Goal: Task Accomplishment & Management: Manage account settings

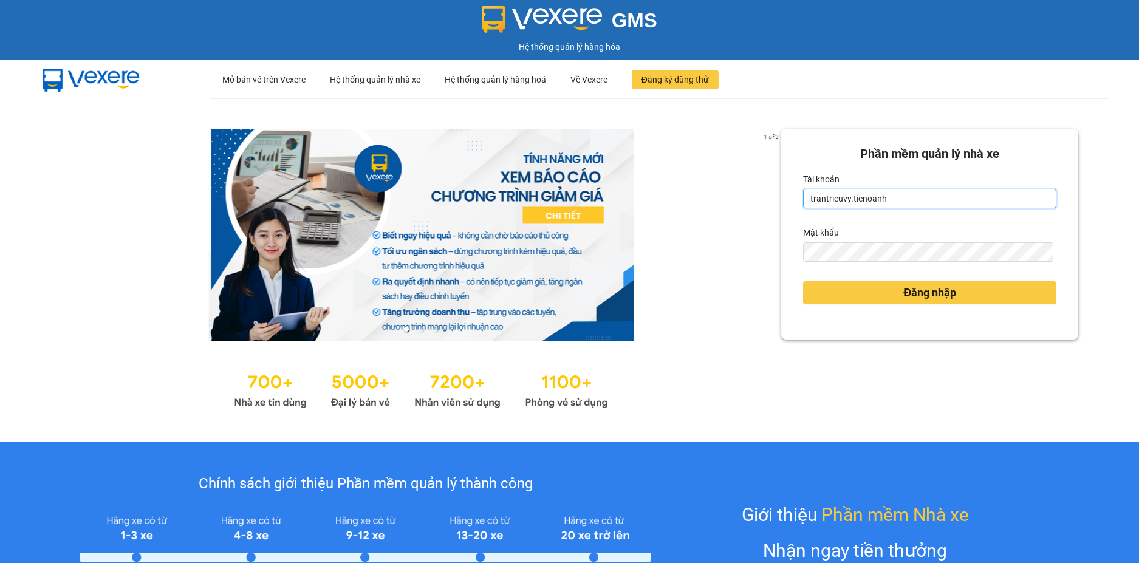
click at [841, 207] on input "trantrieuvy.tienoanh" at bounding box center [929, 198] width 253 height 19
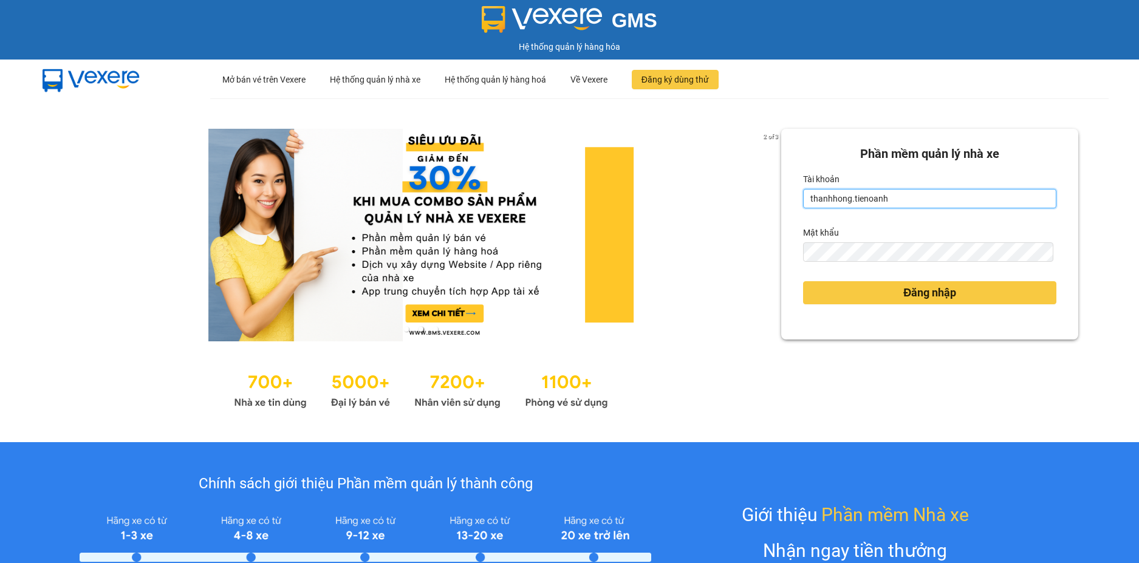
type input "thanhhong.tienoanh"
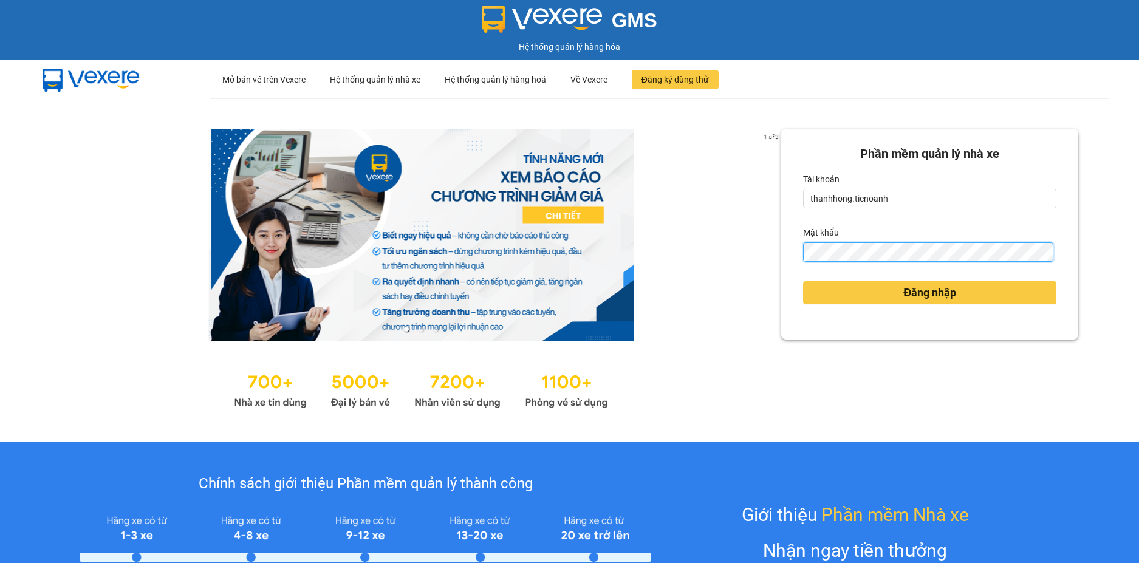
click at [803, 281] on button "Đăng nhập" at bounding box center [929, 292] width 253 height 23
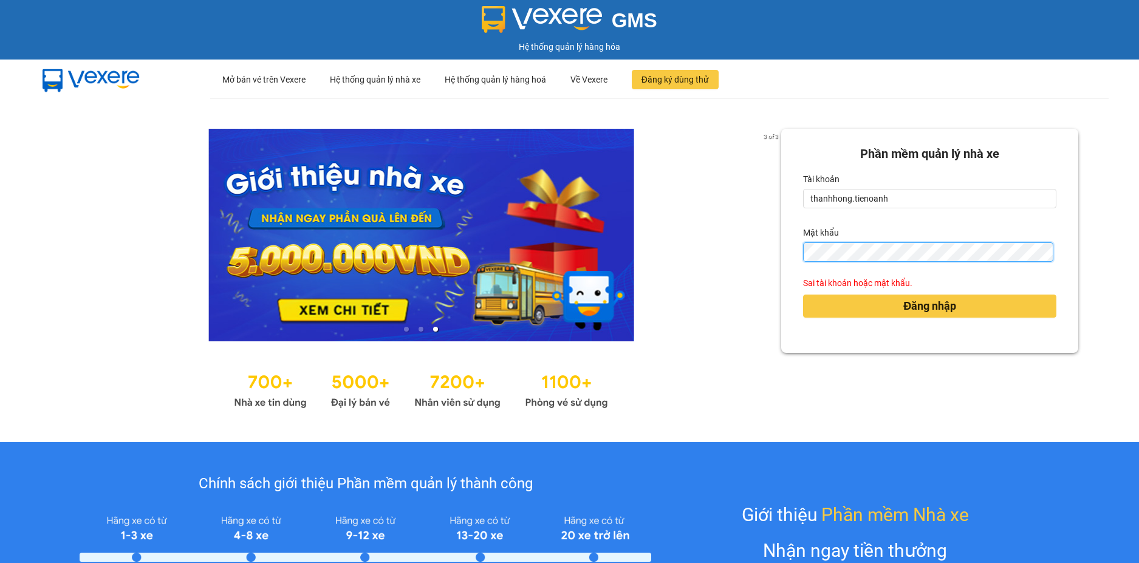
click at [803, 295] on button "Đăng nhập" at bounding box center [929, 306] width 253 height 23
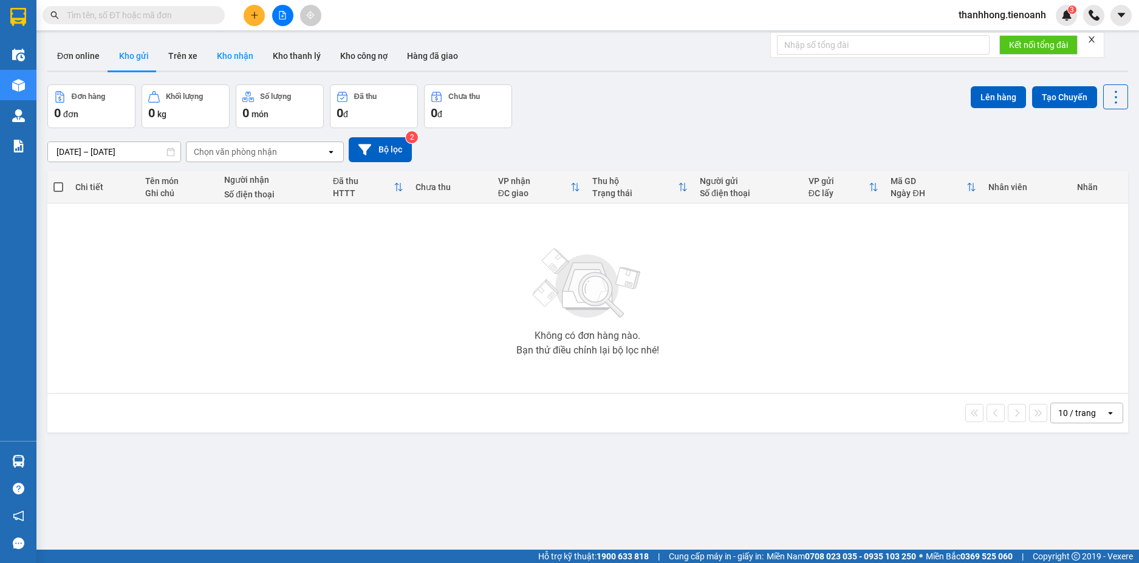
click at [231, 44] on button "Kho nhận" at bounding box center [235, 55] width 56 height 29
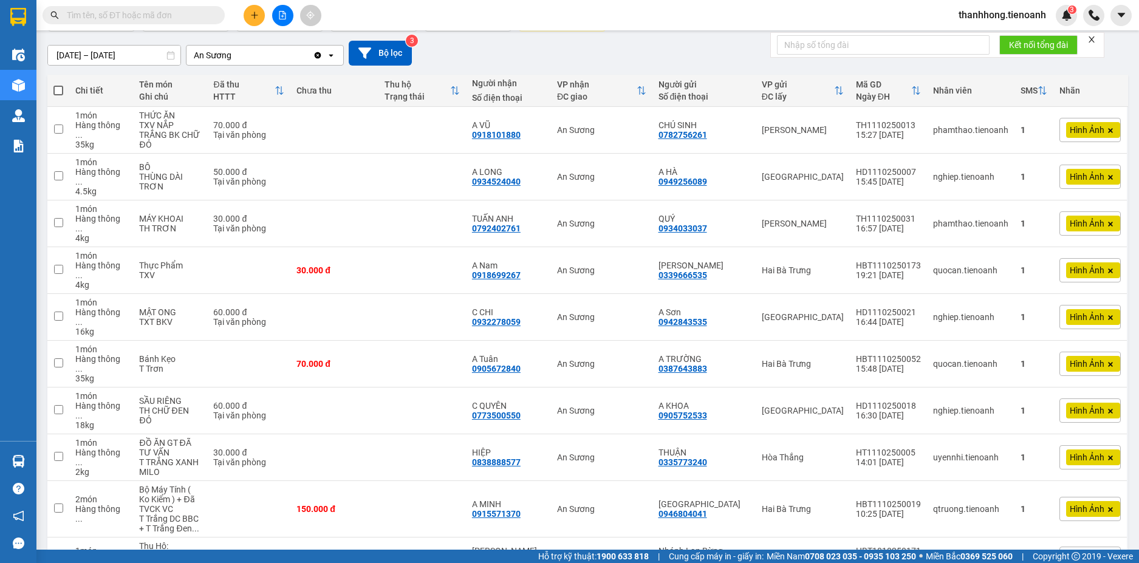
scroll to position [103, 0]
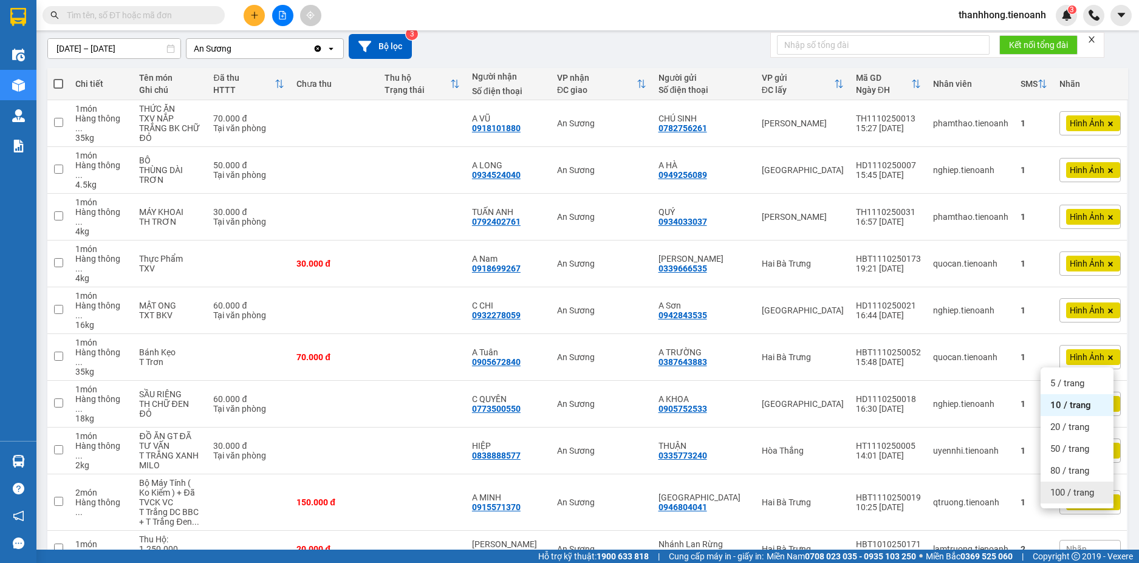
click at [1077, 498] on span "100 / trang" at bounding box center [1072, 493] width 44 height 12
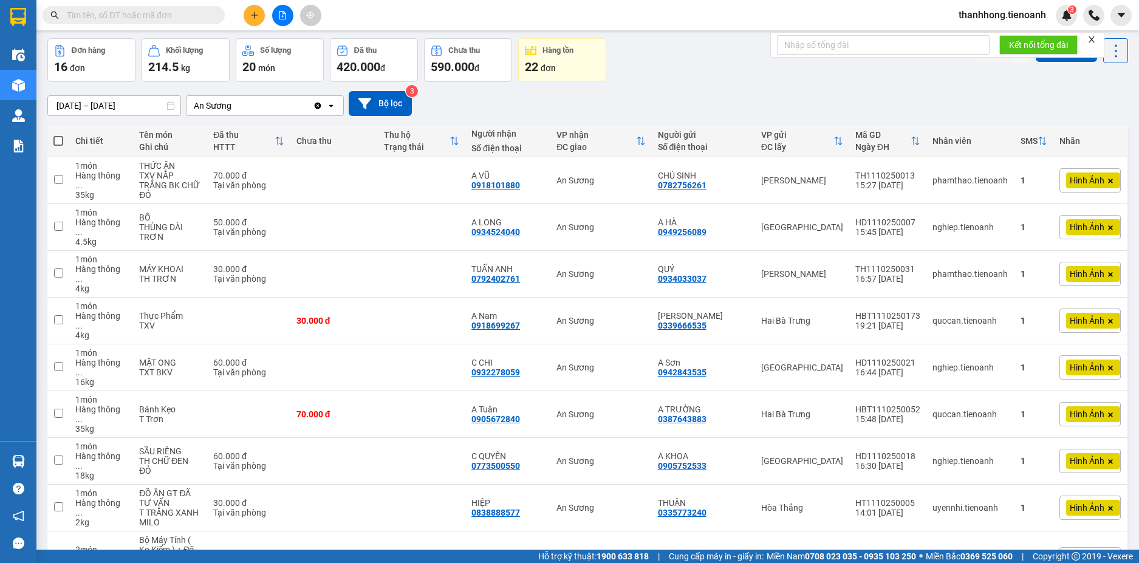
scroll to position [0, 0]
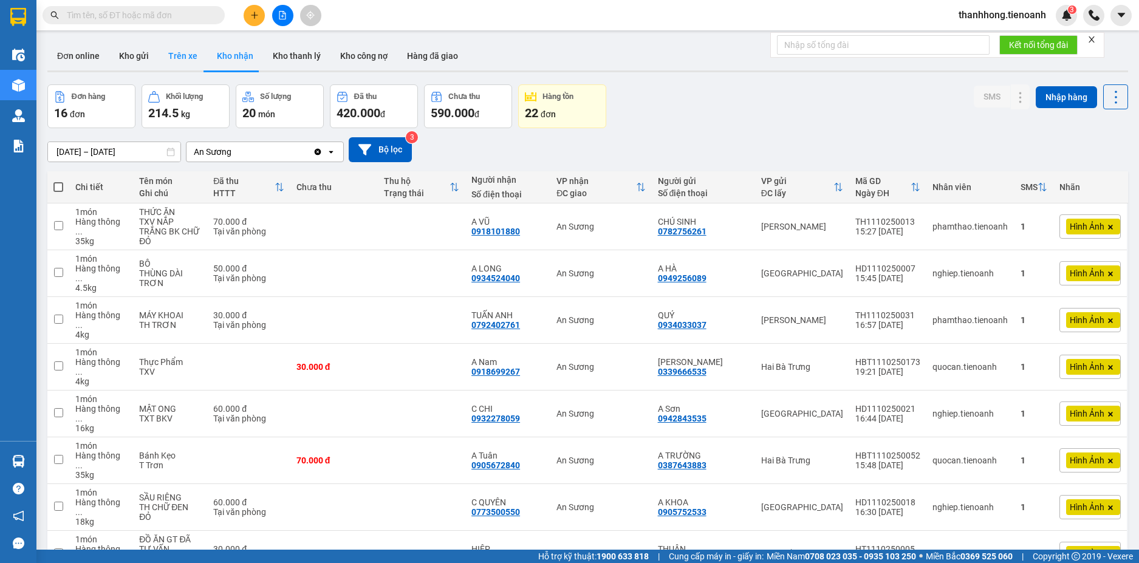
click at [164, 54] on button "Trên xe" at bounding box center [183, 55] width 49 height 29
type input "[DATE] – [DATE]"
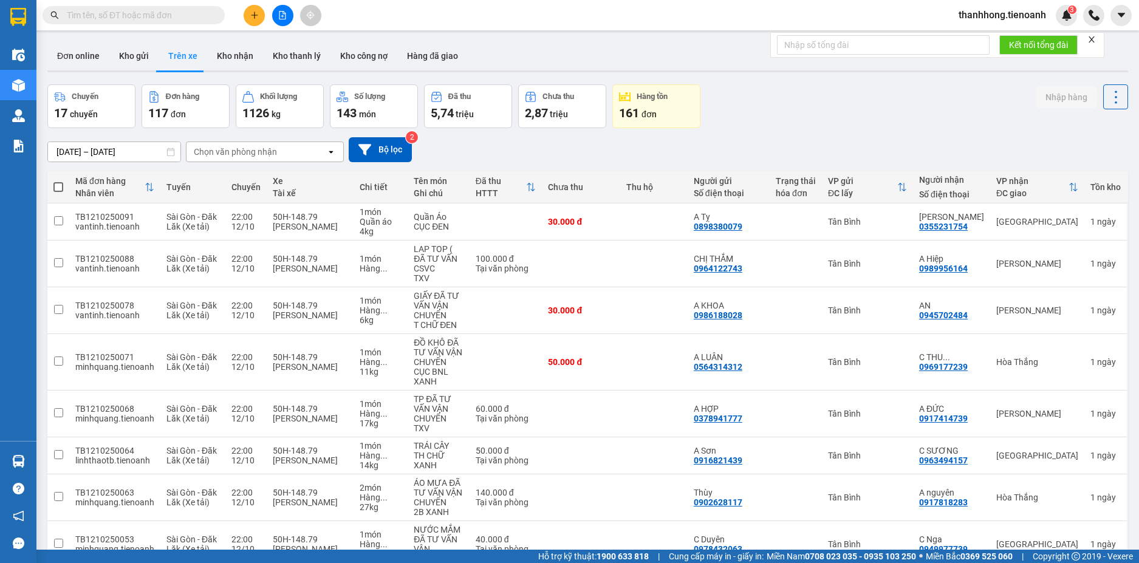
click at [200, 155] on div "Chọn văn phòng nhận" at bounding box center [235, 152] width 83 height 12
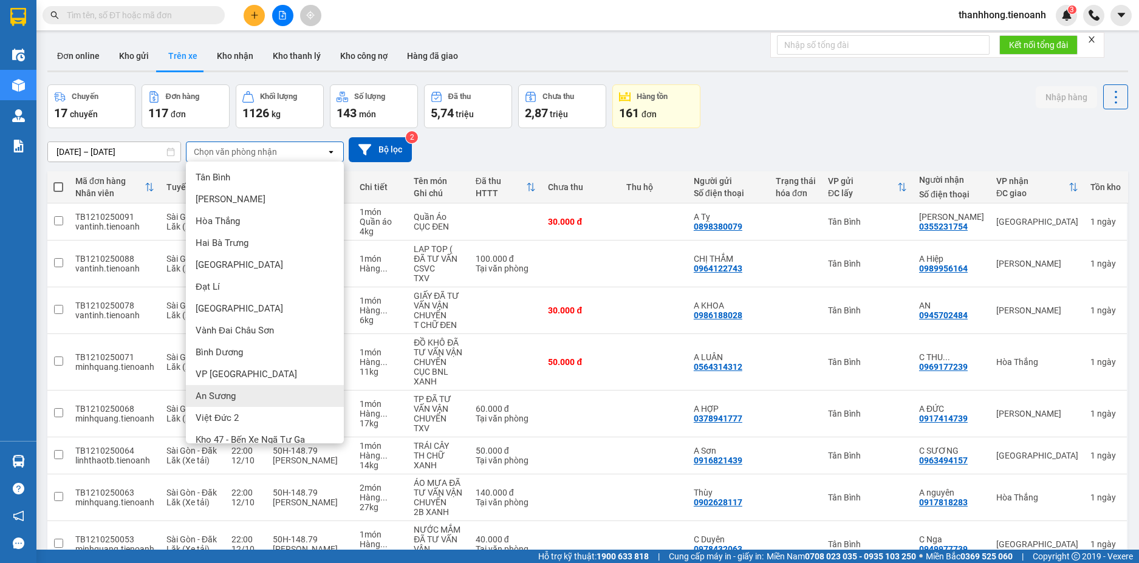
click at [216, 403] on div "An Sương" at bounding box center [265, 396] width 158 height 22
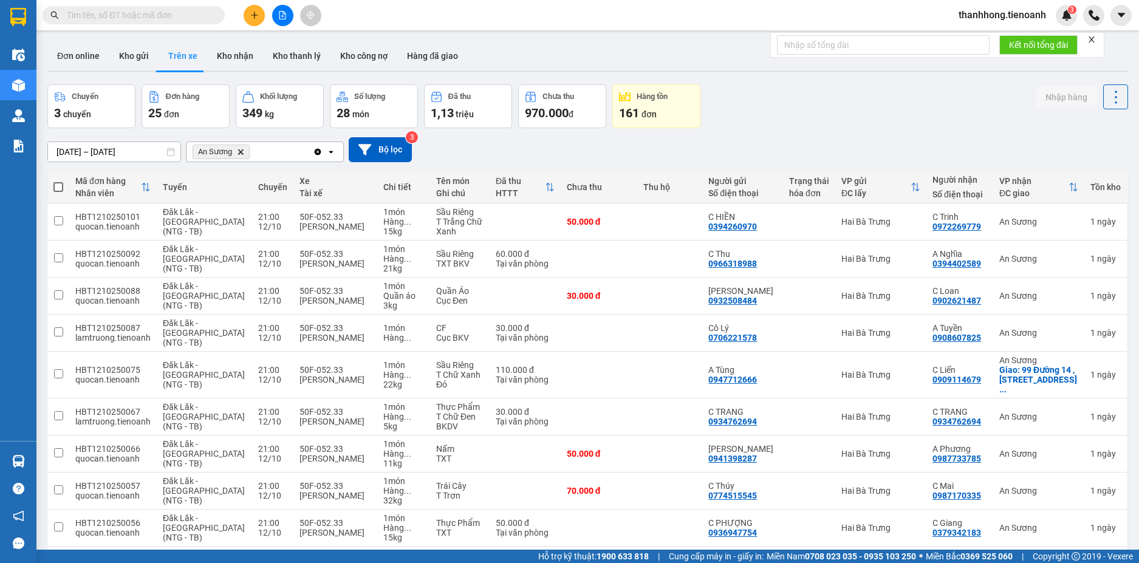
scroll to position [74, 0]
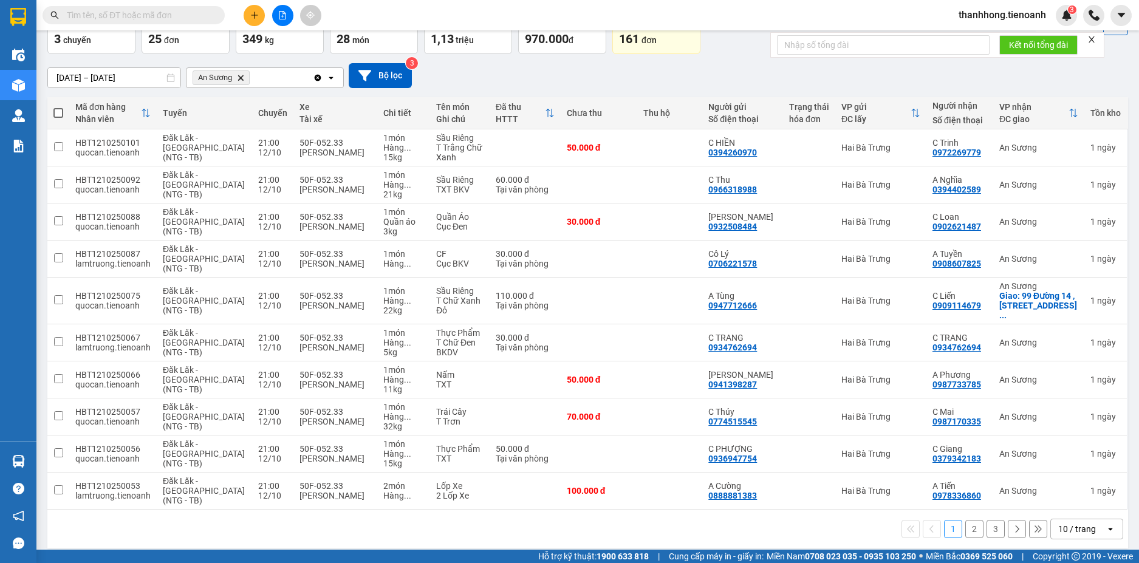
click at [1065, 523] on div "10 / trang" at bounding box center [1077, 529] width 38 height 12
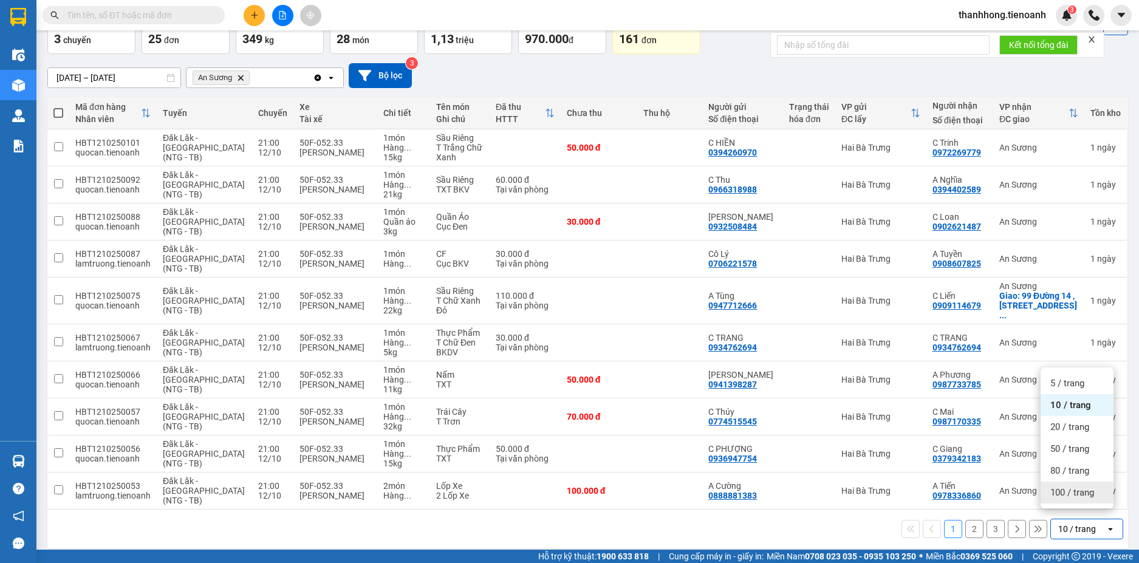
click at [1070, 497] on span "100 / trang" at bounding box center [1072, 493] width 44 height 12
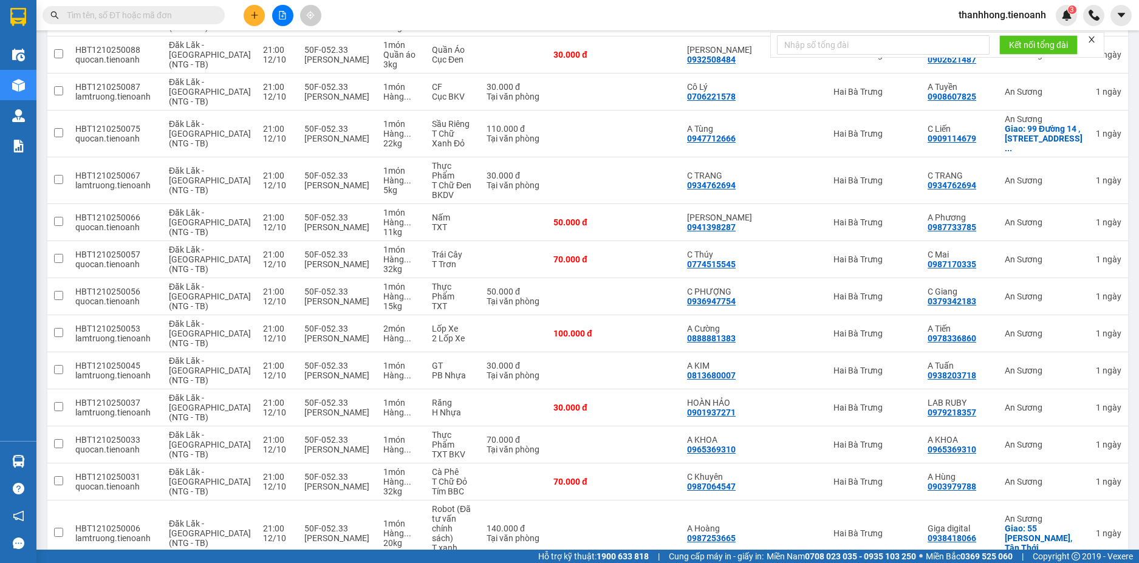
scroll to position [0, 0]
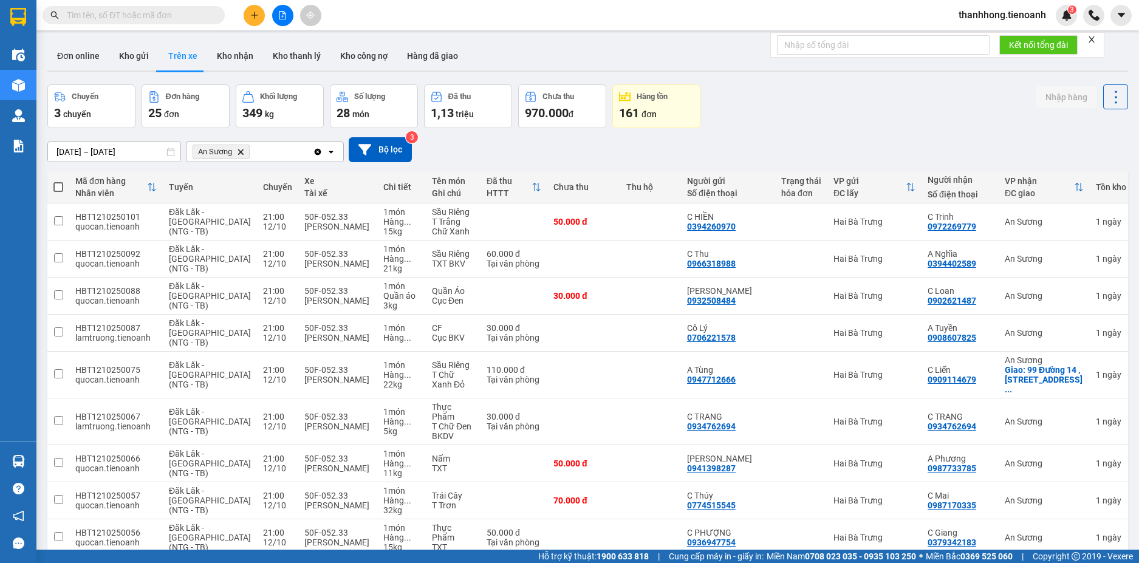
click at [61, 184] on span at bounding box center [58, 187] width 10 height 10
click at [58, 181] on input "checkbox" at bounding box center [58, 181] width 0 height 0
checkbox input "true"
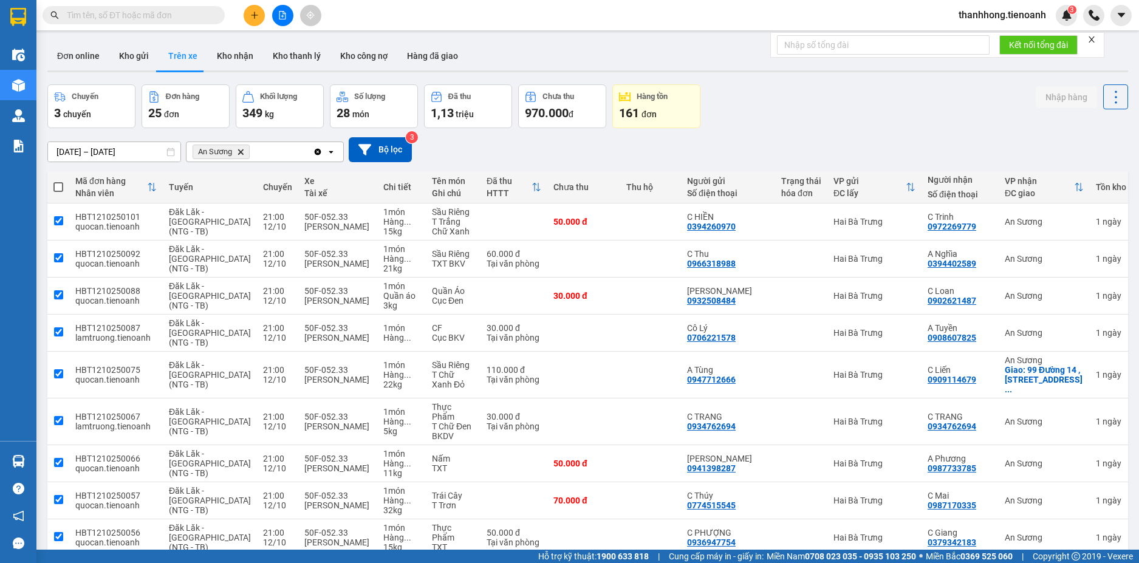
checkbox input "true"
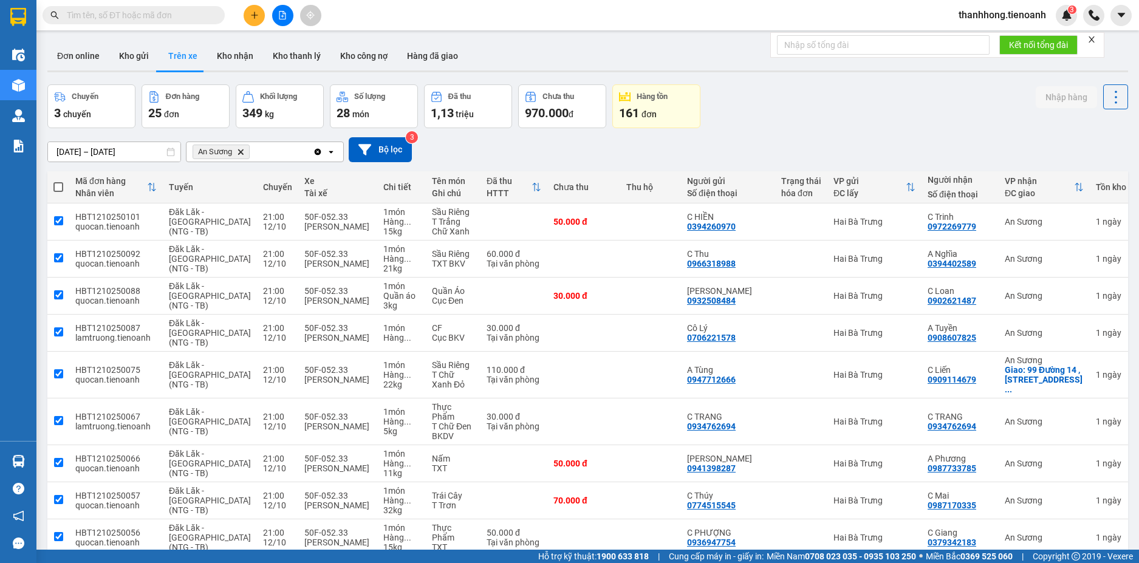
checkbox input "true"
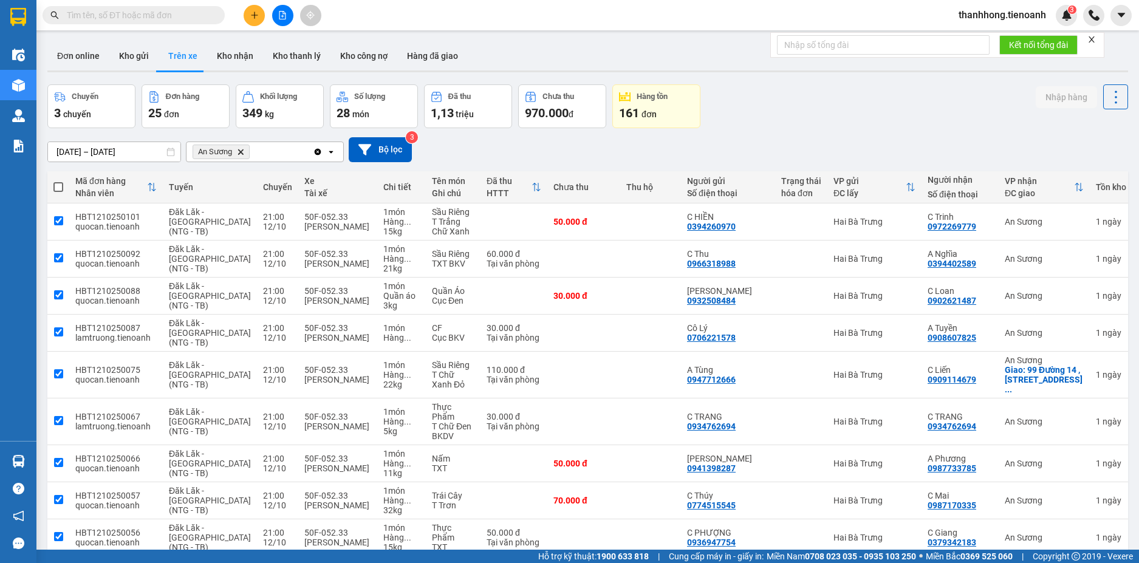
checkbox input "true"
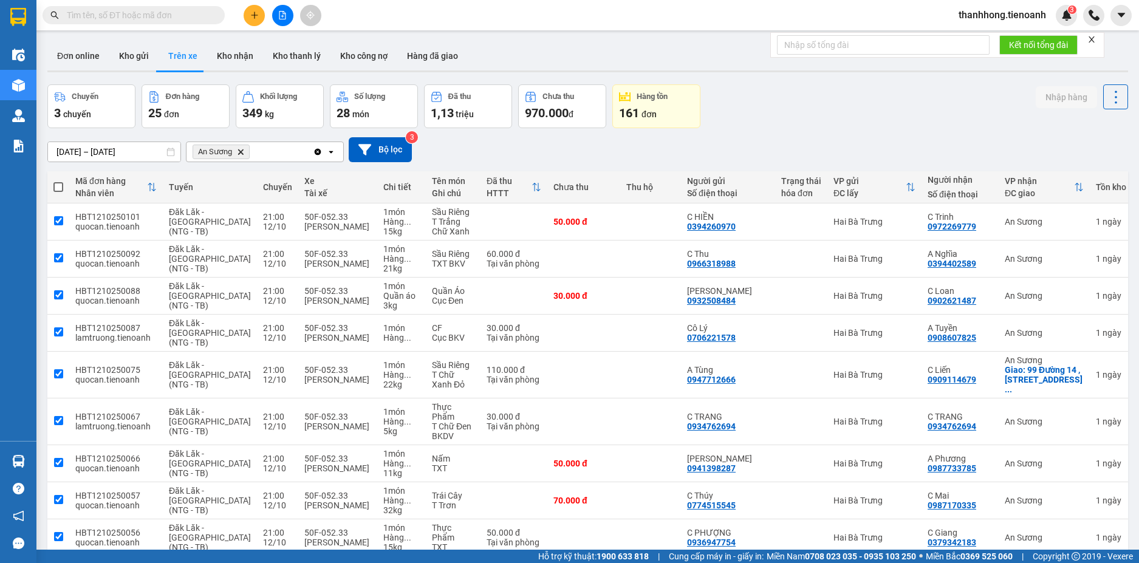
checkbox input "true"
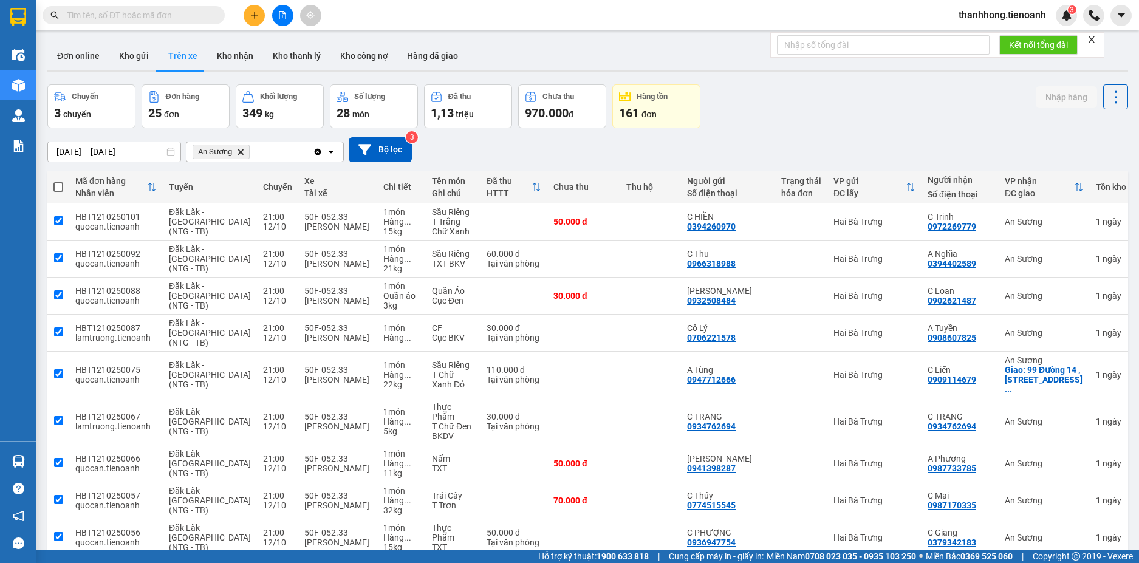
checkbox input "true"
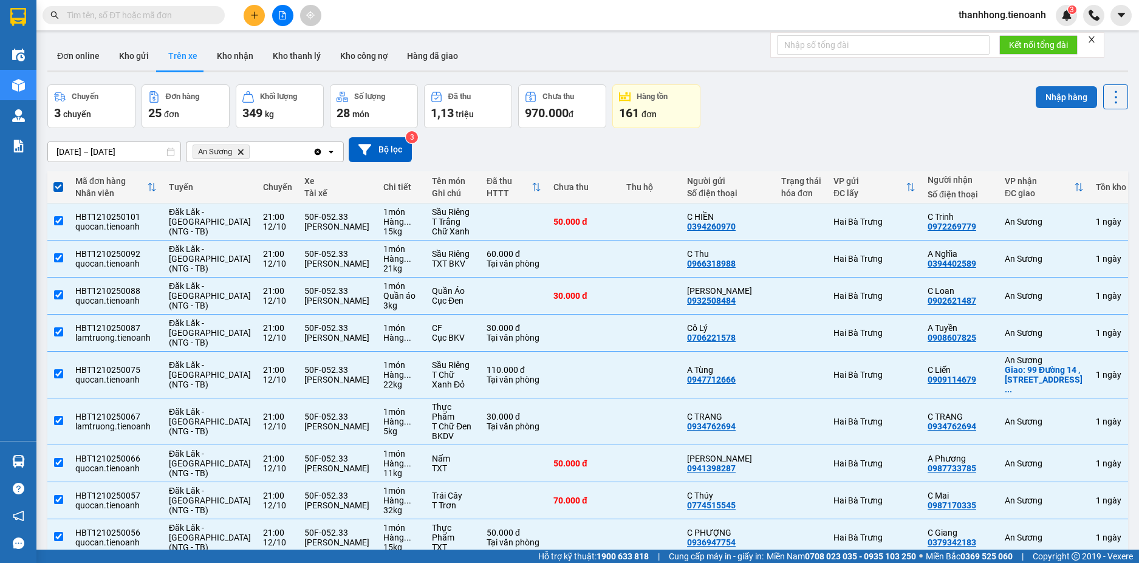
click at [1065, 97] on button "Nhập hàng" at bounding box center [1066, 97] width 61 height 22
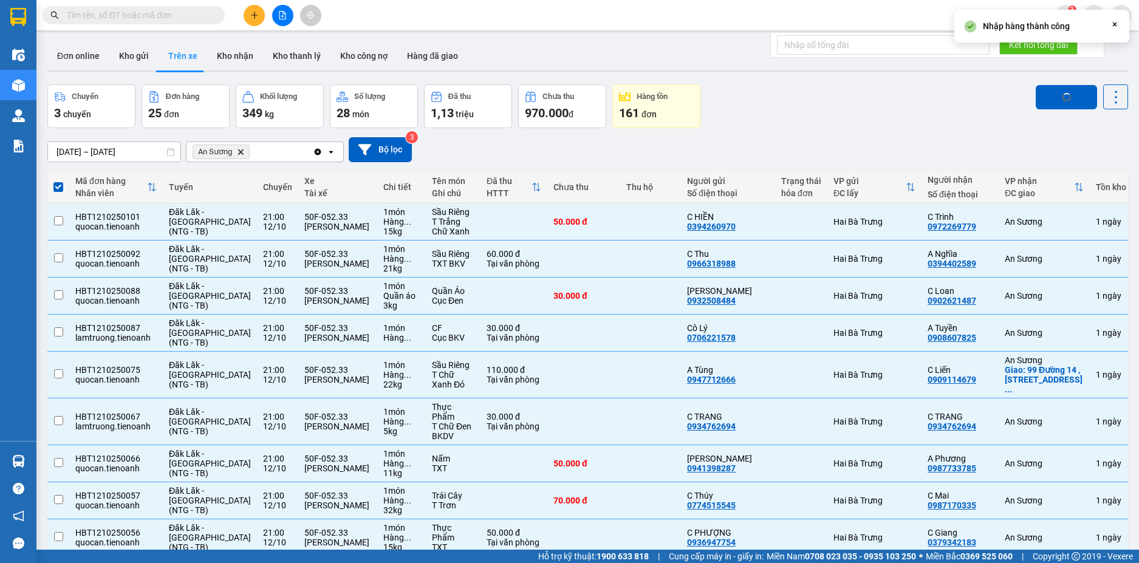
checkbox input "false"
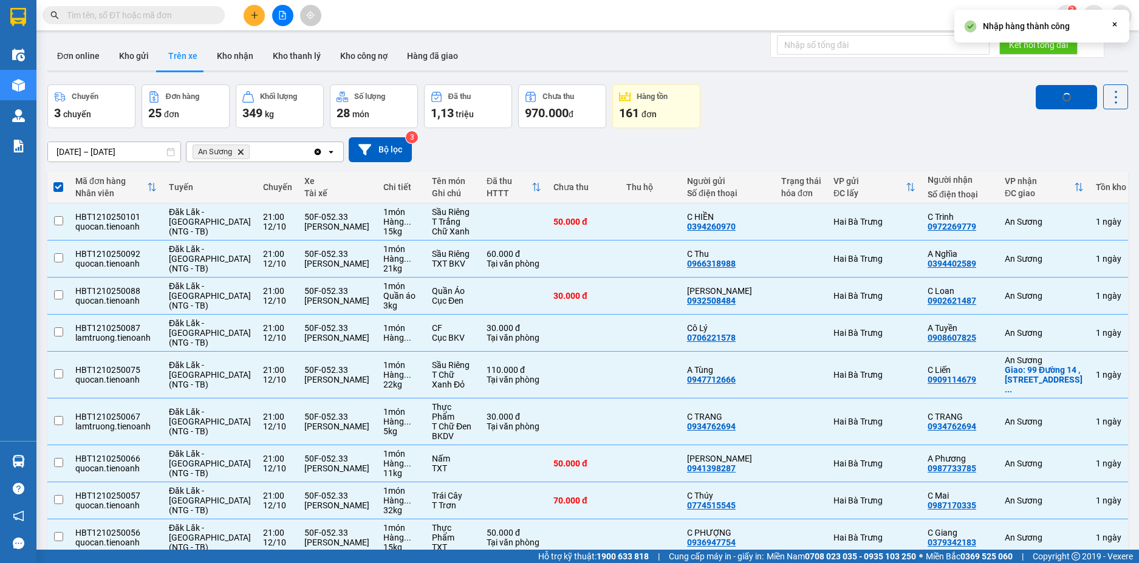
checkbox input "false"
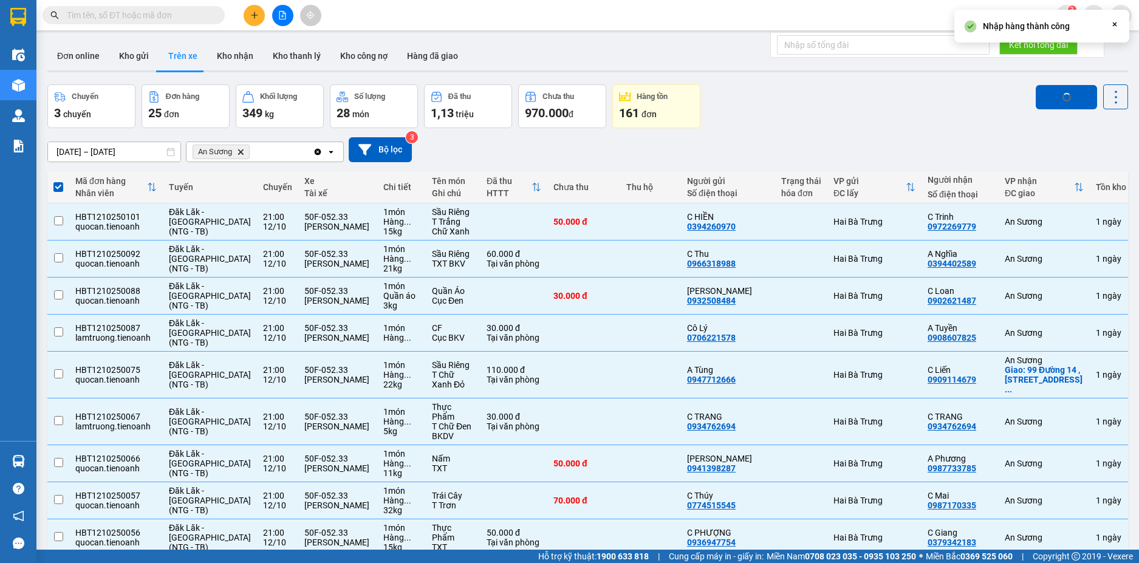
checkbox input "false"
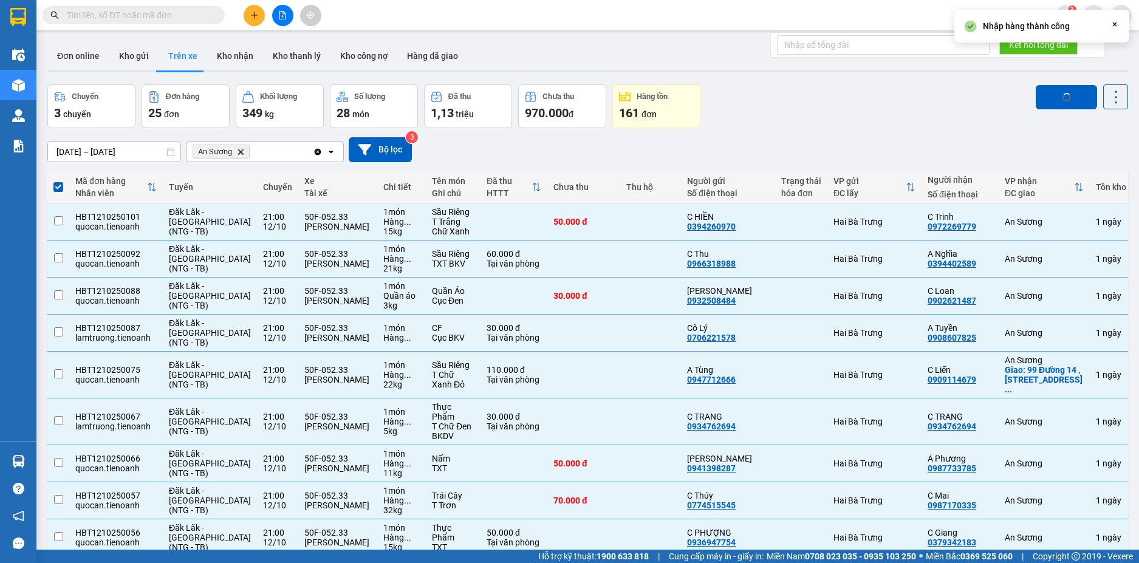
checkbox input "false"
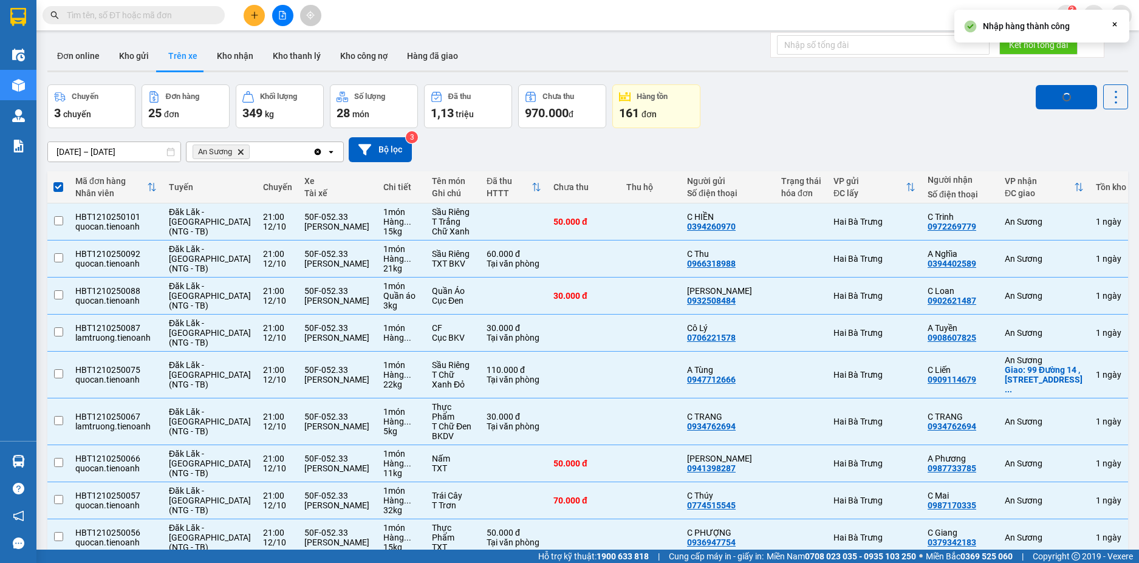
checkbox input "false"
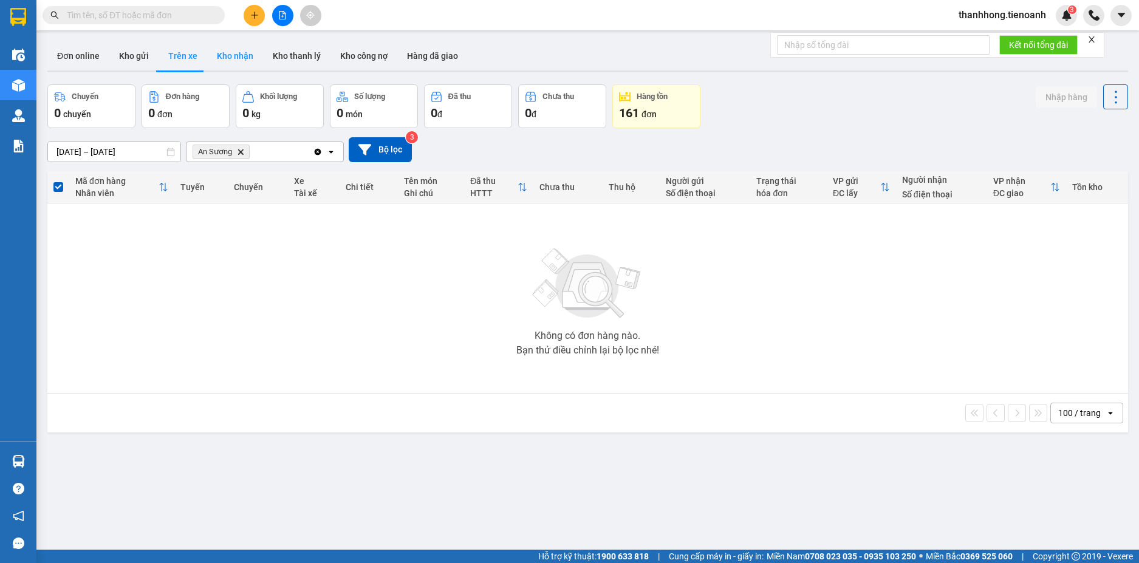
click at [234, 57] on button "Kho nhận" at bounding box center [235, 55] width 56 height 29
type input "[DATE] – [DATE]"
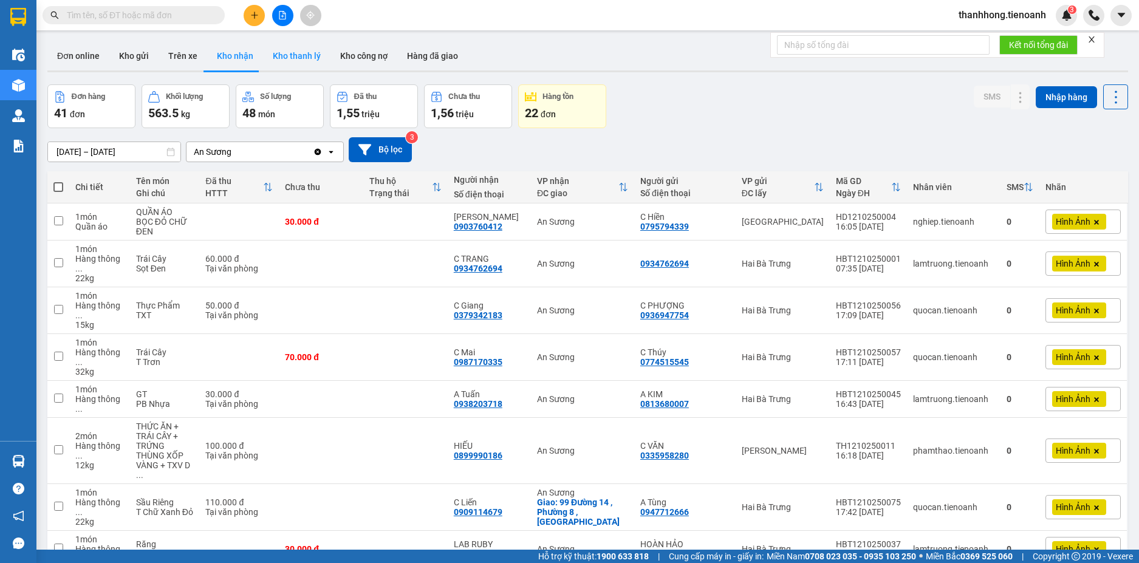
click at [281, 55] on button "Kho thanh lý" at bounding box center [296, 55] width 67 height 29
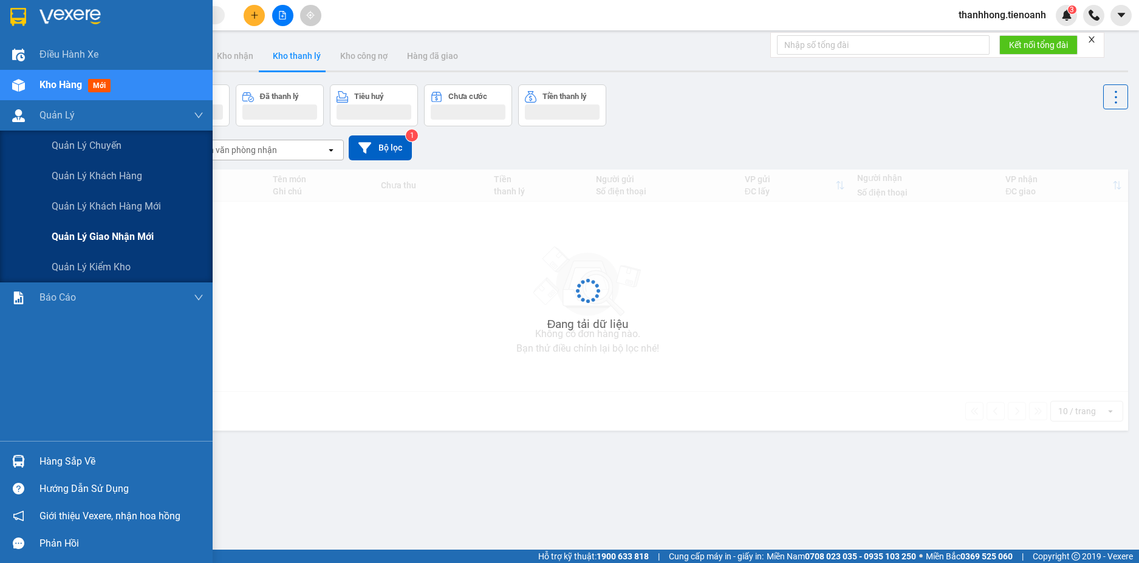
click at [75, 235] on span "Quản lý giao nhận mới" at bounding box center [103, 236] width 102 height 15
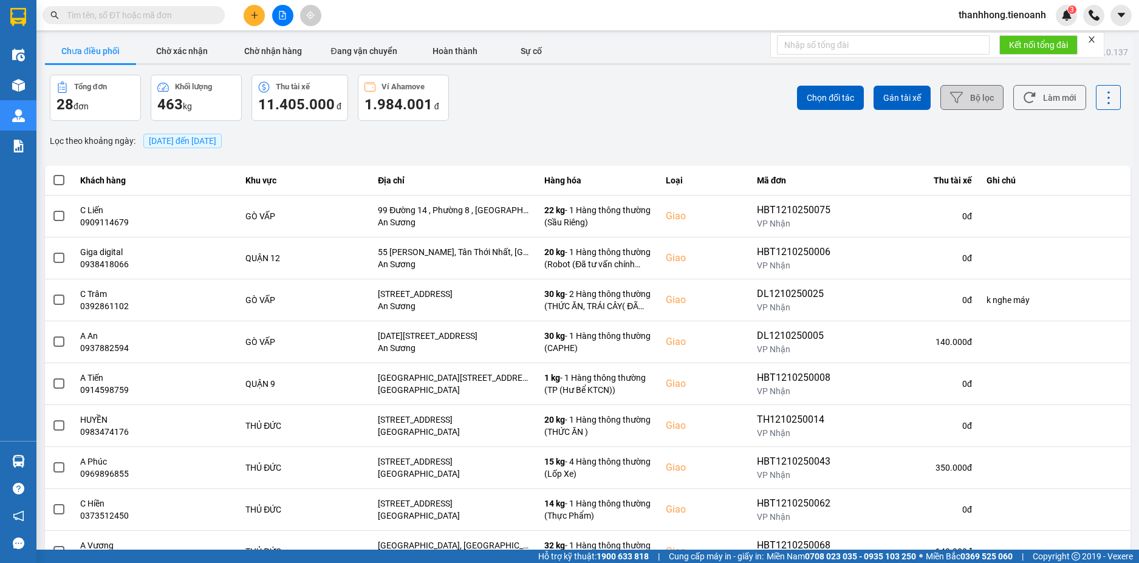
click at [962, 101] on button "Bộ lọc" at bounding box center [971, 97] width 63 height 25
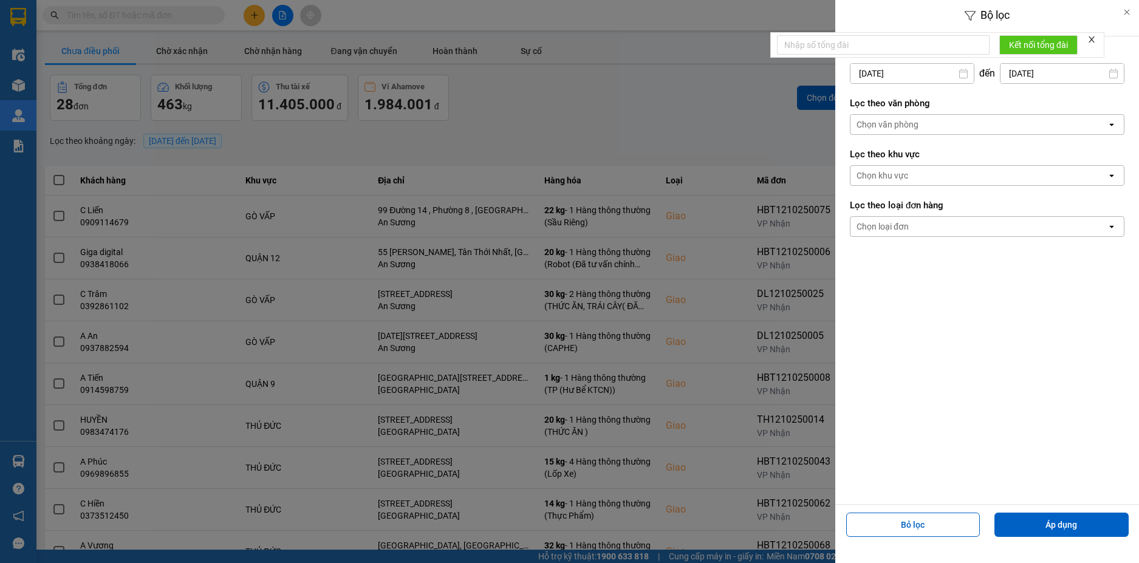
click at [950, 124] on div "Chọn văn phòng" at bounding box center [978, 124] width 256 height 19
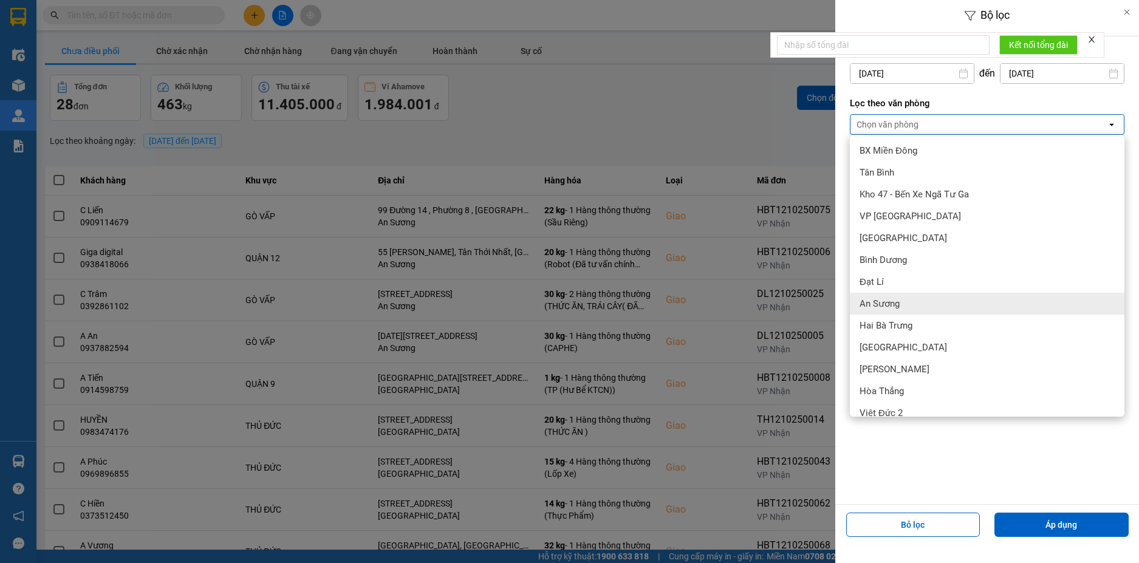
click at [897, 298] on span "An Sương" at bounding box center [880, 304] width 40 height 12
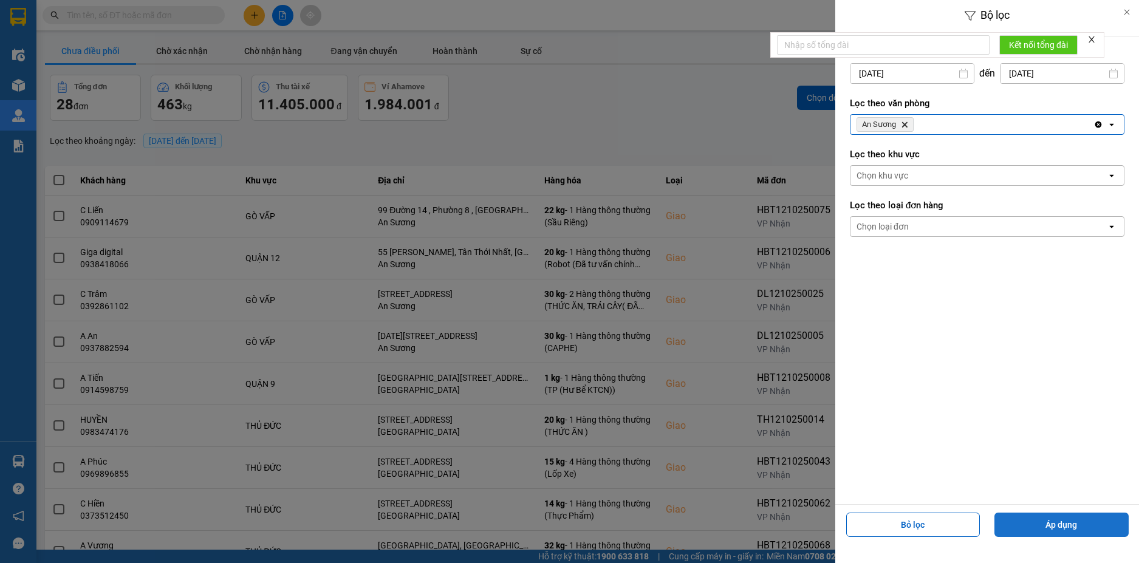
click at [1014, 524] on button "Áp dụng" at bounding box center [1061, 525] width 134 height 24
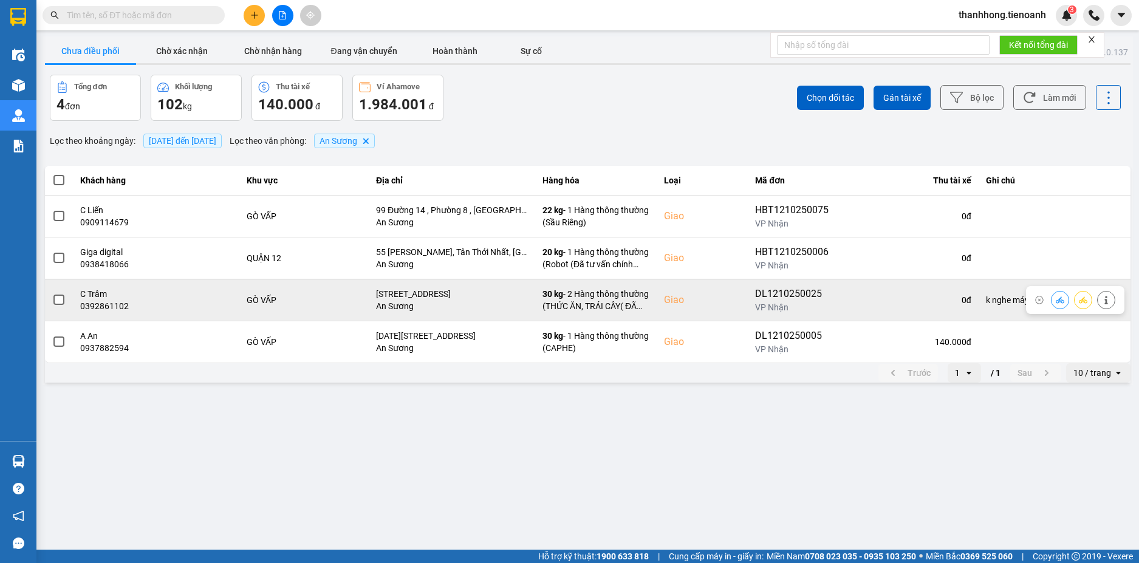
click at [1103, 301] on icon at bounding box center [1106, 300] width 9 height 9
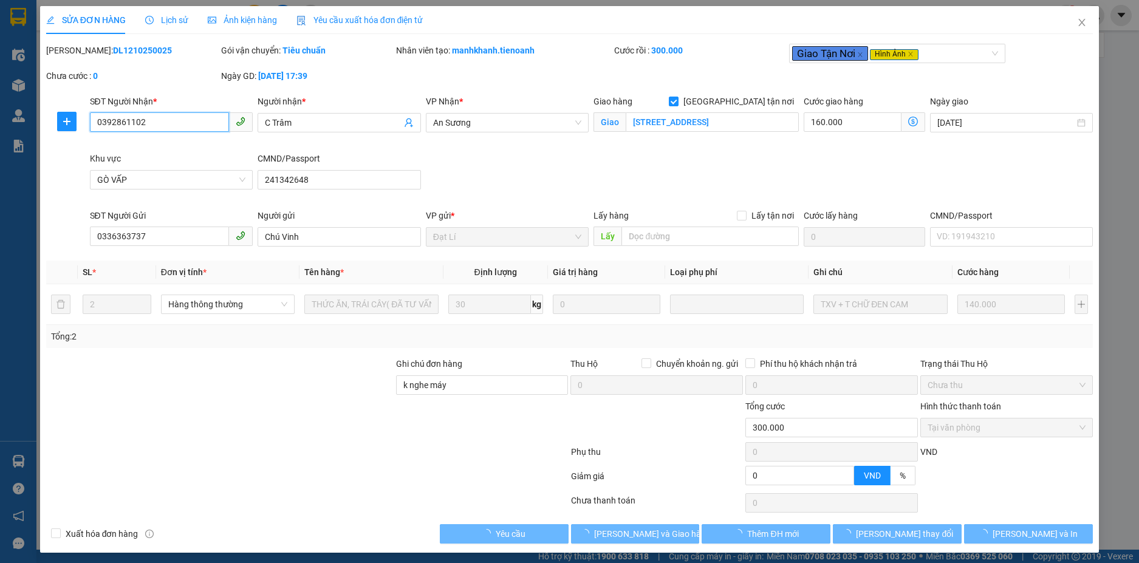
type input "0392861102"
type input "C Trâm"
checkbox input "true"
type input "318/46 Thống Nhất, Phường 16, Quận Gò Vấp, Thành phố Hồ Chí Minh"
type input "241342648"
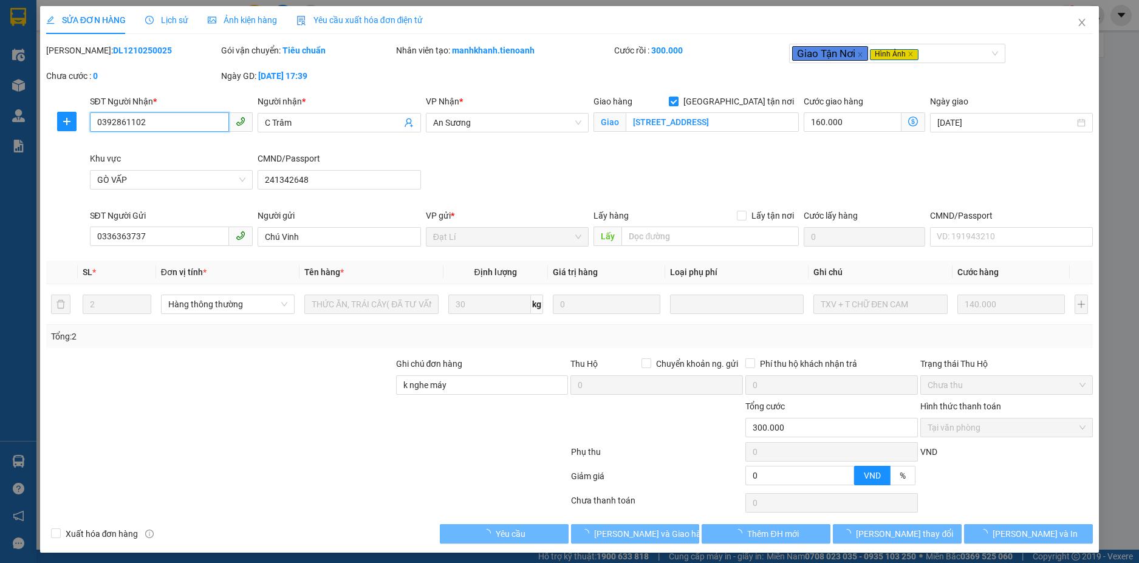
type input "0336363737"
type input "Chú Vinh"
type input "k nghe máy"
type input "0"
type input "300.000"
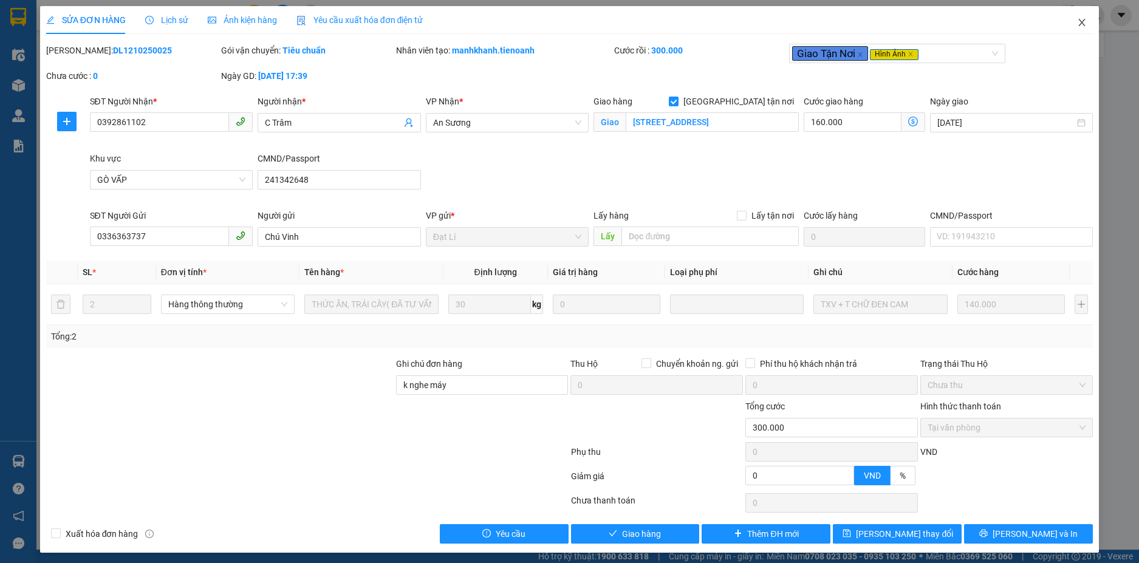
click at [1077, 25] on icon "close" at bounding box center [1082, 23] width 10 height 10
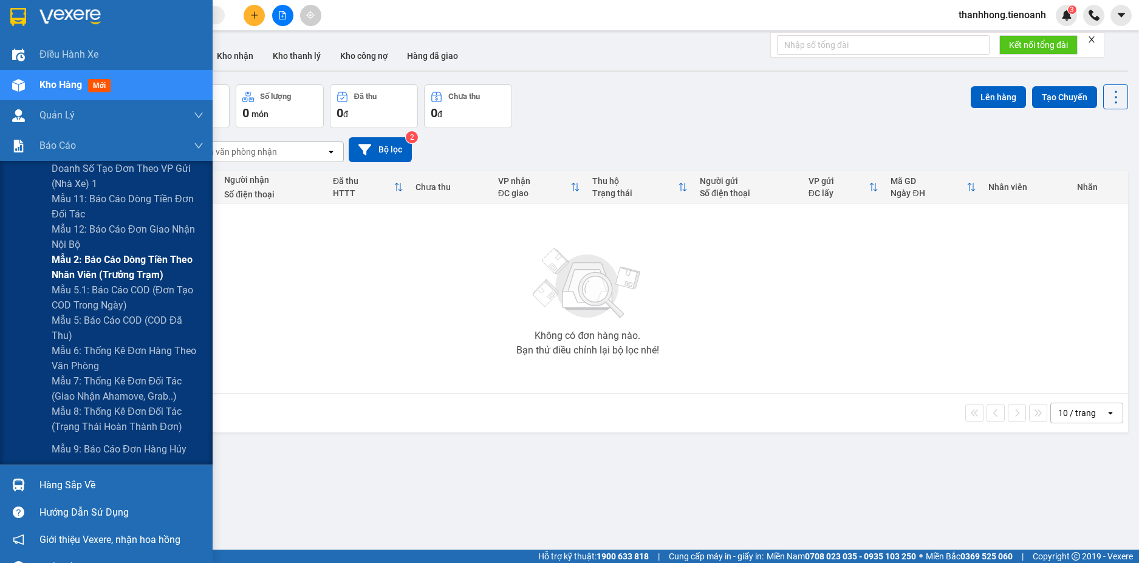
click at [106, 261] on span "Mẫu 2: Báo cáo dòng tiền theo nhân viên (Trưởng Trạm)" at bounding box center [128, 267] width 152 height 30
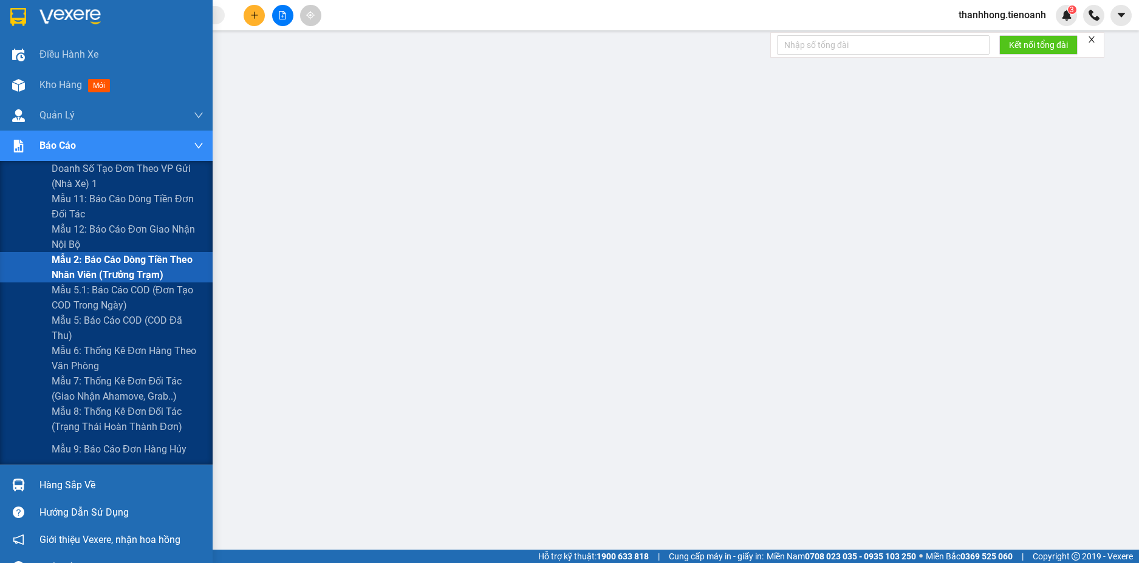
click at [118, 275] on span "Mẫu 2: Báo cáo dòng tiền theo nhân viên (Trưởng Trạm)" at bounding box center [128, 267] width 152 height 30
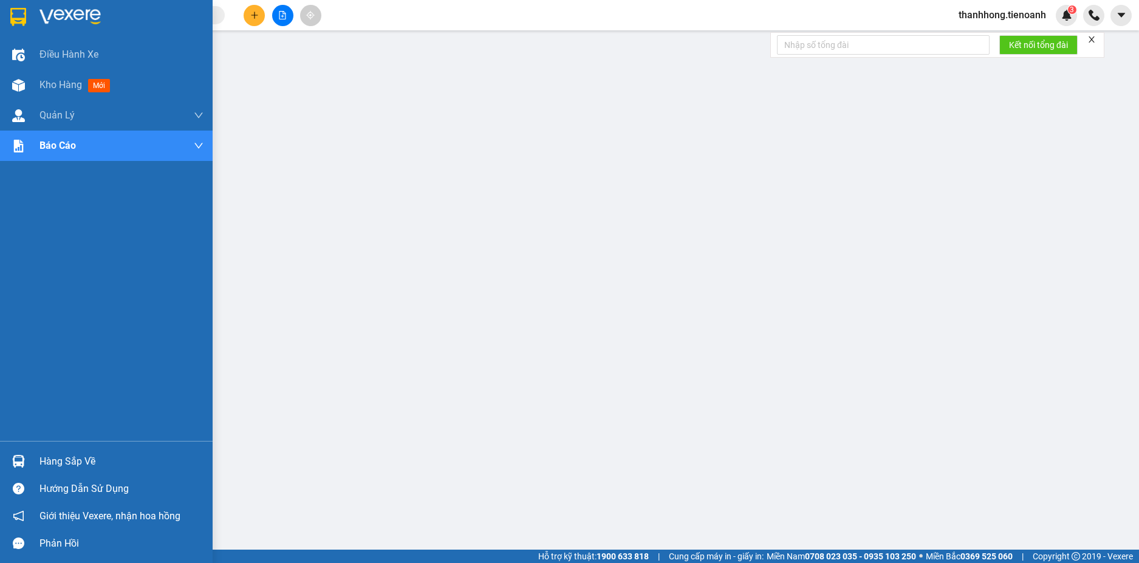
click at [7, 13] on div at bounding box center [106, 19] width 213 height 39
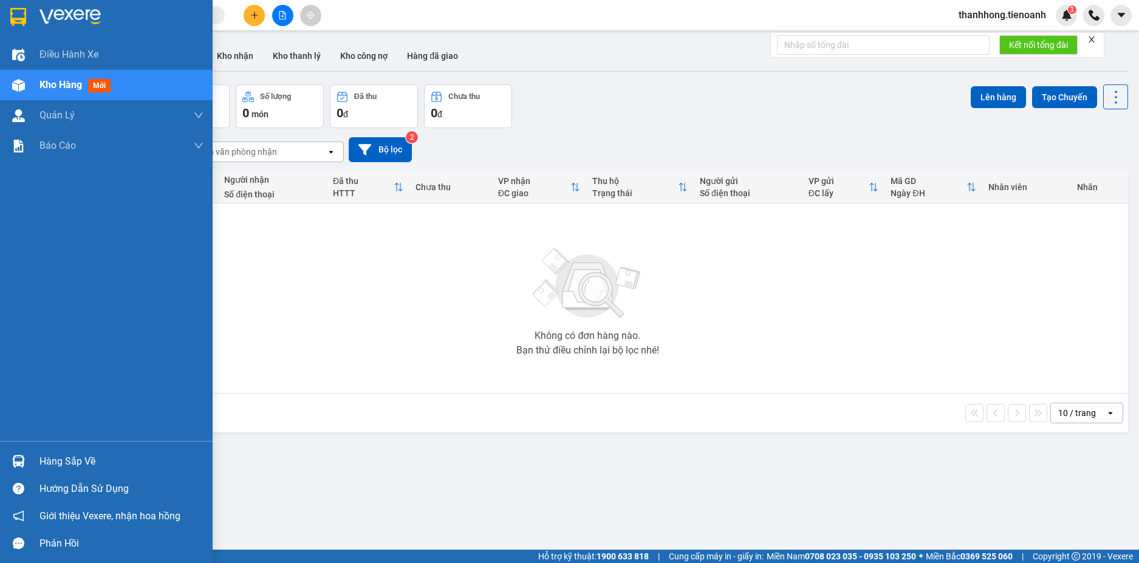
click at [16, 23] on img at bounding box center [18, 17] width 16 height 18
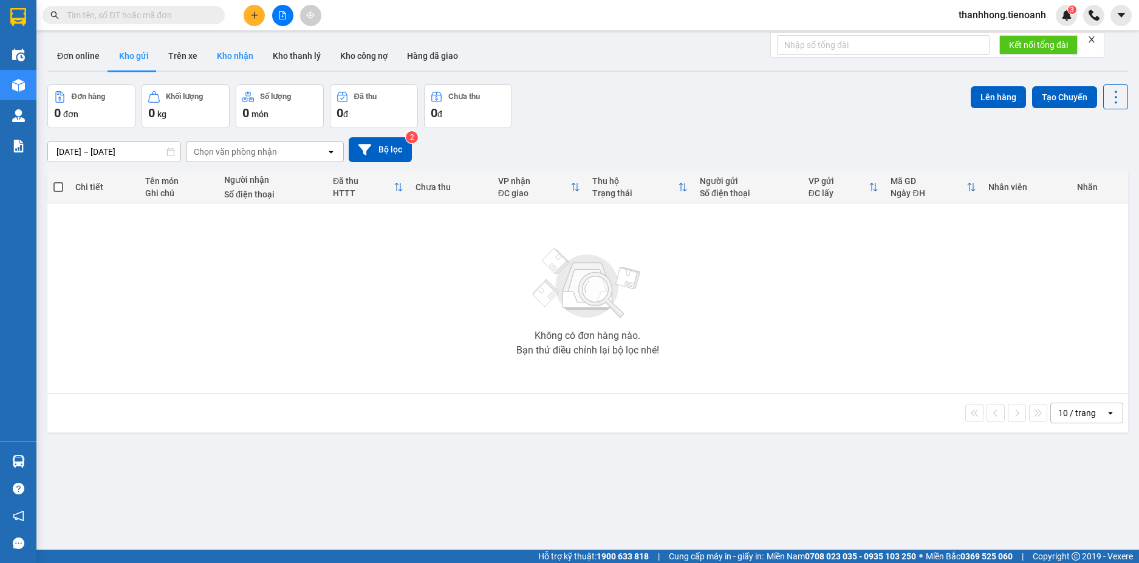
click at [229, 65] on button "Kho nhận" at bounding box center [235, 55] width 56 height 29
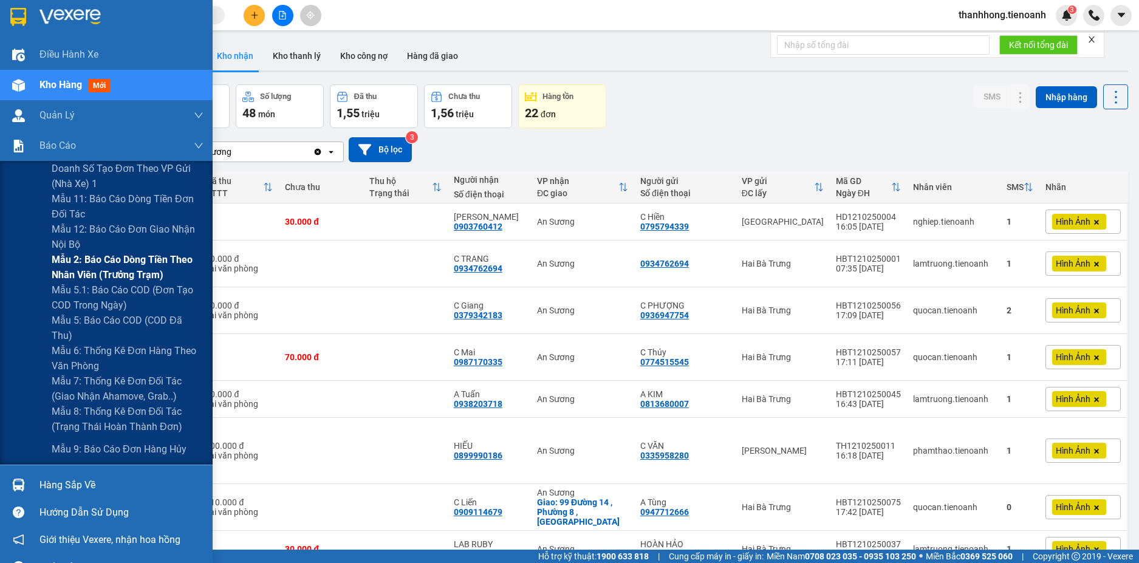
click at [91, 270] on span "Mẫu 2: Báo cáo dòng tiền theo nhân viên (Trưởng Trạm)" at bounding box center [128, 267] width 152 height 30
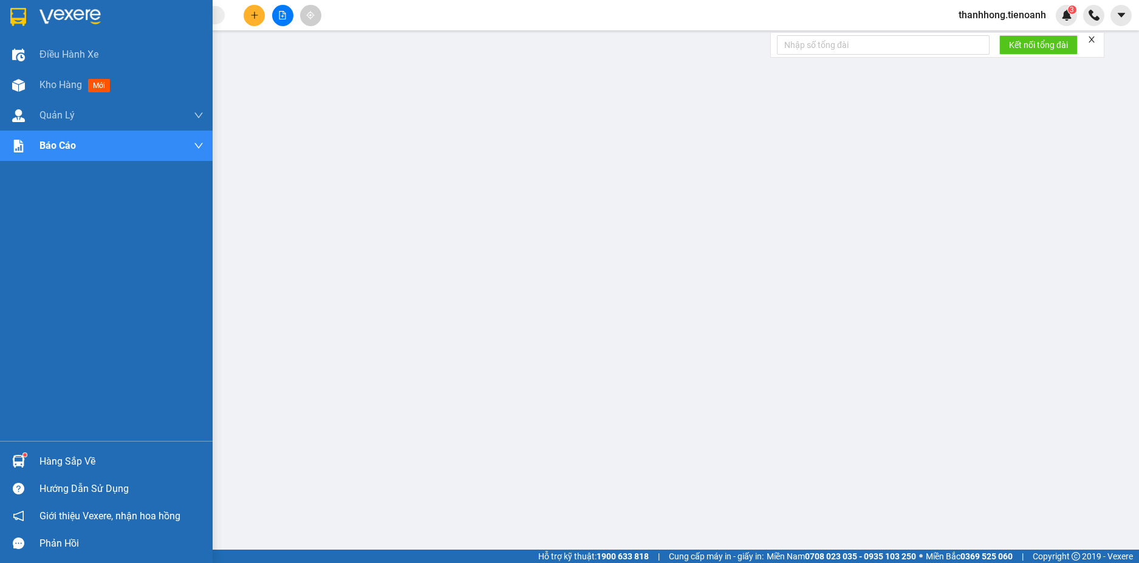
click at [28, 22] on div at bounding box center [18, 16] width 21 height 21
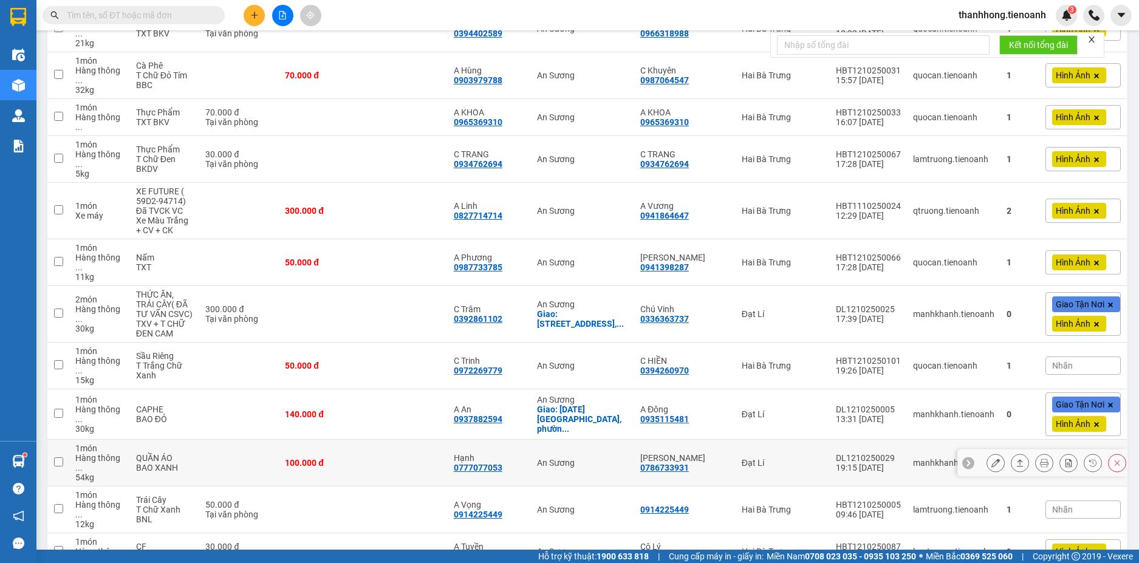
scroll to position [668, 0]
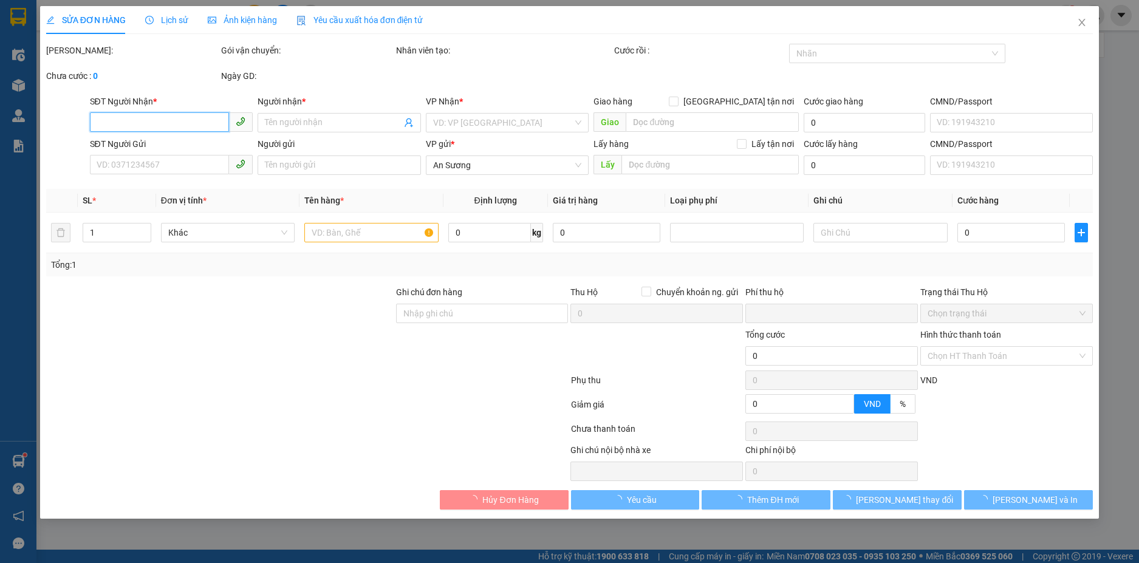
type input "0902621487"
type input "C Loan"
type input "0932508484"
type input "Ngọc Thủy"
type input "0"
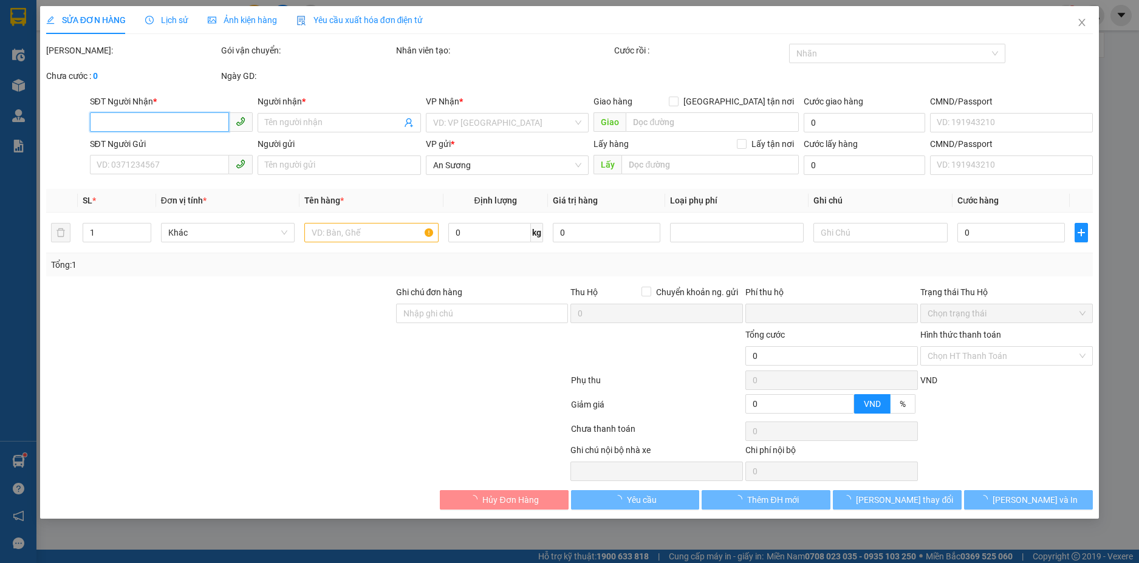
type input "30.000"
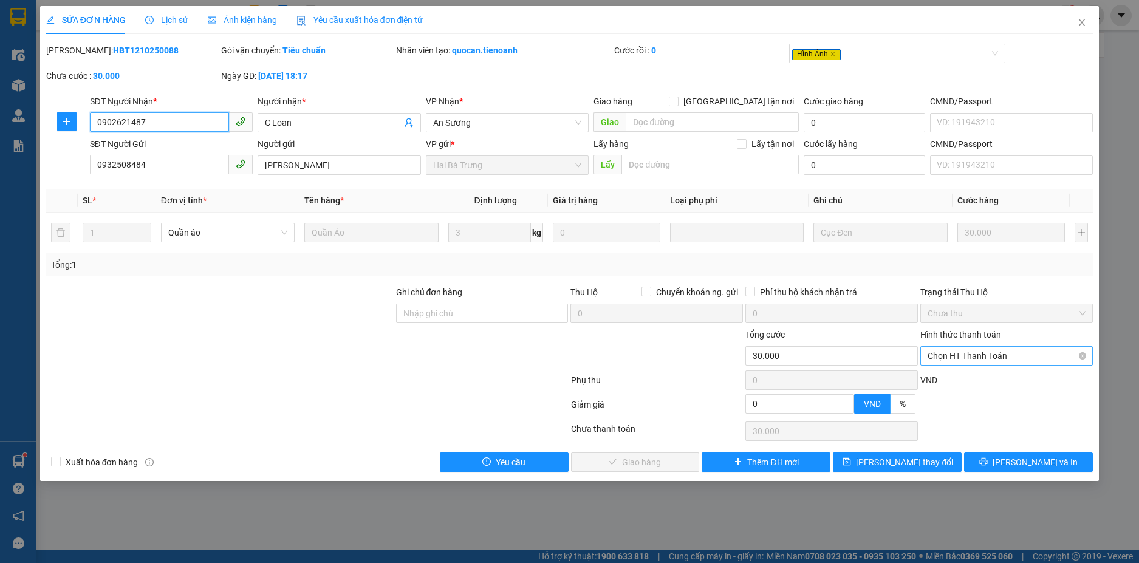
click at [1000, 363] on span "Chọn HT Thanh Toán" at bounding box center [1007, 356] width 158 height 18
click at [990, 381] on div "Tại văn phòng" at bounding box center [1007, 380] width 158 height 13
type input "0"
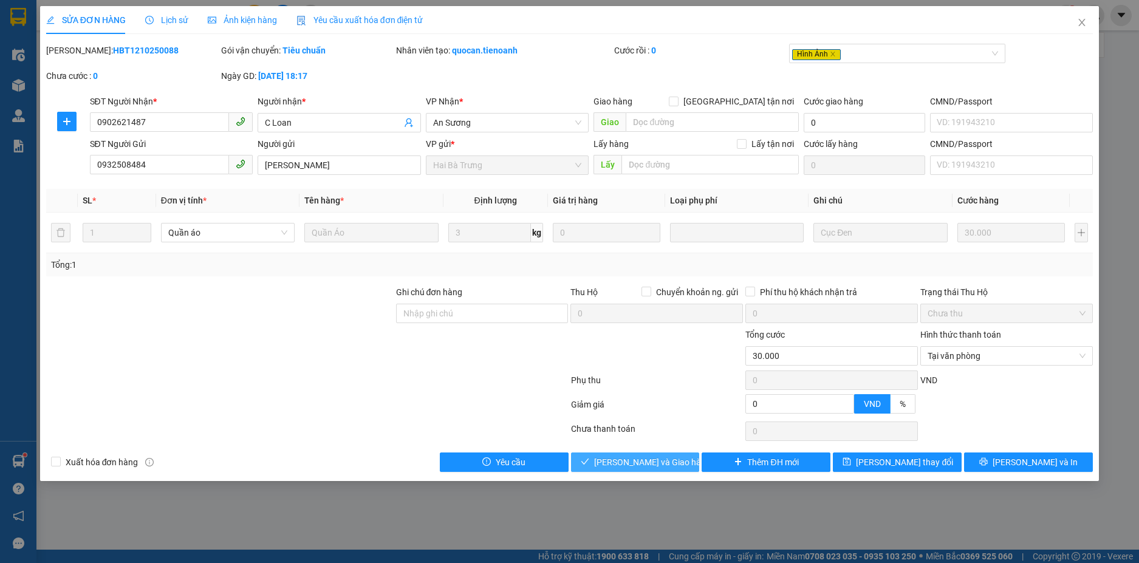
click at [660, 471] on button "[PERSON_NAME] và Giao hàng" at bounding box center [635, 462] width 129 height 19
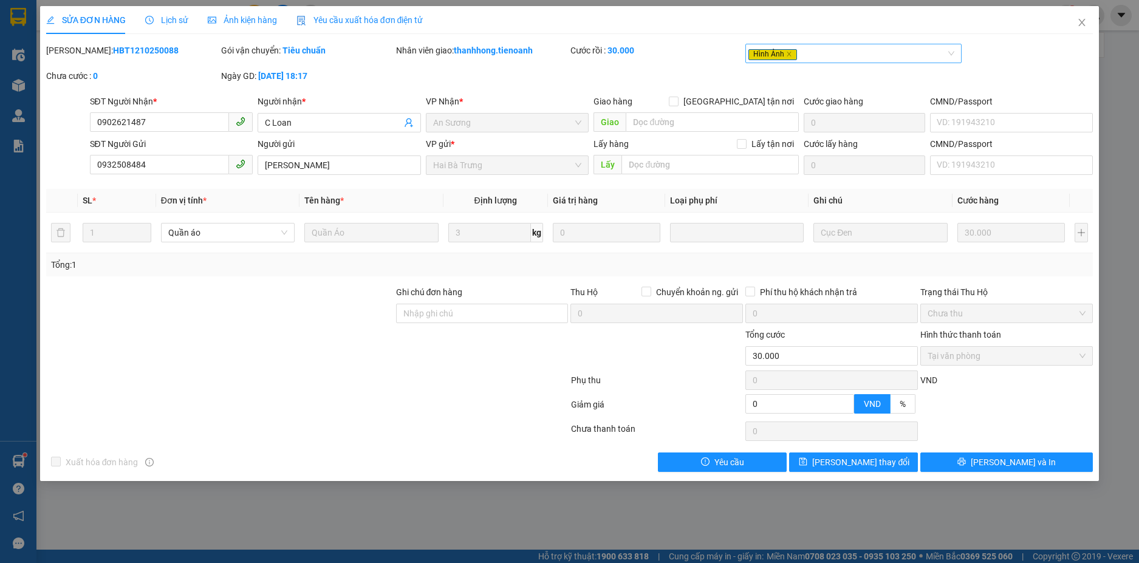
click at [771, 54] on span "Hình Ảnh" at bounding box center [772, 54] width 49 height 11
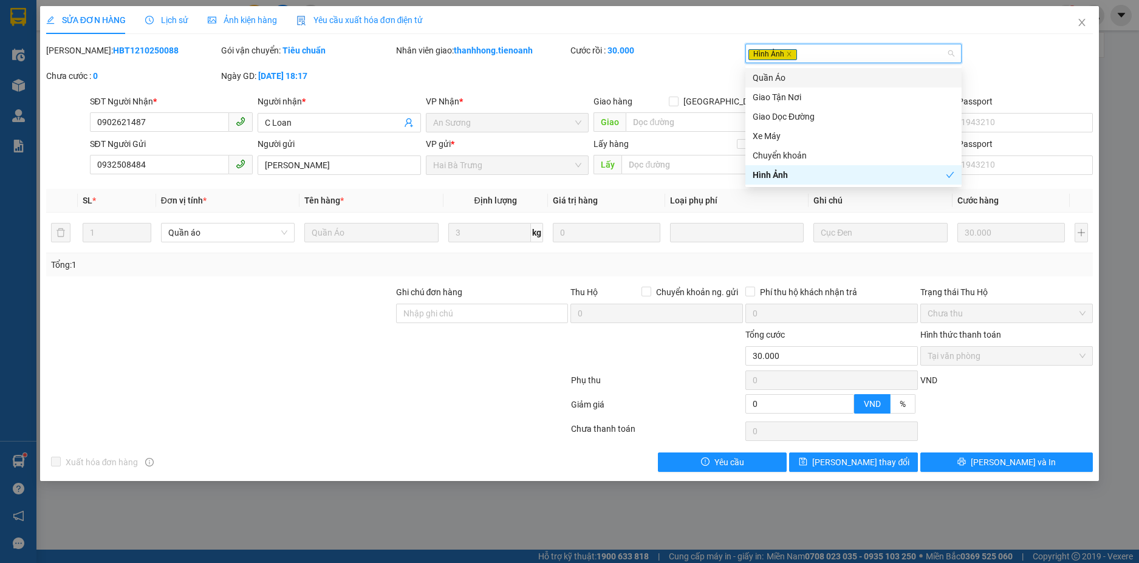
click at [1064, 26] on div "SỬA ĐƠN HÀNG Lịch sử Ảnh kiện hàng Yêu cầu xuất hóa đơn điện tử" at bounding box center [569, 20] width 1047 height 28
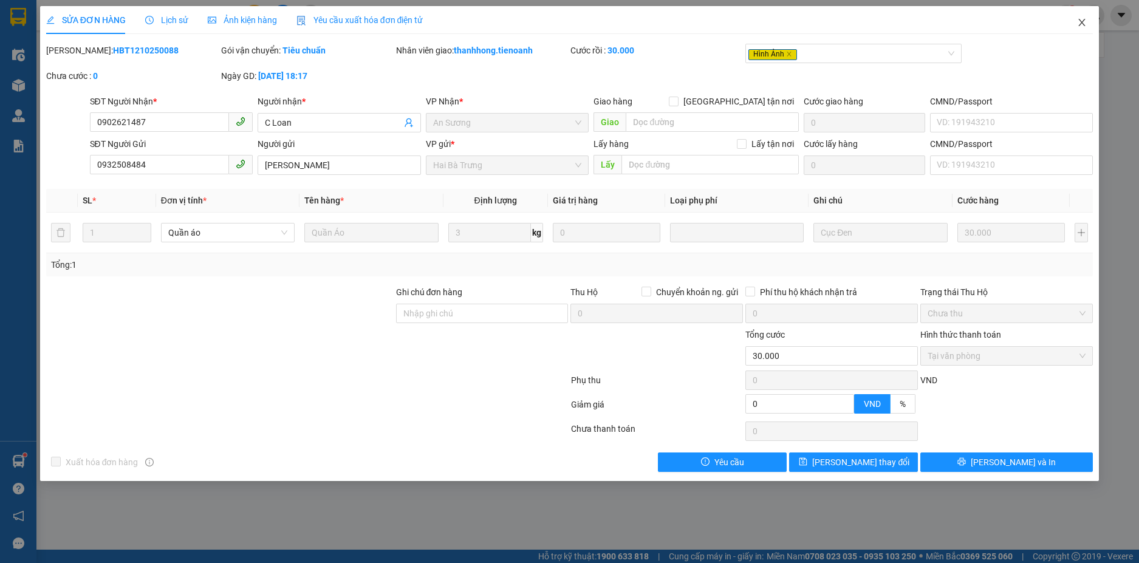
click at [1079, 21] on icon "close" at bounding box center [1082, 23] width 10 height 10
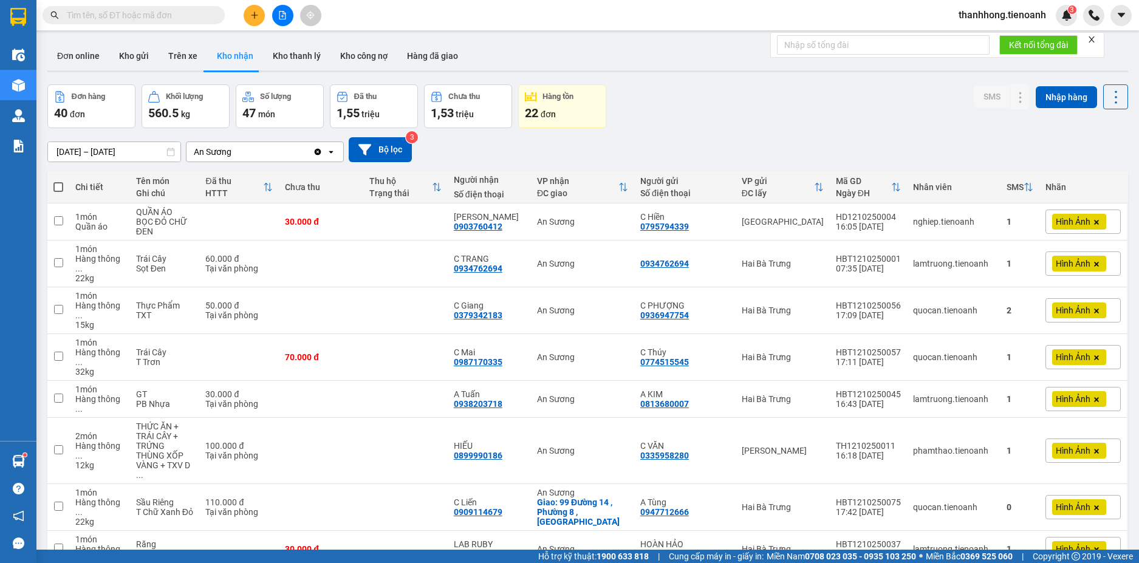
click at [1063, 232] on div "Hình Ảnh" at bounding box center [1082, 222] width 75 height 24
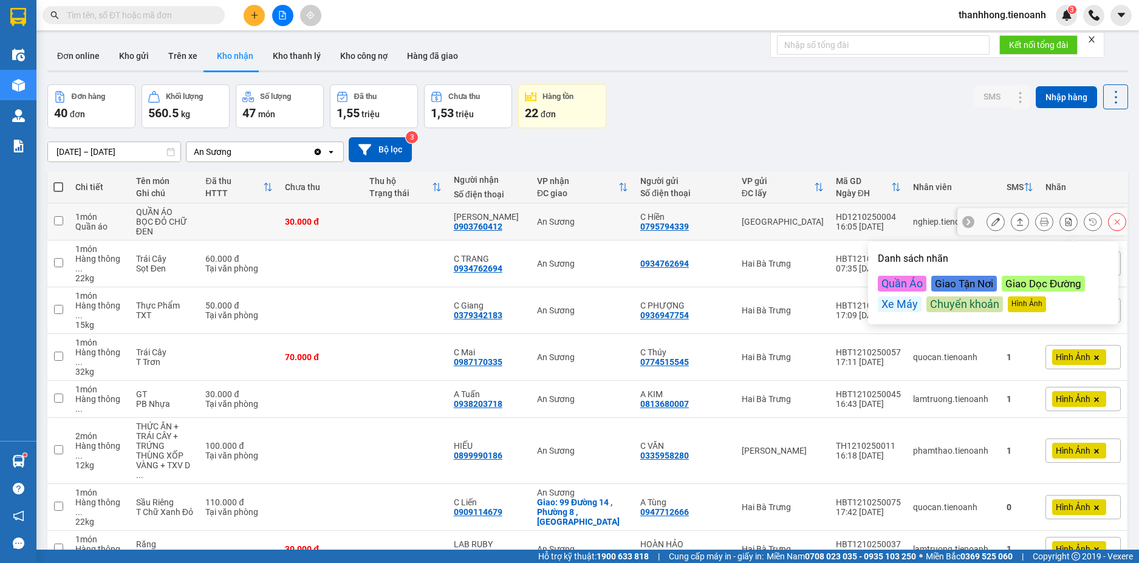
click at [1045, 219] on div at bounding box center [1056, 222] width 140 height 18
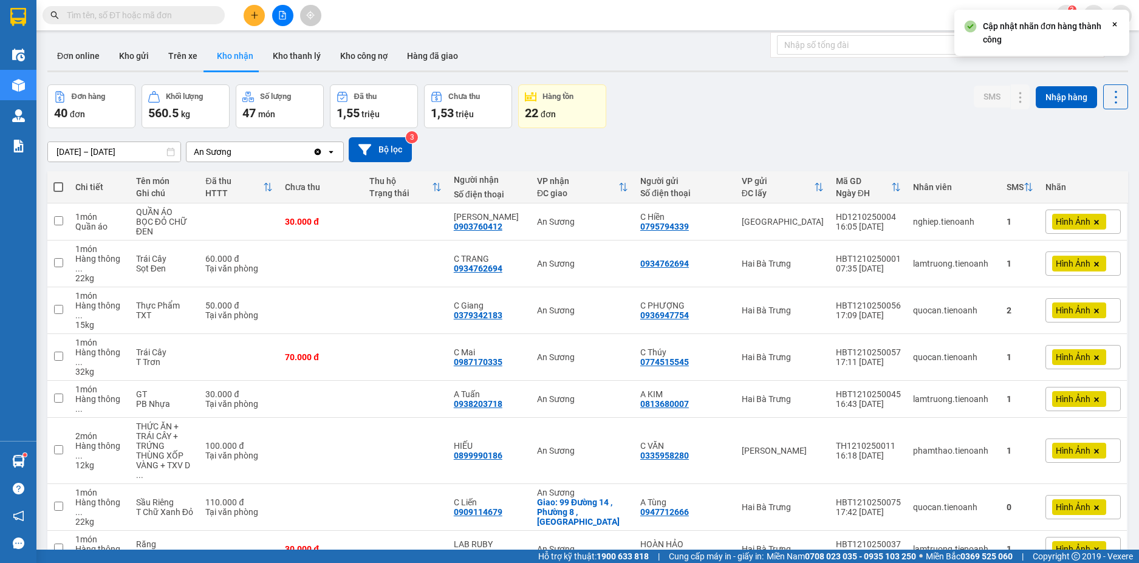
click at [1017, 178] on div "SMS" at bounding box center [1020, 187] width 27 height 24
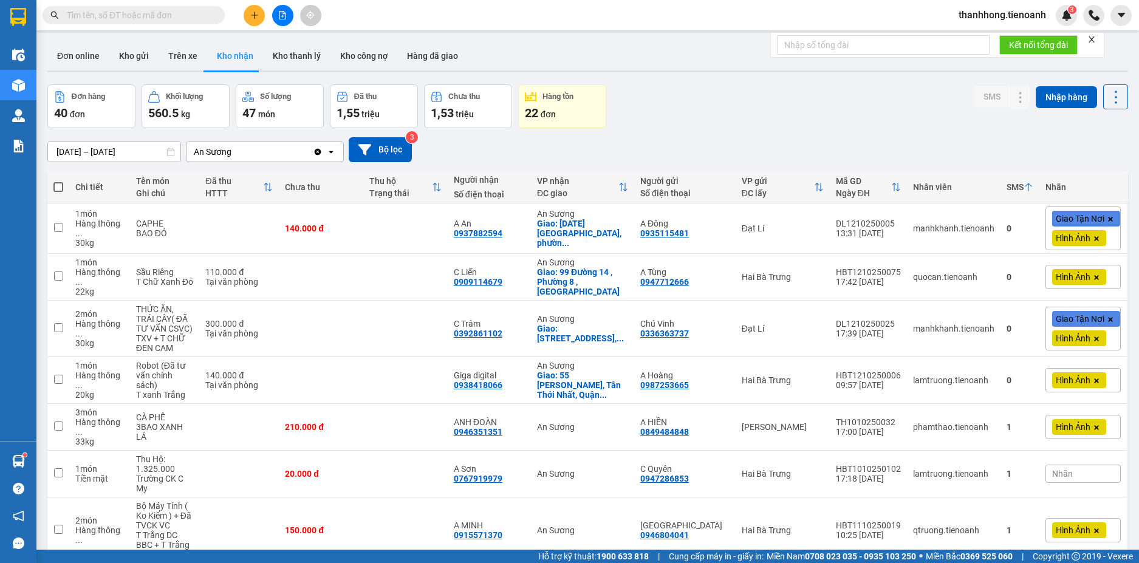
click at [1039, 183] on th "Nhãn" at bounding box center [1082, 187] width 87 height 32
click at [1007, 184] on div "SMS" at bounding box center [1015, 187] width 17 height 10
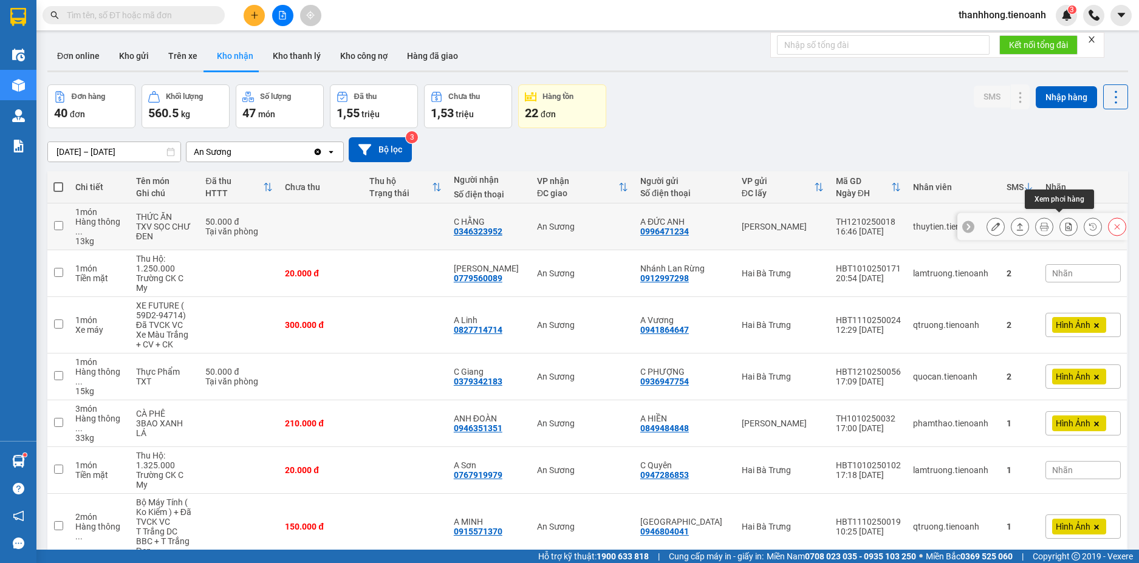
click at [1064, 226] on button at bounding box center [1068, 226] width 17 height 21
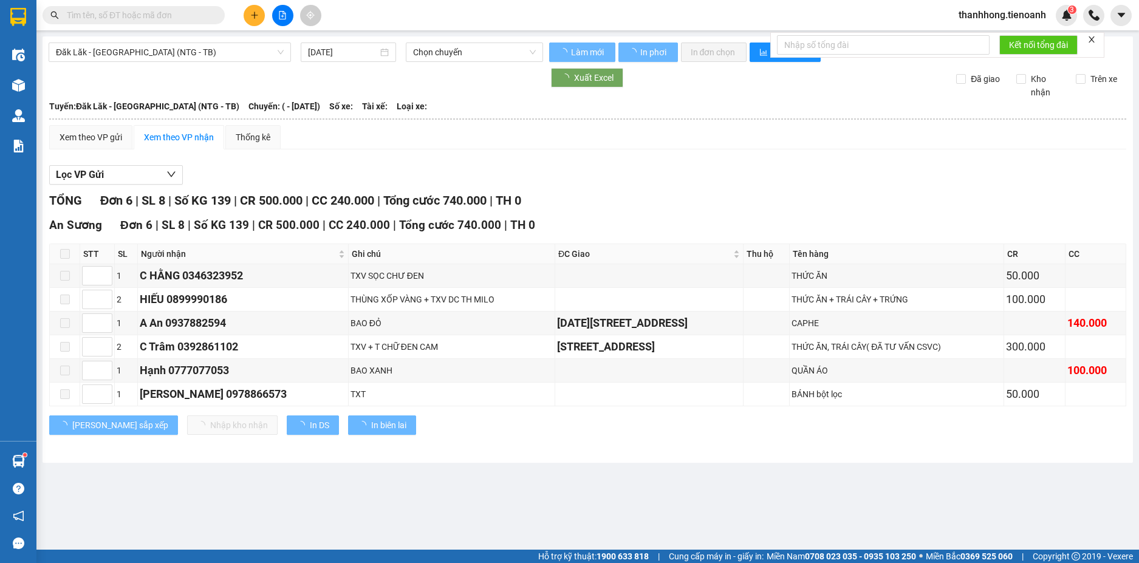
type input "12/10/2025"
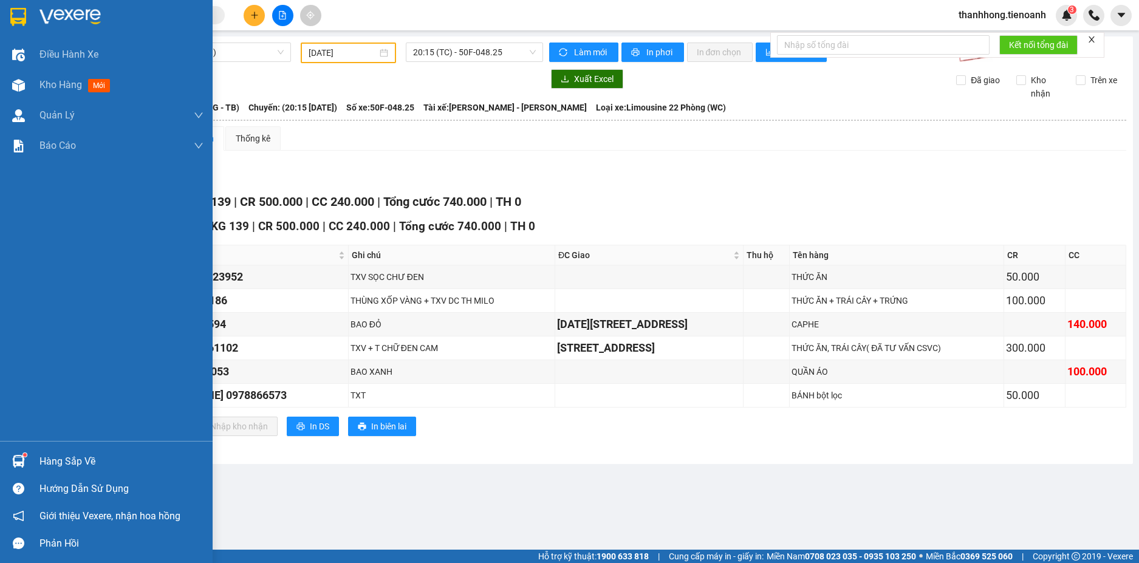
click at [29, 12] on div at bounding box center [18, 16] width 21 height 21
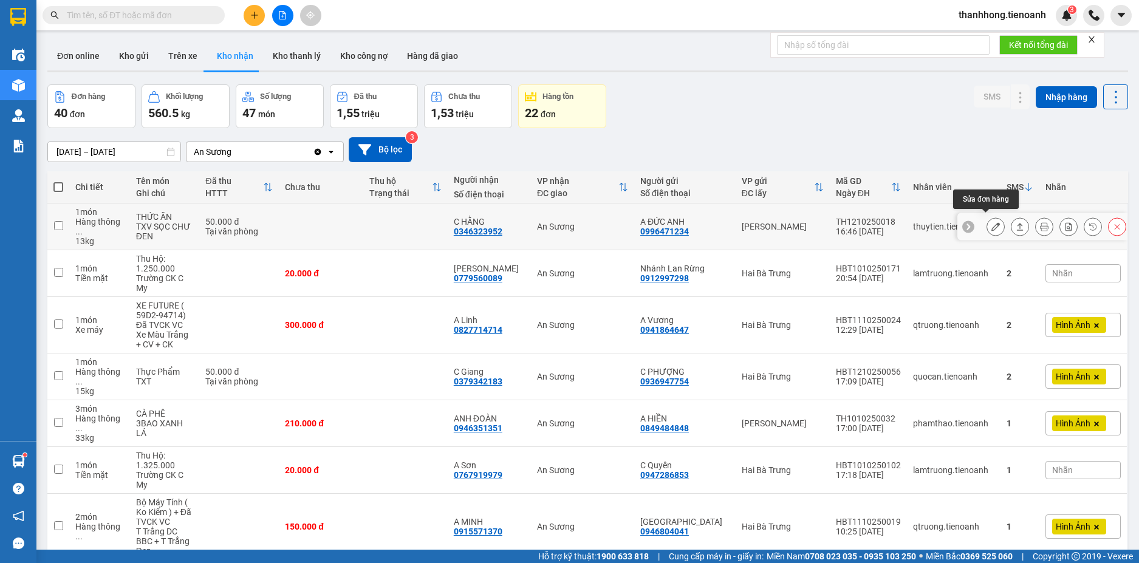
click at [991, 222] on icon at bounding box center [995, 226] width 9 height 9
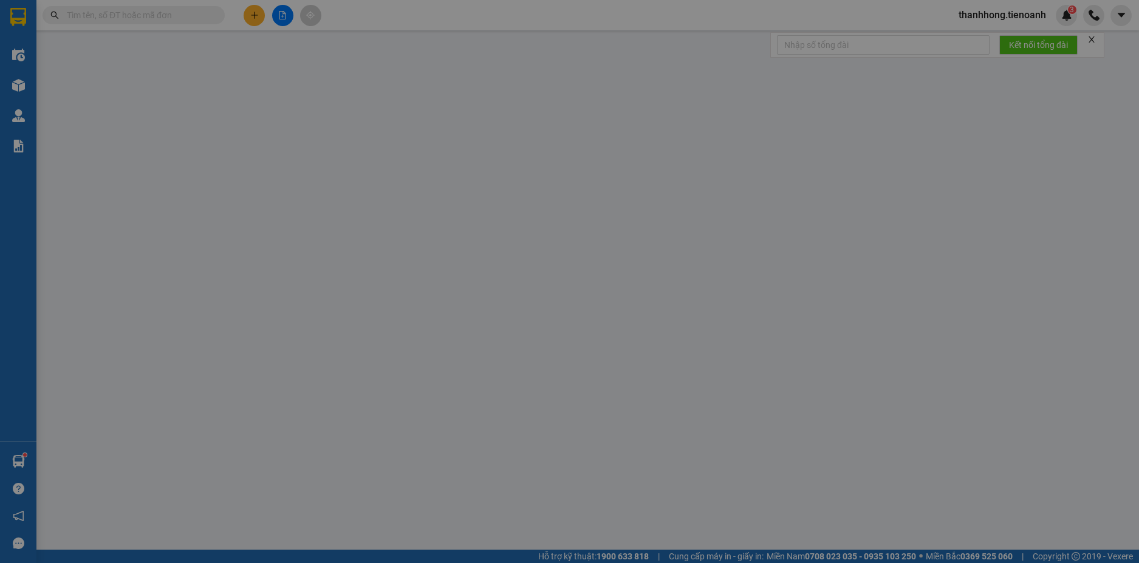
type input "0346323952"
type input "C HẰNG"
type input "0996471234"
type input "A ĐỨC ANH"
type input "0"
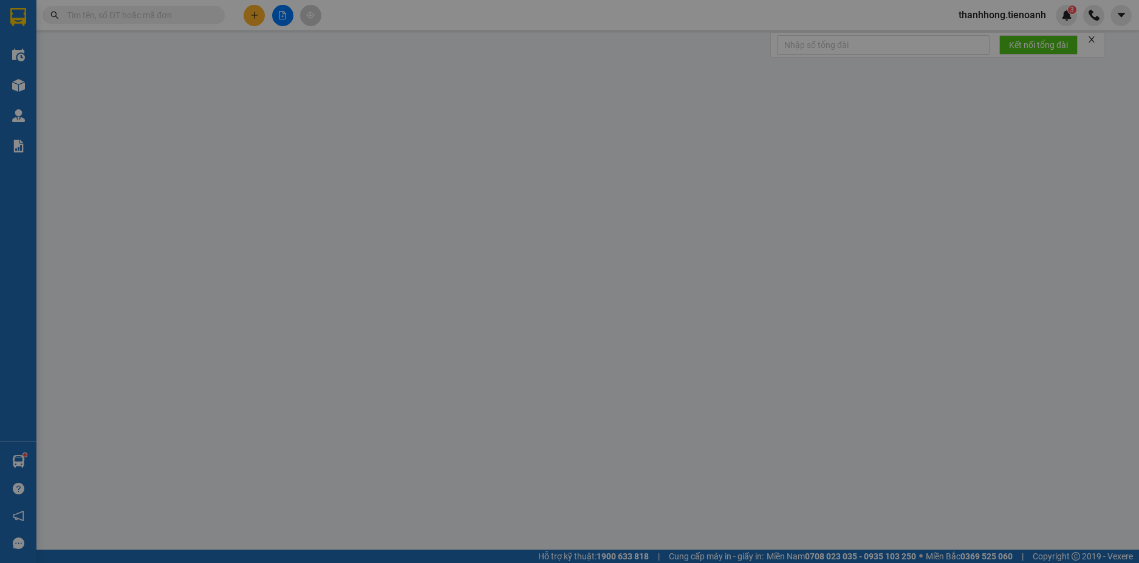
type input "50.000"
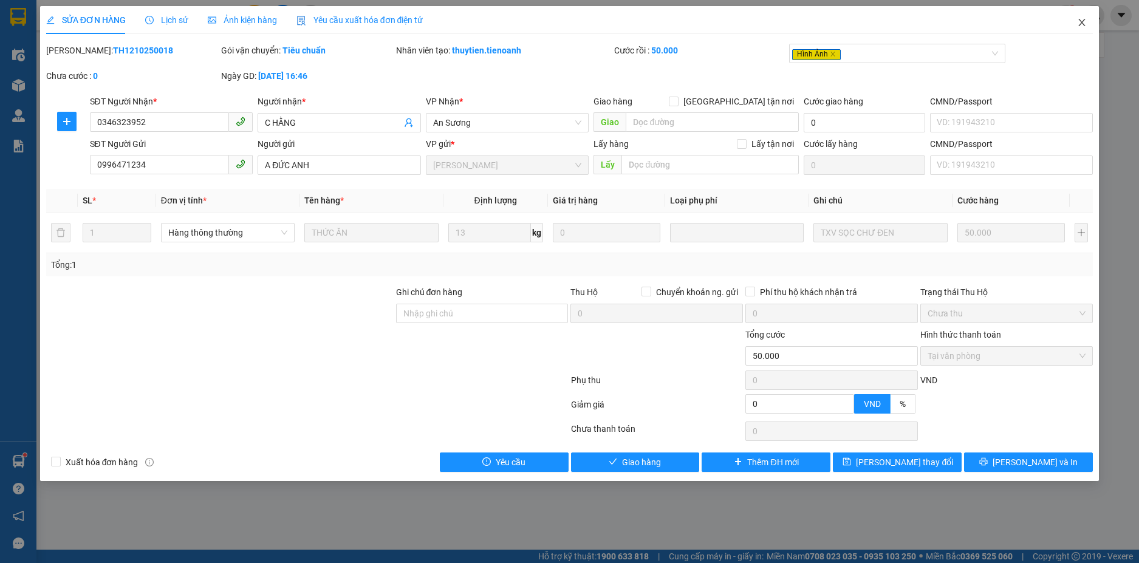
click at [1081, 19] on icon "close" at bounding box center [1082, 23] width 10 height 10
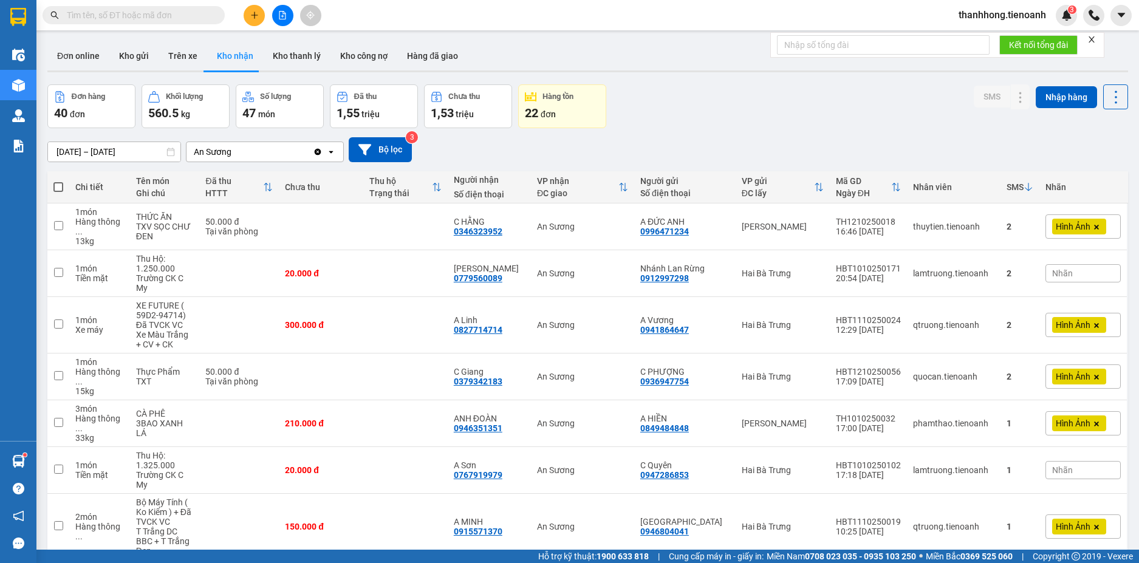
click at [1014, 178] on div "SMS" at bounding box center [1020, 187] width 27 height 24
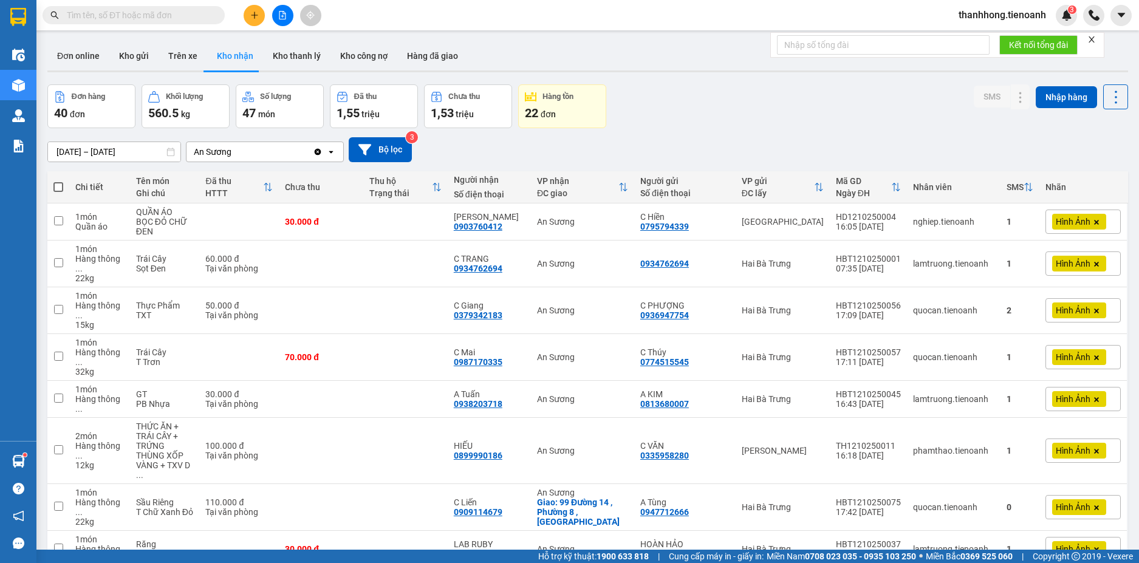
click at [1008, 135] on div "29/09/2025 – 13/10/2025 Press the down arrow key to interact with the calendar …" at bounding box center [587, 149] width 1081 height 43
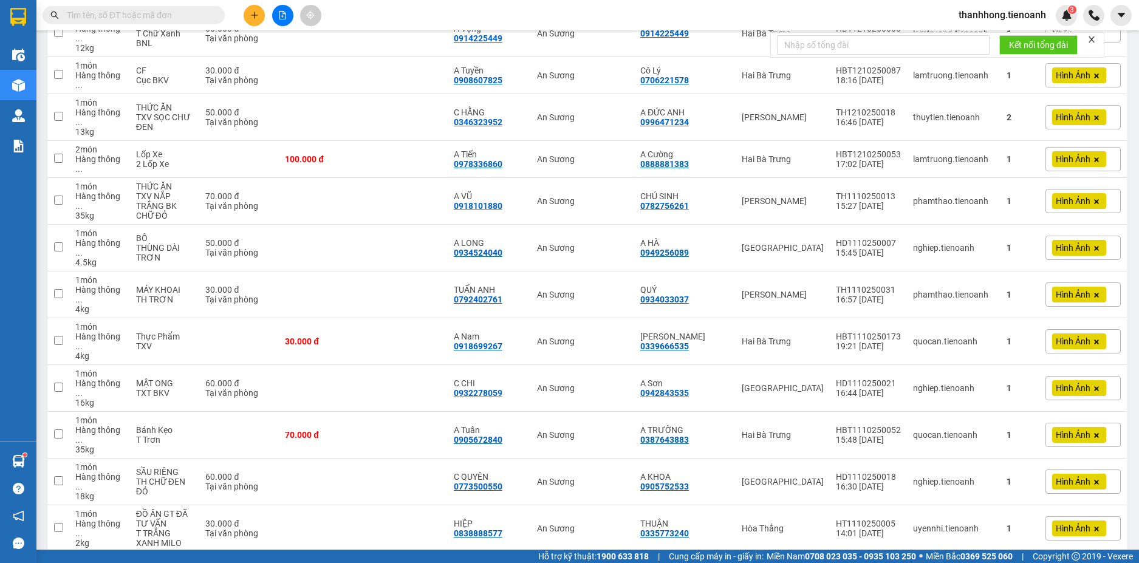
scroll to position [1116, 0]
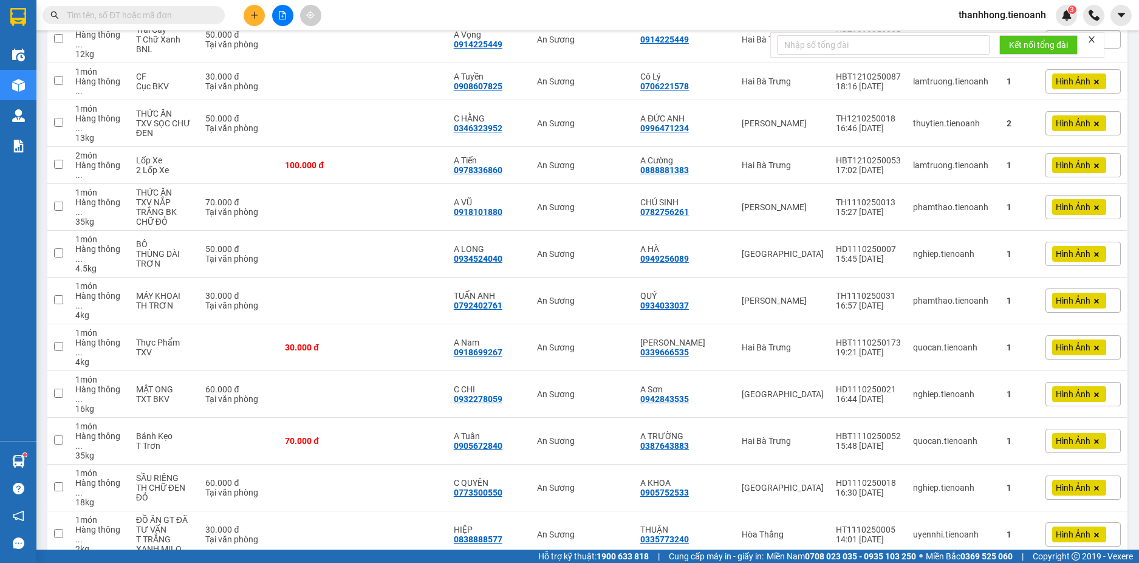
click at [211, 14] on span at bounding box center [134, 15] width 182 height 18
click at [185, 16] on input "text" at bounding box center [138, 15] width 143 height 13
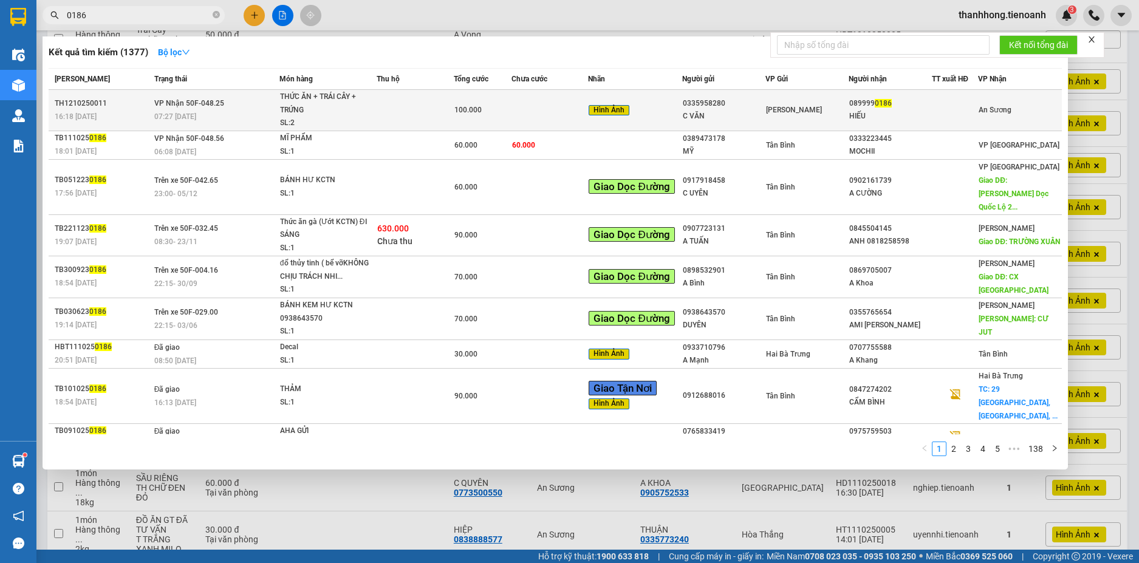
type input "0186"
click at [364, 117] on div "SL: 2" at bounding box center [325, 123] width 91 height 13
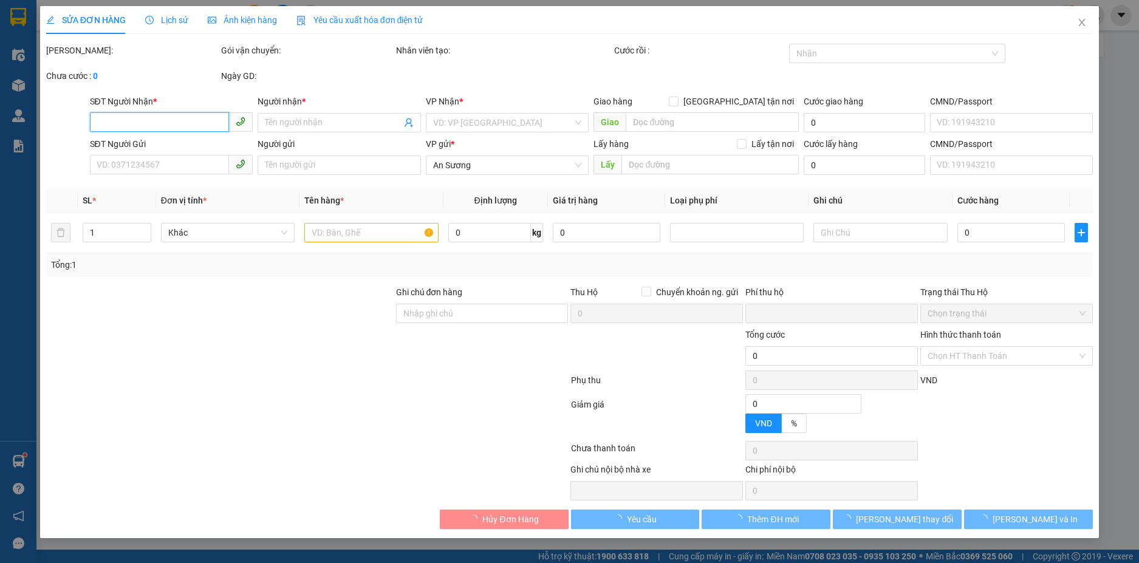
type input "0899990186"
type input "HIẾU"
type input "0335958280"
type input "C VĂN"
type input "0"
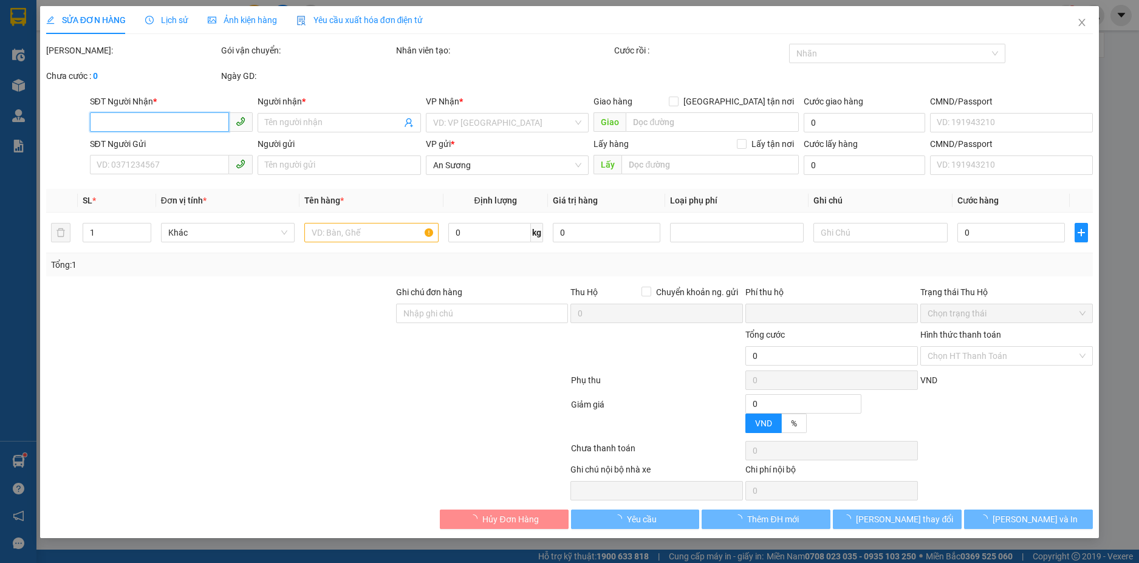
type input "100.000"
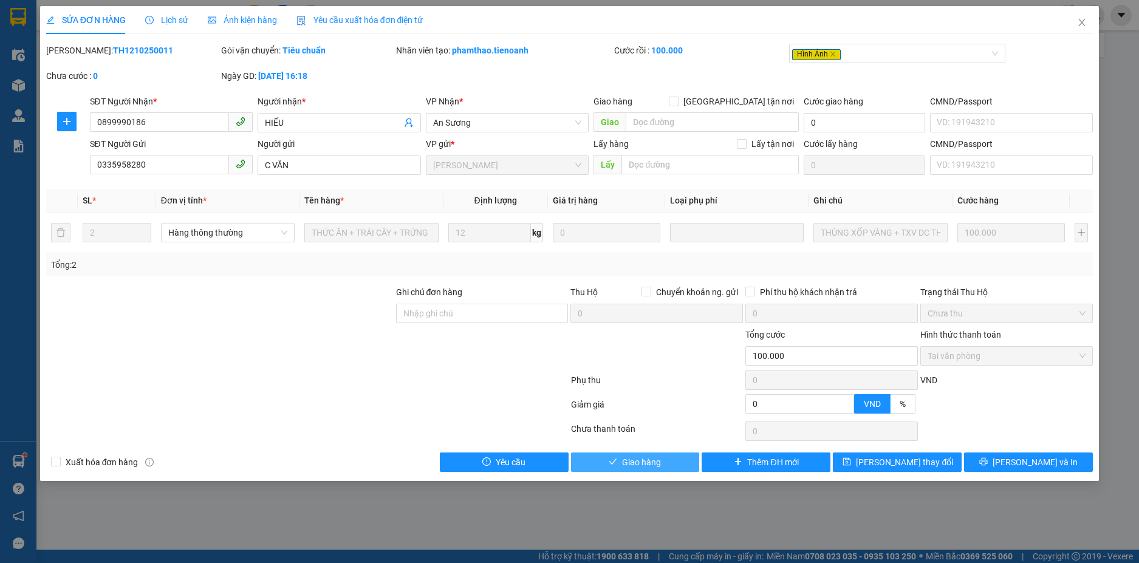
click at [686, 465] on button "Giao hàng" at bounding box center [635, 462] width 129 height 19
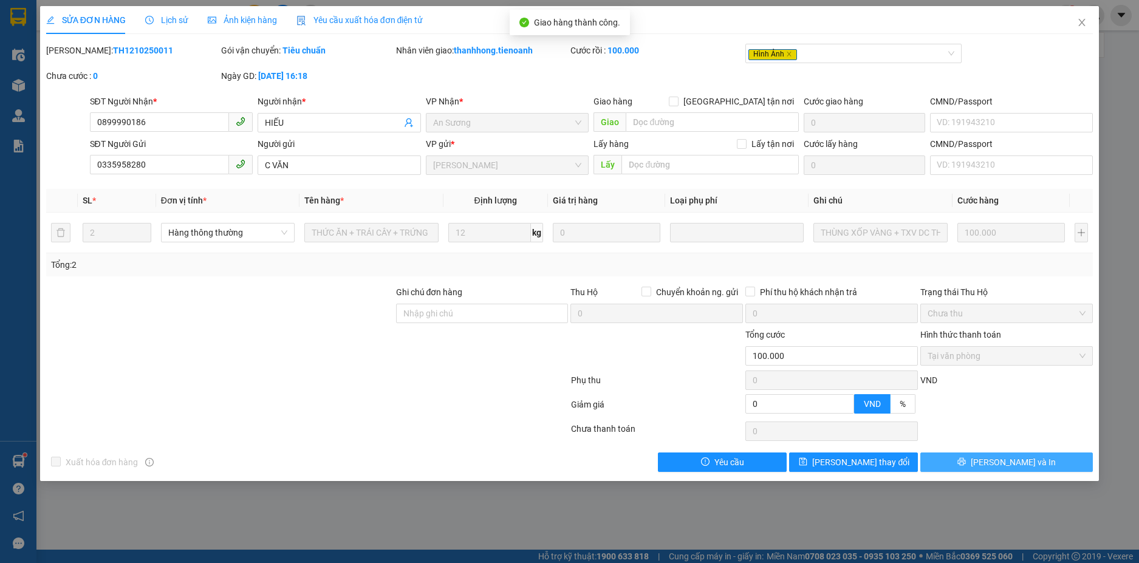
click at [1039, 456] on button "[PERSON_NAME] và In" at bounding box center [1006, 462] width 173 height 19
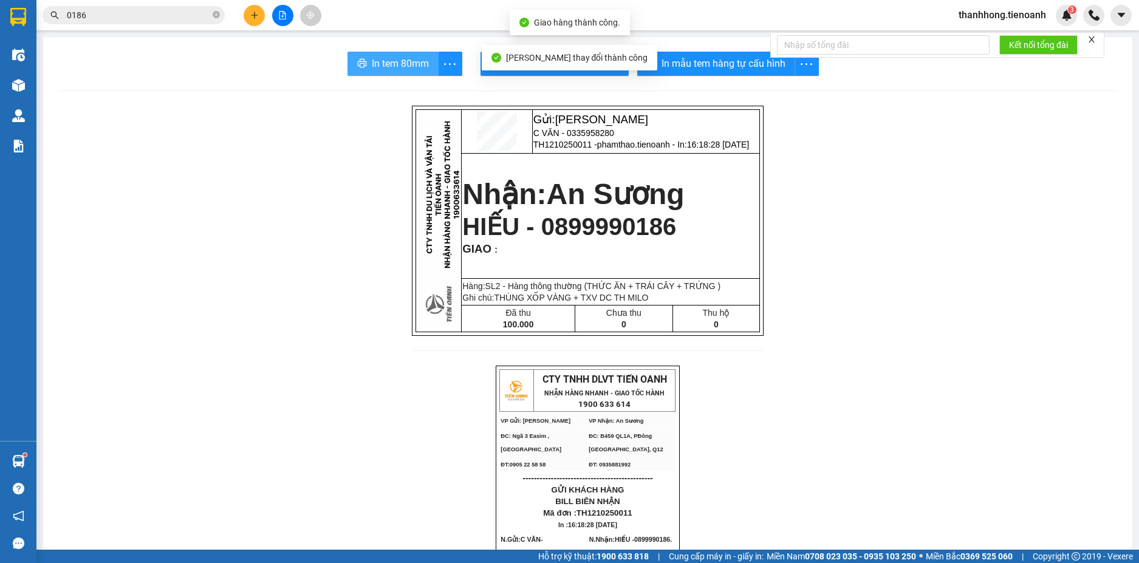
click at [377, 60] on span "In tem 80mm" at bounding box center [400, 63] width 57 height 15
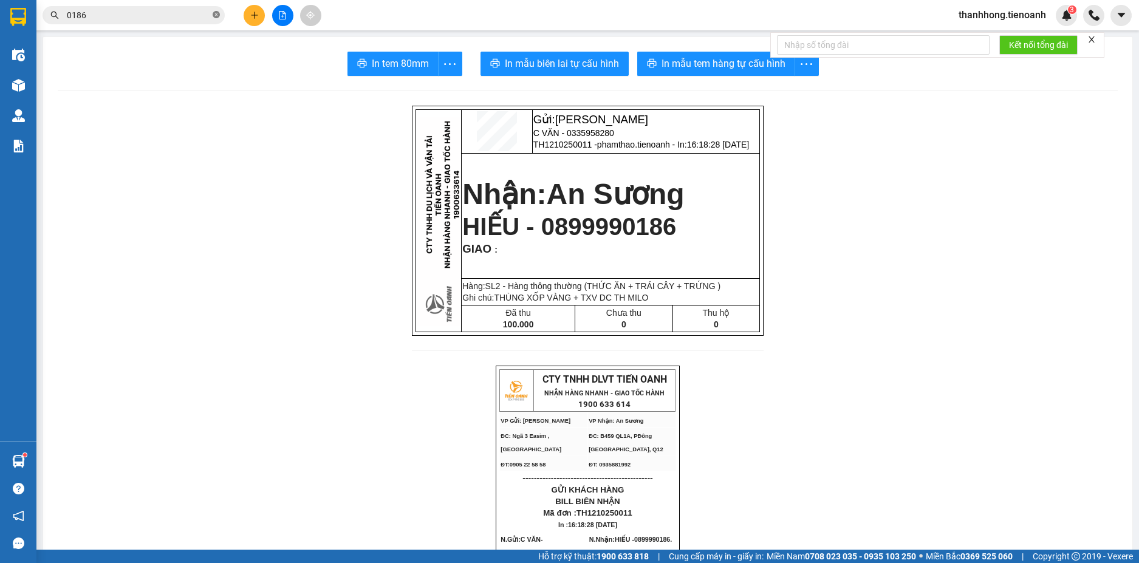
click at [216, 16] on icon "close-circle" at bounding box center [216, 14] width 7 height 7
click at [112, 24] on span at bounding box center [134, 15] width 182 height 18
click at [133, 18] on input "text" at bounding box center [138, 15] width 143 height 13
type input "6779"
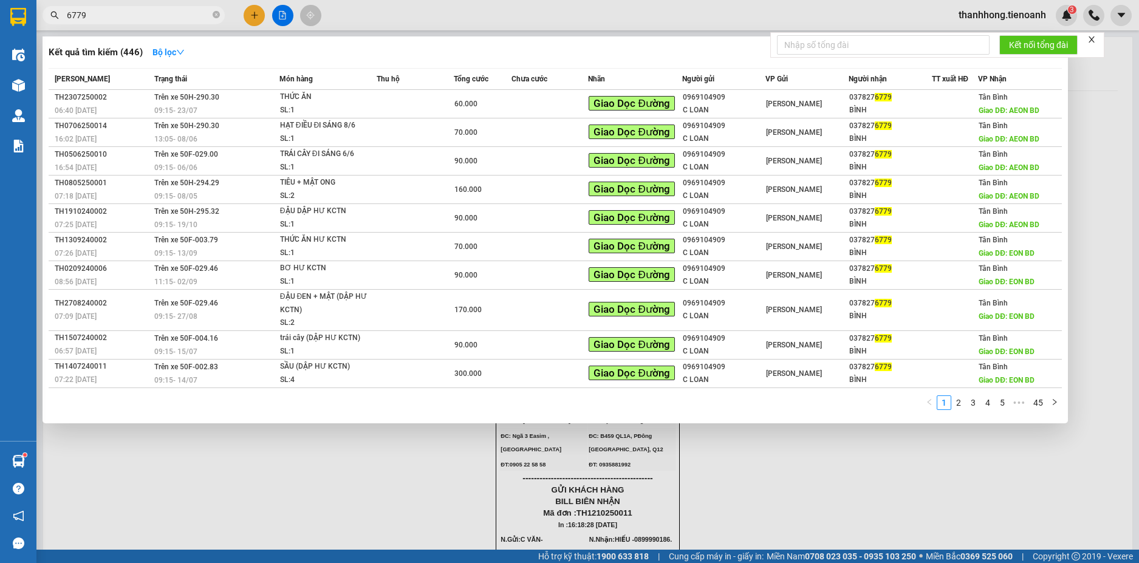
click at [183, 12] on input "6779" at bounding box center [138, 15] width 143 height 13
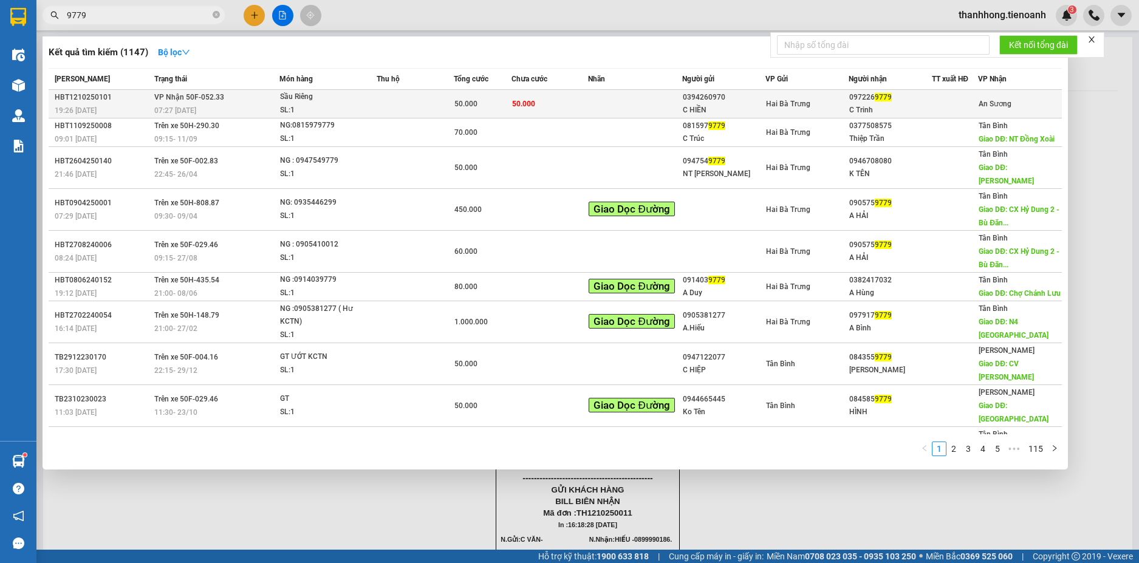
type input "9779"
click at [324, 99] on div "Sầu Riêng" at bounding box center [325, 97] width 91 height 13
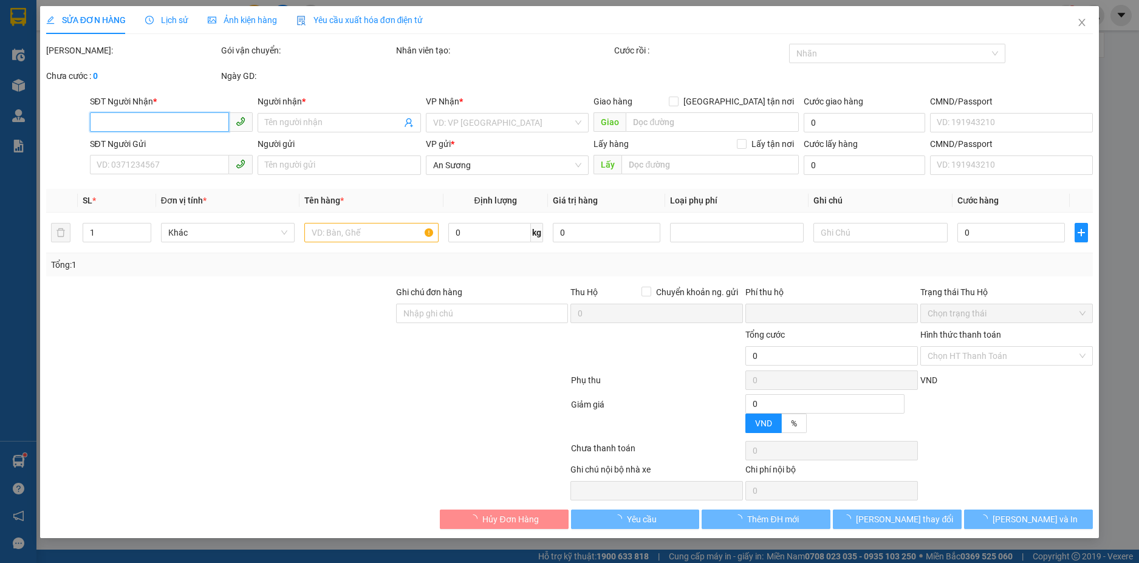
type input "0972269779"
type input "C Trinh"
type input "0394260970"
type input "C HIỀN"
type input "0"
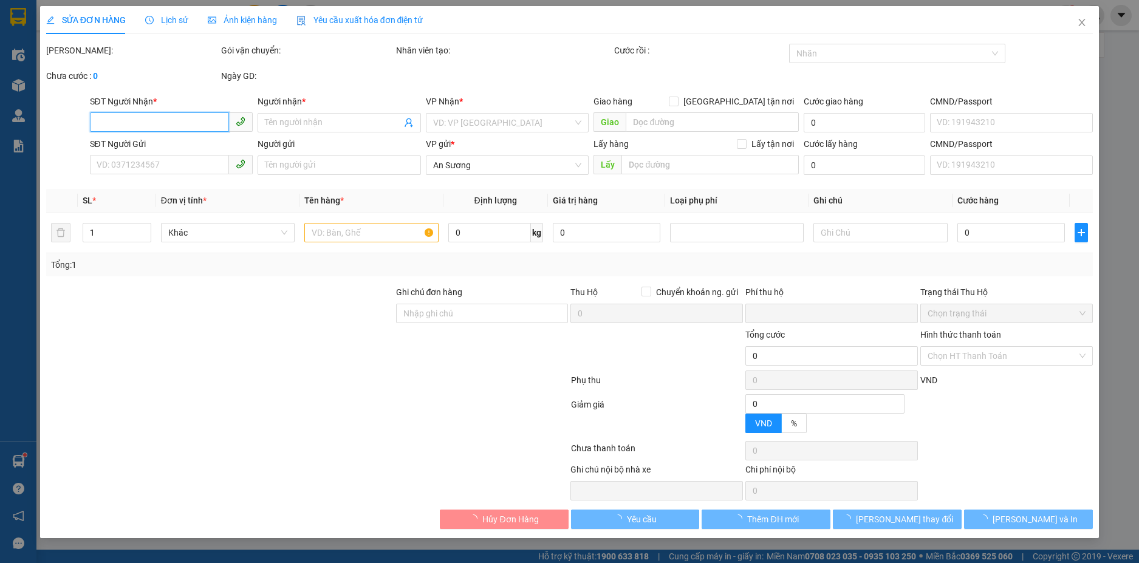
type input "50.000"
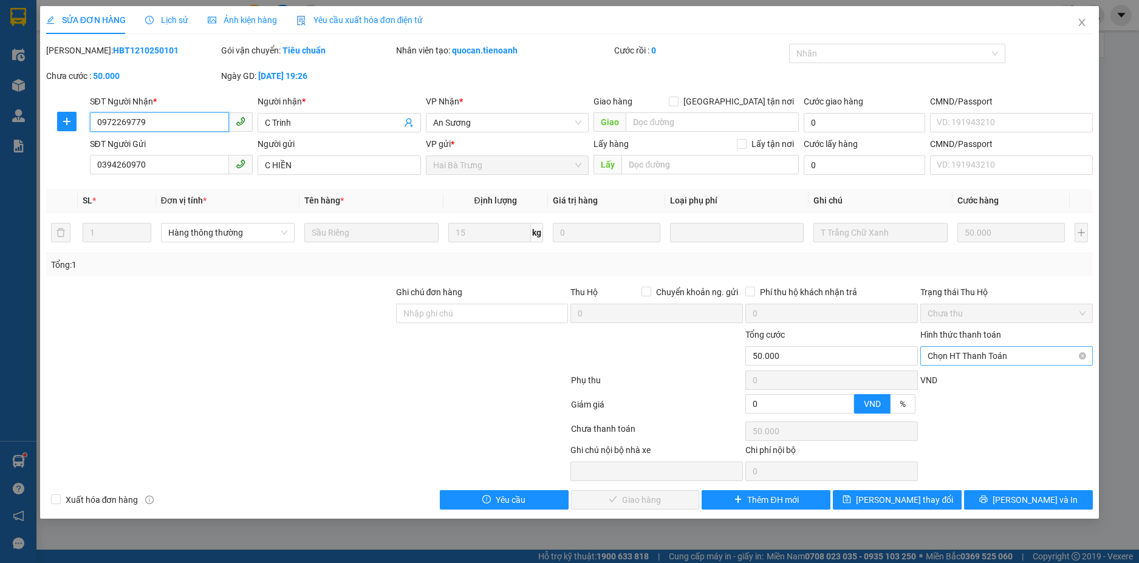
click at [980, 358] on span "Chọn HT Thanh Toán" at bounding box center [1007, 356] width 158 height 18
click at [984, 381] on div "Tại văn phòng" at bounding box center [1007, 380] width 158 height 13
type input "0"
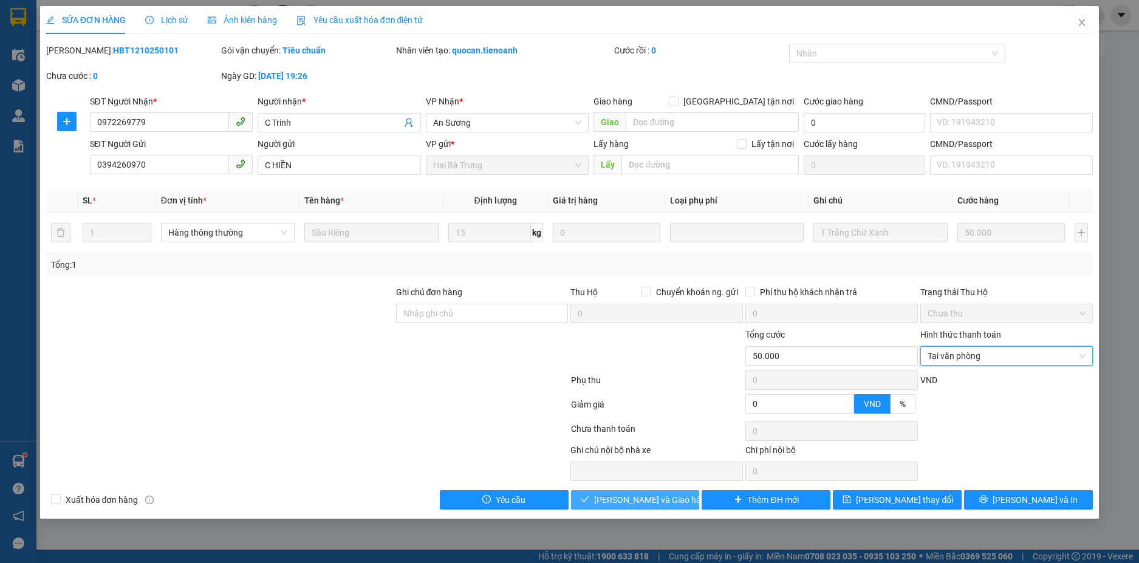
click at [660, 508] on button "[PERSON_NAME] và Giao hàng" at bounding box center [635, 499] width 129 height 19
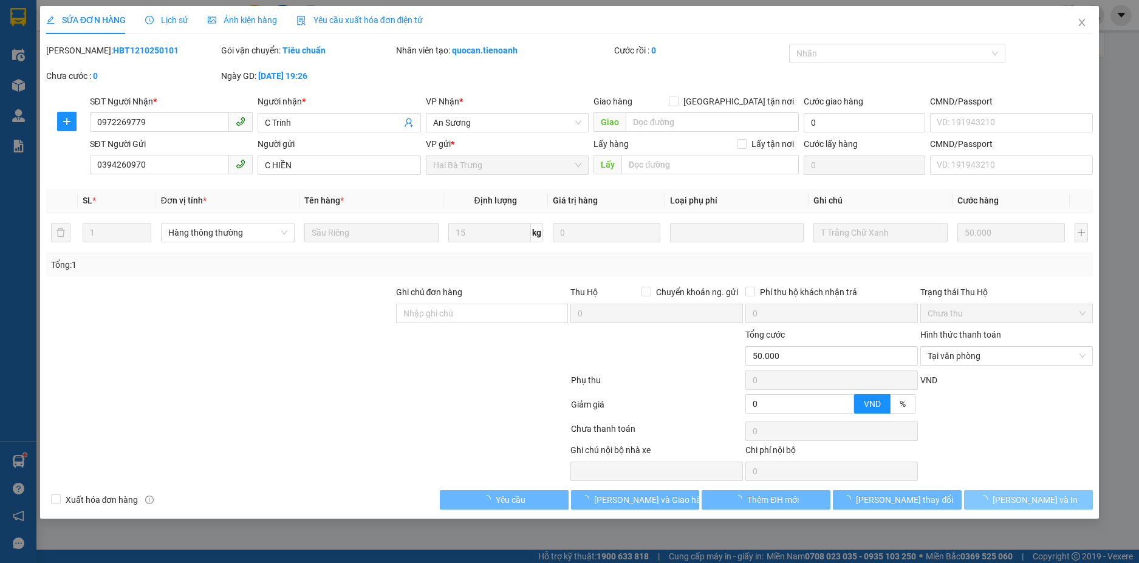
click at [1081, 502] on button "[PERSON_NAME] và In" at bounding box center [1028, 499] width 129 height 19
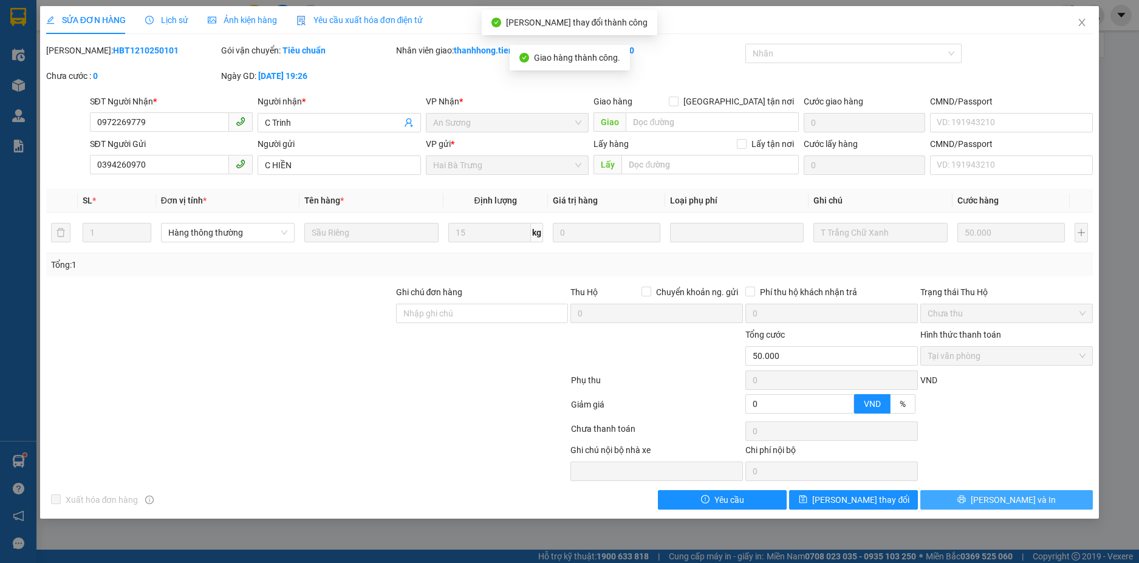
click at [999, 501] on span "[PERSON_NAME] và In" at bounding box center [1013, 499] width 85 height 13
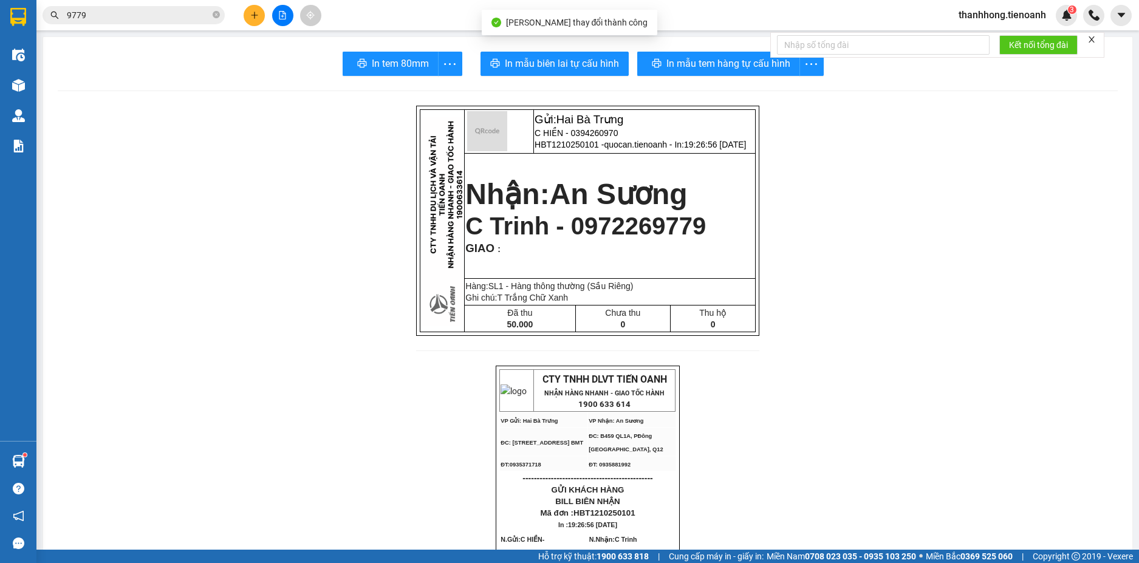
click at [379, 58] on span "In tem 80mm" at bounding box center [400, 63] width 57 height 15
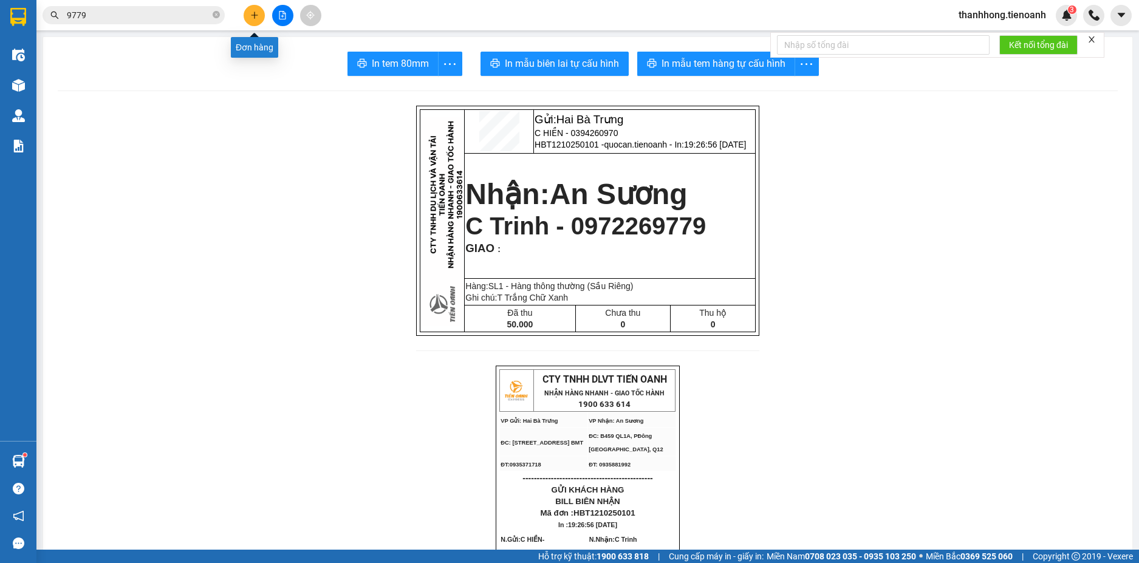
click at [253, 18] on icon "plus" at bounding box center [254, 15] width 9 height 9
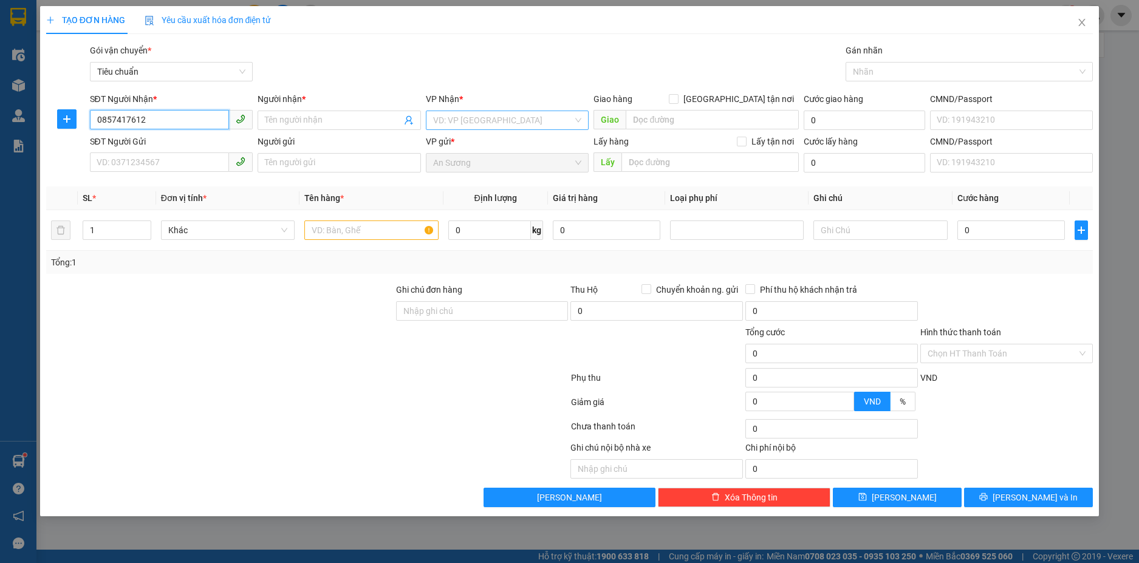
type input "0857417612"
click at [459, 120] on input "search" at bounding box center [503, 120] width 140 height 18
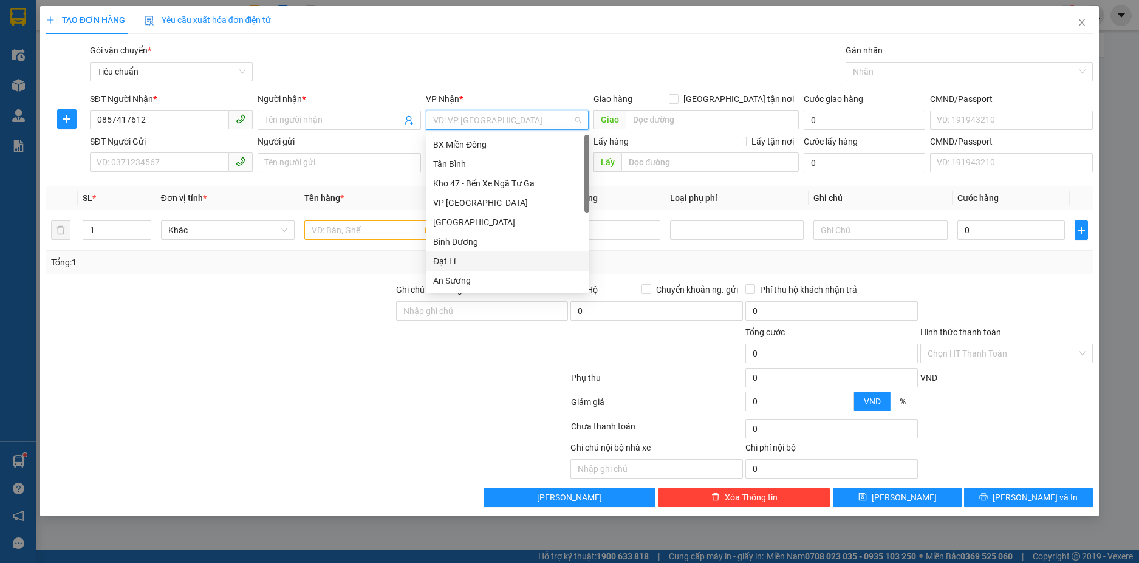
click at [462, 255] on div "Đạt Lí" at bounding box center [507, 261] width 149 height 13
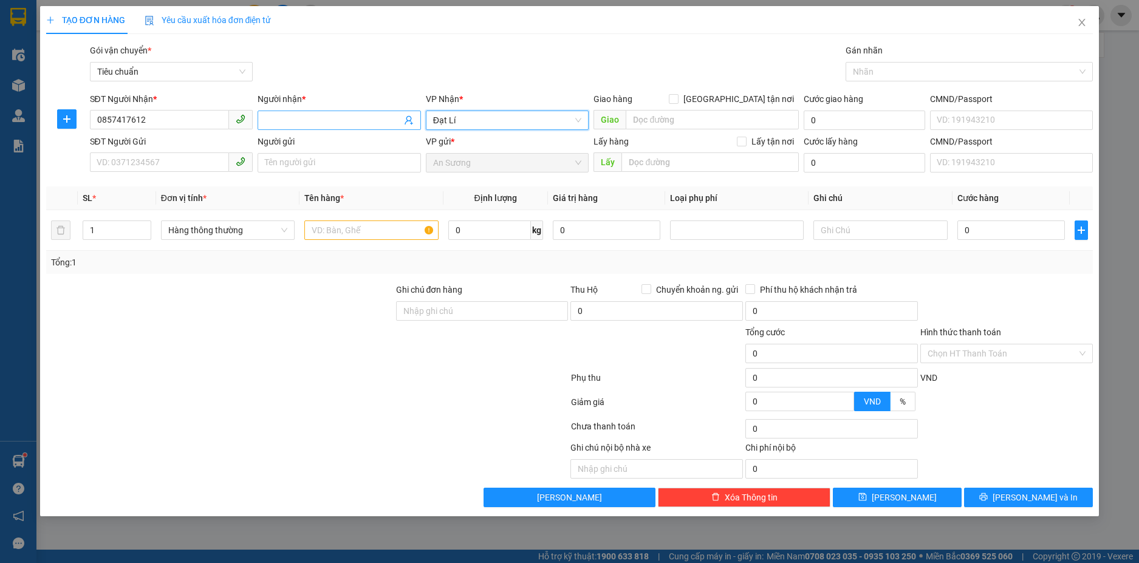
click at [357, 114] on input "Người nhận *" at bounding box center [333, 120] width 137 height 13
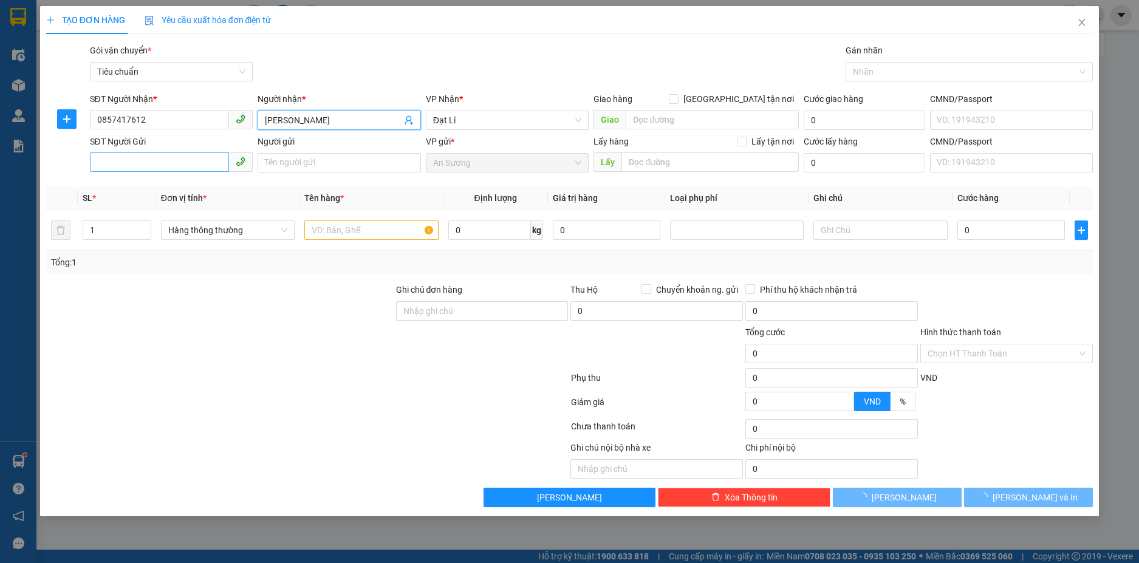
type input "[PERSON_NAME]"
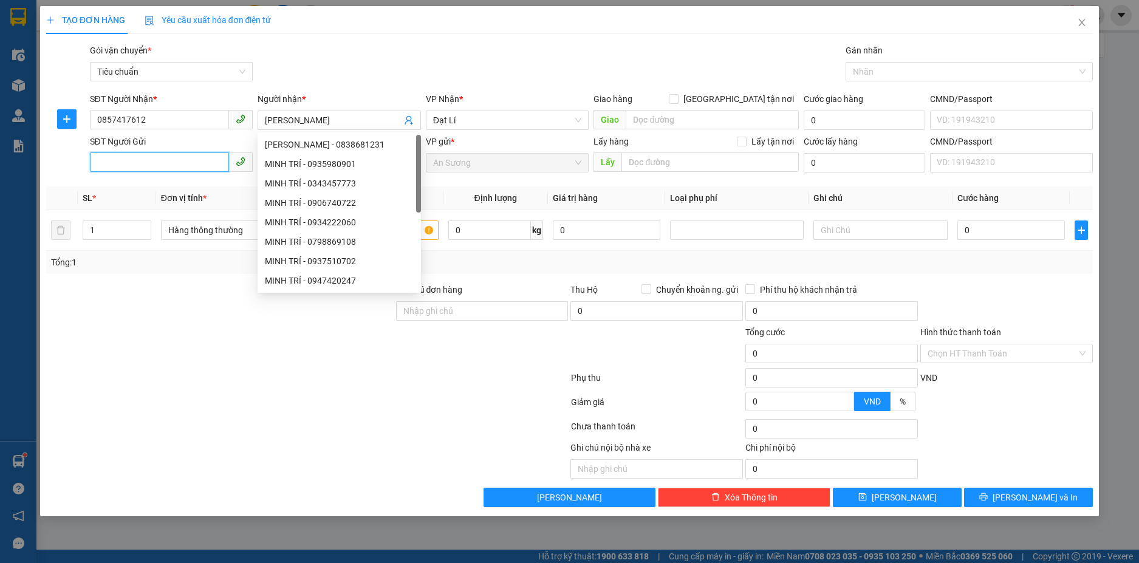
click at [165, 171] on input "SĐT Người Gửi" at bounding box center [160, 161] width 140 height 19
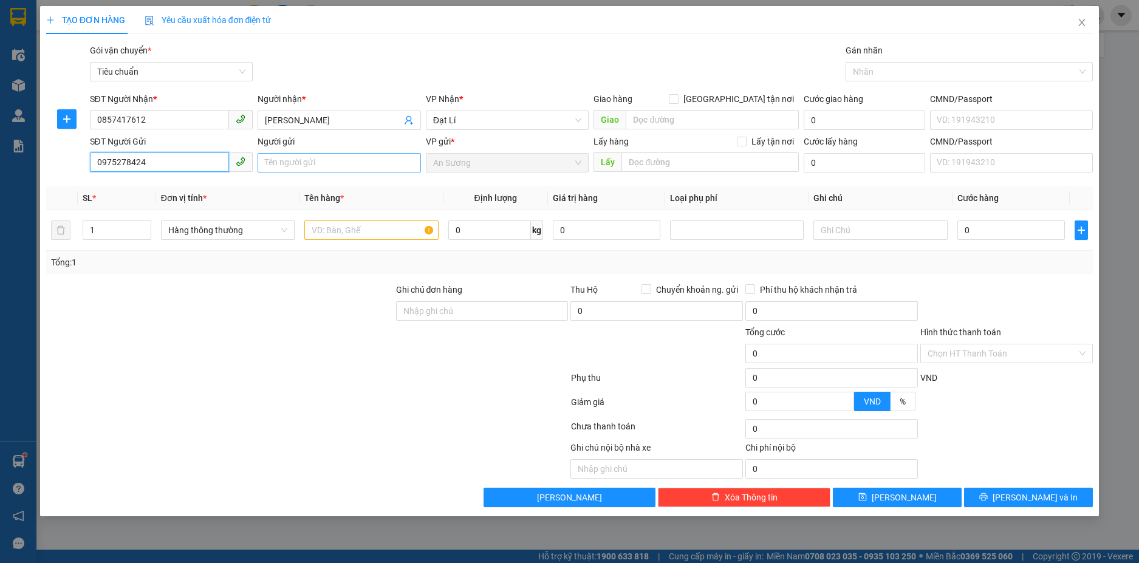
type input "0975278424"
click at [287, 167] on input "Người gửi" at bounding box center [339, 162] width 163 height 19
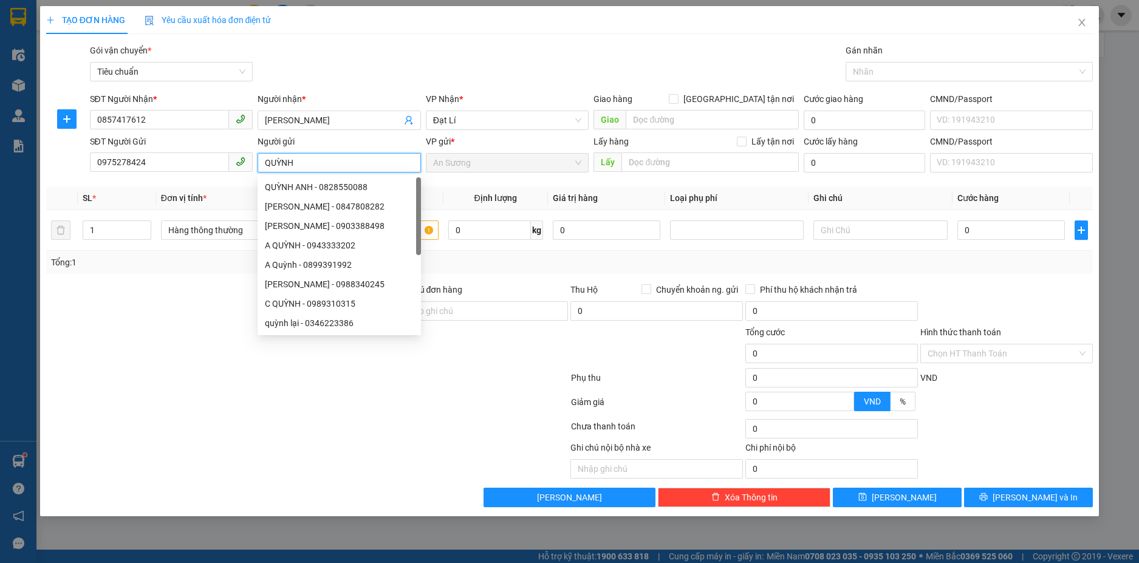
type input "QUỲNH"
click at [189, 307] on div at bounding box center [220, 304] width 350 height 43
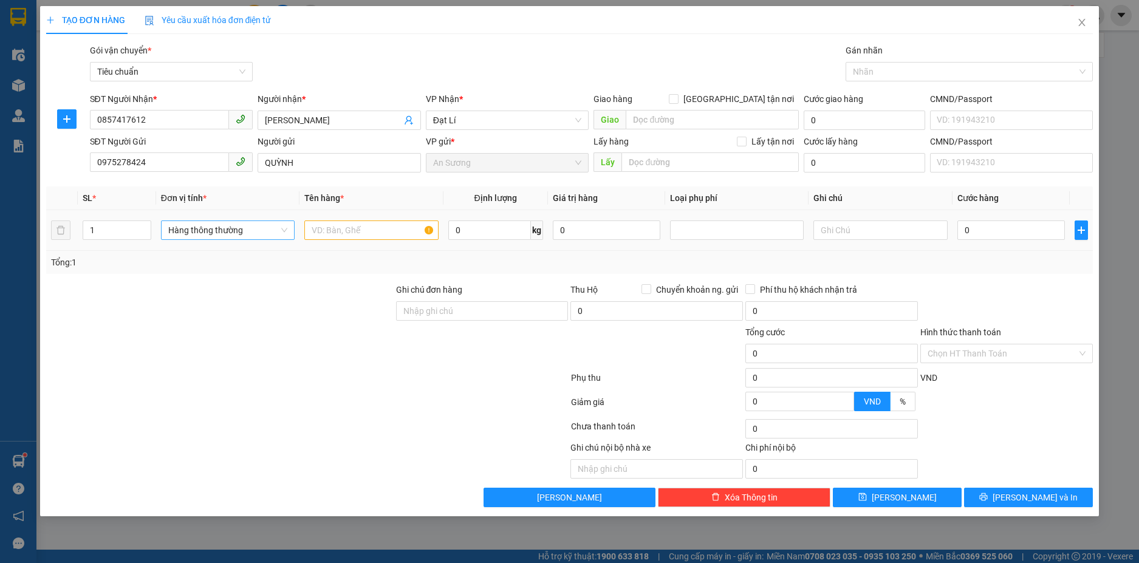
click at [196, 228] on span "Hàng thông thường" at bounding box center [227, 230] width 119 height 18
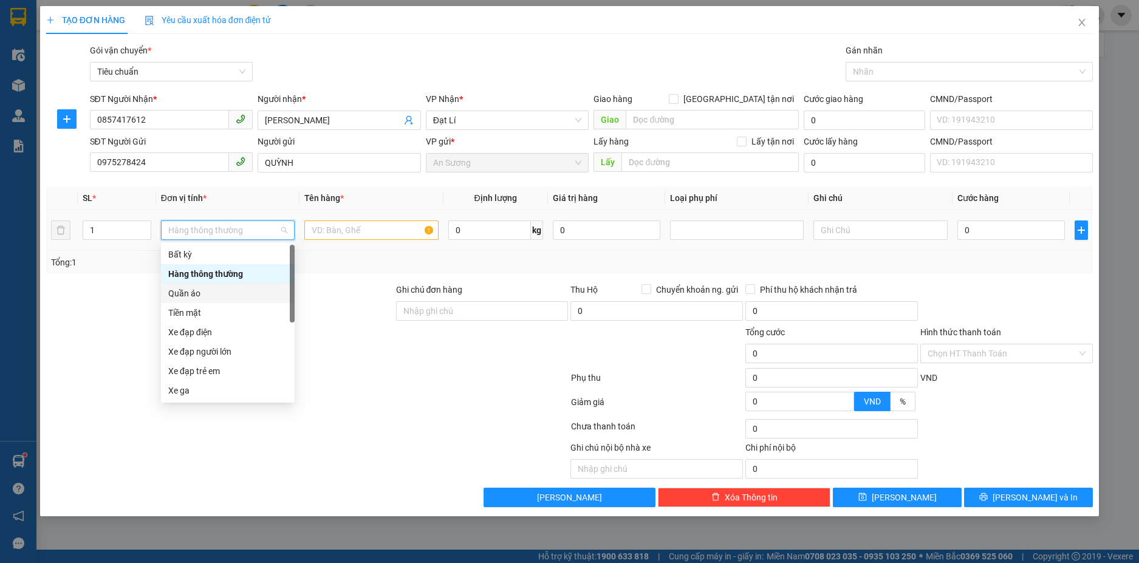
click at [199, 292] on div "Quần áo" at bounding box center [227, 293] width 119 height 13
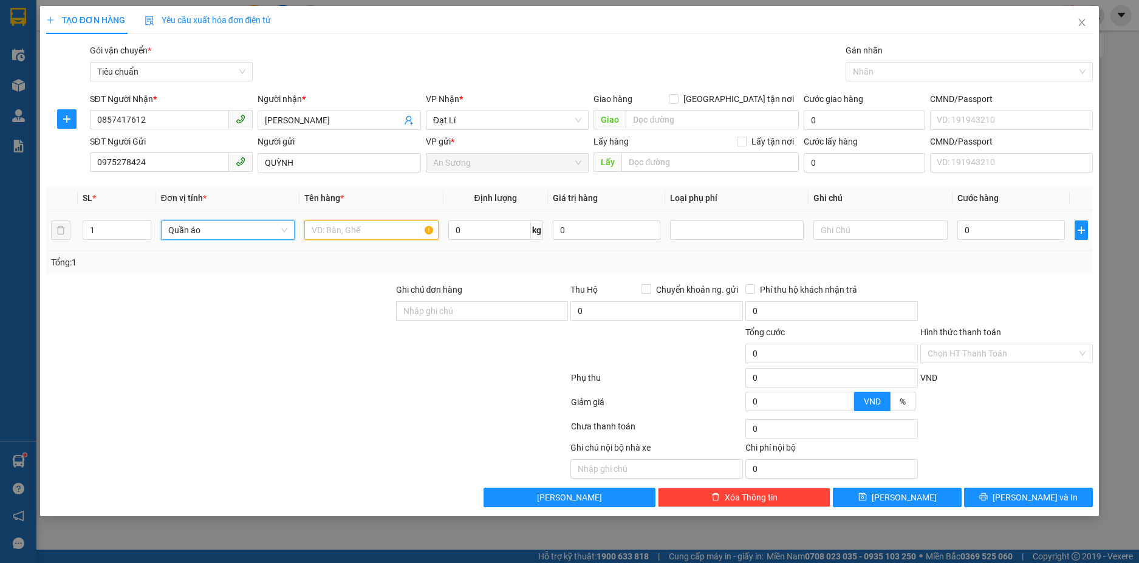
click at [346, 237] on input "text" at bounding box center [371, 230] width 134 height 19
type input "QUẦN ÁO"
click at [849, 225] on input "text" at bounding box center [880, 230] width 134 height 19
type input "1 TÚI VẢI ĐEN"
click at [991, 240] on div "0" at bounding box center [1011, 230] width 108 height 24
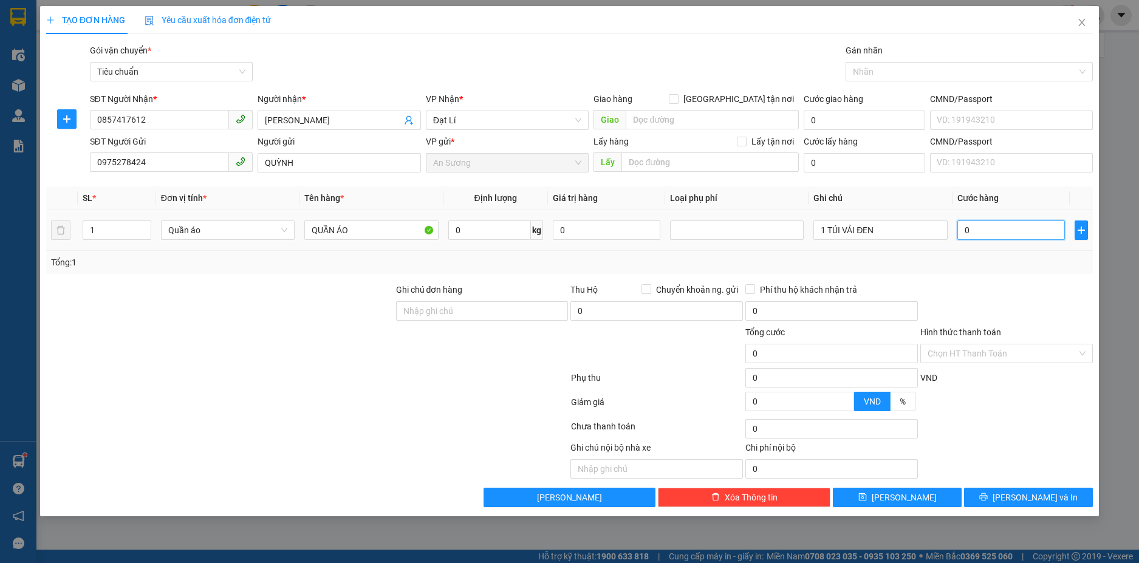
click at [990, 237] on input "0" at bounding box center [1011, 230] width 108 height 19
type input "04"
type input "4"
type input "040"
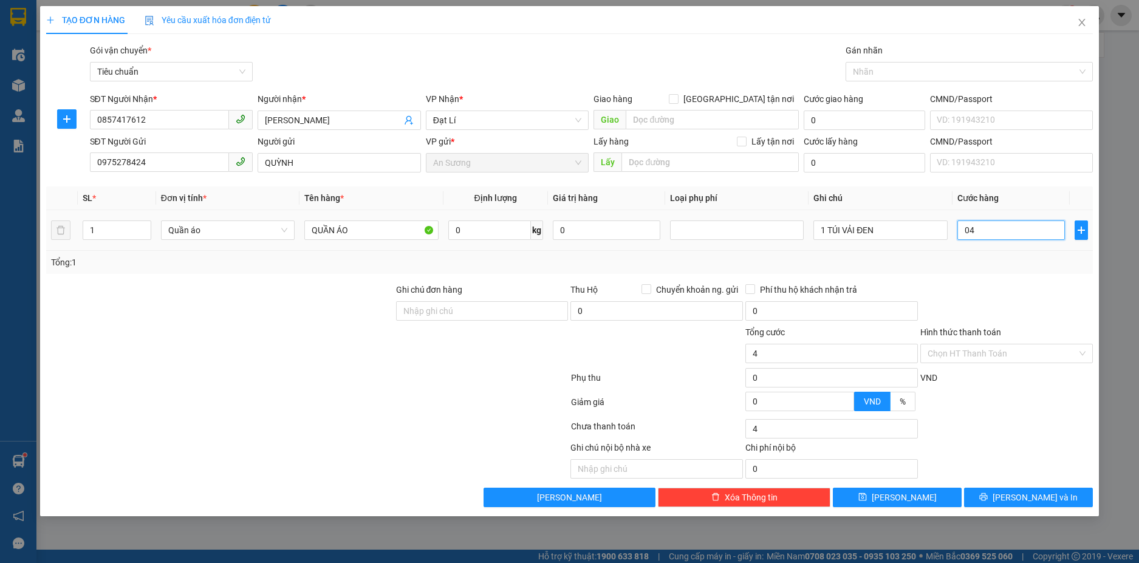
type input "40"
type input "40.000"
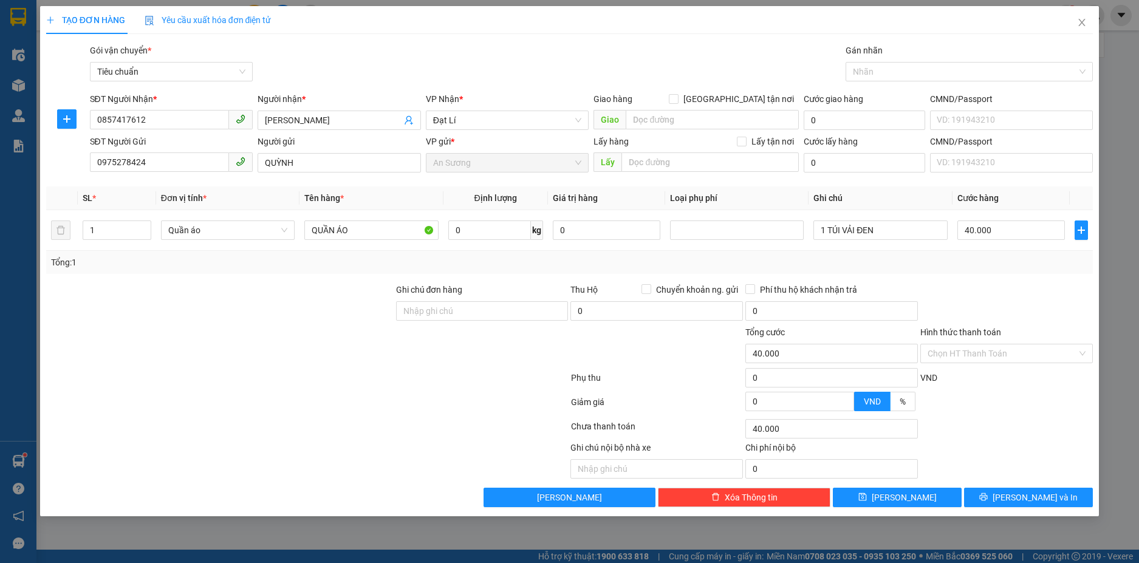
click at [1016, 262] on div "Tổng: 1" at bounding box center [570, 262] width 1038 height 13
click at [703, 468] on input "text" at bounding box center [656, 468] width 173 height 19
type input "D"
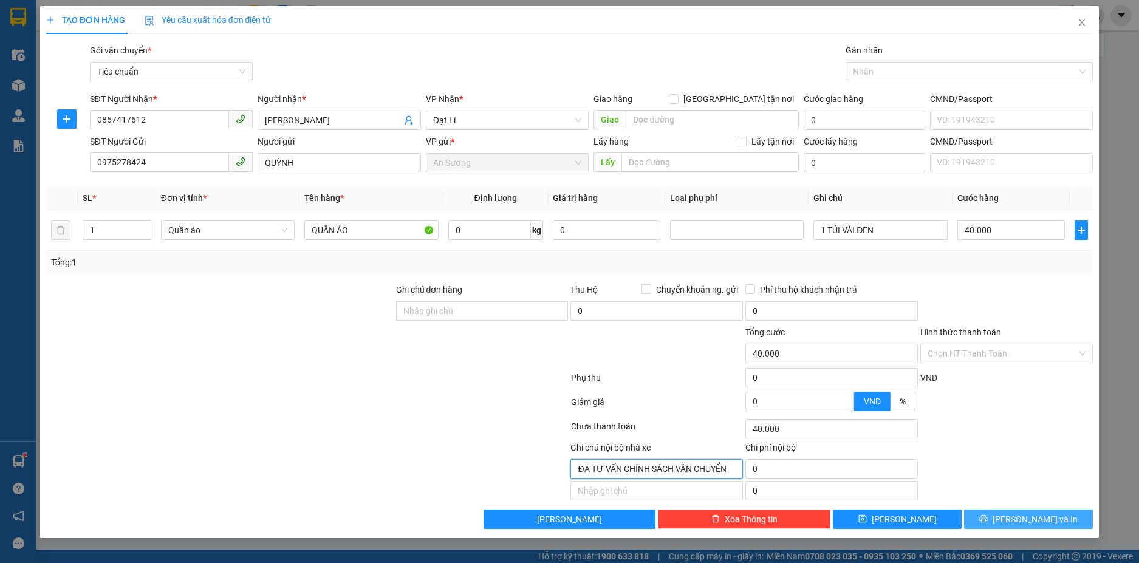
type input "ĐA TƯ VẤN CHÍNH SÁCH VẬN CHUYỂN"
click at [991, 515] on button "[PERSON_NAME] và In" at bounding box center [1028, 519] width 129 height 19
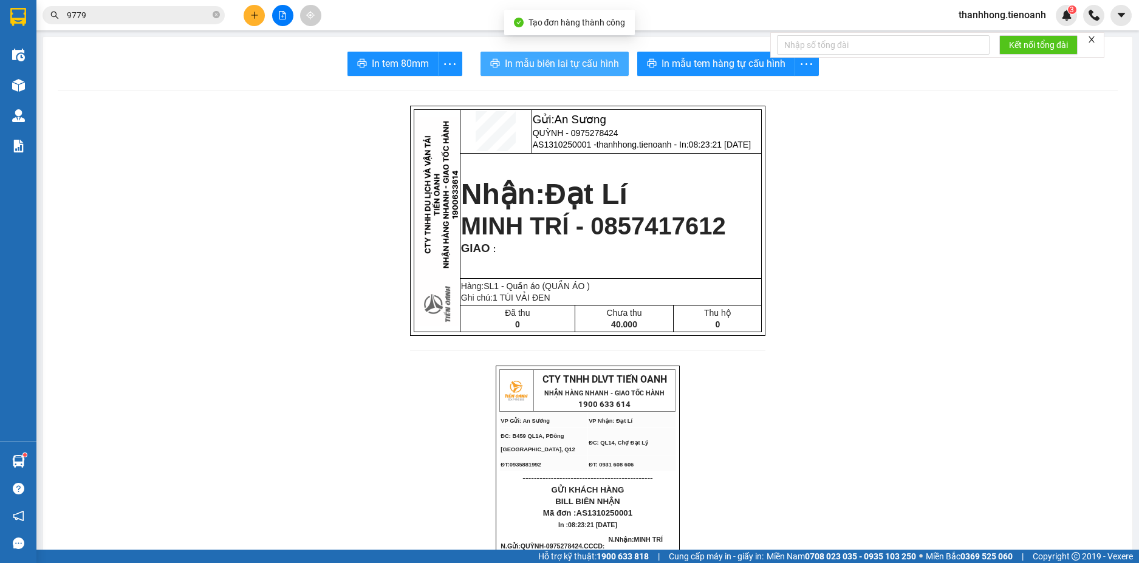
click at [595, 66] on span "In mẫu biên lai tự cấu hình" at bounding box center [562, 63] width 114 height 15
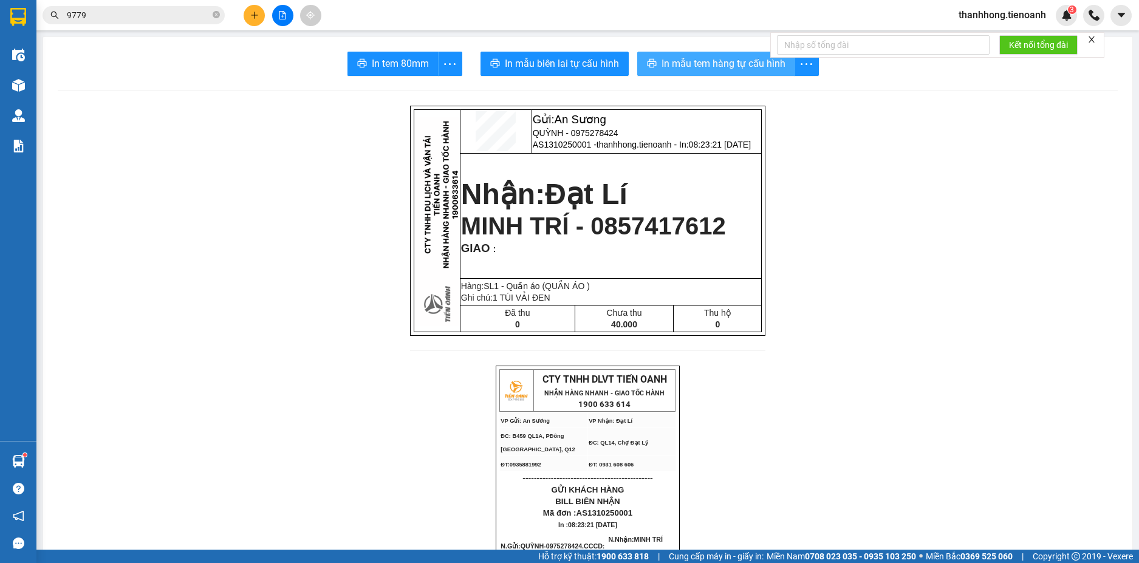
click at [739, 73] on button "In mẫu tem hàng tự cấu hình" at bounding box center [716, 64] width 158 height 24
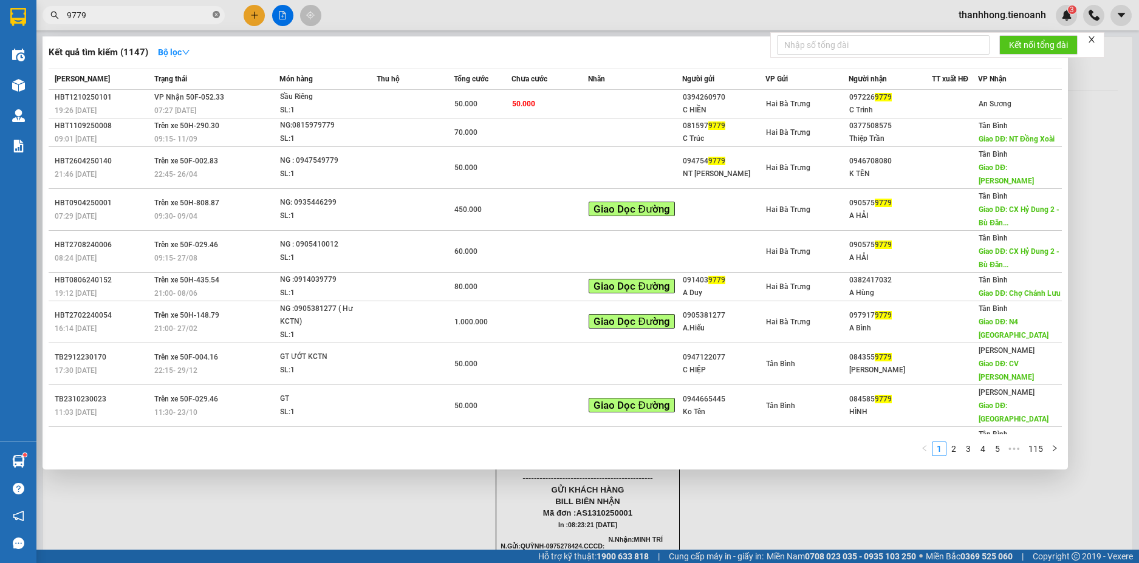
click at [217, 14] on icon "close-circle" at bounding box center [216, 14] width 7 height 7
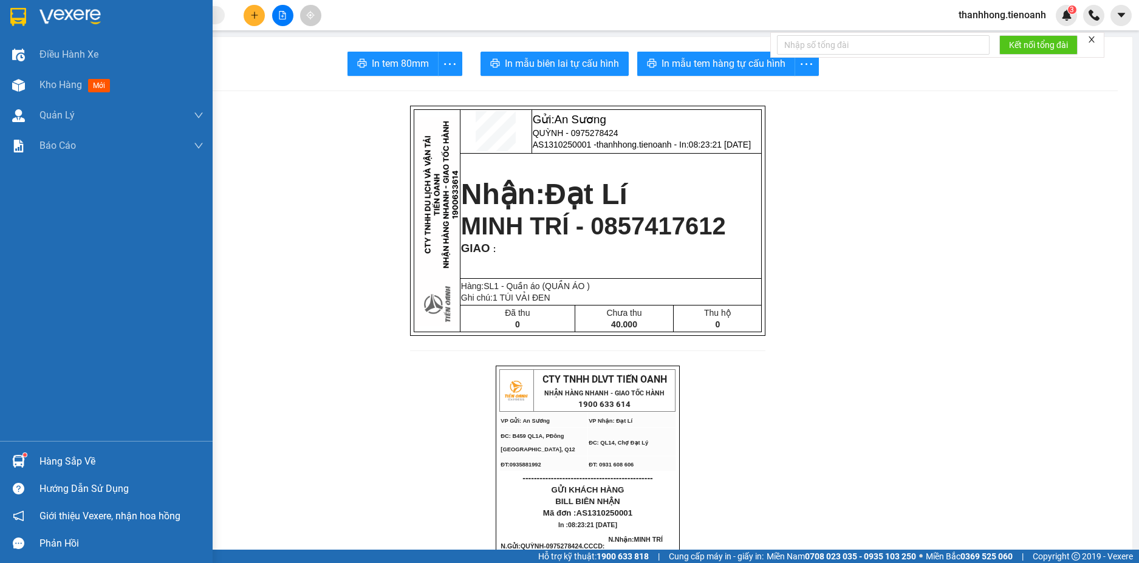
click at [39, 24] on div at bounding box center [106, 19] width 213 height 39
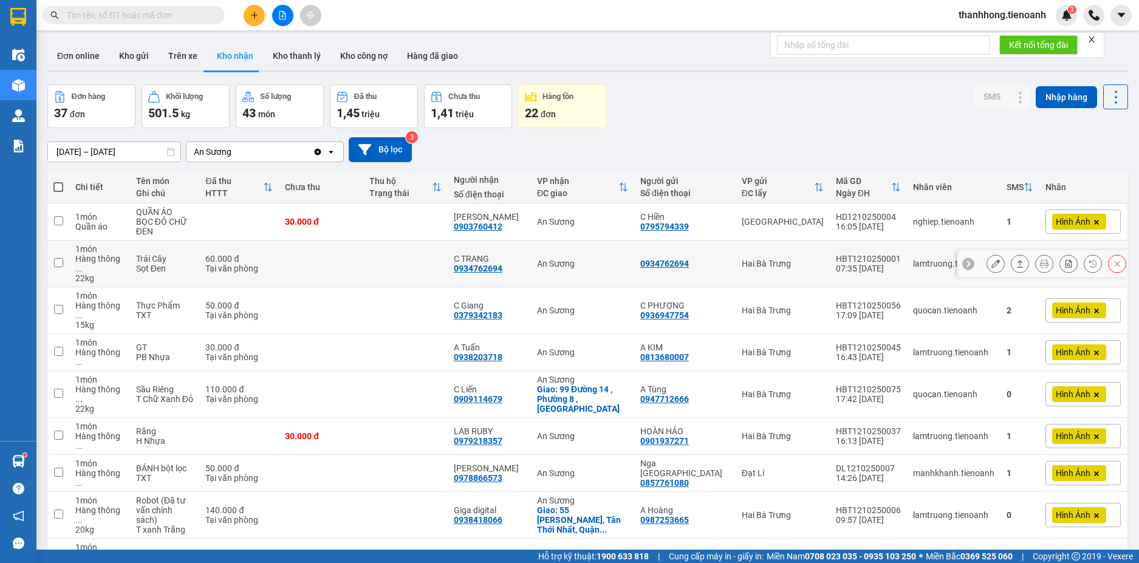
click at [991, 259] on icon at bounding box center [995, 263] width 9 height 9
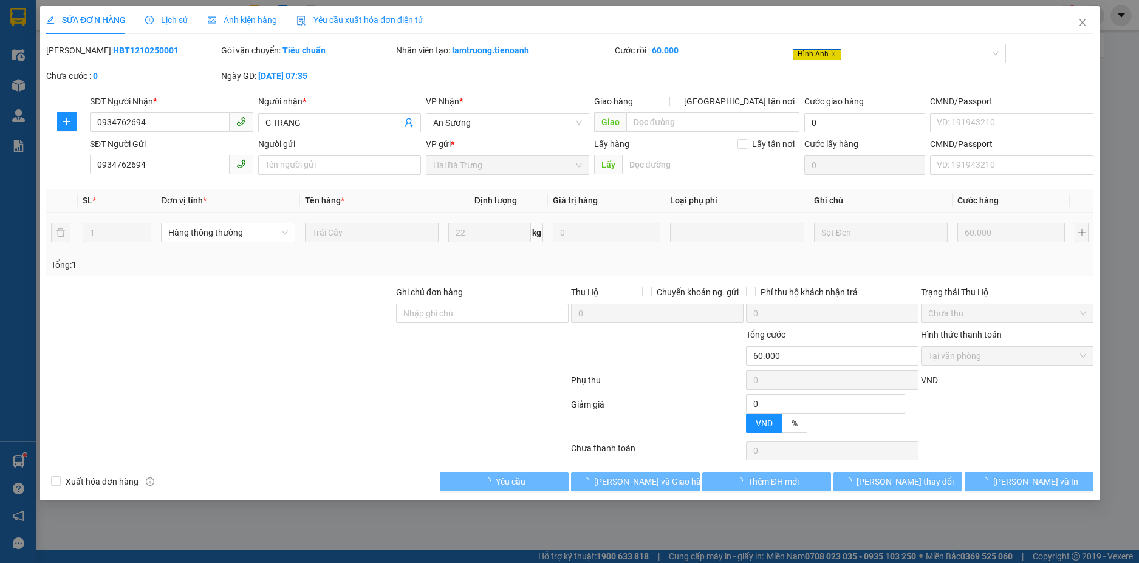
type input "0934762694"
type input "C TRANG"
type input "0934762694"
type input "0"
type input "60.000"
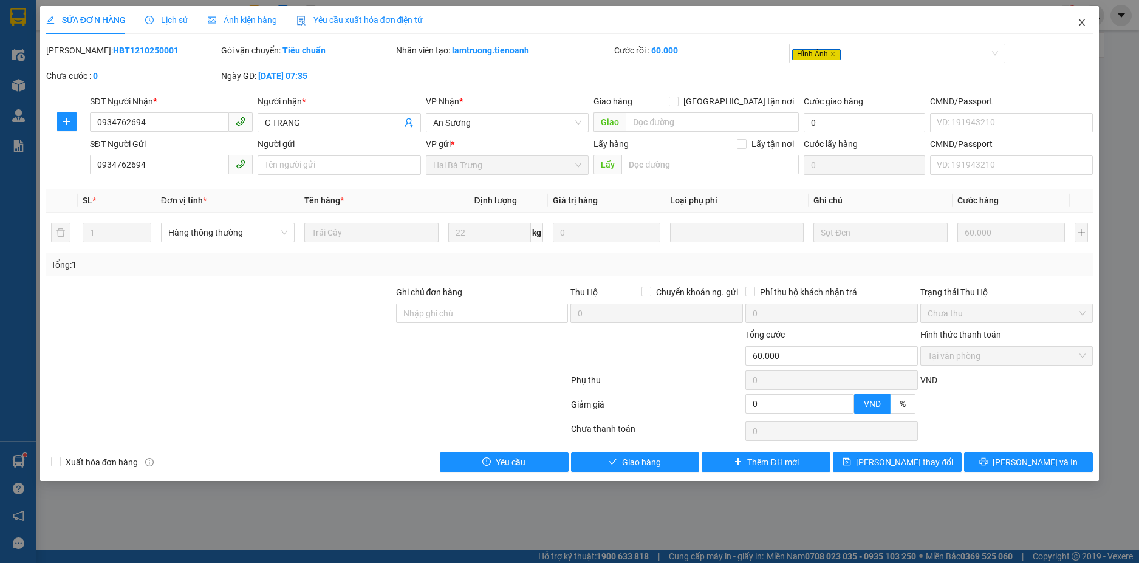
click at [1081, 27] on icon "close" at bounding box center [1082, 23] width 10 height 10
click at [1081, 21] on div "thanhhong.tienoanh 3" at bounding box center [1044, 15] width 190 height 21
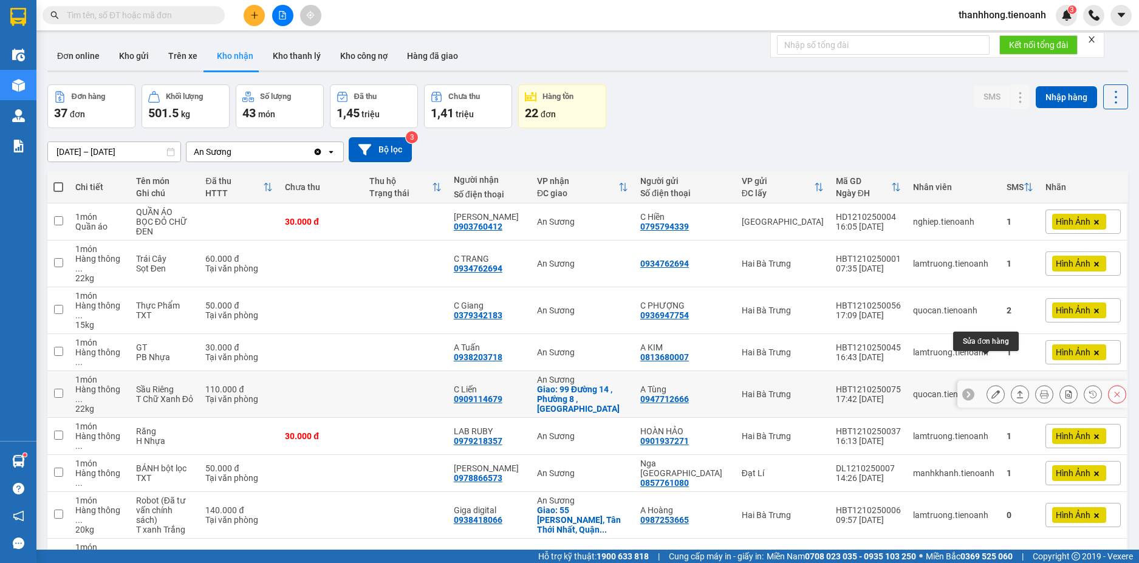
click at [990, 384] on button at bounding box center [995, 394] width 17 height 21
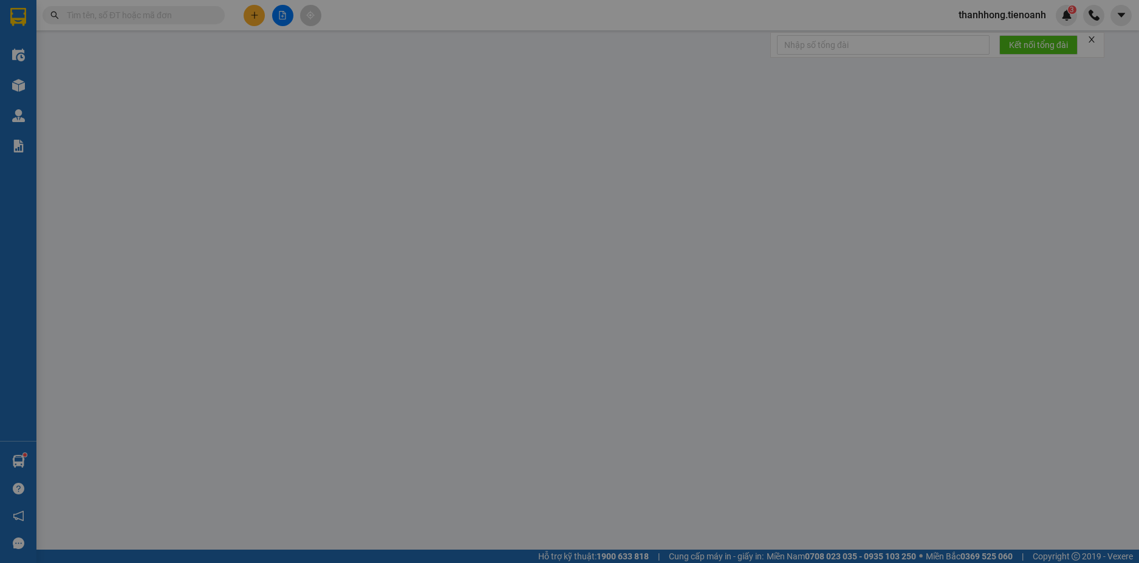
type input "0909114679"
type input "C Liến"
checkbox input "true"
type input "99 Đường 14 , Phường 8 , Gò Vấp"
type input "0947712666"
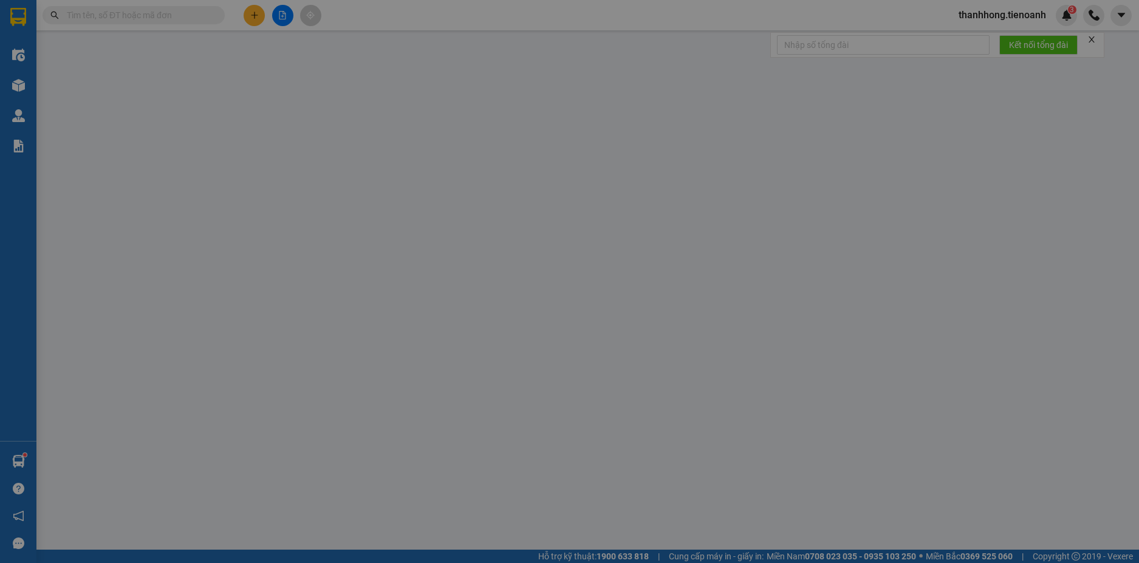
type input "A Tùng"
type input "0"
type input "110.000"
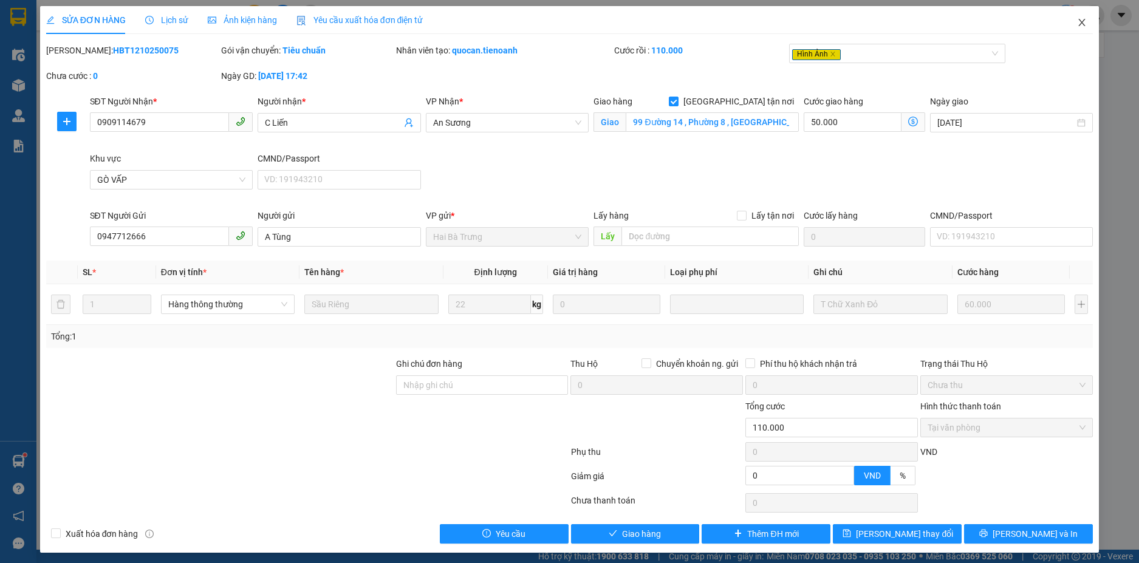
click at [1077, 18] on icon "close" at bounding box center [1082, 23] width 10 height 10
click at [1070, 24] on div "3" at bounding box center [1066, 15] width 21 height 21
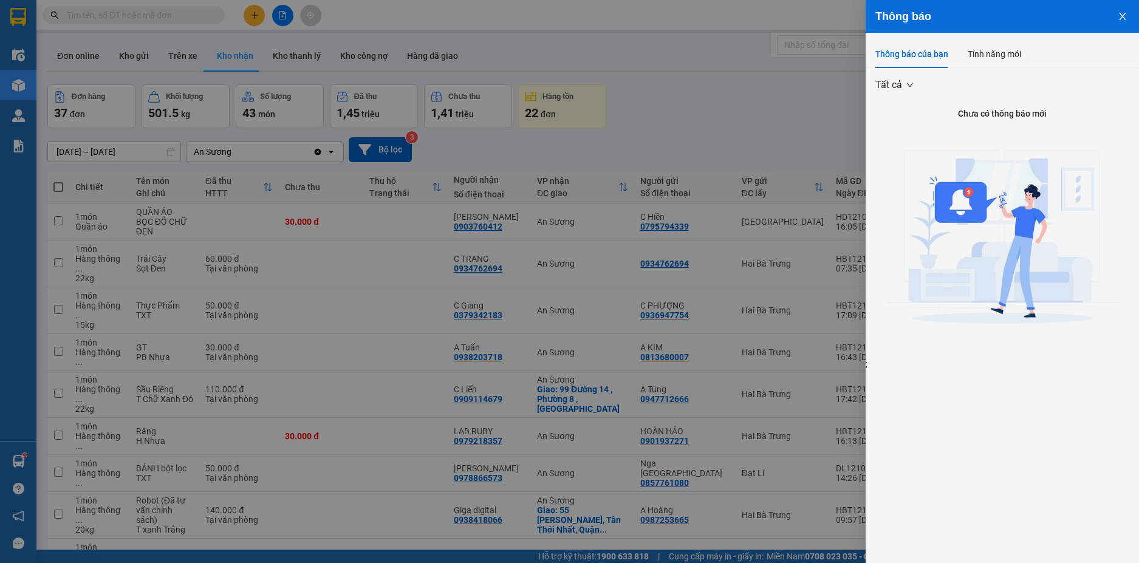
click at [820, 87] on div at bounding box center [569, 281] width 1139 height 563
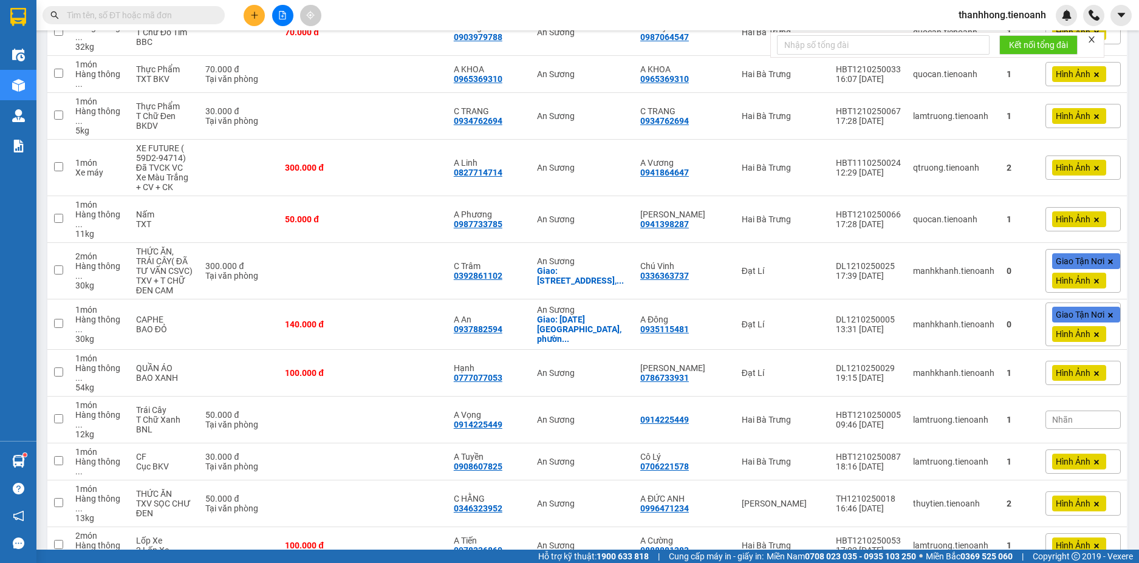
scroll to position [631, 0]
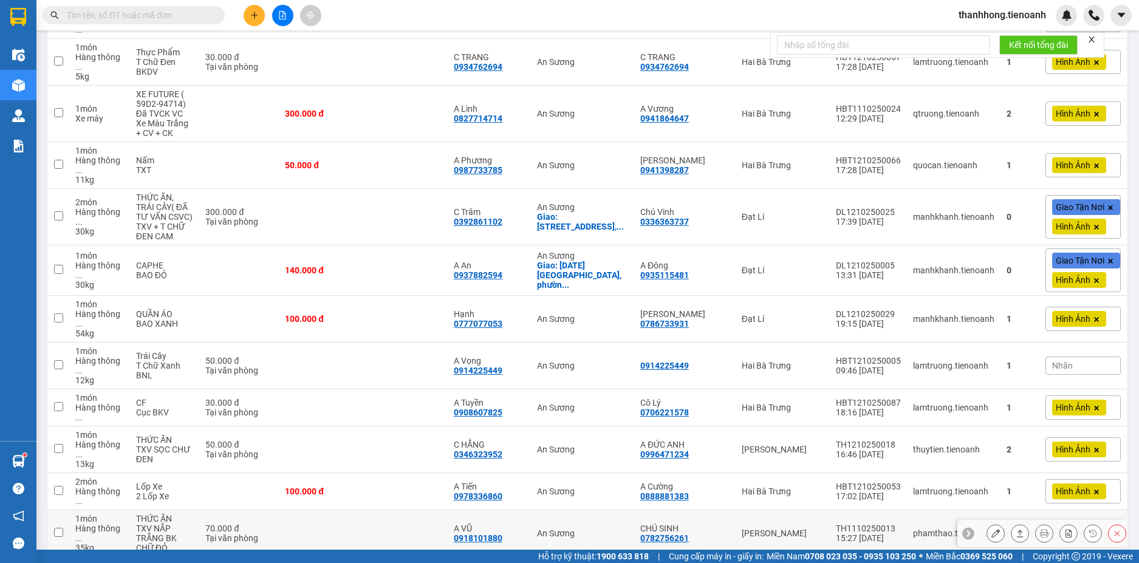
click at [991, 529] on icon at bounding box center [995, 533] width 9 height 9
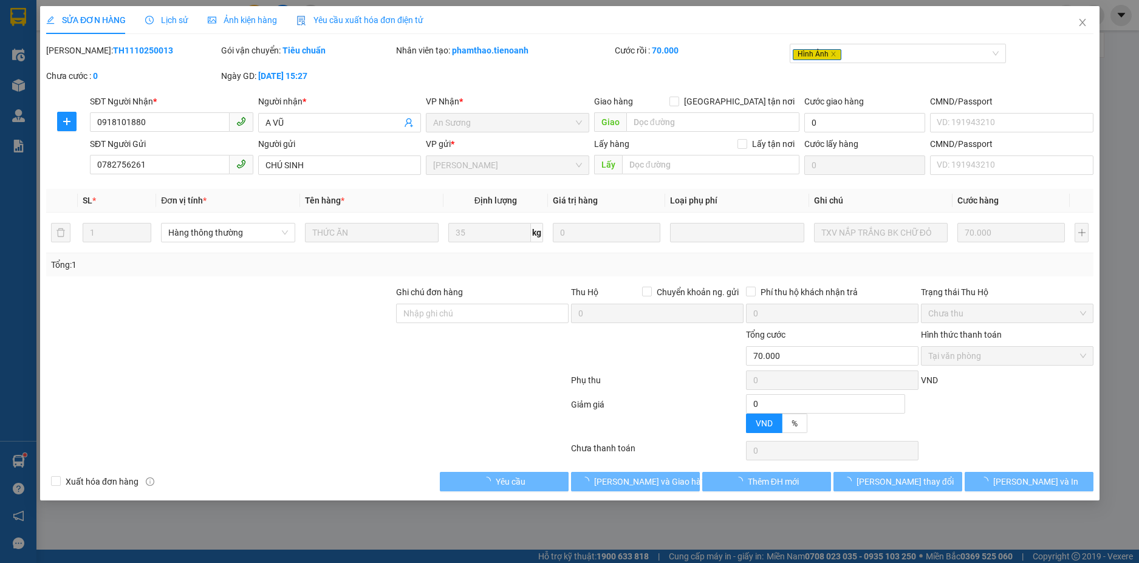
type input "0918101880"
type input "A VŨ"
type input "0782756261"
type input "CHÚ SINH"
type input "0"
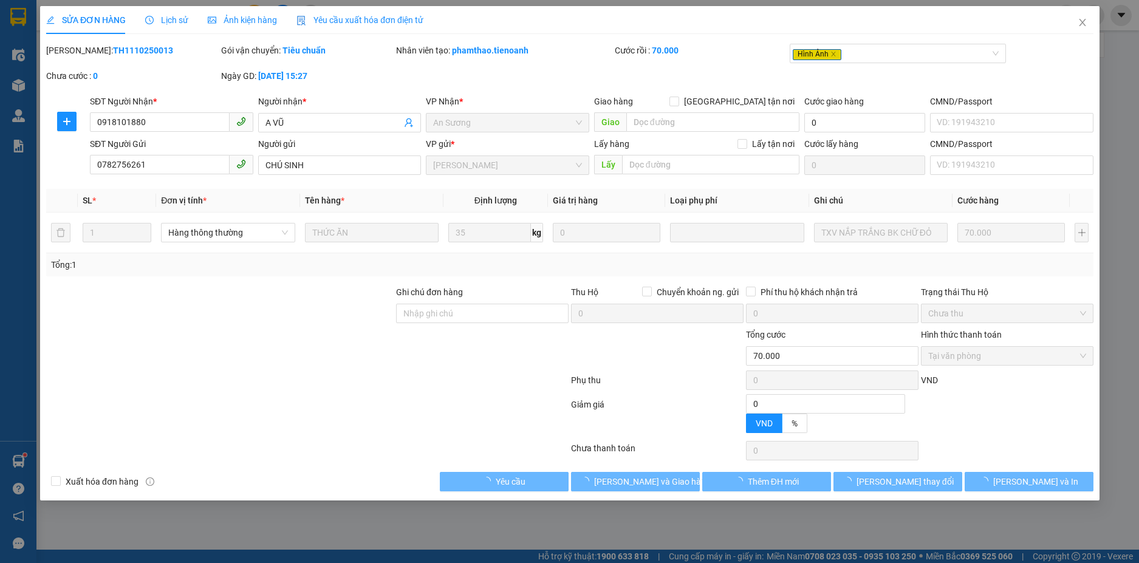
type input "70.000"
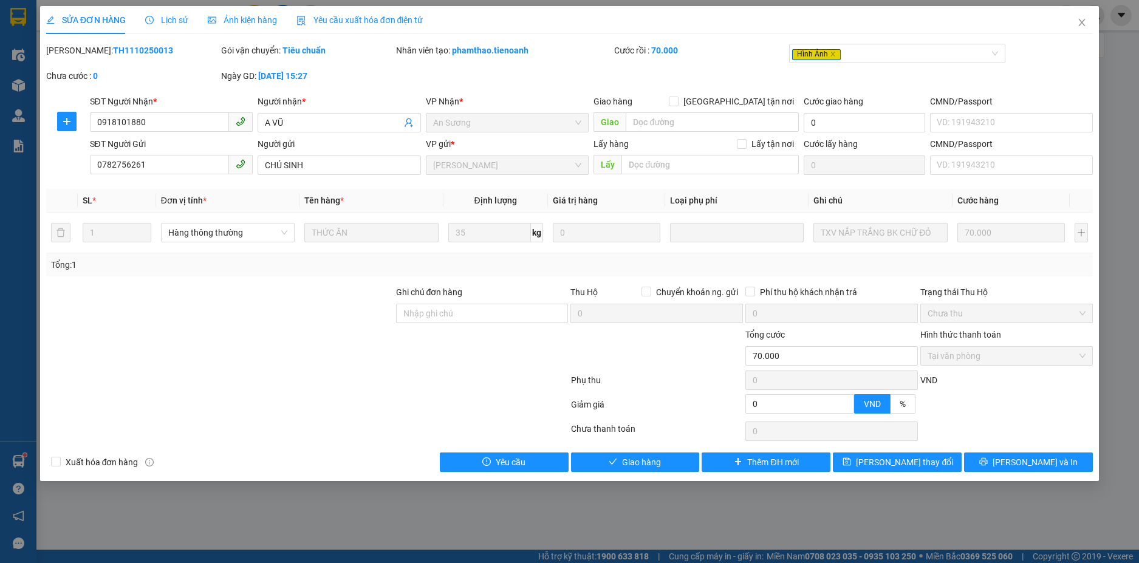
click at [153, 22] on span "Lịch sử" at bounding box center [166, 20] width 43 height 10
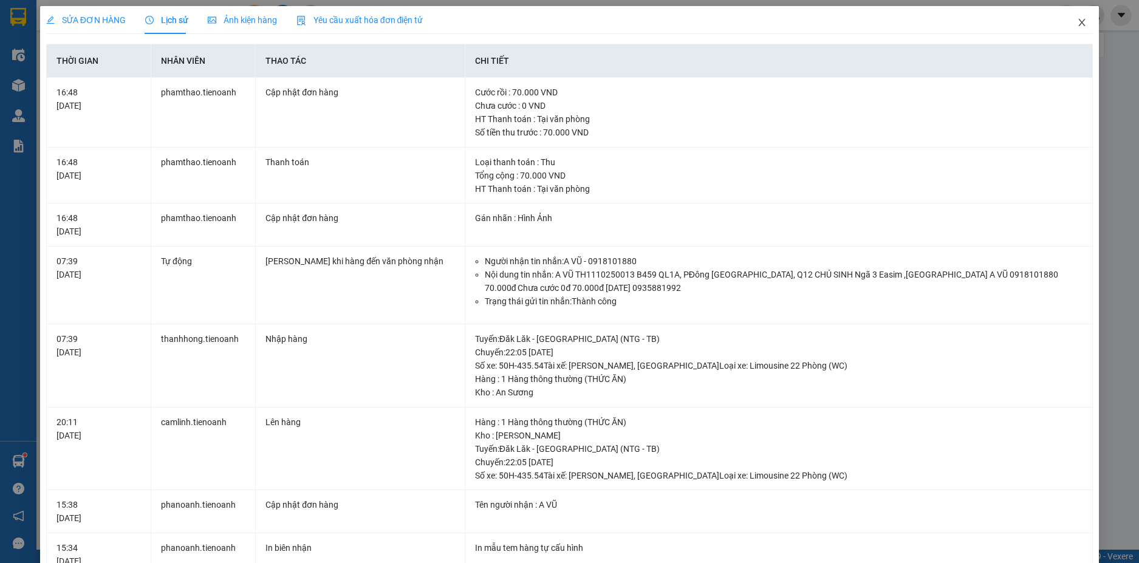
click at [1077, 19] on icon "close" at bounding box center [1082, 23] width 10 height 10
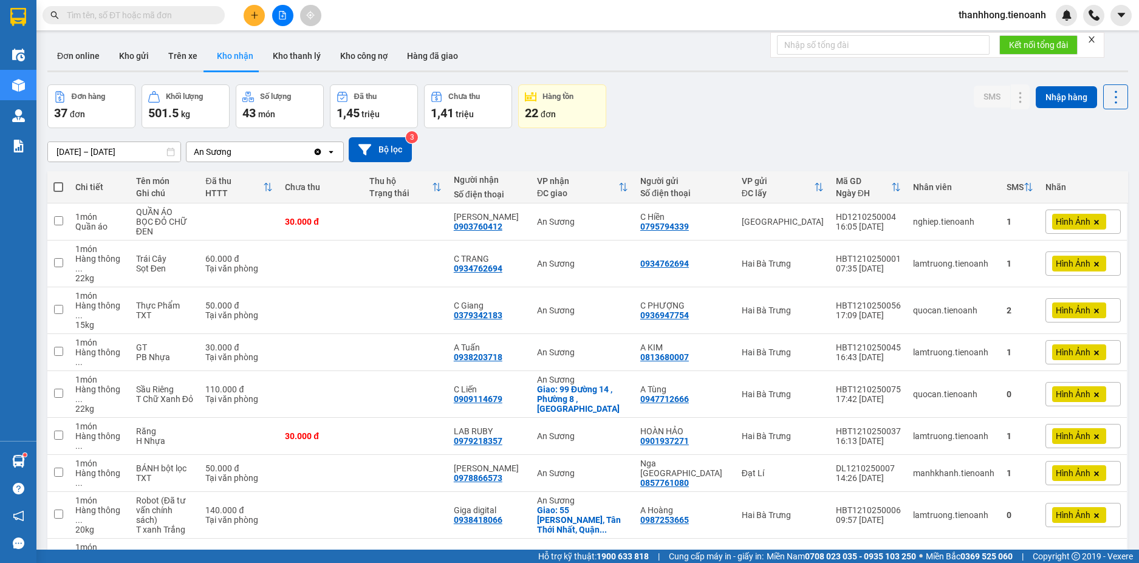
click at [432, 0] on div "Kết quả tìm kiếm ( 1147 ) Bộ lọc Mã ĐH Trạng thái Món hàng Thu hộ Tổng cước Chư…" at bounding box center [569, 15] width 1139 height 30
click at [178, 16] on input "text" at bounding box center [138, 15] width 143 height 13
click at [128, 7] on span at bounding box center [134, 15] width 182 height 18
click at [125, 14] on input "text" at bounding box center [138, 15] width 143 height 13
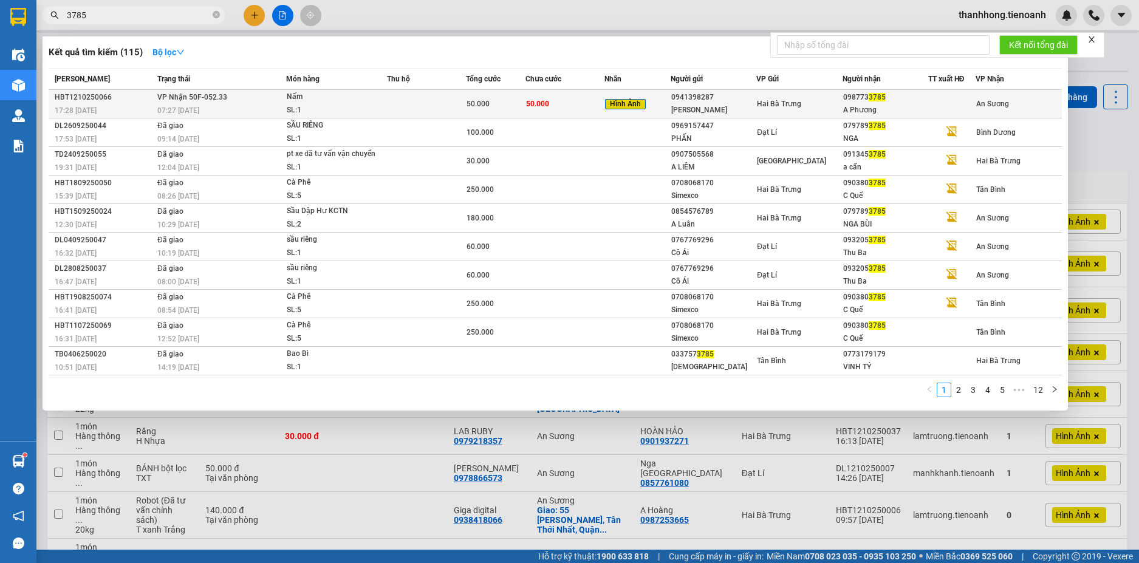
type input "3785"
click at [516, 107] on div "50.000" at bounding box center [496, 103] width 58 height 13
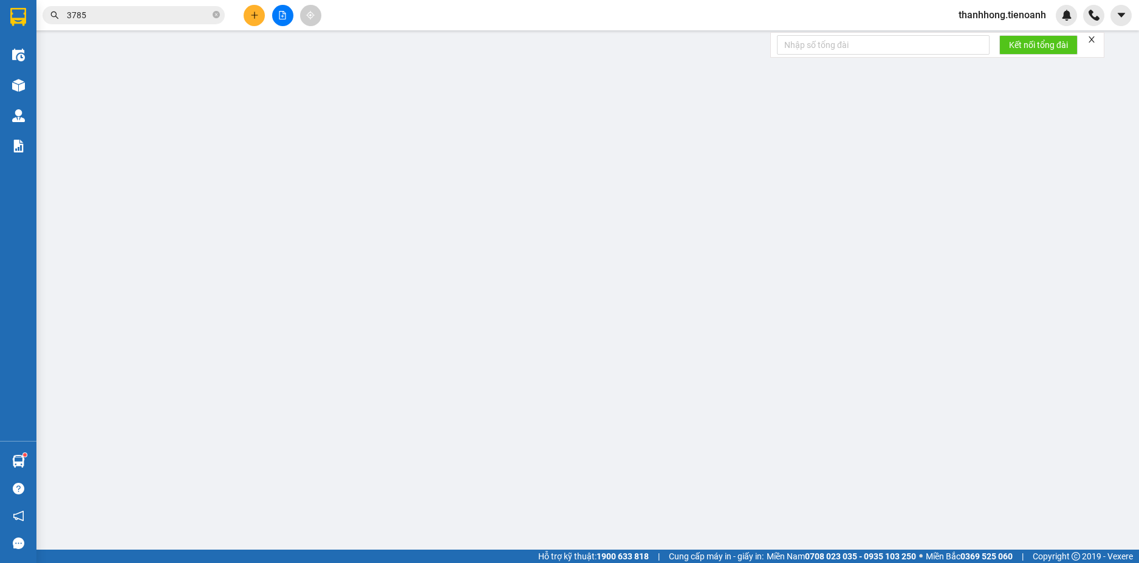
type input "0987733785"
type input "A Phương"
type input "0941398287"
type input "C Hà"
type input "0"
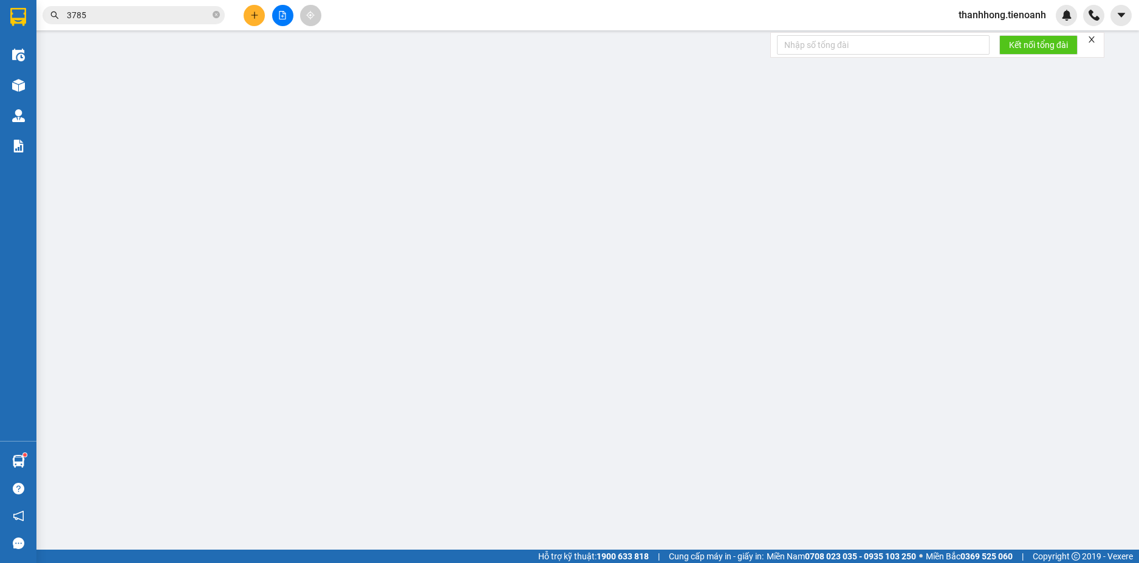
type input "50.000"
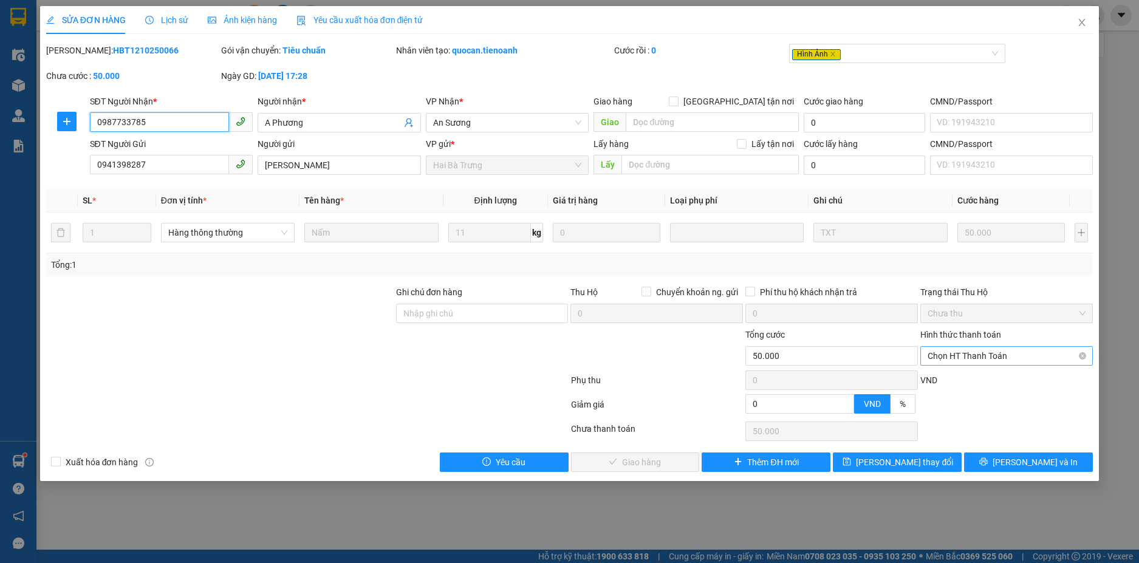
click at [993, 355] on span "Chọn HT Thanh Toán" at bounding box center [1007, 356] width 158 height 18
click at [1001, 377] on div "Tại văn phòng" at bounding box center [1007, 380] width 158 height 13
type input "0"
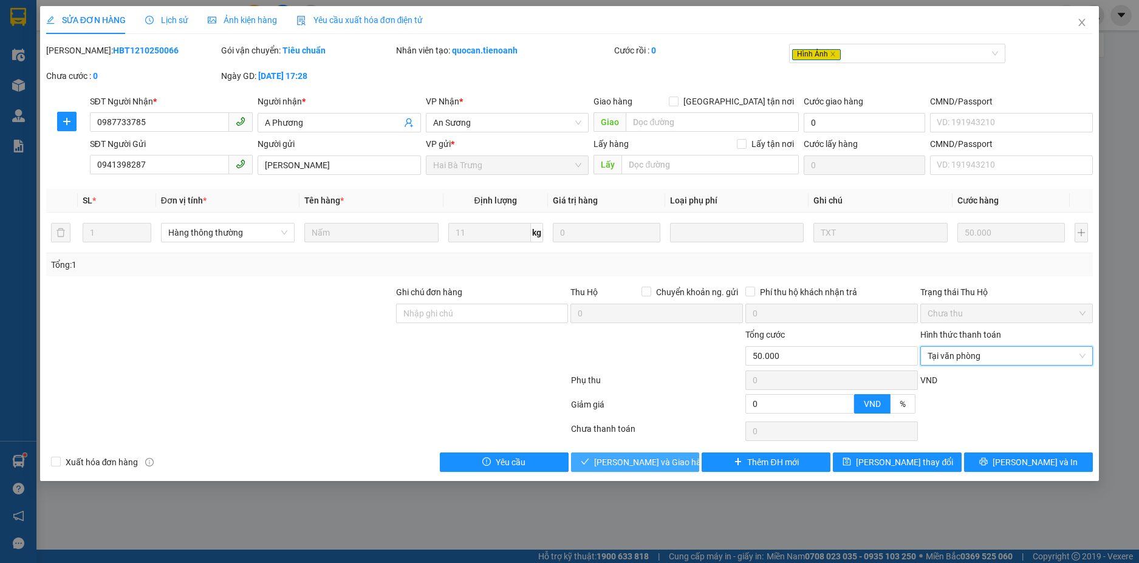
click at [683, 467] on button "[PERSON_NAME] và Giao hàng" at bounding box center [635, 462] width 129 height 19
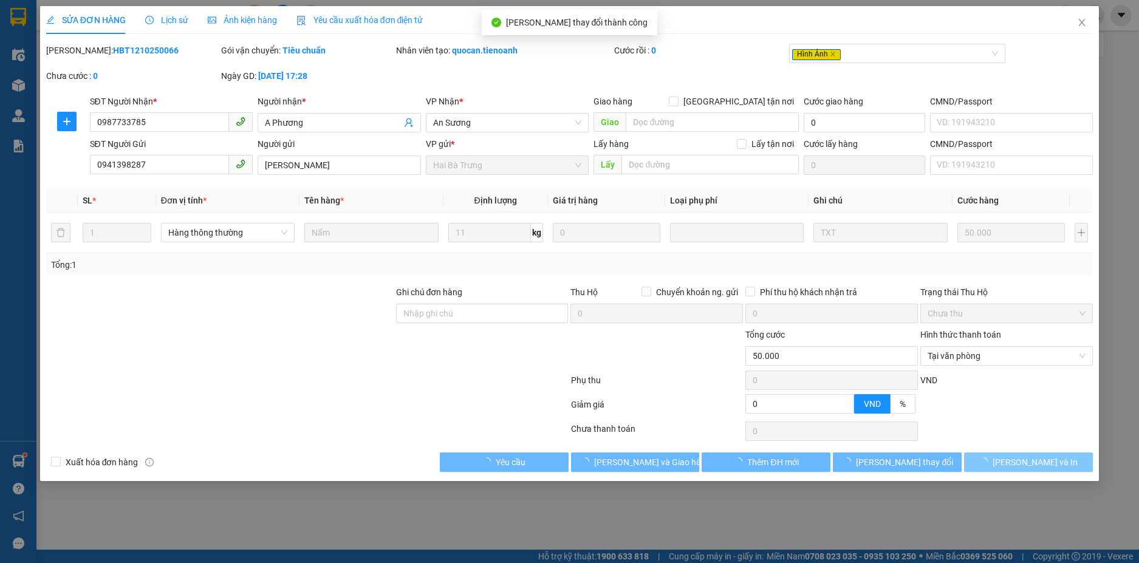
click at [1037, 461] on span "[PERSON_NAME] và In" at bounding box center [1035, 462] width 85 height 13
click at [1037, 460] on span "[PERSON_NAME] và In" at bounding box center [1035, 462] width 85 height 13
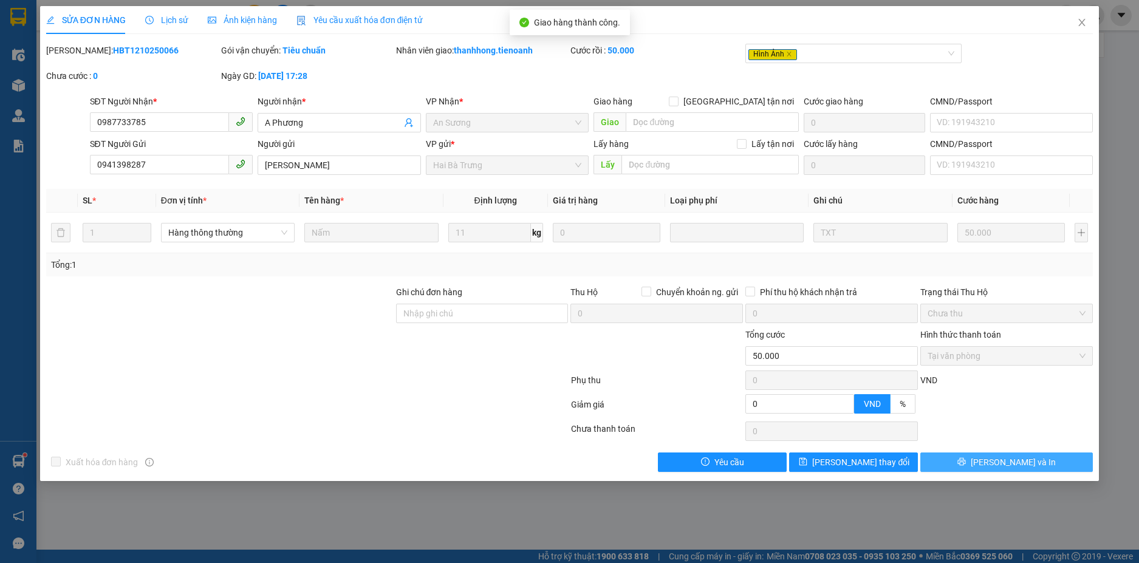
click at [952, 454] on button "[PERSON_NAME] và In" at bounding box center [1006, 462] width 173 height 19
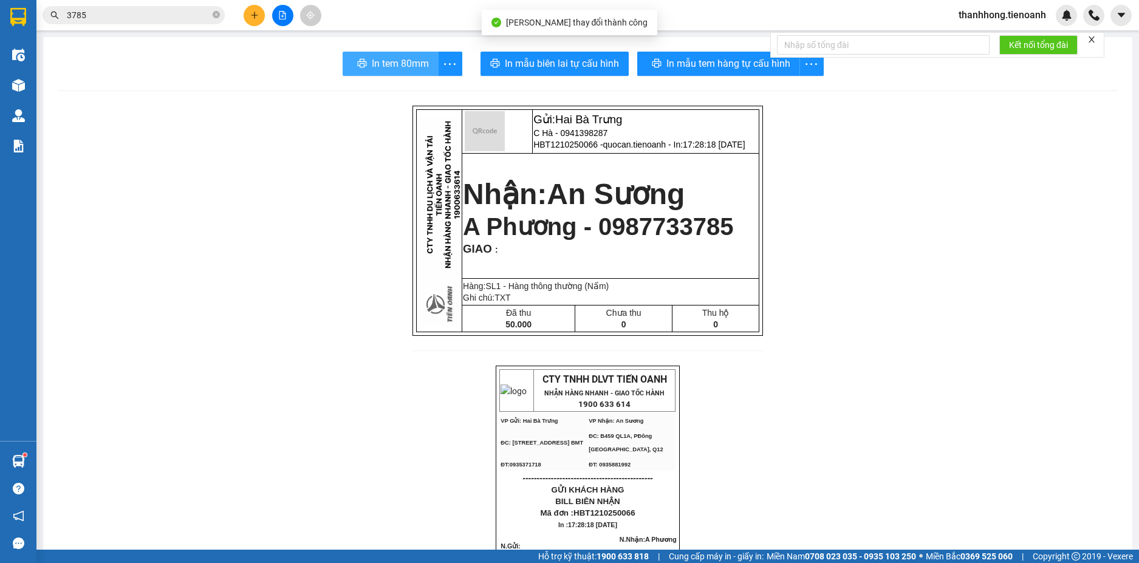
click at [405, 66] on span "In tem 80mm" at bounding box center [400, 63] width 57 height 15
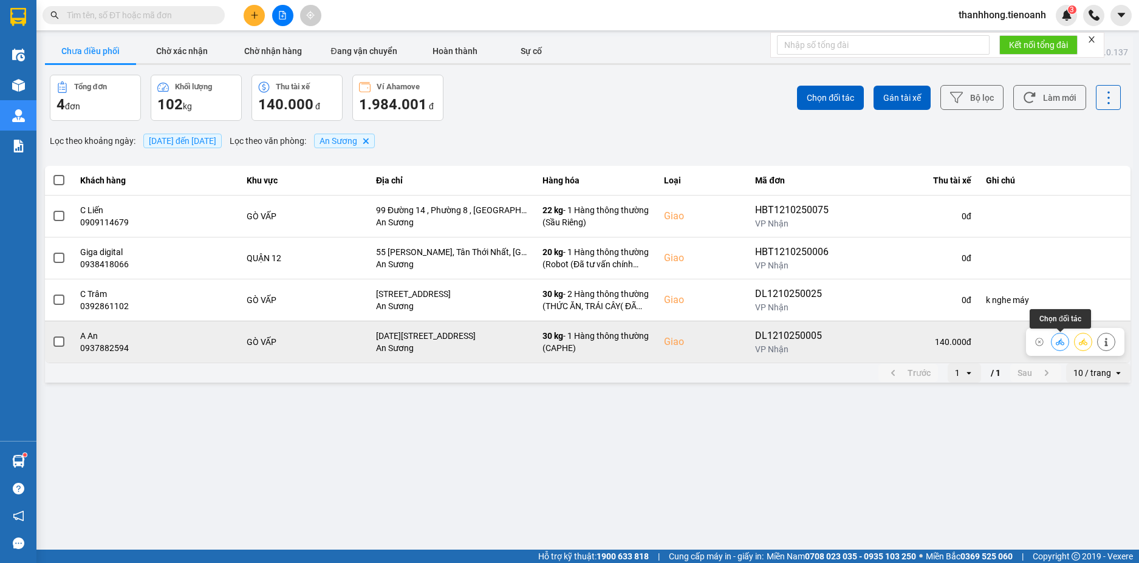
click at [1059, 347] on button at bounding box center [1059, 341] width 17 height 21
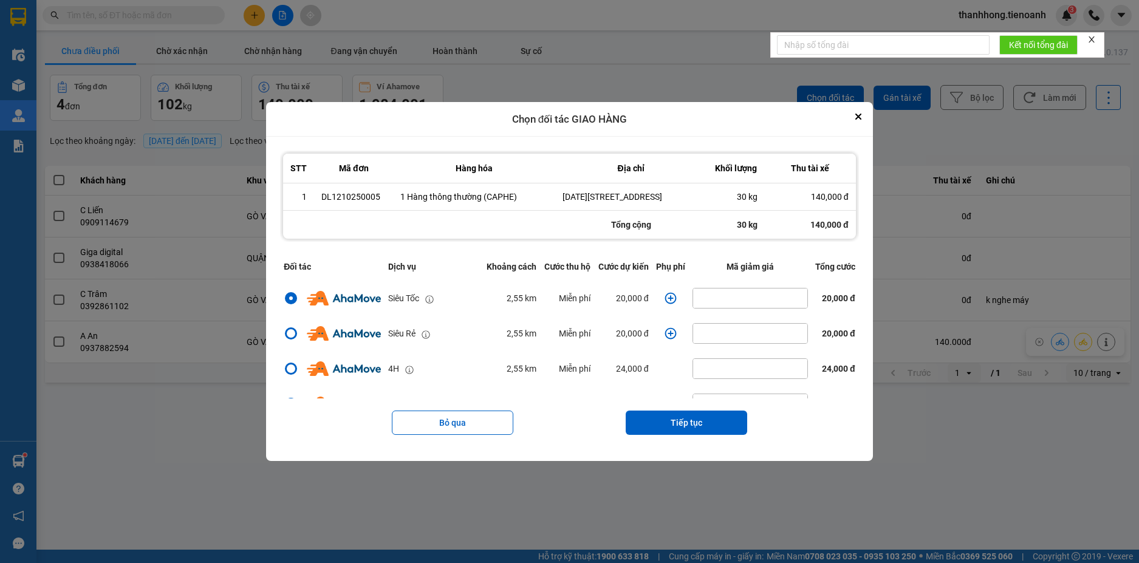
click at [668, 304] on td "dialog" at bounding box center [670, 298] width 36 height 35
click at [665, 304] on icon "dialog" at bounding box center [671, 298] width 12 height 12
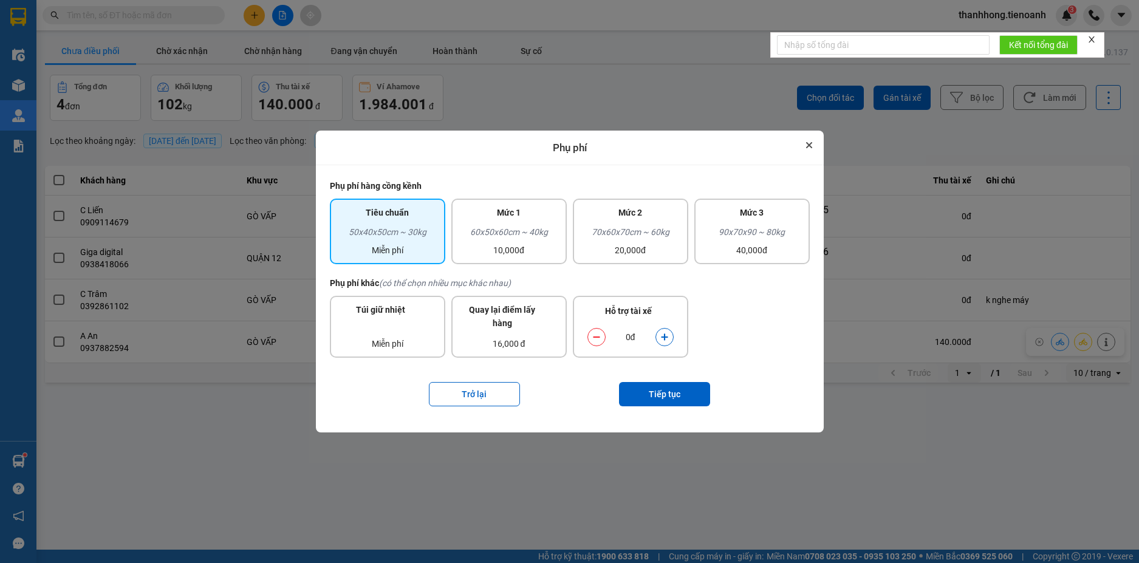
click at [816, 142] on button "Close" at bounding box center [809, 145] width 15 height 15
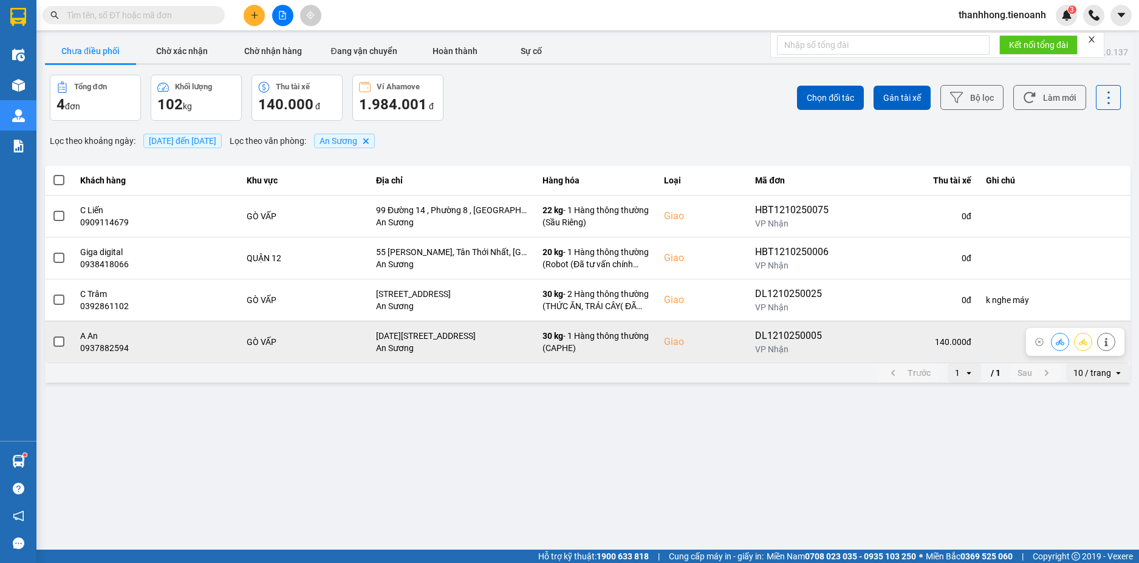
click at [1107, 340] on icon at bounding box center [1106, 342] width 9 height 9
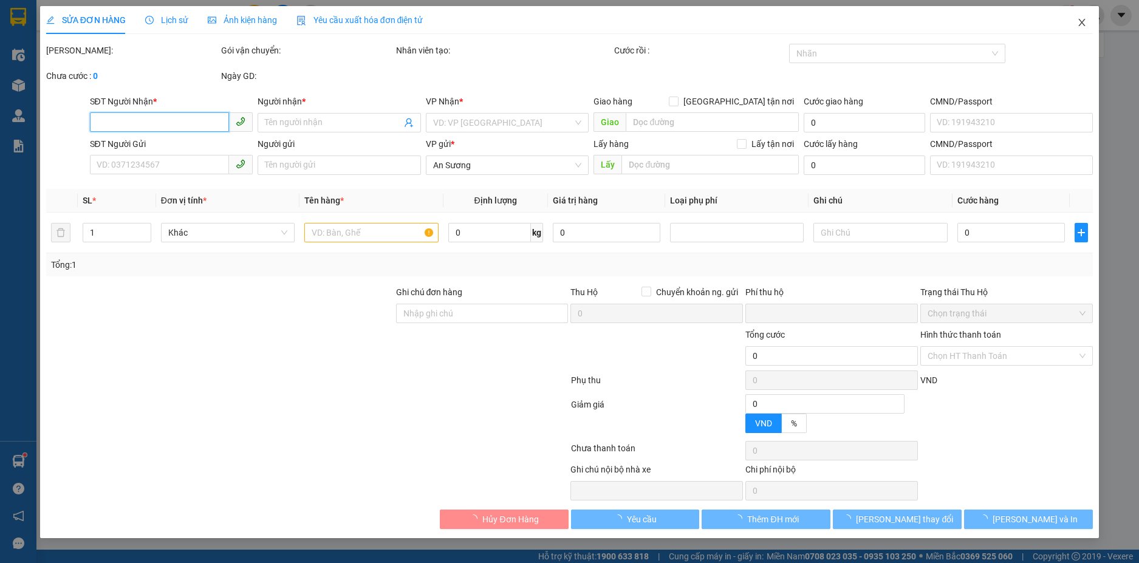
type input "0937882594"
type input "A An"
checkbox input "true"
type input "1122/8/8 Đường Quang Trung, phường 8, Gò Vấp, Thành phố Hồ Chí Minh"
type input "0935115481"
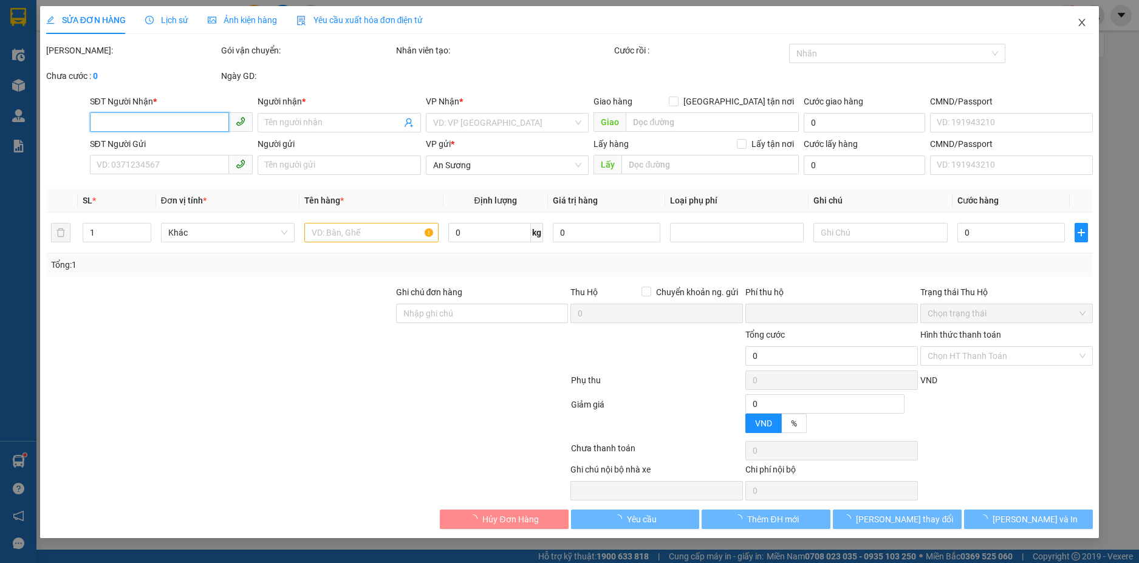
type input "A Đông"
type input "0"
type input "140.000"
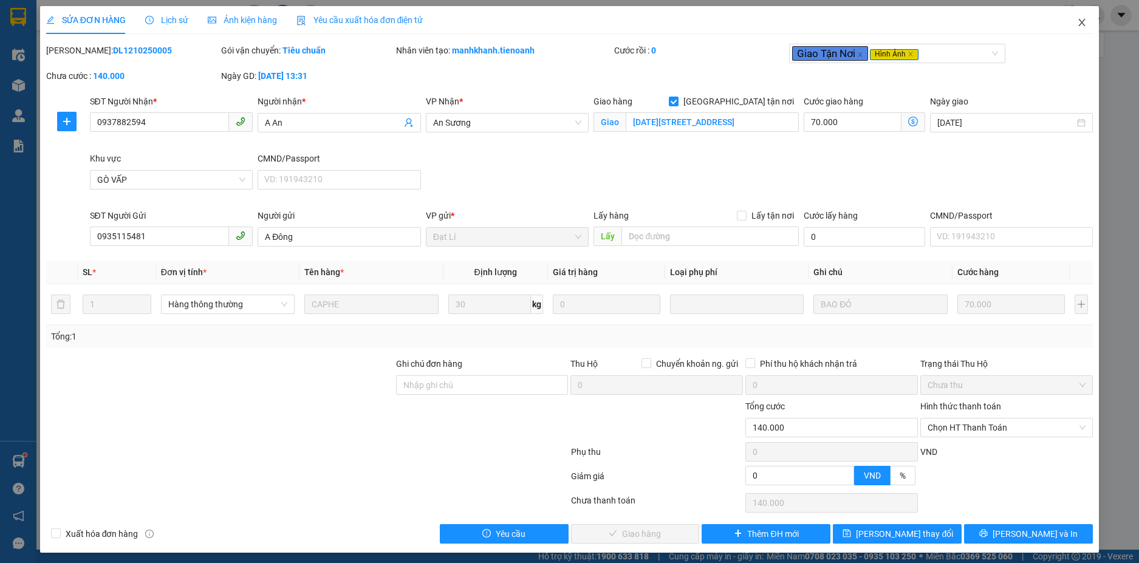
click at [1074, 29] on span "Close" at bounding box center [1082, 23] width 34 height 34
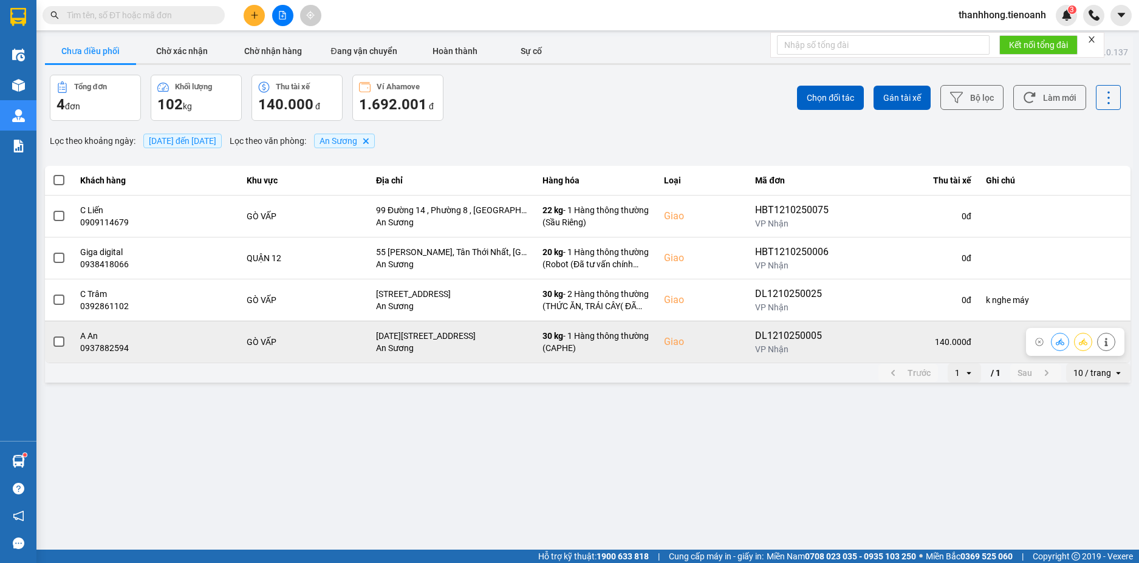
drag, startPoint x: 1024, startPoint y: 351, endPoint x: 1051, endPoint y: 349, distance: 26.8
click at [1051, 349] on div at bounding box center [1083, 342] width 64 height 18
click at [1057, 344] on icon at bounding box center [1060, 341] width 9 height 7
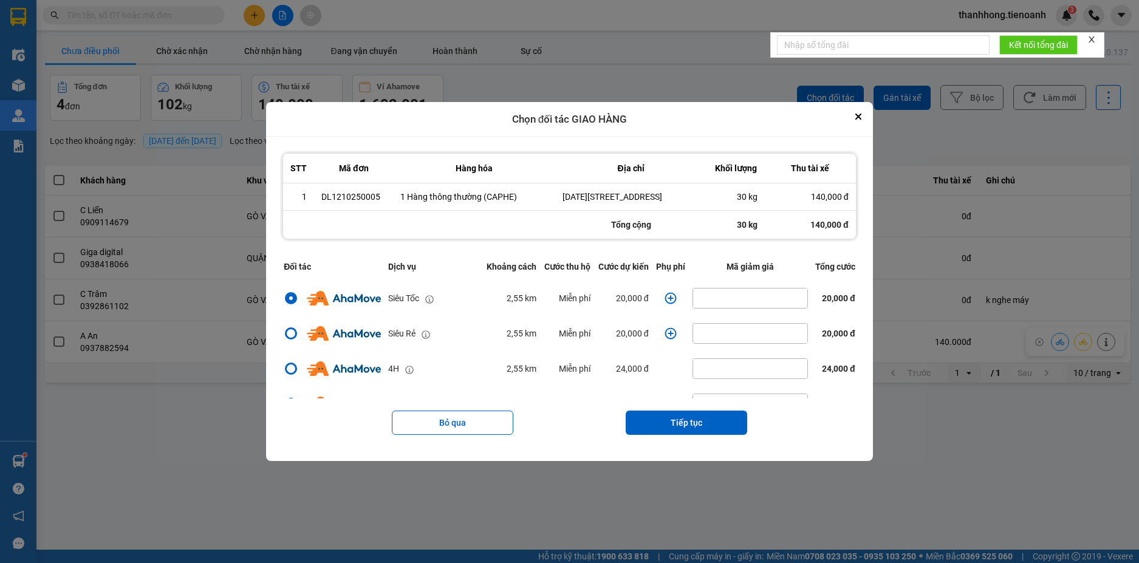
click at [668, 304] on icon "dialog" at bounding box center [671, 298] width 12 height 12
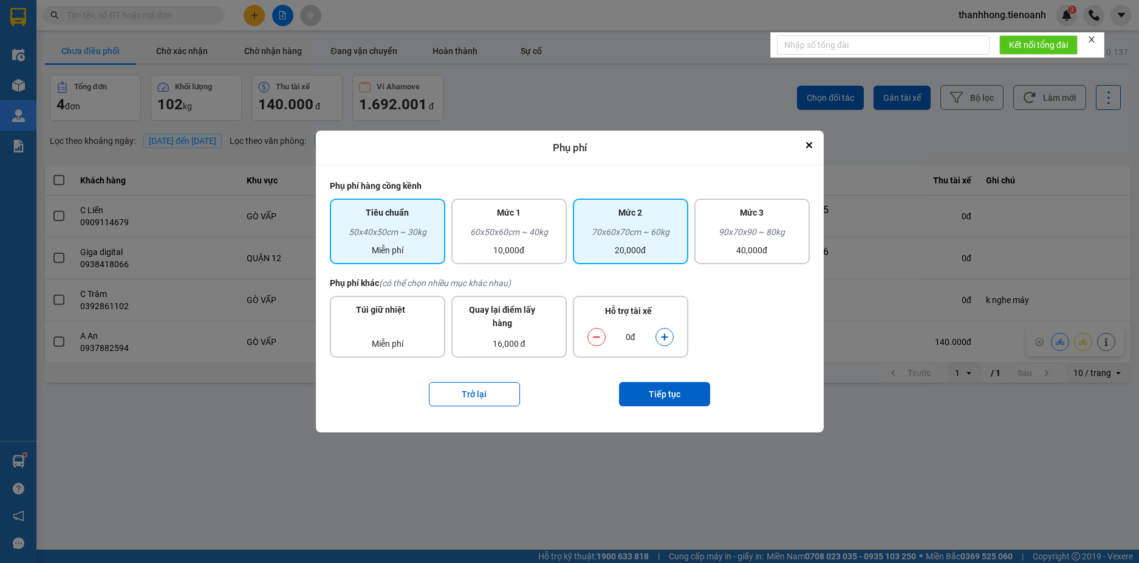
click at [617, 250] on div "20,000đ" at bounding box center [630, 250] width 101 height 13
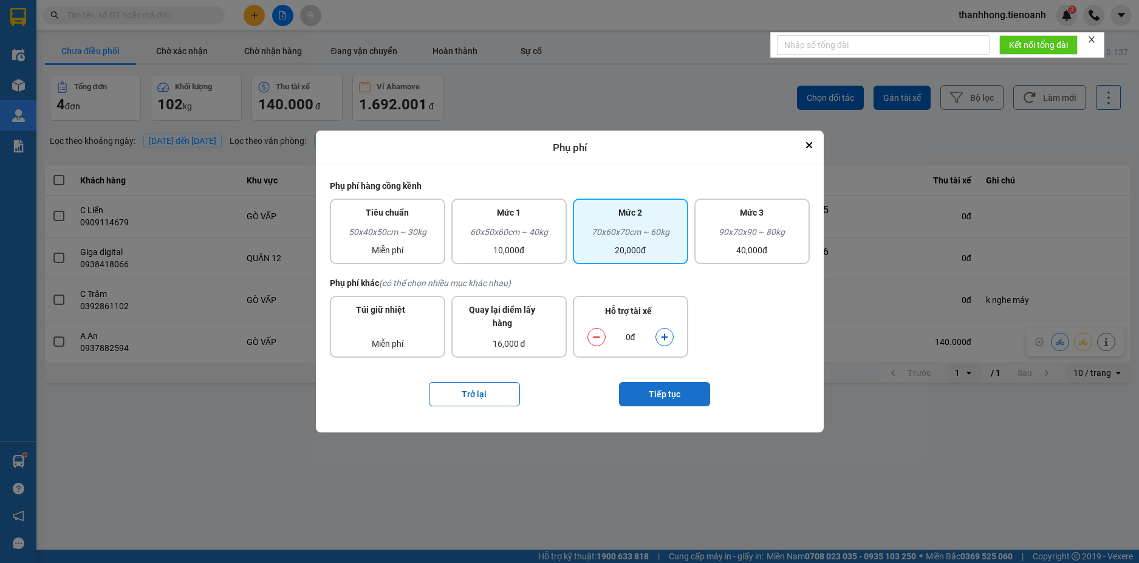
click at [640, 387] on button "Tiếp tục" at bounding box center [664, 394] width 91 height 24
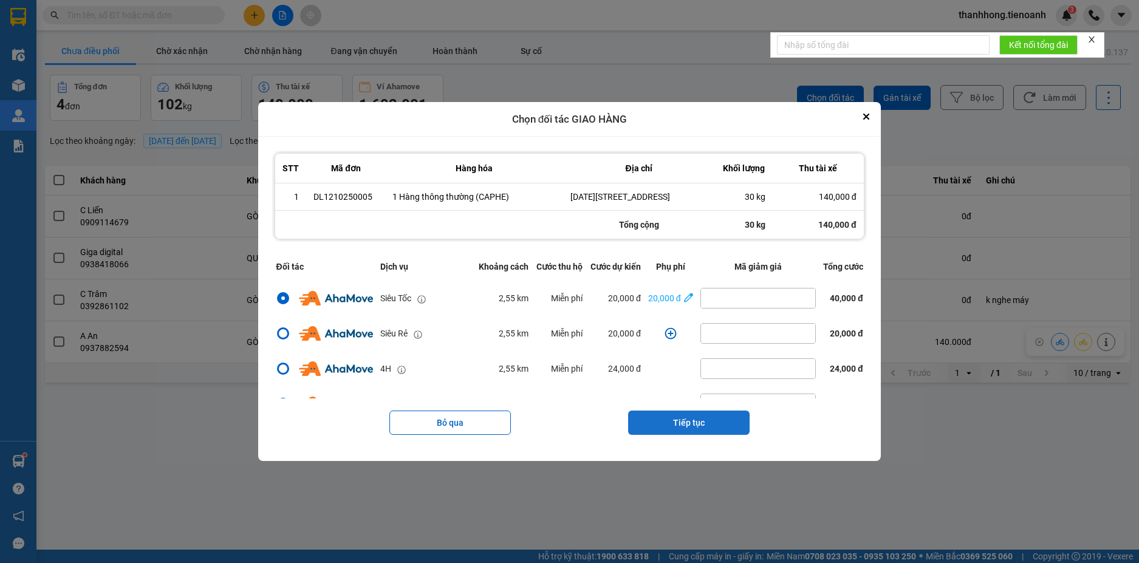
click at [672, 434] on button "Tiếp tục" at bounding box center [688, 423] width 121 height 24
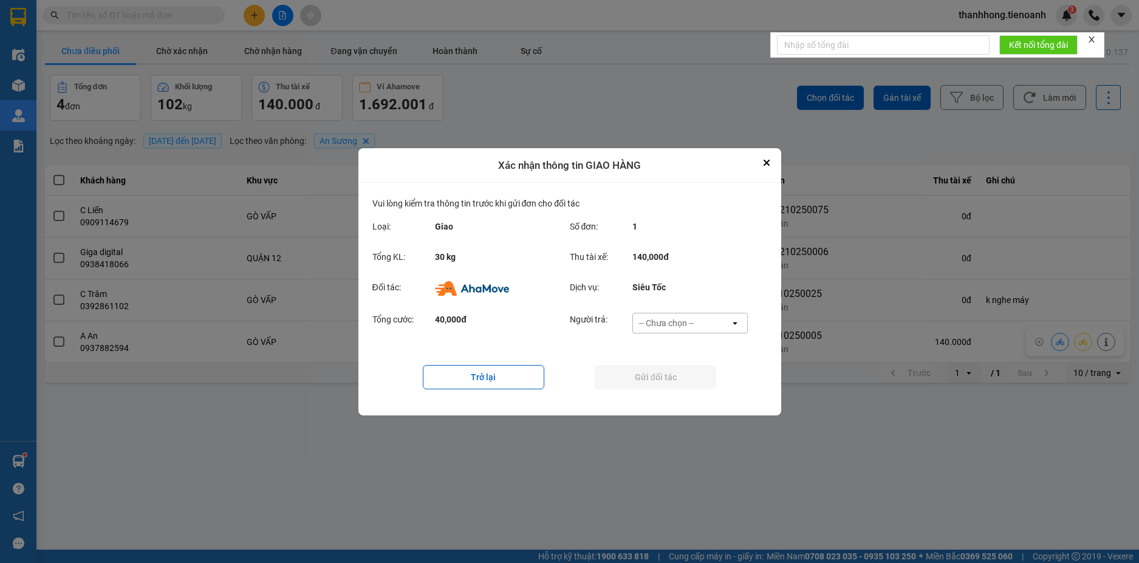
click at [699, 324] on div "-- Chưa chọn --" at bounding box center [681, 322] width 97 height 19
click at [688, 383] on div "Ví Ahamove" at bounding box center [689, 392] width 115 height 22
click at [688, 383] on button "Gửi đối tác" at bounding box center [655, 377] width 121 height 24
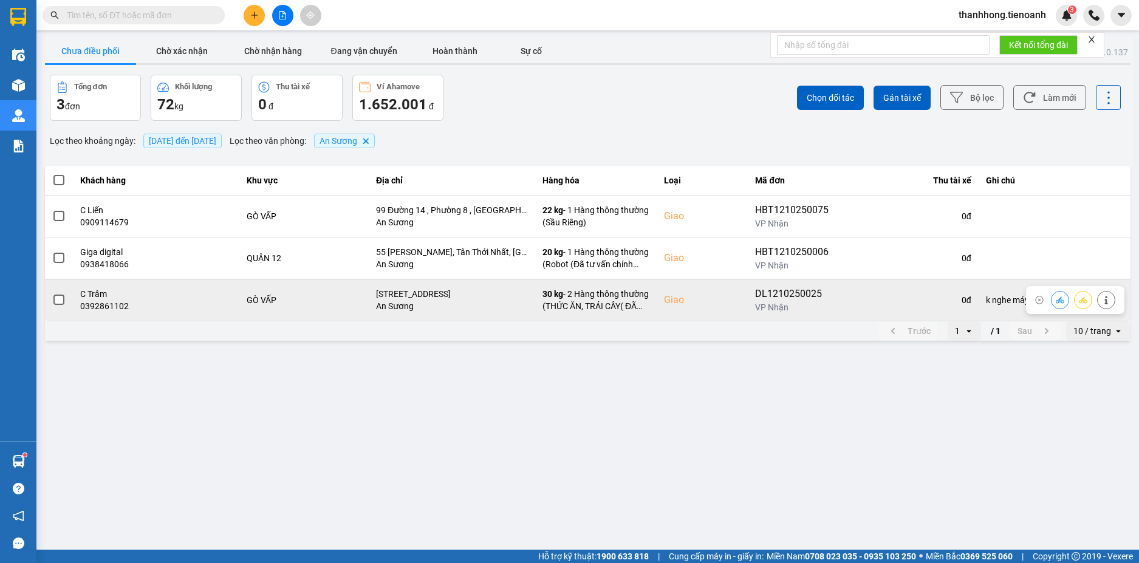
click at [1051, 290] on div at bounding box center [1075, 300] width 98 height 28
click at [1057, 300] on icon at bounding box center [1060, 299] width 9 height 7
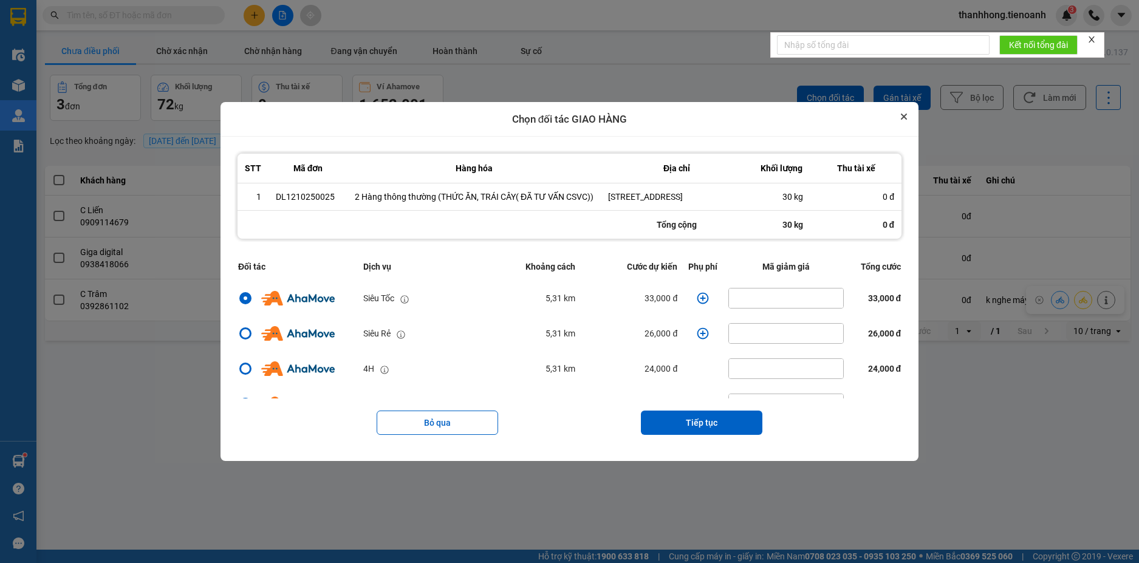
click at [903, 109] on button "Close" at bounding box center [904, 116] width 15 height 15
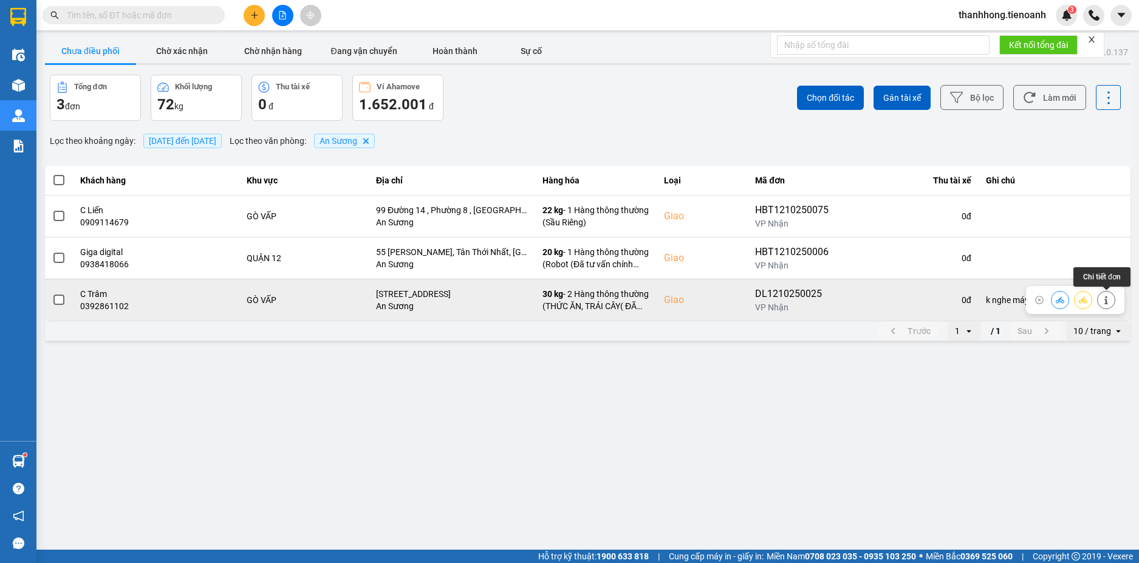
click at [1111, 299] on button at bounding box center [1106, 299] width 17 height 21
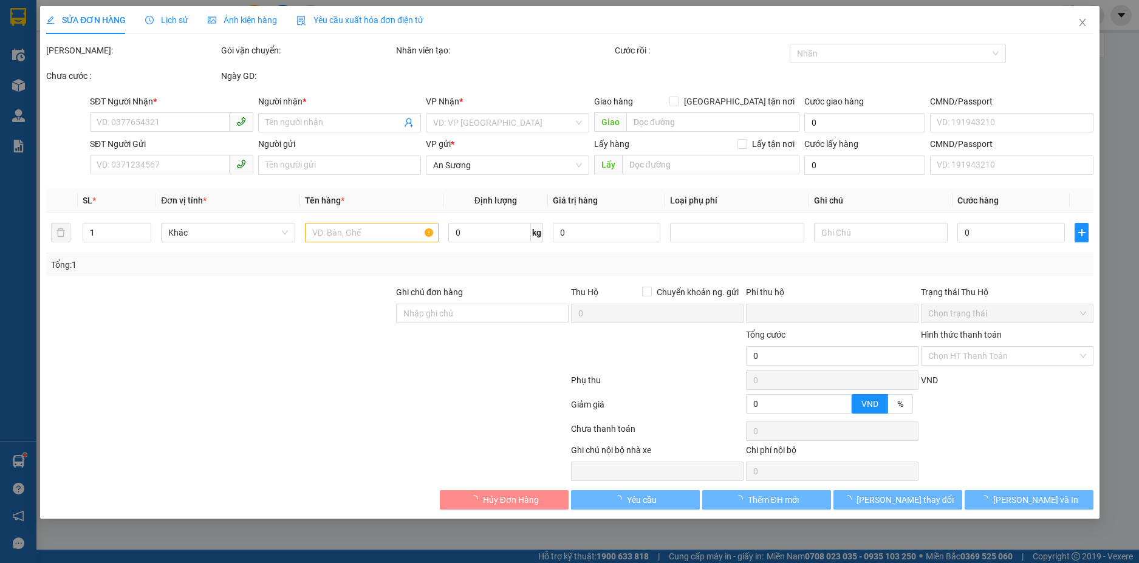
type input "0392861102"
type input "C Trâm"
checkbox input "true"
type input "318/46 Thống Nhất, Phường 16, Quận Gò Vấp, Thành phố Hồ Chí Minh"
type input "241342648"
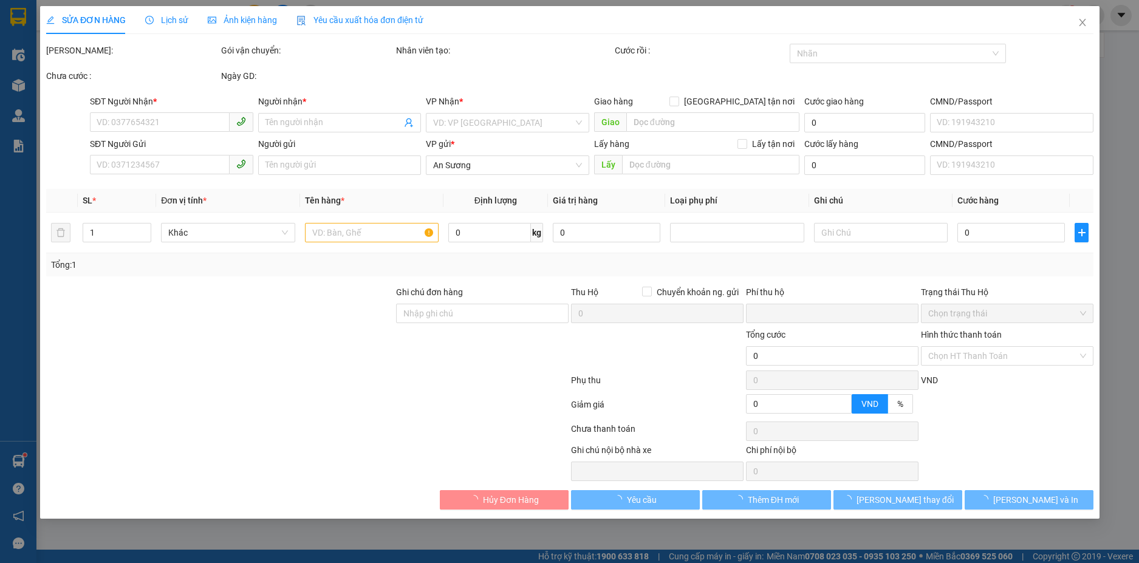
type input "0336363737"
type input "Chú Vinh"
type input "k nghe máy"
type input "0"
type input "300.000"
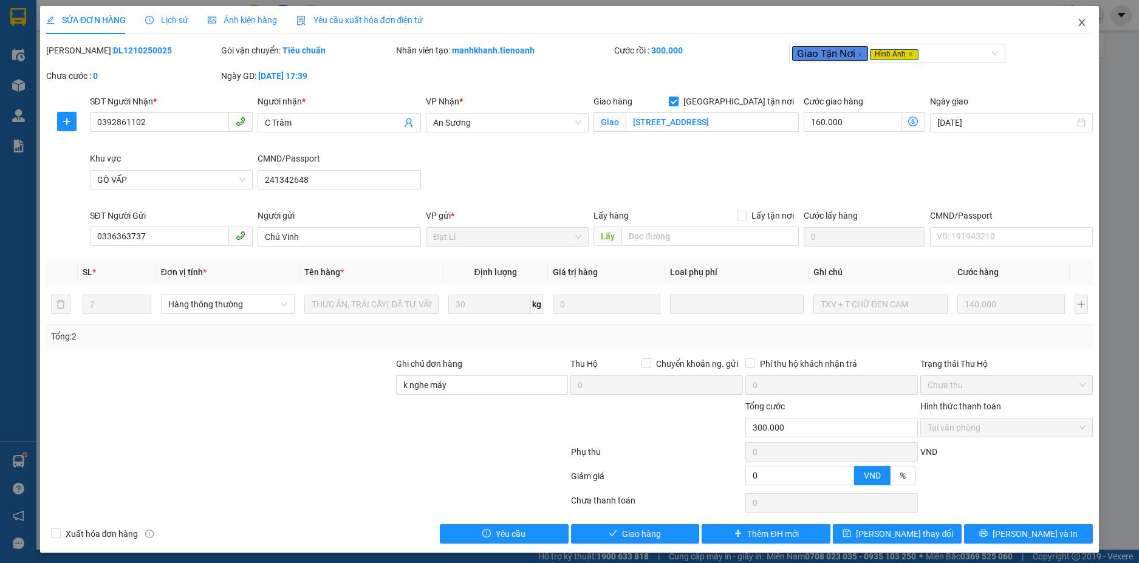
click at [1067, 21] on span "Close" at bounding box center [1082, 23] width 34 height 34
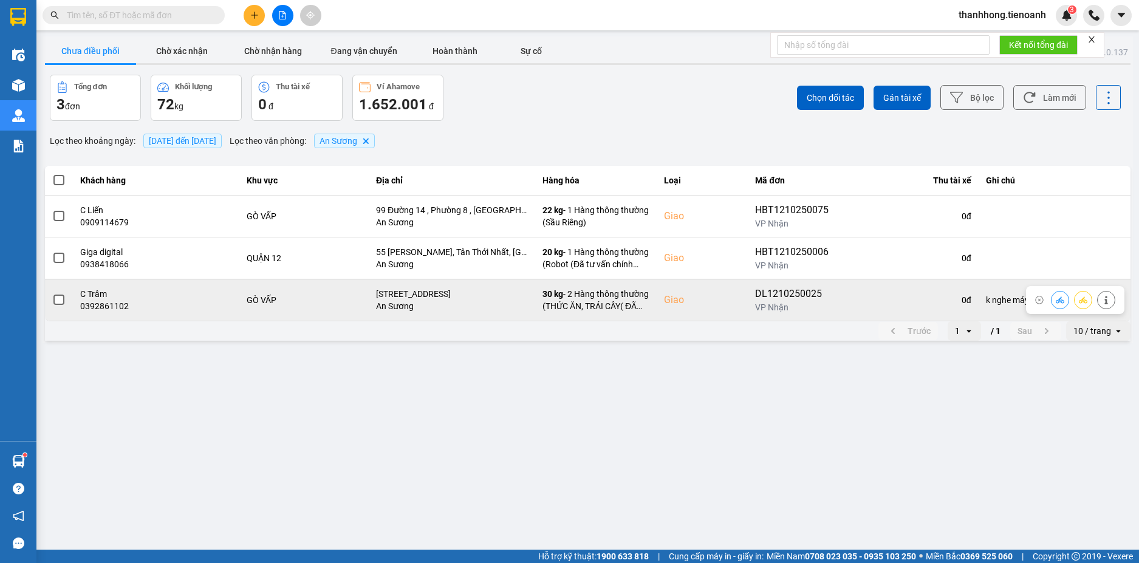
click at [1061, 298] on icon at bounding box center [1060, 300] width 9 height 9
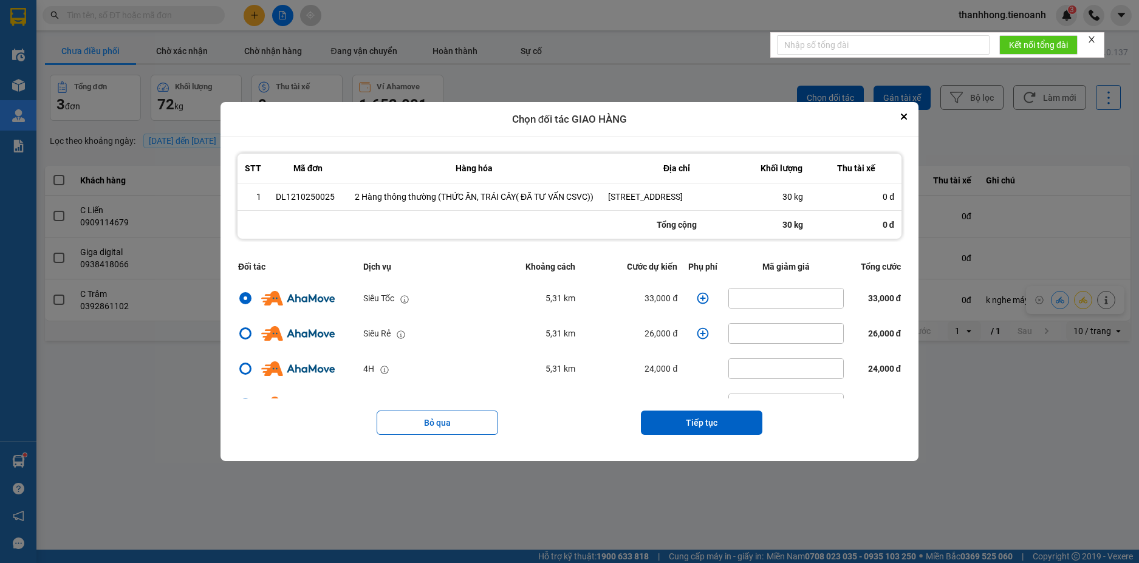
click at [699, 307] on td "dialog" at bounding box center [703, 298] width 44 height 35
click at [697, 304] on icon "dialog" at bounding box center [703, 299] width 12 height 12
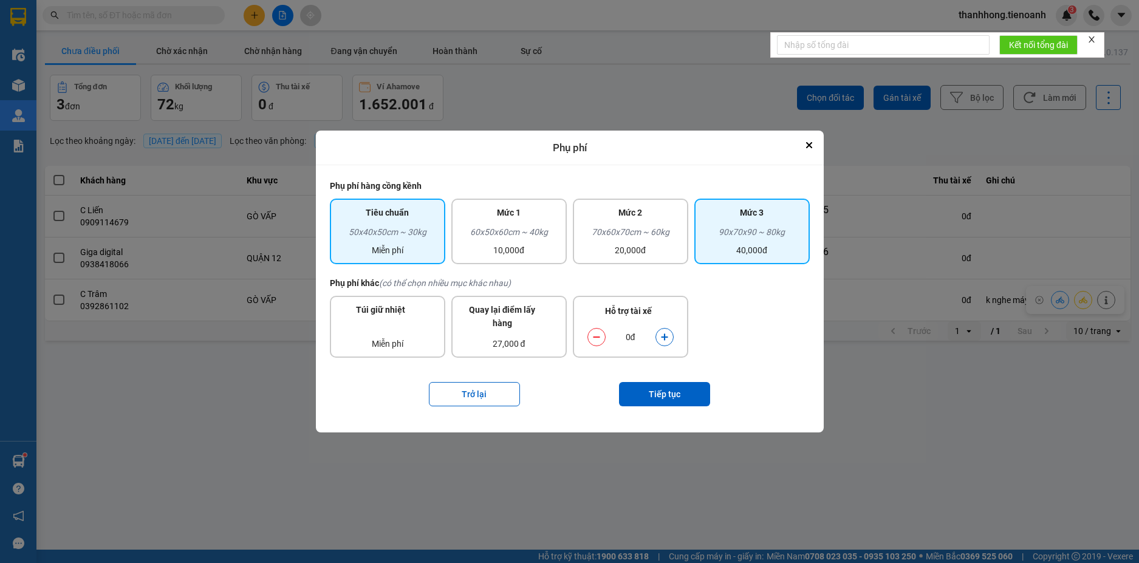
click at [769, 245] on div "40,000đ" at bounding box center [752, 250] width 101 height 13
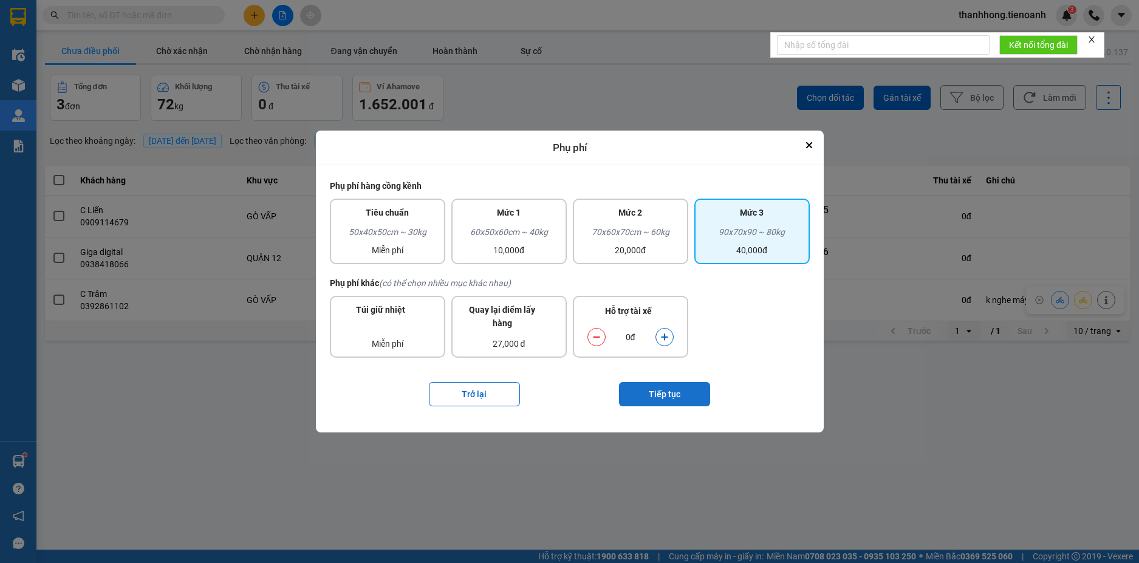
click at [693, 396] on button "Tiếp tục" at bounding box center [664, 394] width 91 height 24
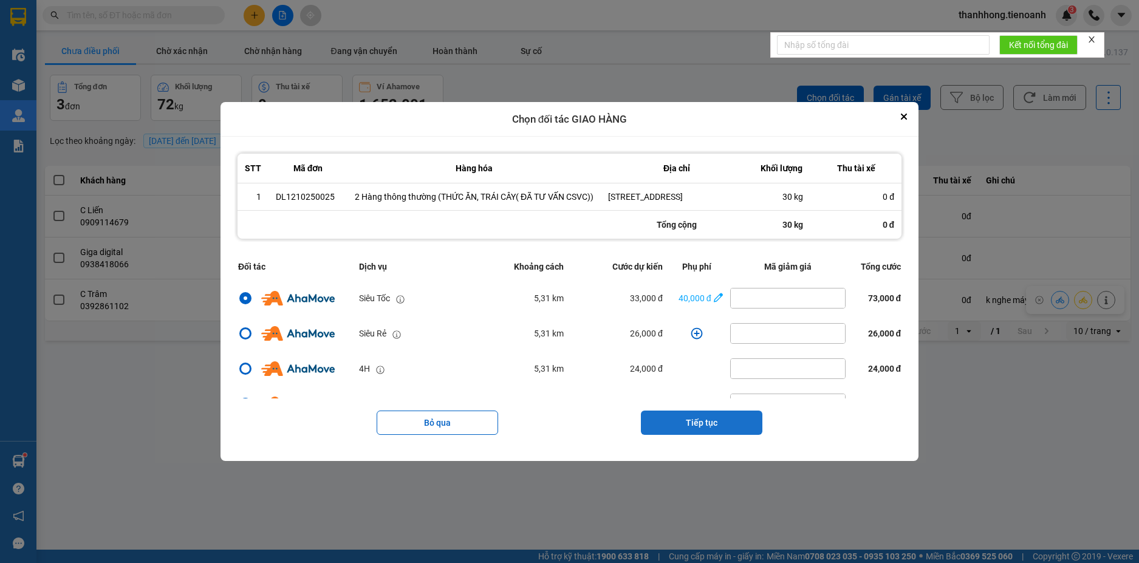
click at [692, 435] on button "Tiếp tục" at bounding box center [701, 423] width 121 height 24
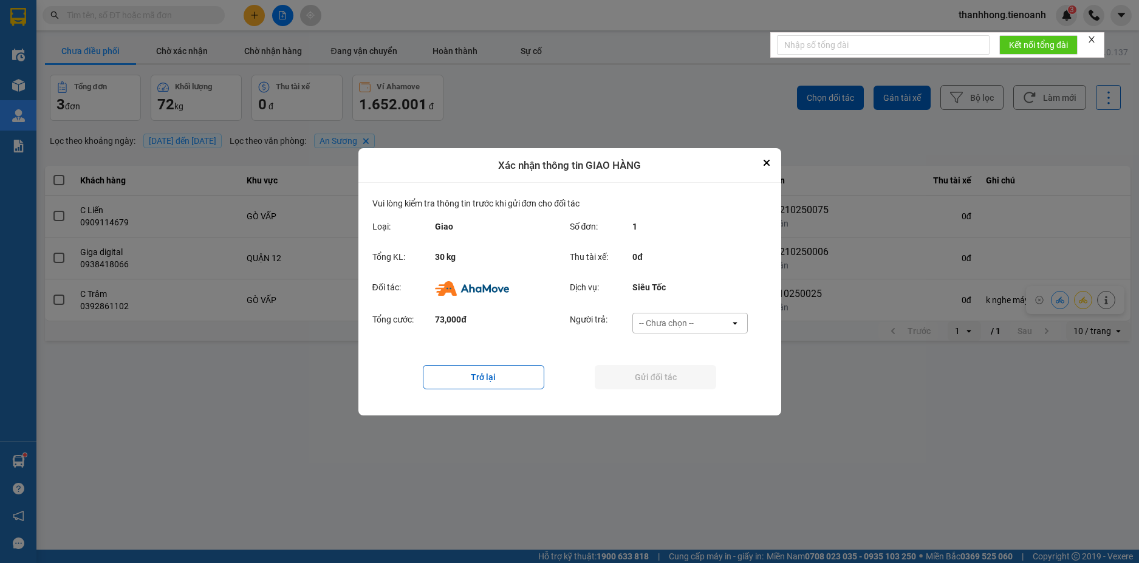
click at [683, 316] on div "-- Chưa chọn --" at bounding box center [681, 322] width 97 height 19
click at [669, 389] on span "Ví Ahamove" at bounding box center [666, 392] width 49 height 12
click at [664, 374] on button "Gửi đối tác" at bounding box center [655, 377] width 121 height 24
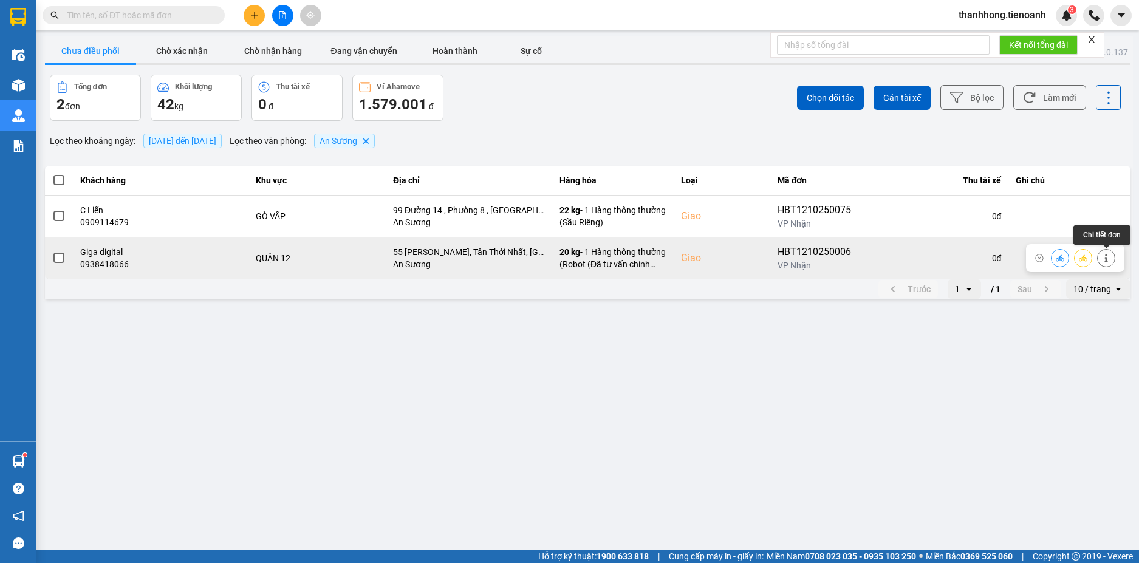
click at [1104, 259] on icon at bounding box center [1106, 258] width 9 height 9
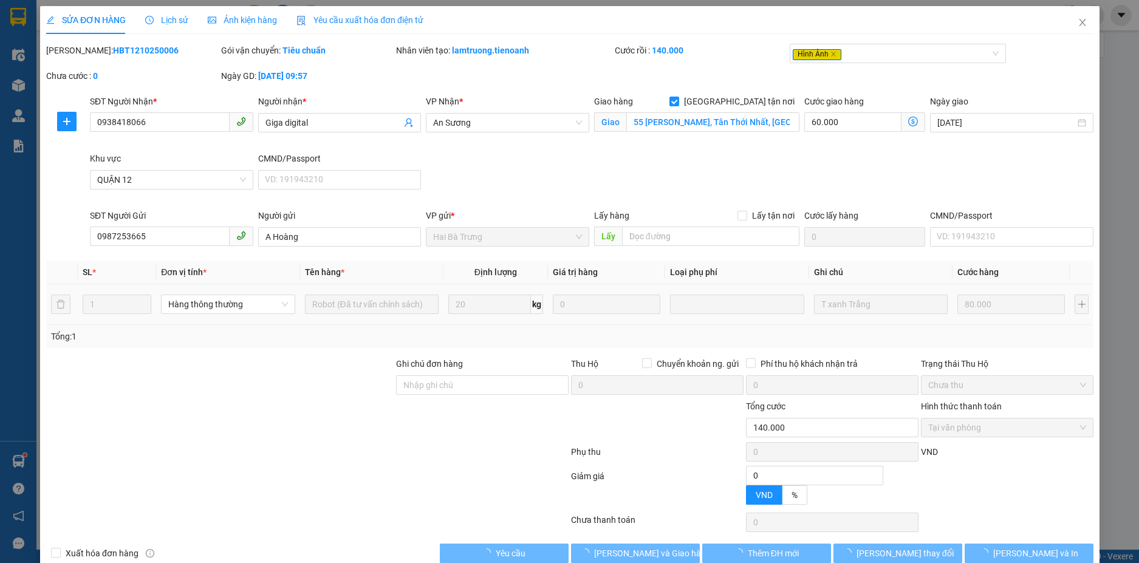
type input "0938418066"
type input "Giga digital"
checkbox input "true"
type input "55 Minh Phụng, Tân Thới Nhất, Quận 12, Hồ Chí Minh"
type input "0987253665"
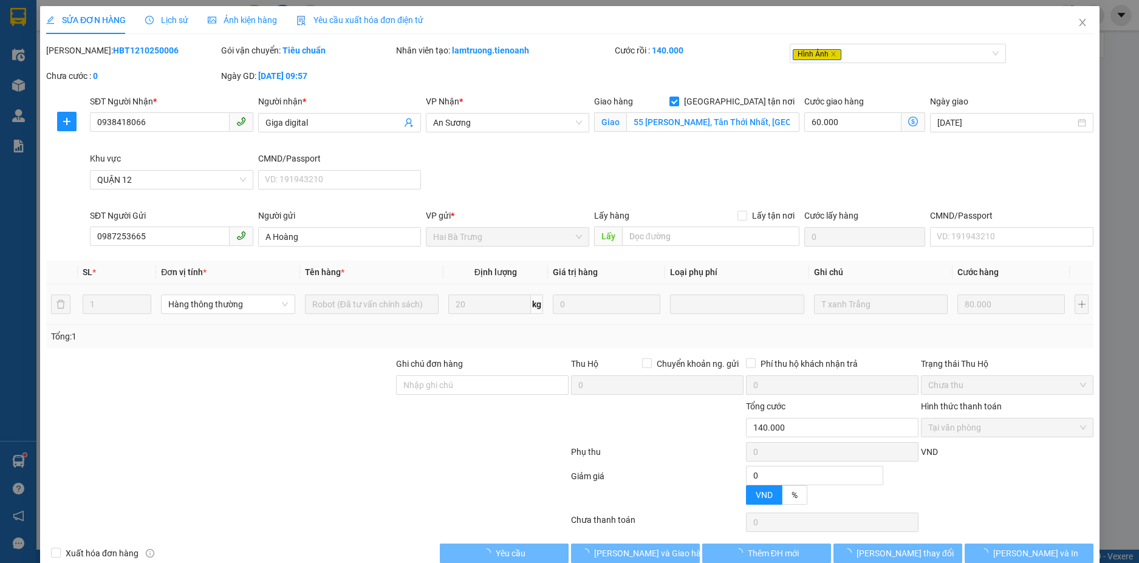
type input "A Hoàng"
type input "0"
type input "140.000"
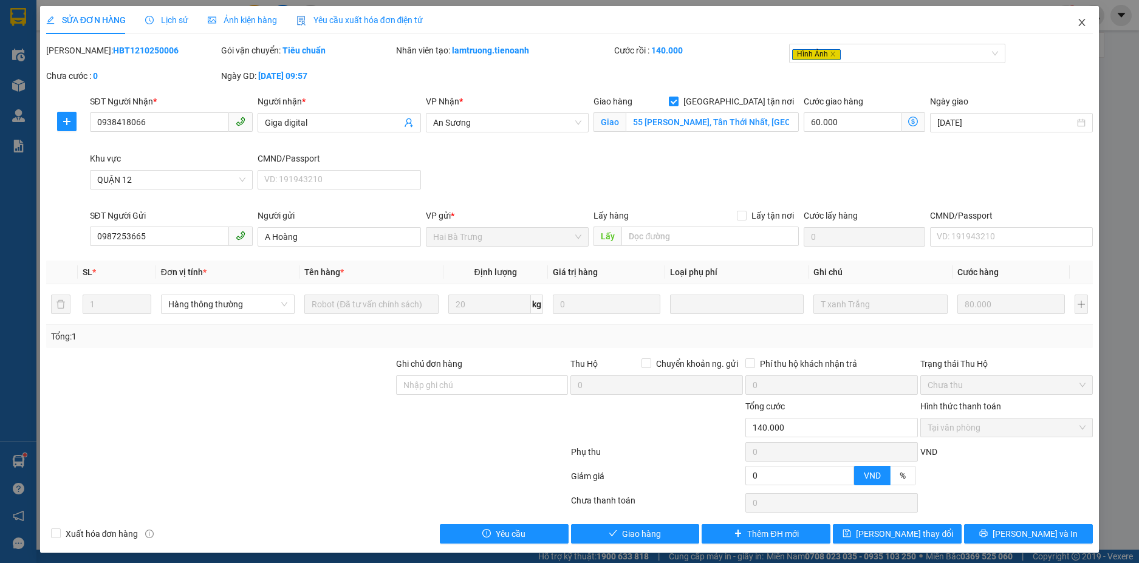
click at [1077, 25] on icon "close" at bounding box center [1082, 23] width 10 height 10
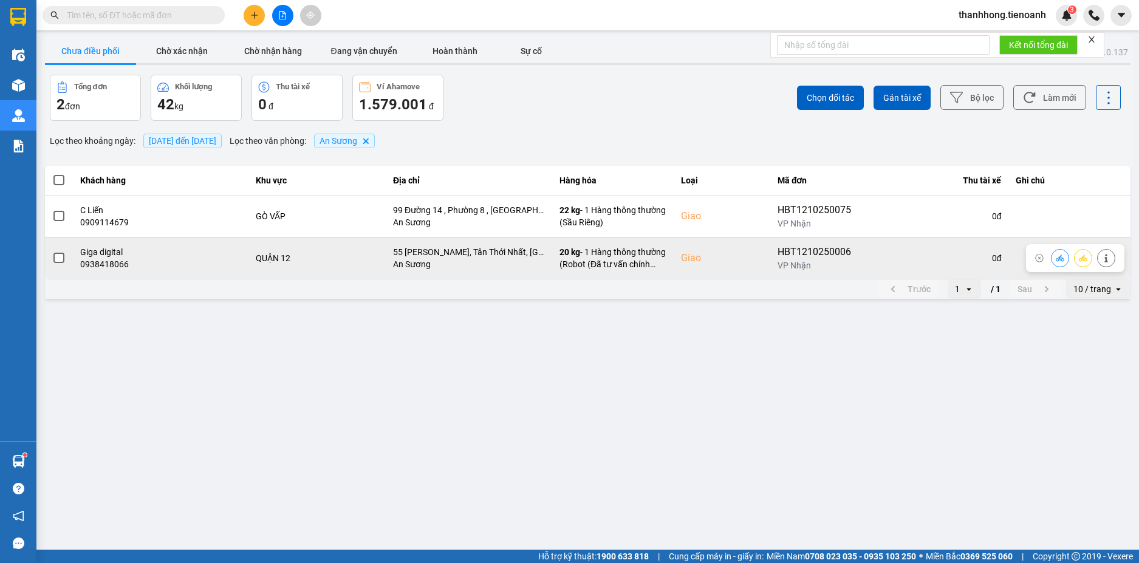
click at [1063, 254] on icon at bounding box center [1060, 258] width 9 height 9
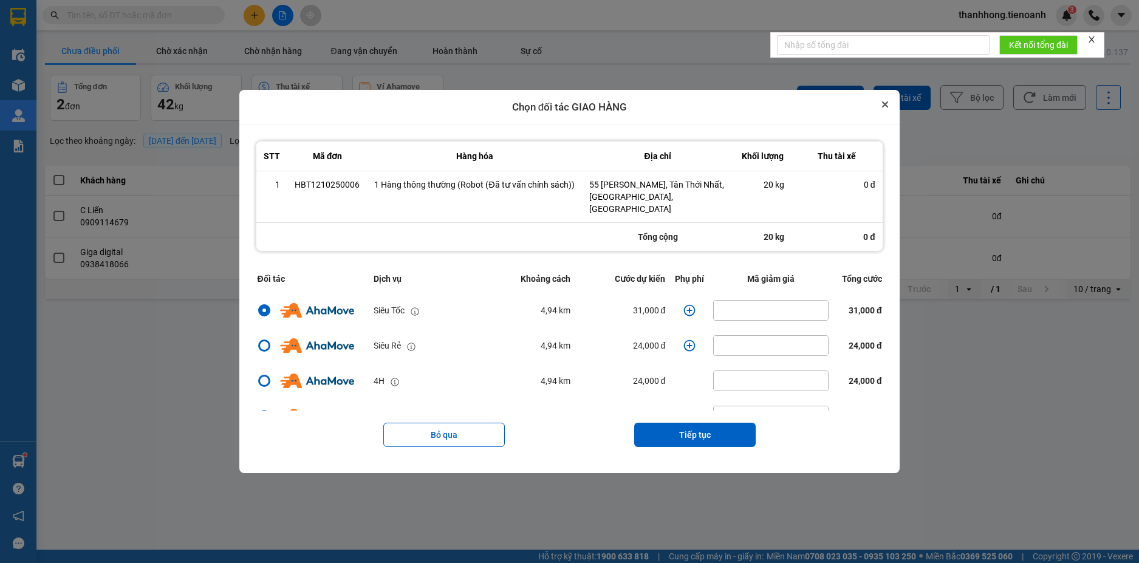
click at [882, 108] on icon "Close" at bounding box center [885, 104] width 6 height 6
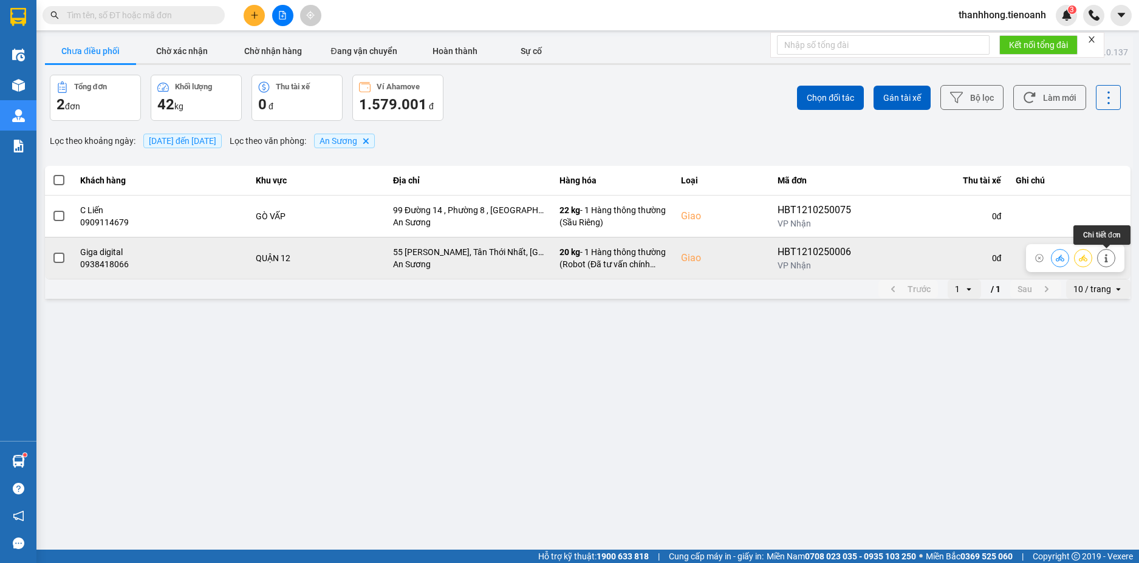
click at [1107, 255] on icon at bounding box center [1106, 258] width 9 height 9
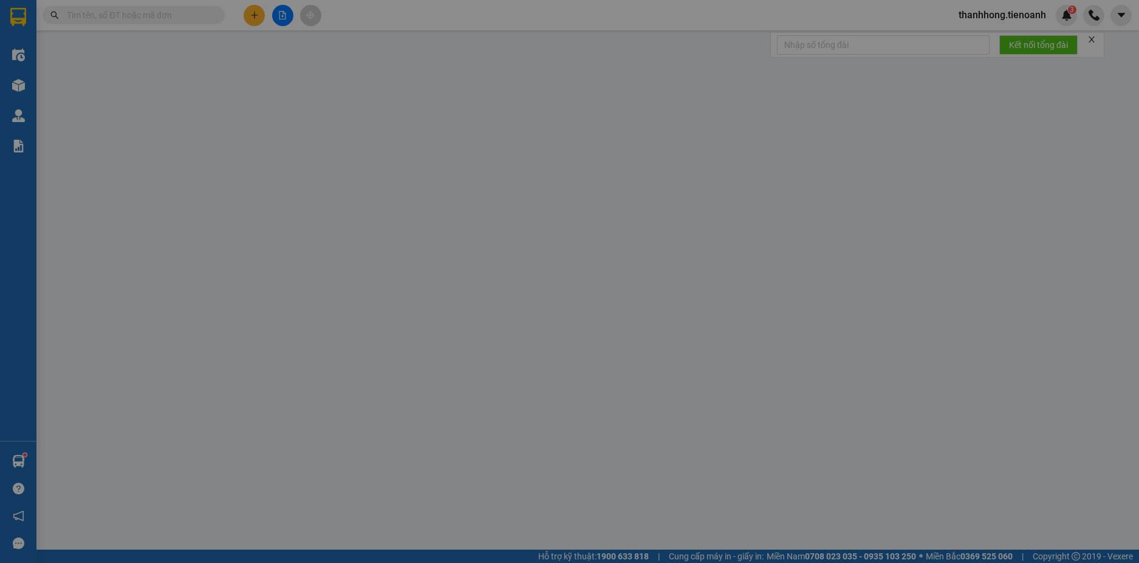
type input "0938418066"
type input "Giga digital"
checkbox input "true"
type input "55 Minh Phụng, Tân Thới Nhất, Quận 12, Hồ Chí Minh"
type input "0987253665"
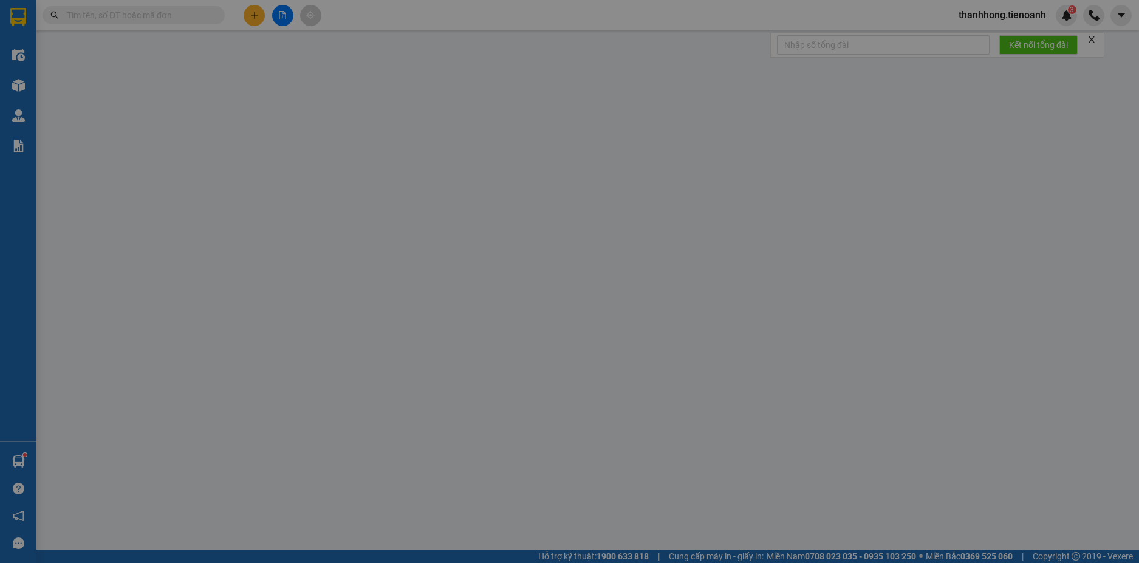
type input "A Hoàng"
type input "0"
type input "140.000"
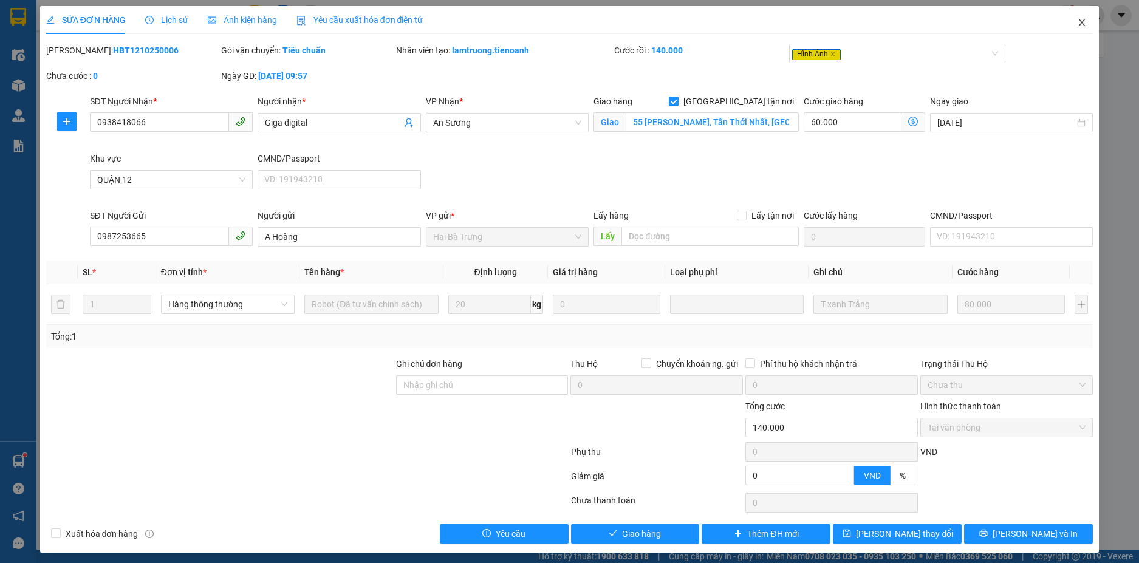
click at [1077, 23] on icon "close" at bounding box center [1082, 23] width 10 height 10
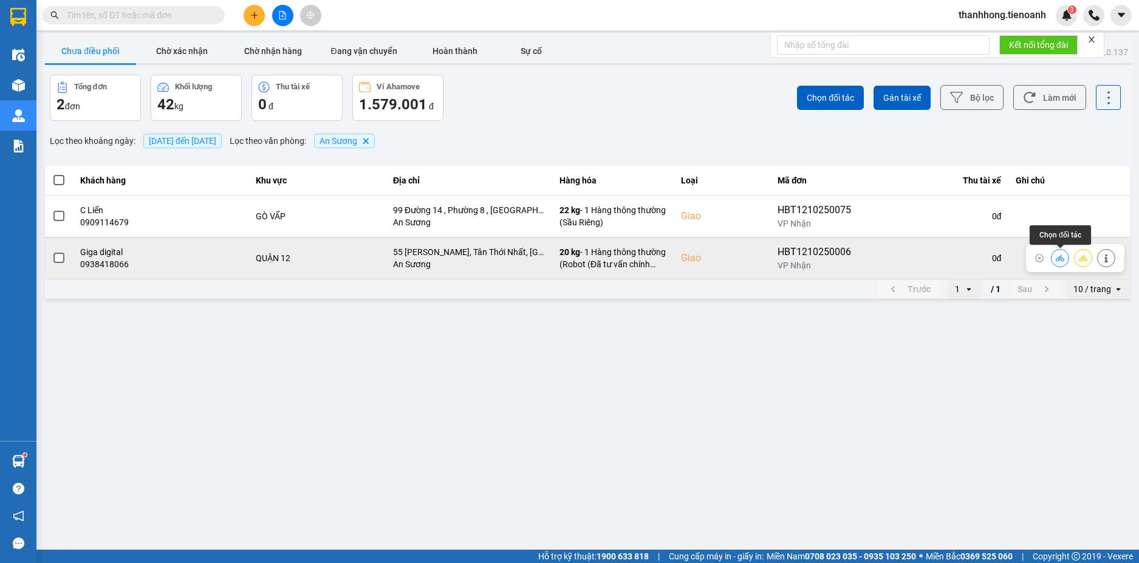
click at [1061, 257] on icon at bounding box center [1060, 258] width 9 height 7
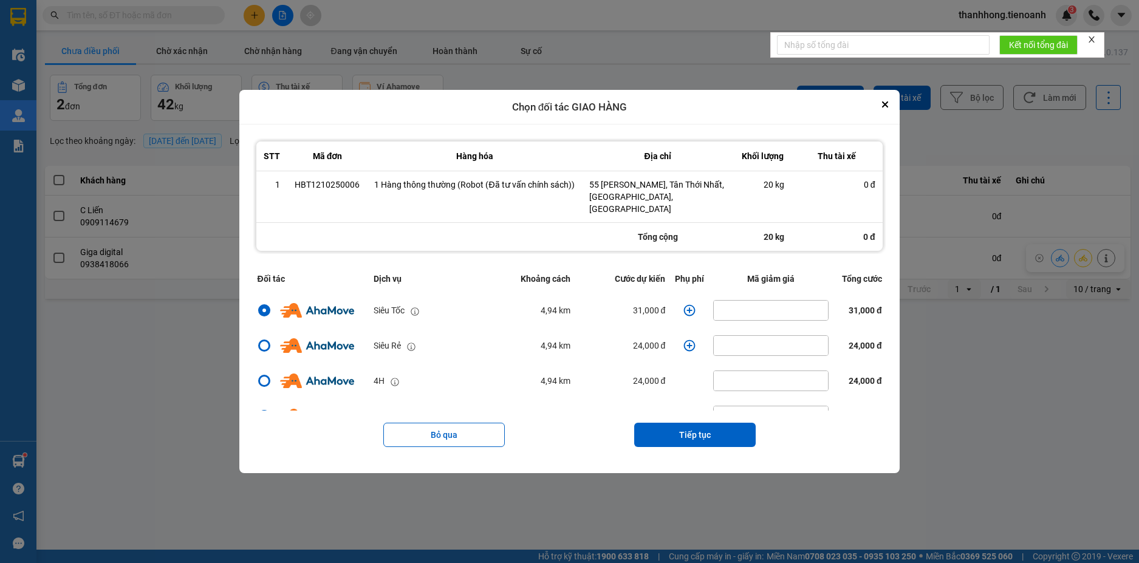
click at [684, 309] on icon "dialog" at bounding box center [690, 311] width 12 height 12
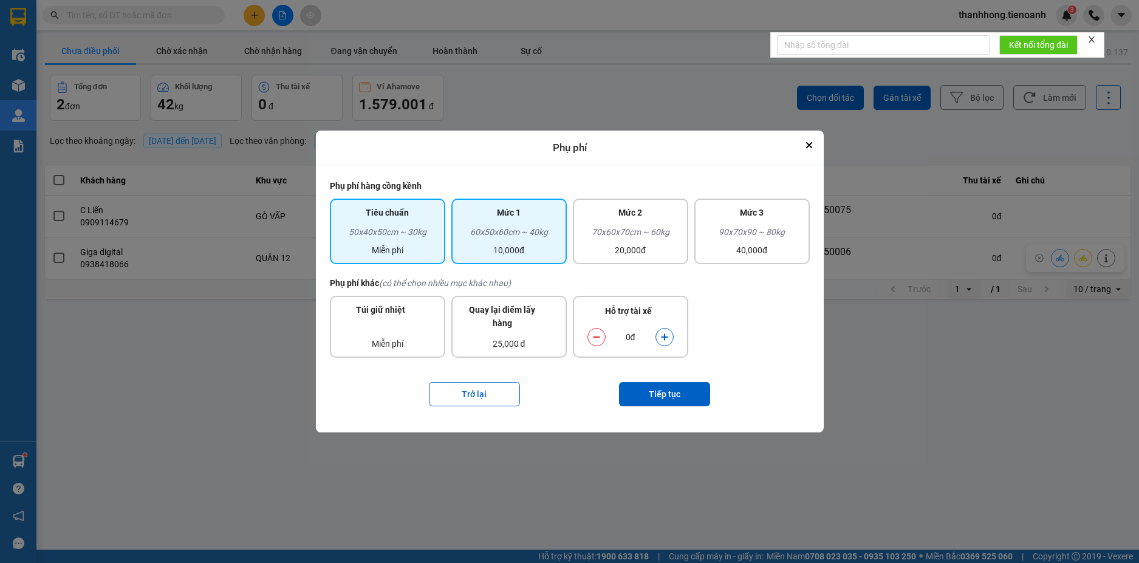
click at [535, 224] on div "Mức 1" at bounding box center [509, 215] width 101 height 19
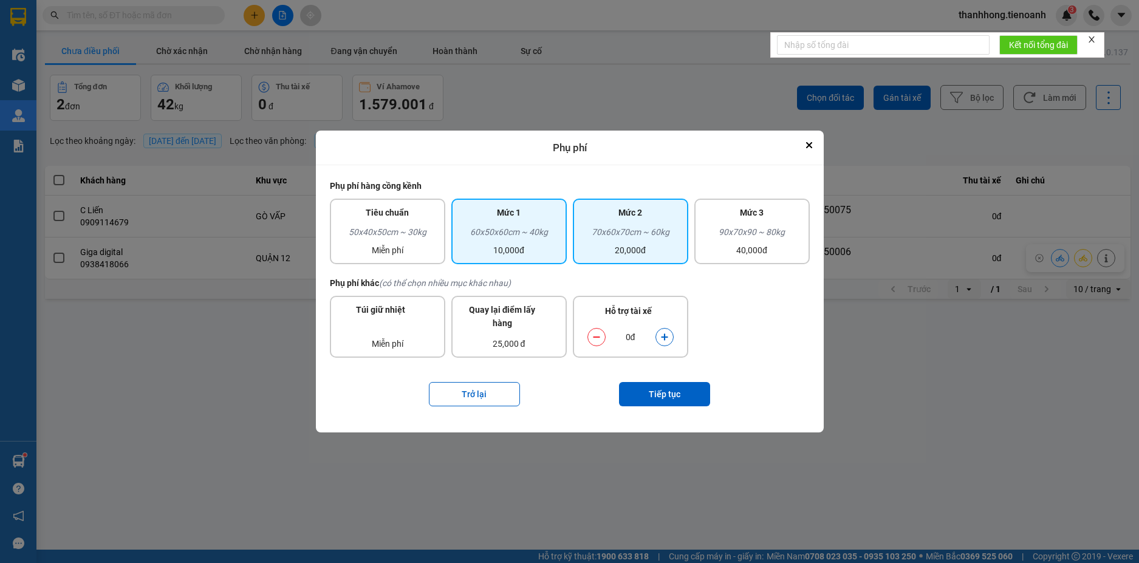
click at [647, 233] on div "70x60x70cm ~ 60kg" at bounding box center [630, 234] width 101 height 18
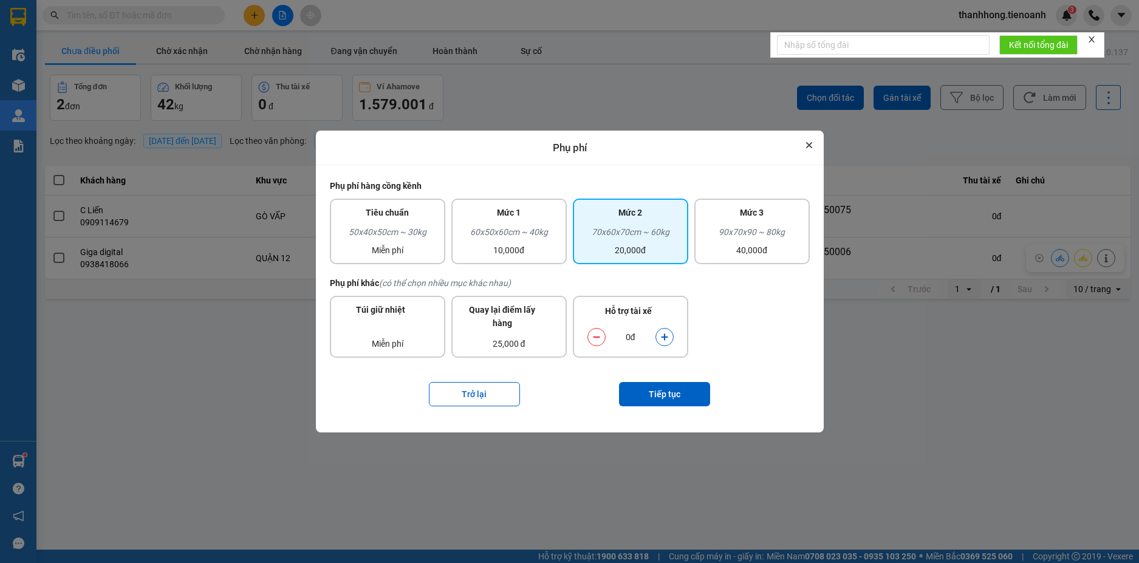
click at [807, 146] on icon "Close" at bounding box center [809, 145] width 5 height 5
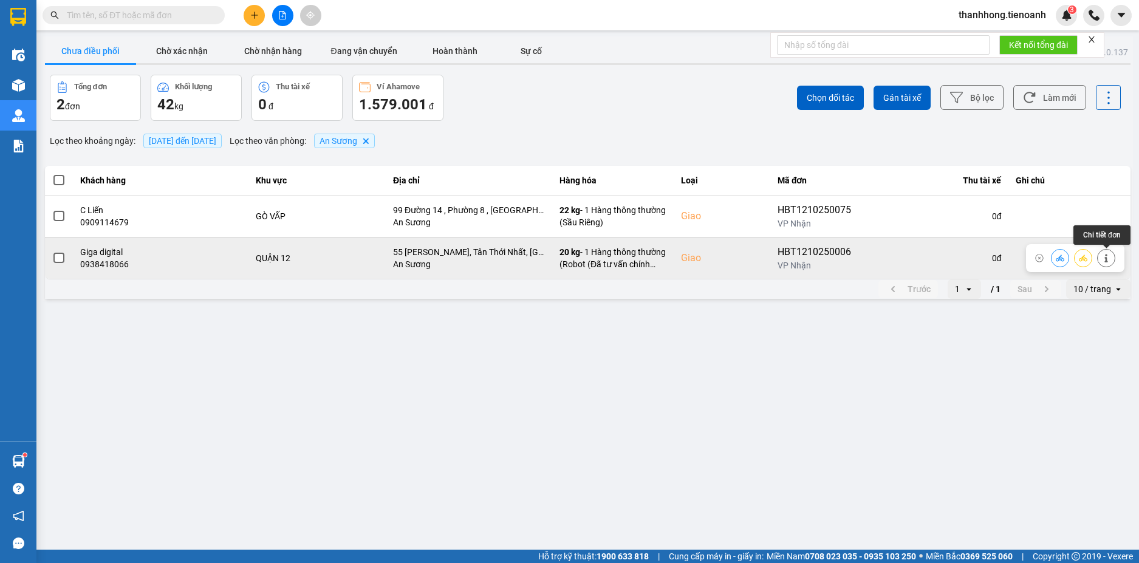
click at [1108, 259] on icon at bounding box center [1106, 258] width 9 height 9
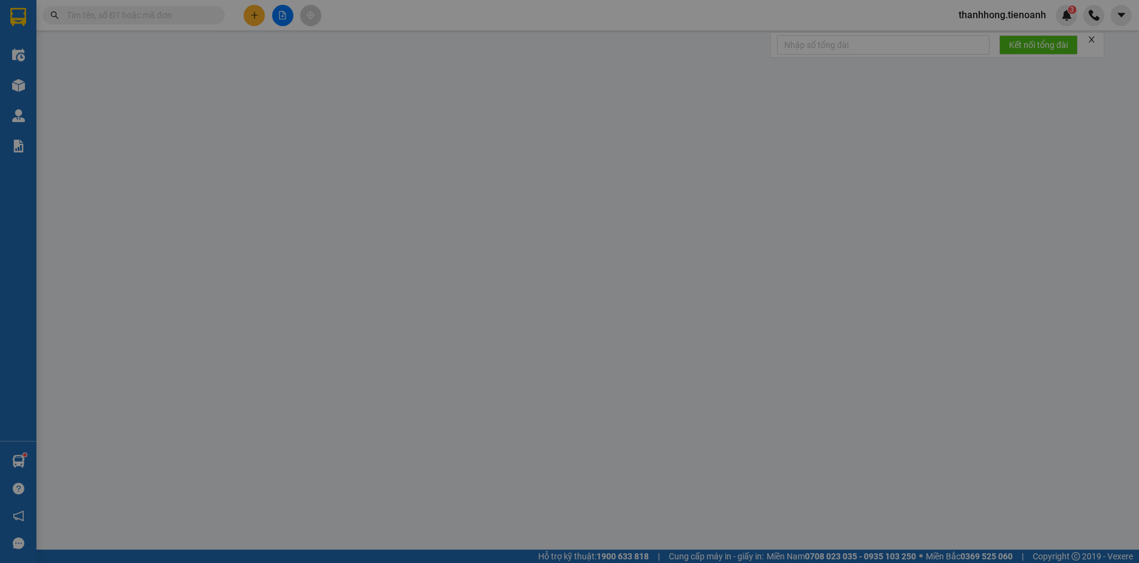
type input "0938418066"
type input "Giga digital"
checkbox input "true"
type input "55 Minh Phụng, Tân Thới Nhất, Quận 12, Hồ Chí Minh"
type input "0987253665"
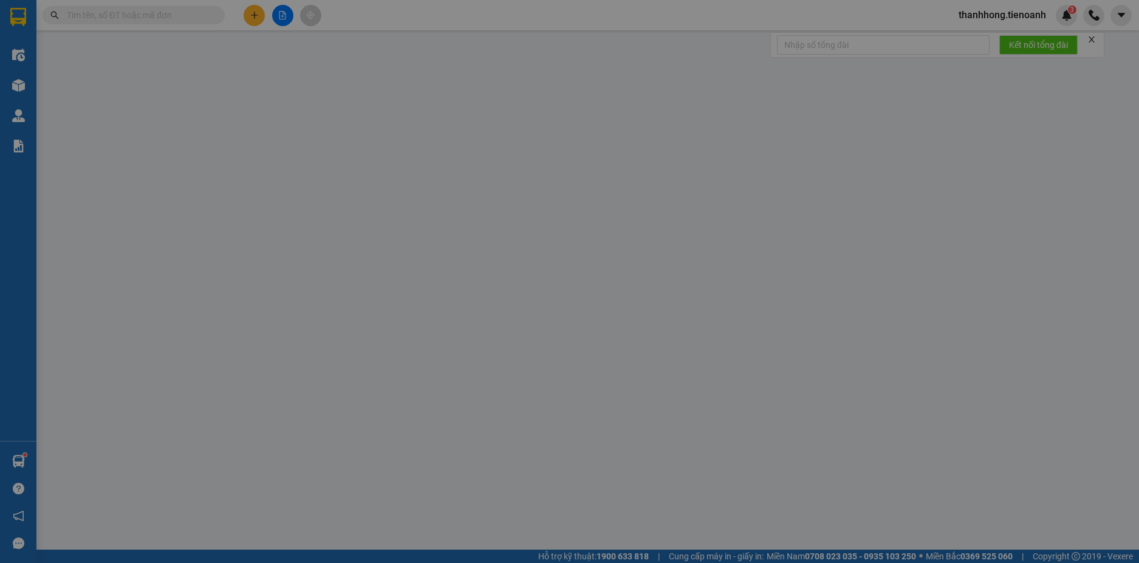
type input "A Hoàng"
type input "0"
type input "140.000"
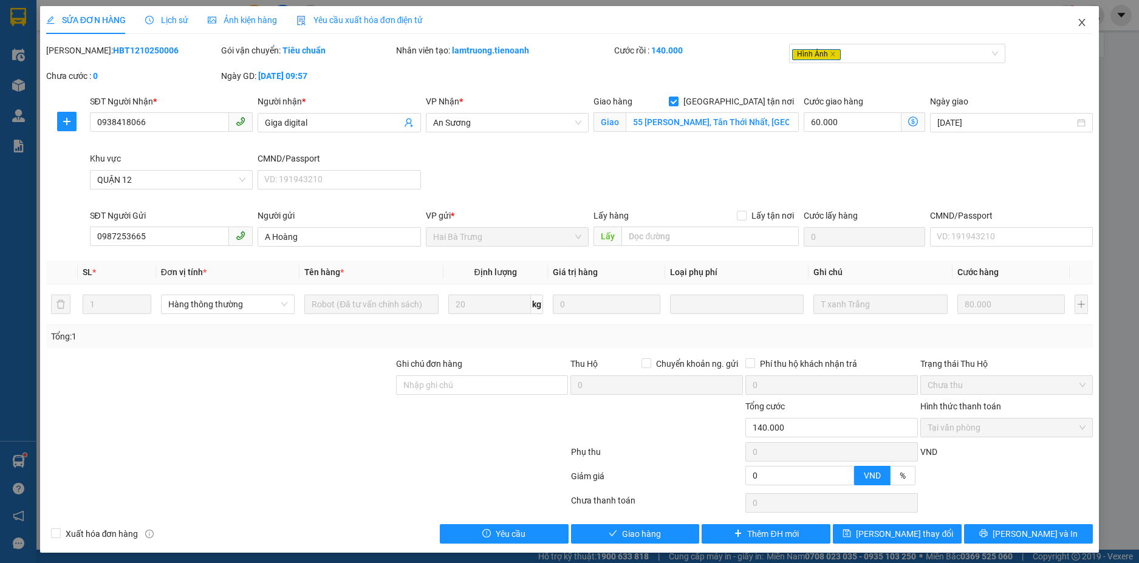
click at [1077, 21] on icon "close" at bounding box center [1082, 23] width 10 height 10
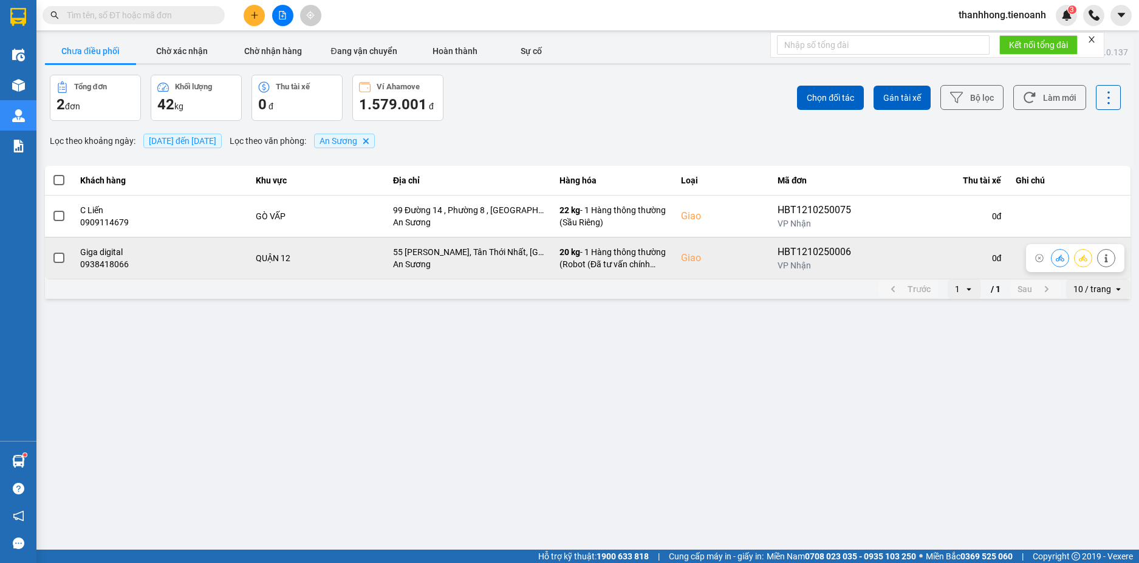
click at [1058, 256] on icon at bounding box center [1060, 258] width 9 height 9
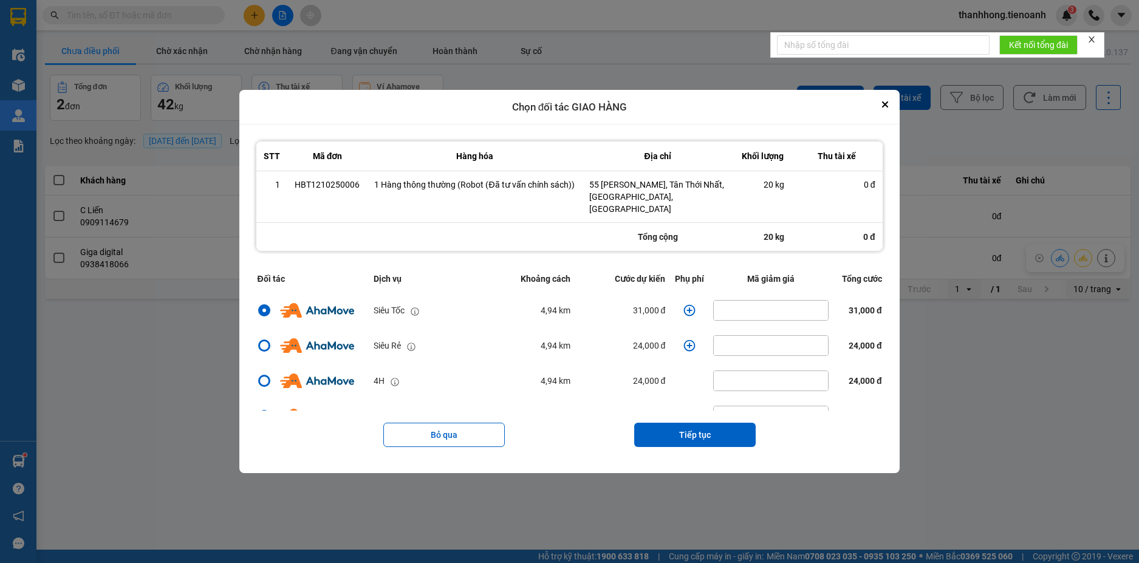
click at [683, 304] on icon "dialog" at bounding box center [689, 310] width 12 height 12
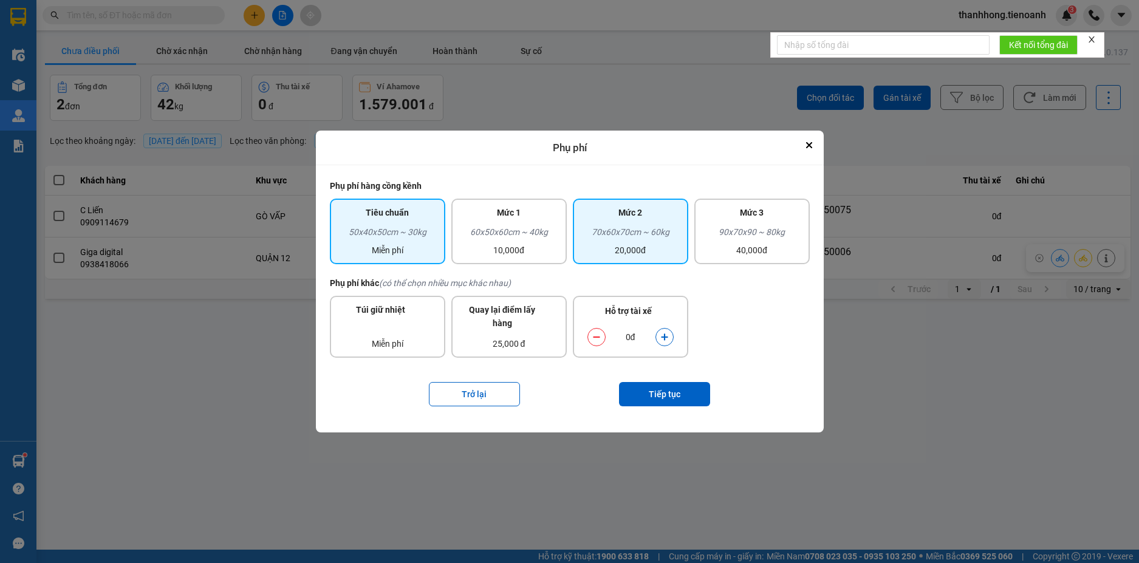
click at [594, 244] on div "20,000đ" at bounding box center [630, 250] width 101 height 13
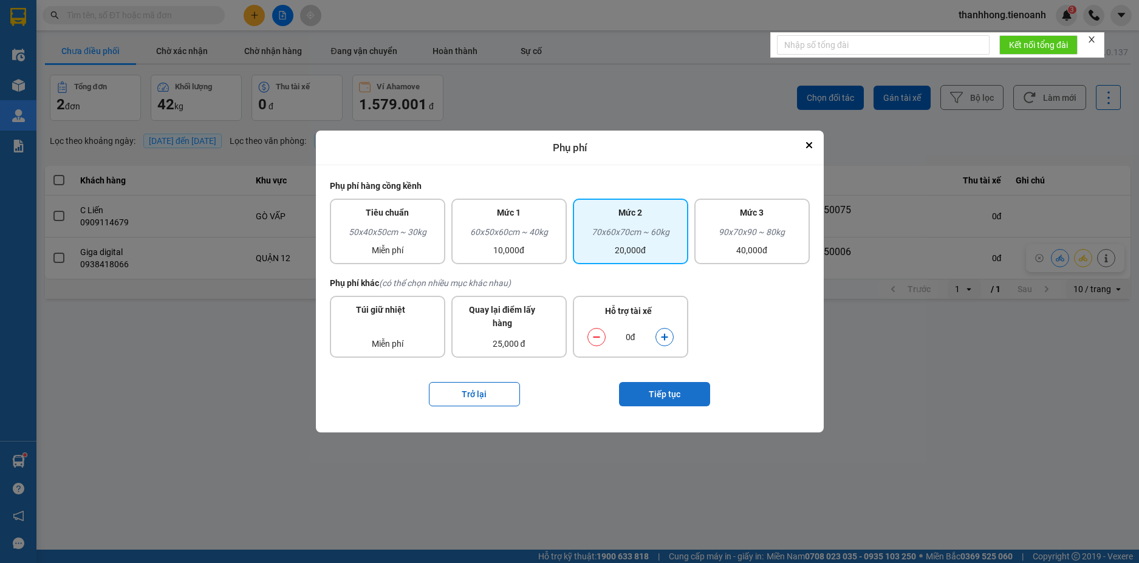
click at [651, 398] on button "Tiếp tục" at bounding box center [664, 394] width 91 height 24
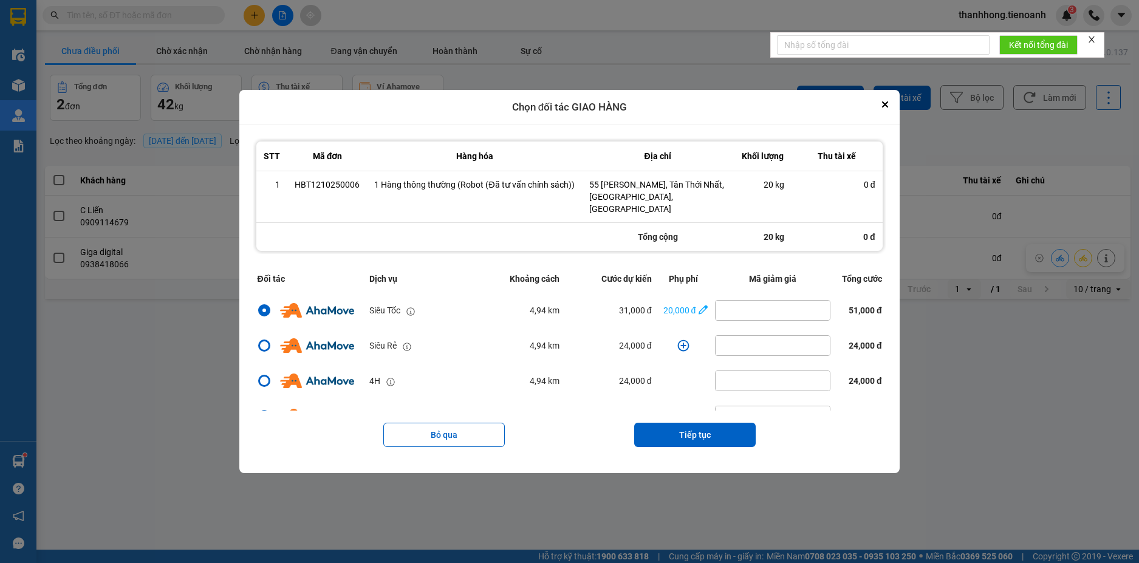
click at [660, 433] on button "Tiếp tục" at bounding box center [694, 435] width 121 height 24
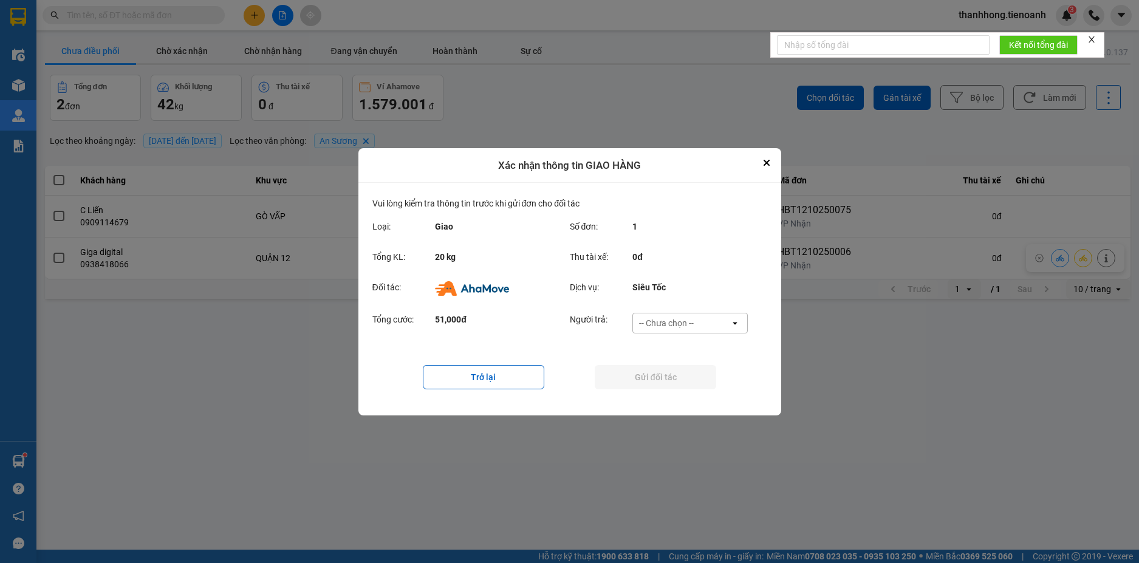
drag, startPoint x: 699, startPoint y: 316, endPoint x: 700, endPoint y: 325, distance: 8.6
click at [699, 320] on div "-- Chưa chọn --" at bounding box center [681, 322] width 97 height 19
click at [697, 382] on div "Ví Ahamove" at bounding box center [689, 392] width 115 height 22
click at [697, 383] on button "Gửi đối tác" at bounding box center [655, 377] width 121 height 24
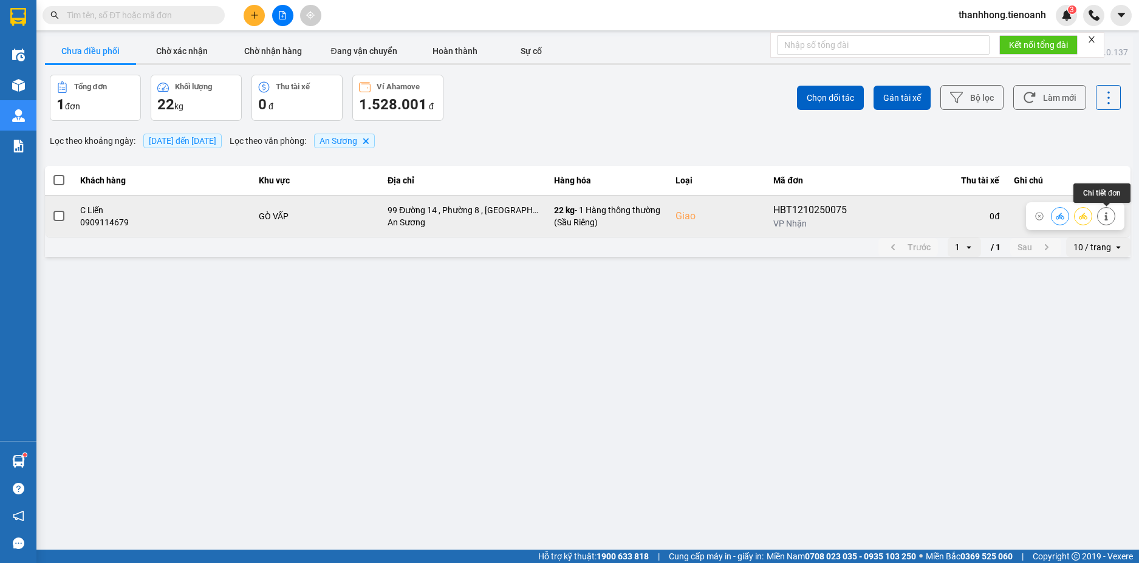
click at [1104, 217] on icon at bounding box center [1106, 216] width 9 height 9
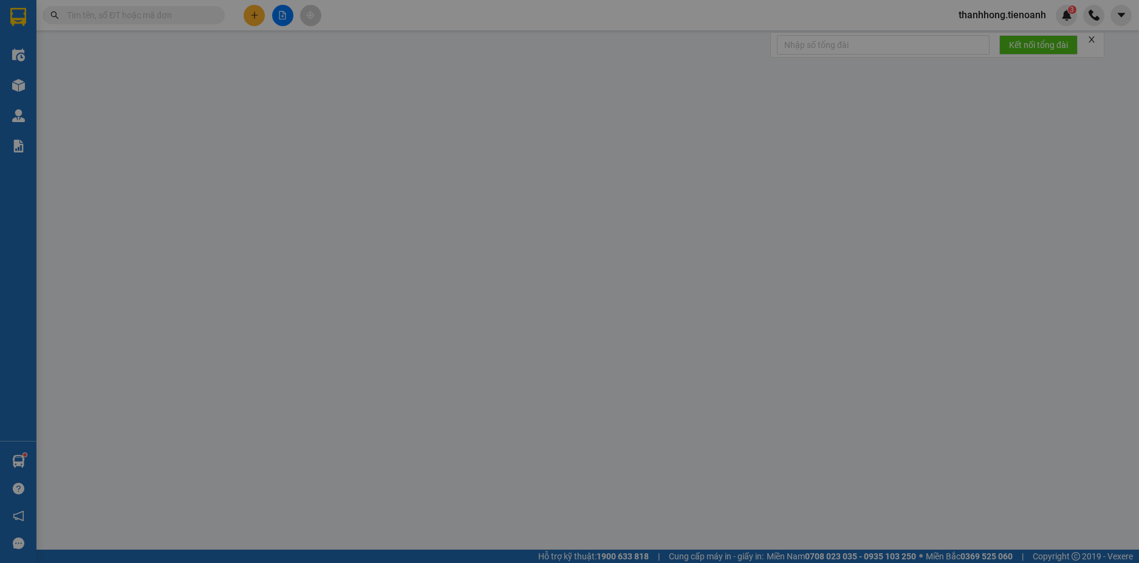
type input "0909114679"
type input "C Liến"
checkbox input "true"
type input "99 Đường 14 , Phường 8 , Gò Vấp"
type input "0947712666"
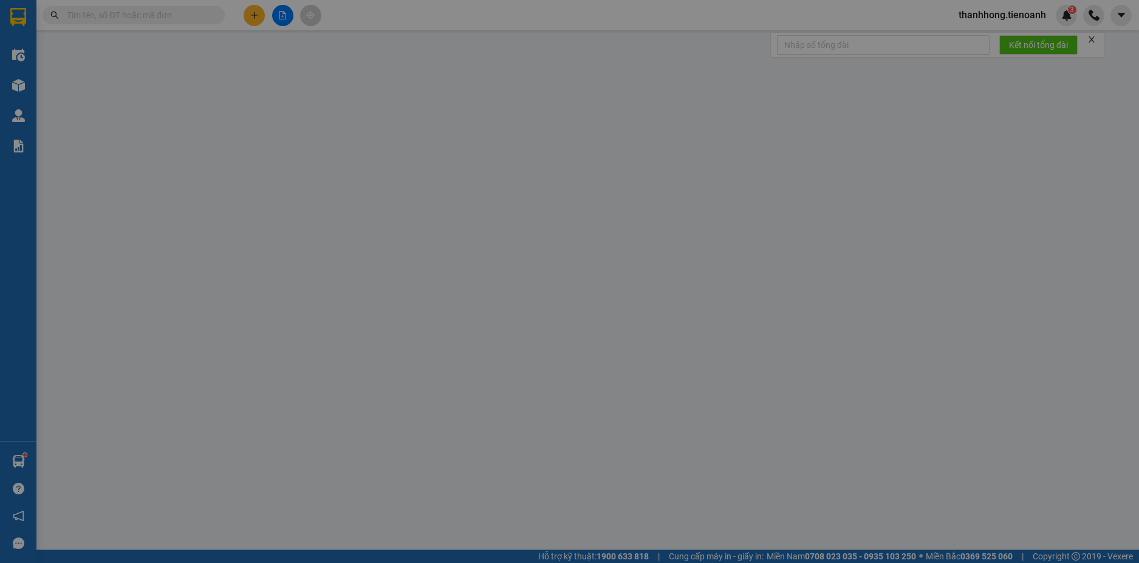
type input "A Tùng"
type input "0"
type input "110.000"
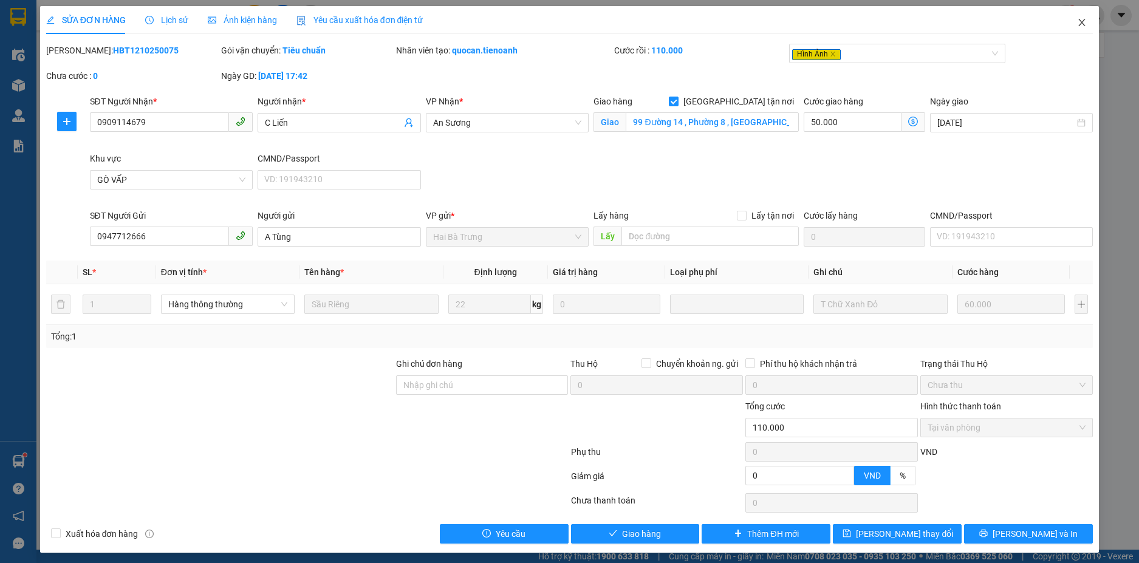
click at [1077, 25] on icon "close" at bounding box center [1082, 23] width 10 height 10
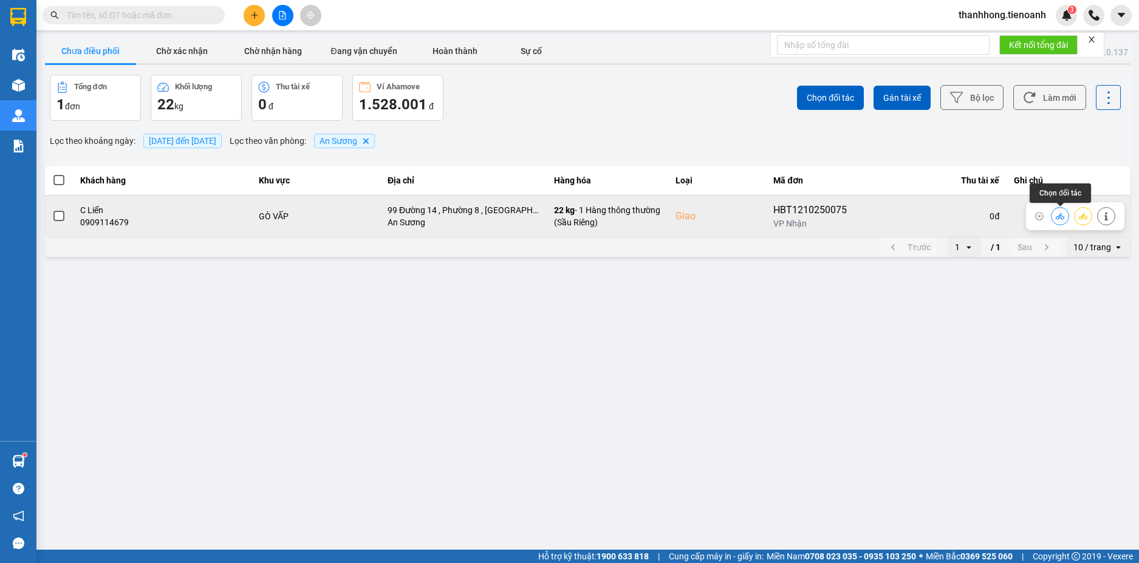
click at [1051, 217] on button at bounding box center [1059, 215] width 17 height 21
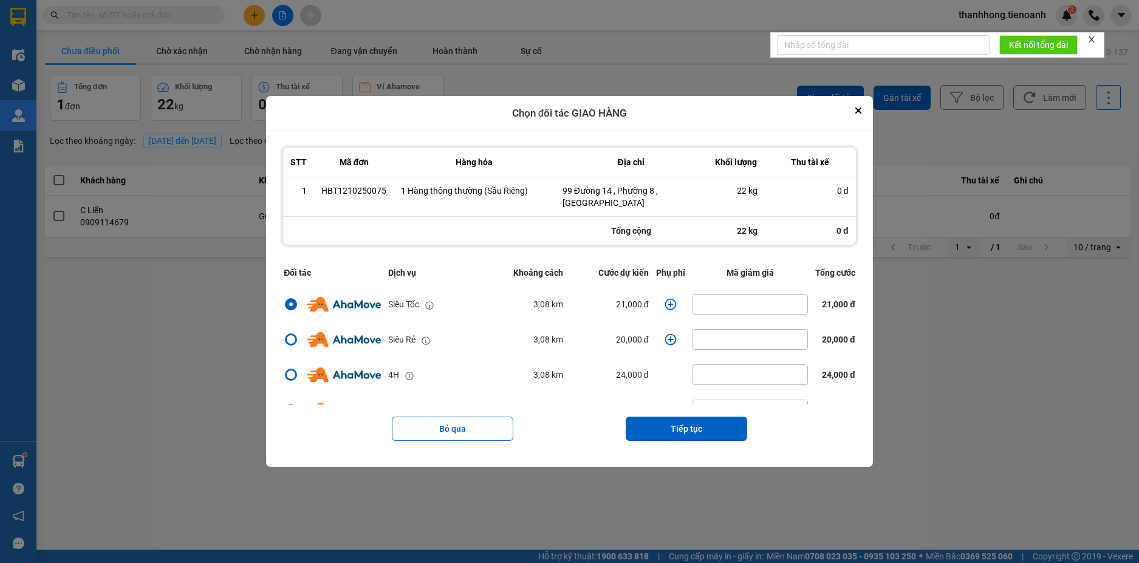
click at [656, 299] on td "dialog" at bounding box center [670, 304] width 36 height 35
click at [669, 299] on icon "dialog" at bounding box center [671, 304] width 12 height 12
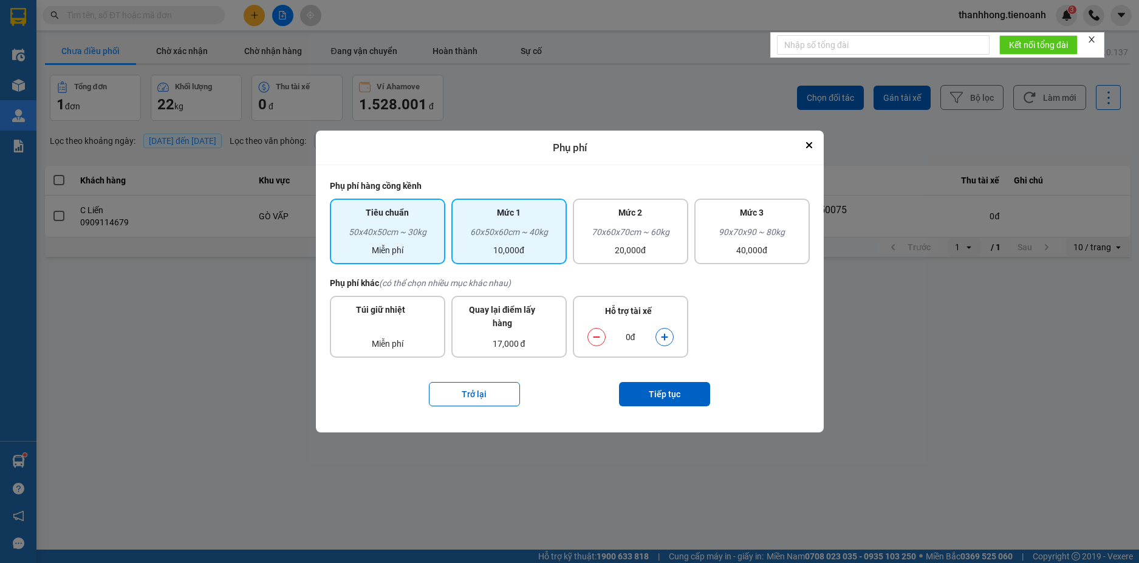
click at [544, 250] on div "10,000đ" at bounding box center [509, 250] width 101 height 13
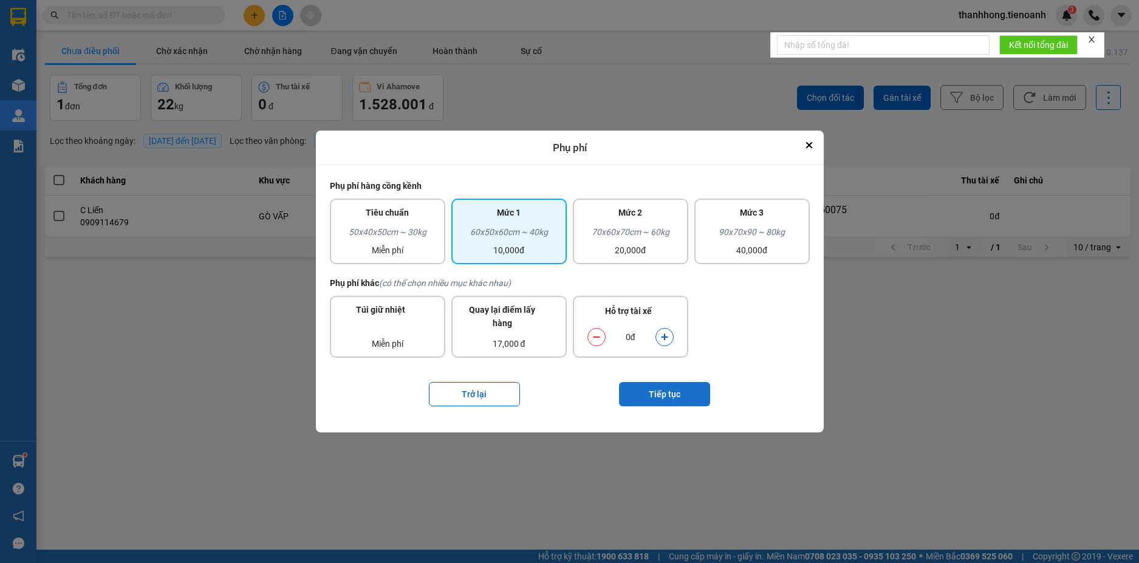
click at [648, 399] on button "Tiếp tục" at bounding box center [664, 394] width 91 height 24
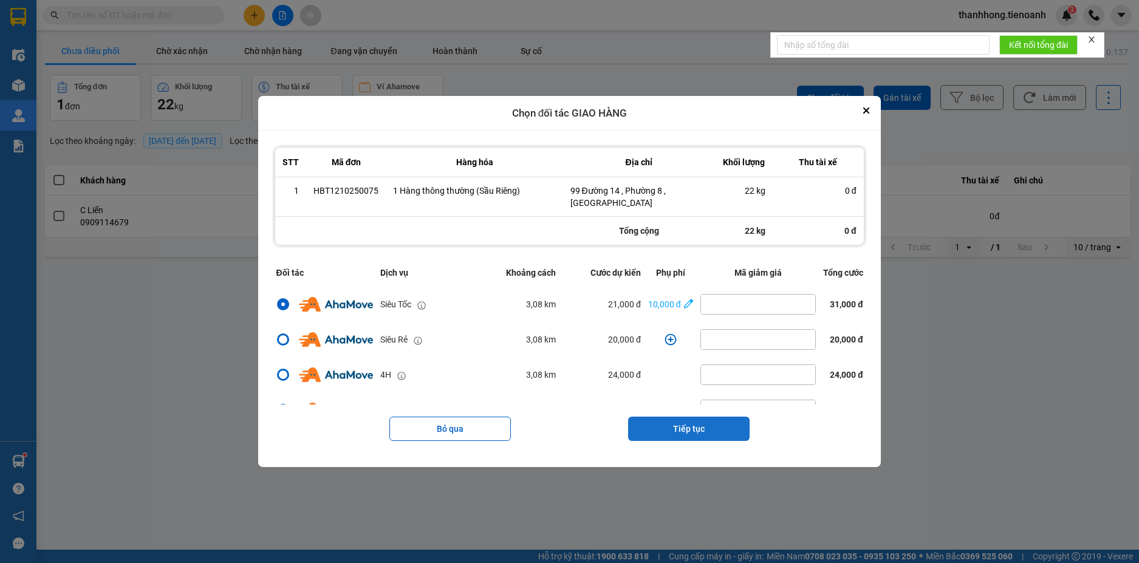
click at [652, 421] on button "Tiếp tục" at bounding box center [688, 429] width 121 height 24
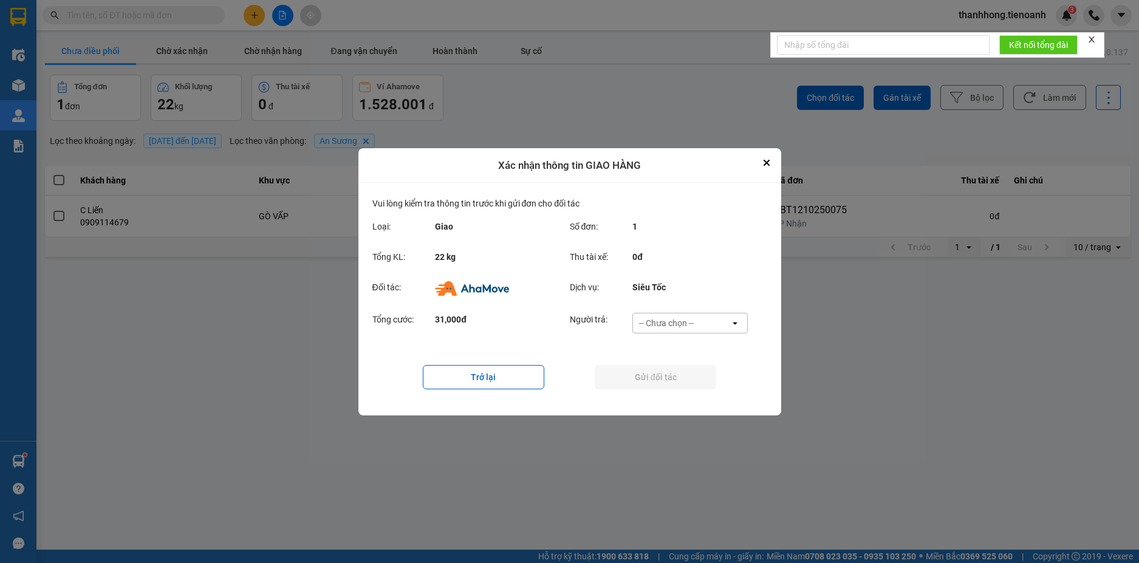
click at [677, 329] on div "-- Chưa chọn --" at bounding box center [666, 323] width 55 height 12
click at [677, 394] on span "Ví Ahamove" at bounding box center [666, 392] width 49 height 12
drag, startPoint x: 672, startPoint y: 370, endPoint x: 677, endPoint y: 376, distance: 8.2
click at [677, 376] on button "Gửi đối tác" at bounding box center [655, 377] width 121 height 24
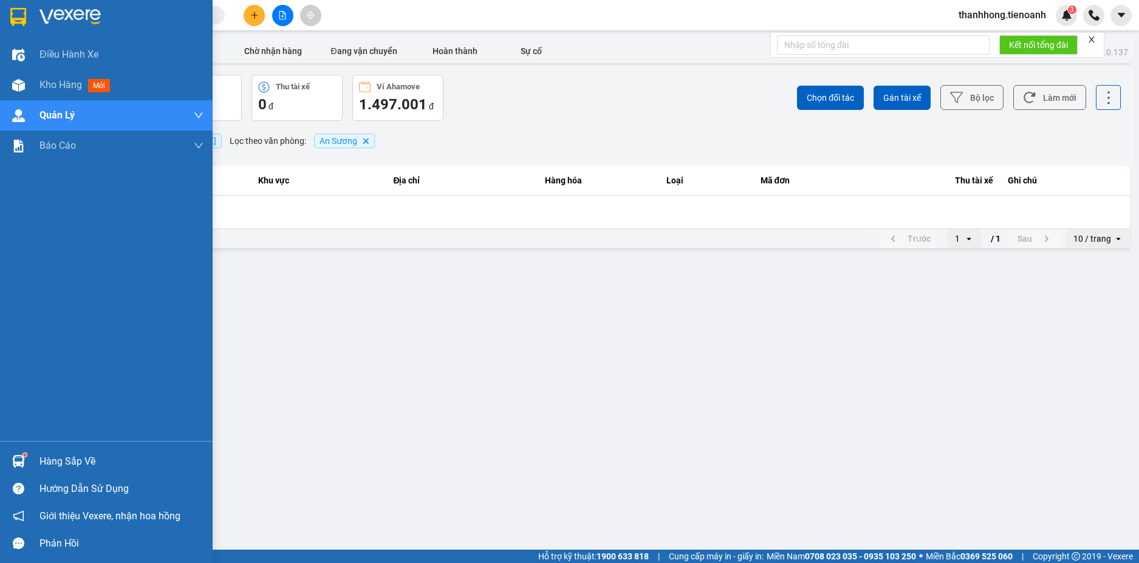
click at [30, 21] on div at bounding box center [106, 19] width 213 height 39
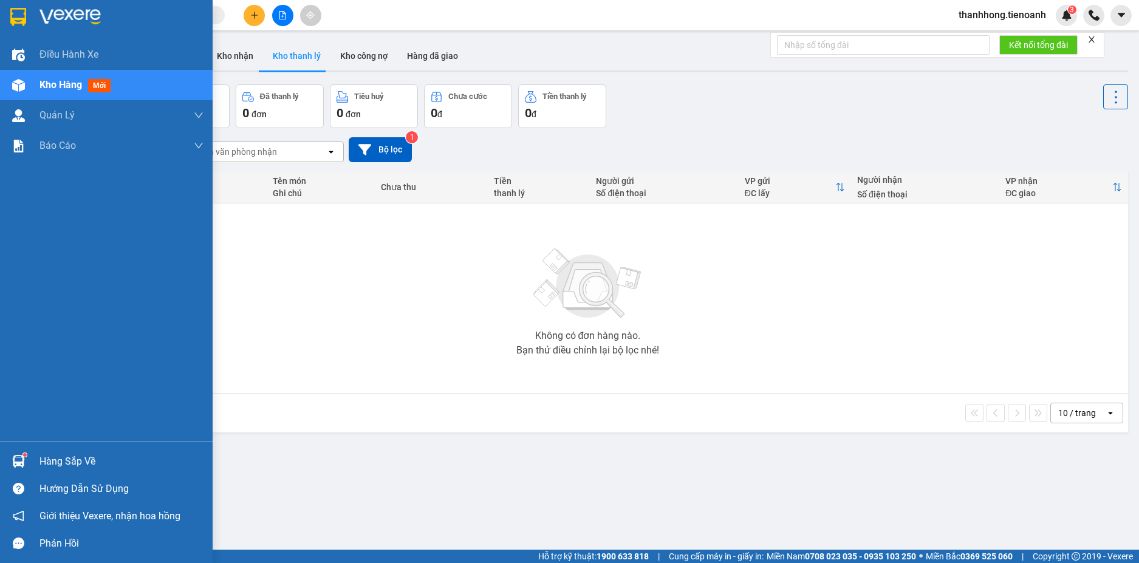
click at [96, 16] on img at bounding box center [69, 17] width 61 height 18
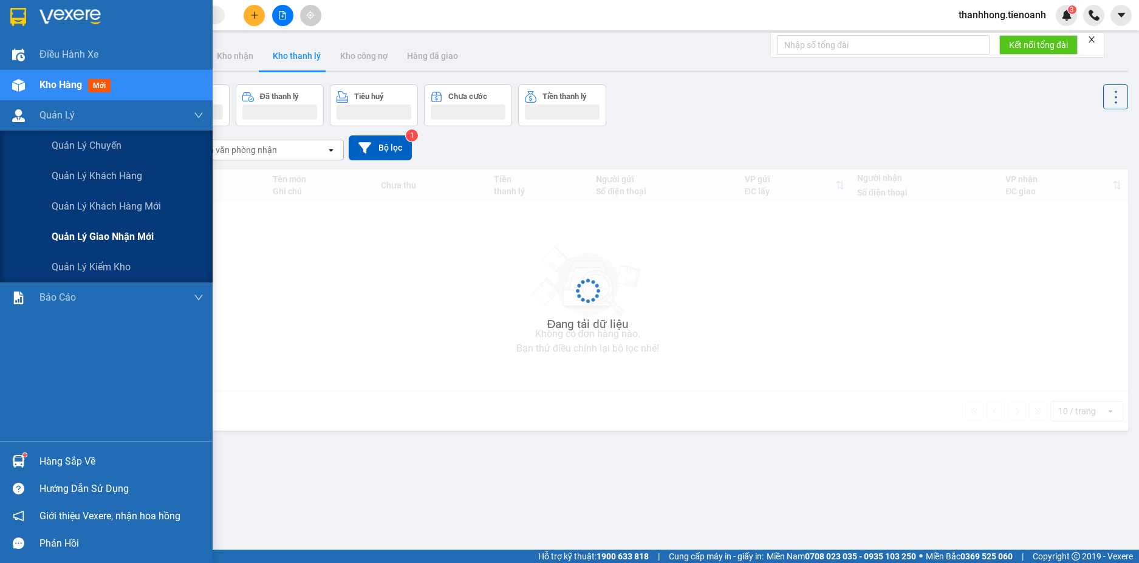
click at [102, 235] on span "Quản lý giao nhận mới" at bounding box center [103, 236] width 102 height 15
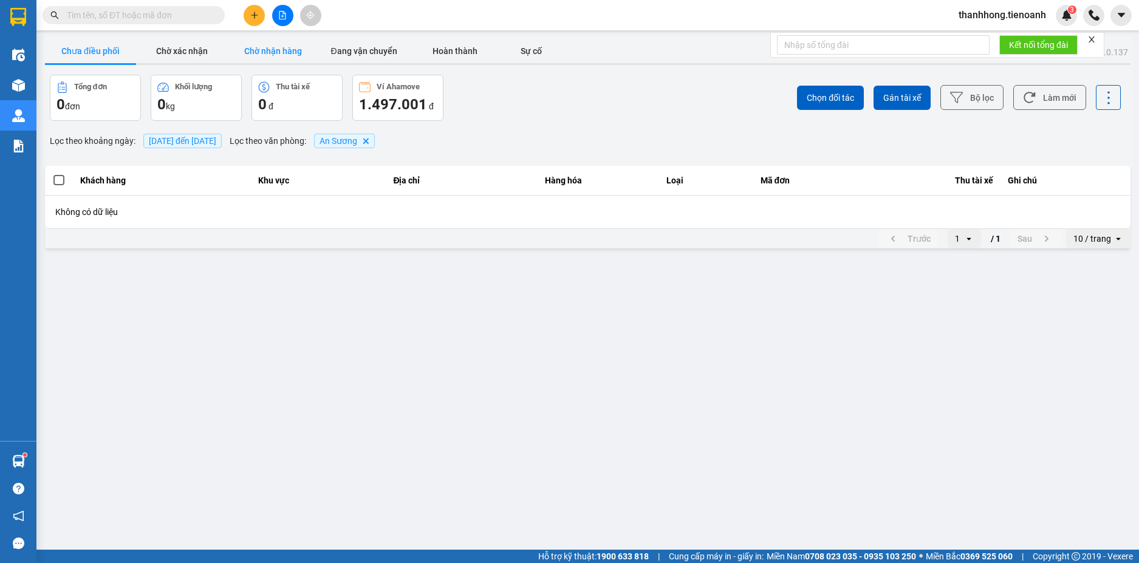
click at [283, 45] on button "Chờ nhận hàng" at bounding box center [272, 51] width 91 height 24
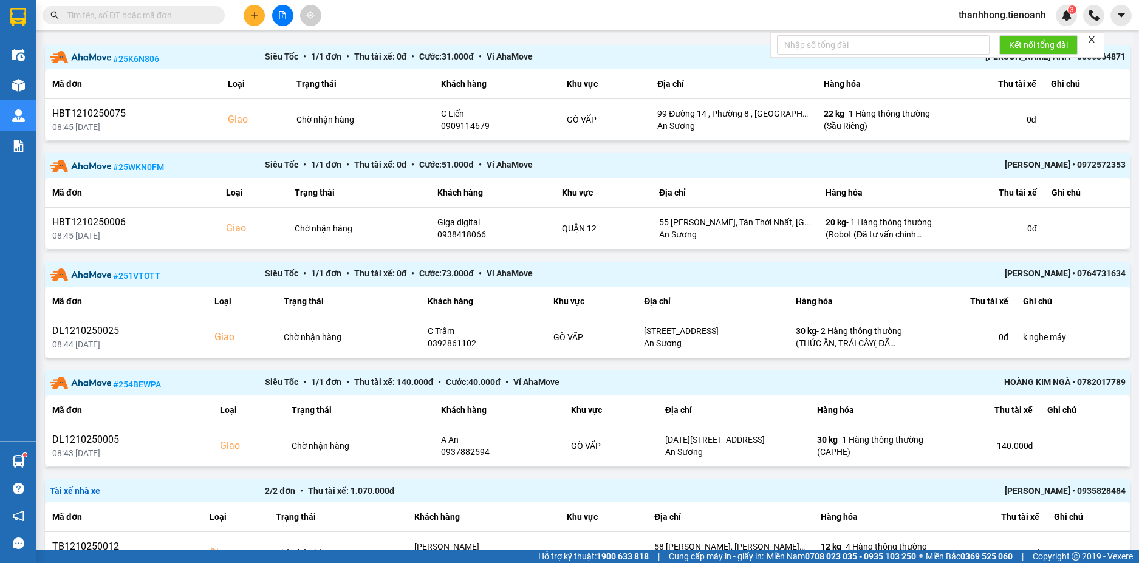
scroll to position [121, 0]
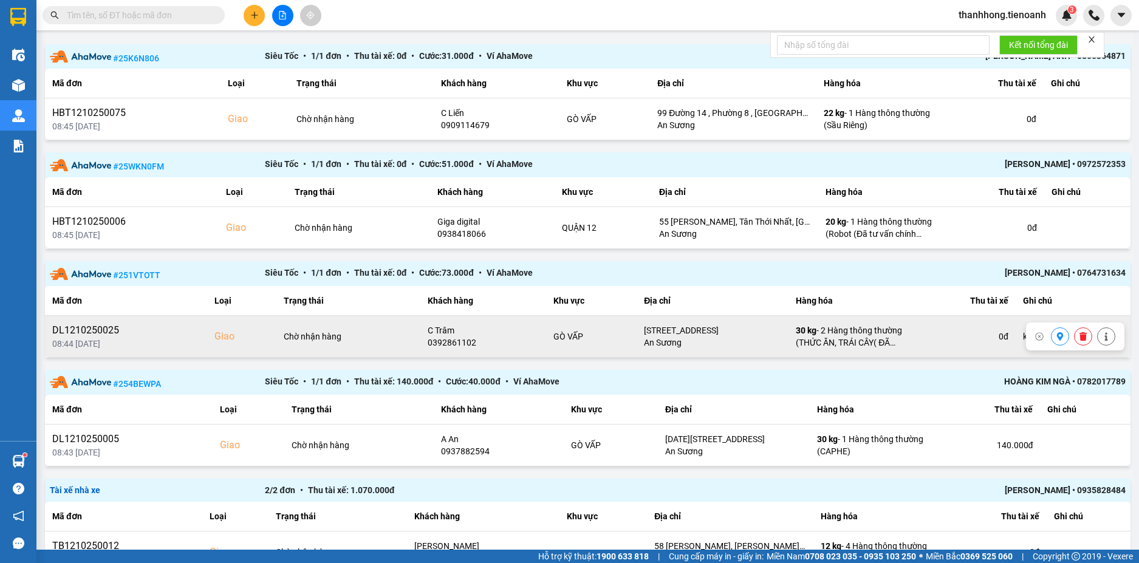
click at [1105, 339] on div at bounding box center [1106, 336] width 18 height 18
click at [1104, 339] on button at bounding box center [1106, 336] width 17 height 21
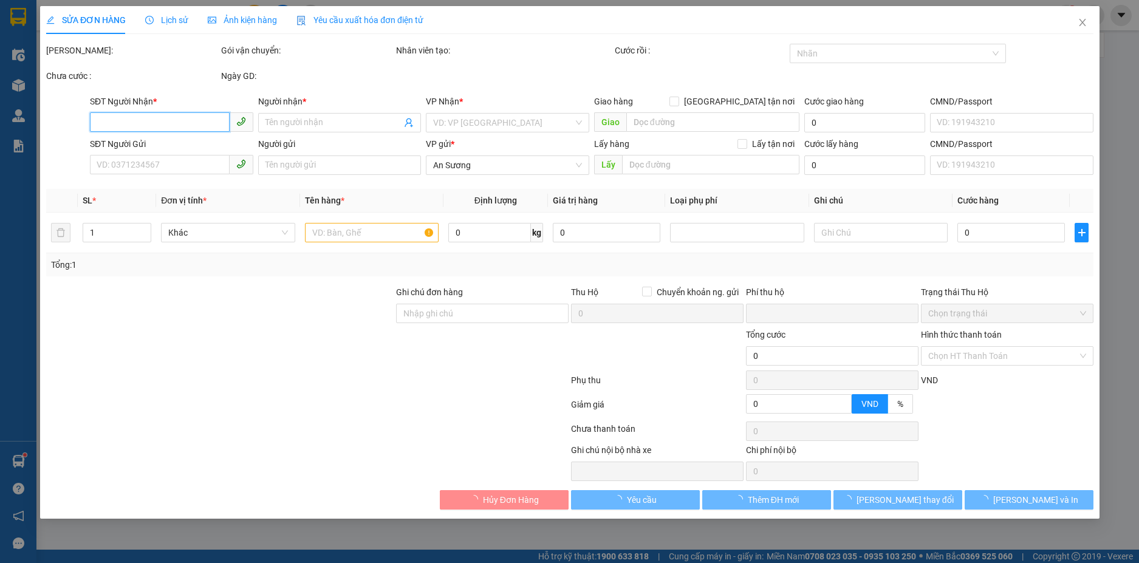
type input "0392861102"
type input "C Trâm"
checkbox input "true"
type input "318/46 Thống Nhất, Phường 16, Quận Gò Vấp, Thành phố Hồ Chí Minh"
type input "241342648"
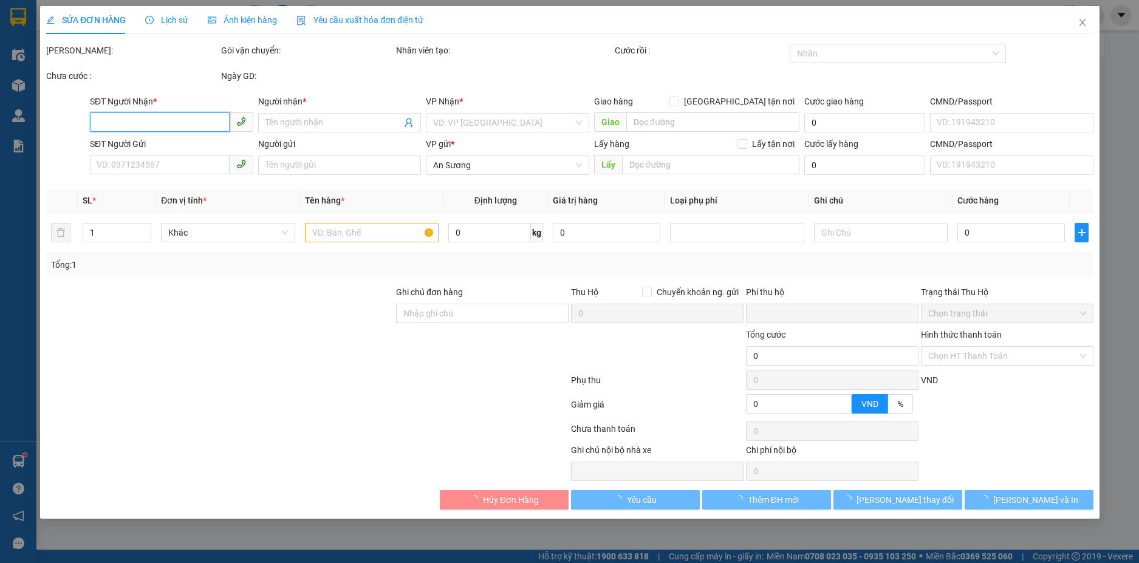
type input "0336363737"
type input "Chú Vinh"
type input "k nghe máy"
type input "0"
type input "300.000"
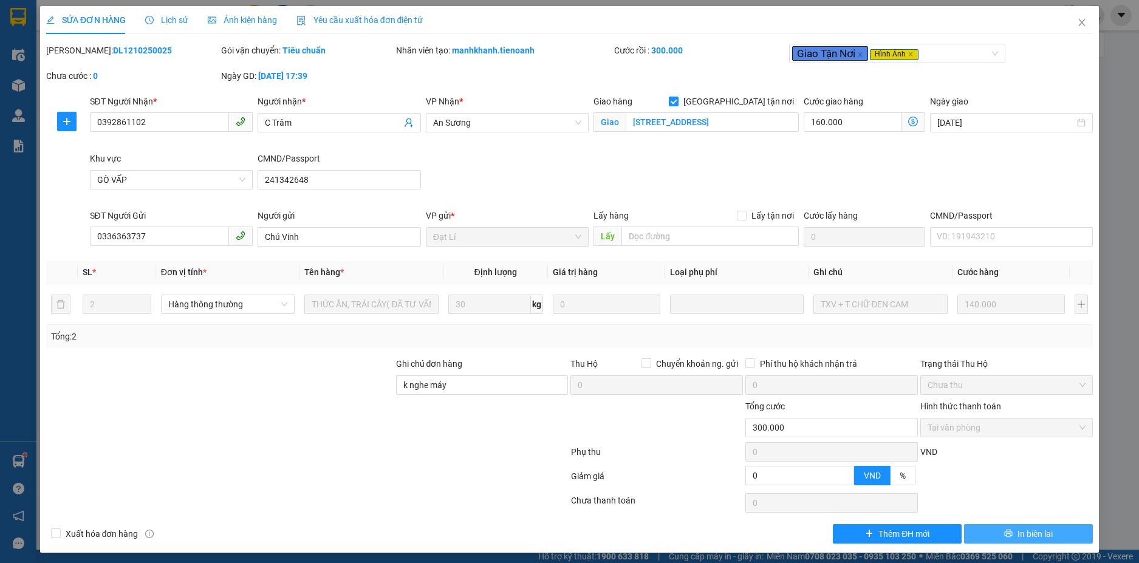
click at [1034, 533] on span "In biên lai" at bounding box center [1034, 533] width 35 height 13
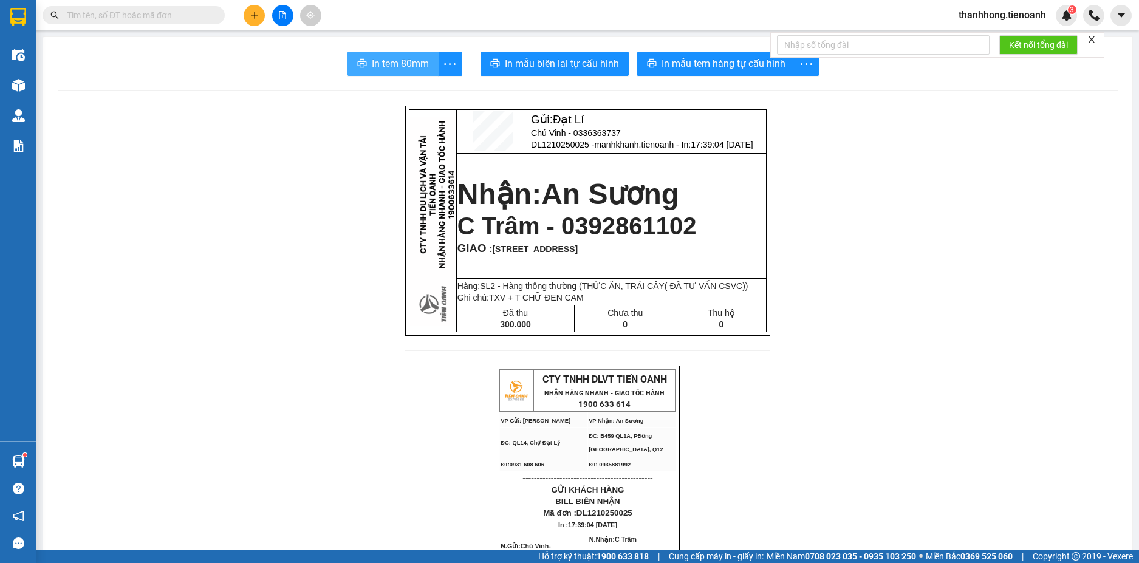
click at [420, 52] on button "In tem 80mm" at bounding box center [392, 64] width 91 height 24
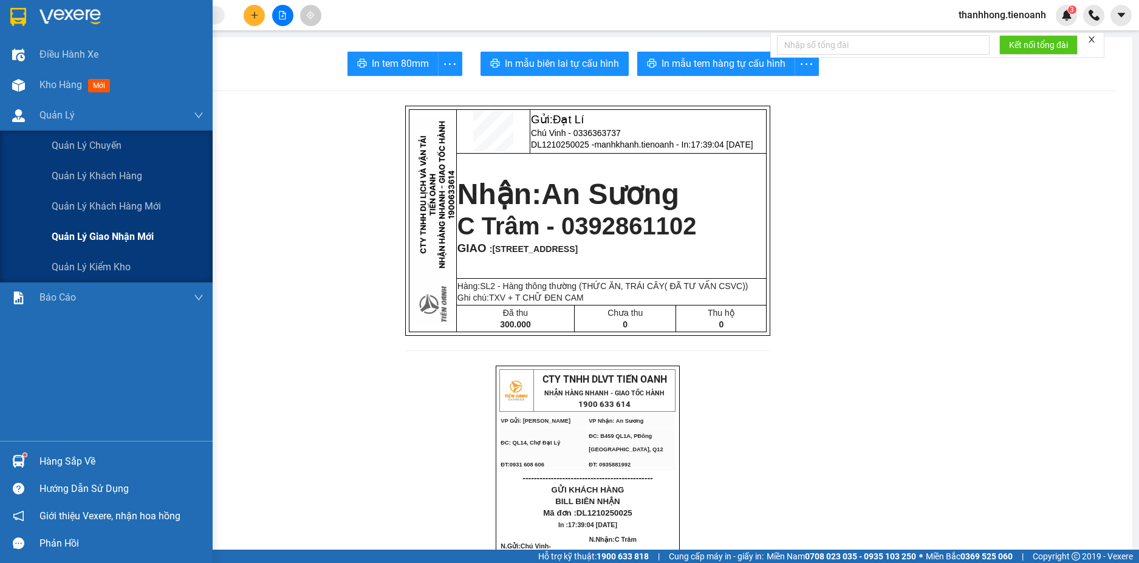
click at [86, 233] on span "Quản lý giao nhận mới" at bounding box center [103, 236] width 102 height 15
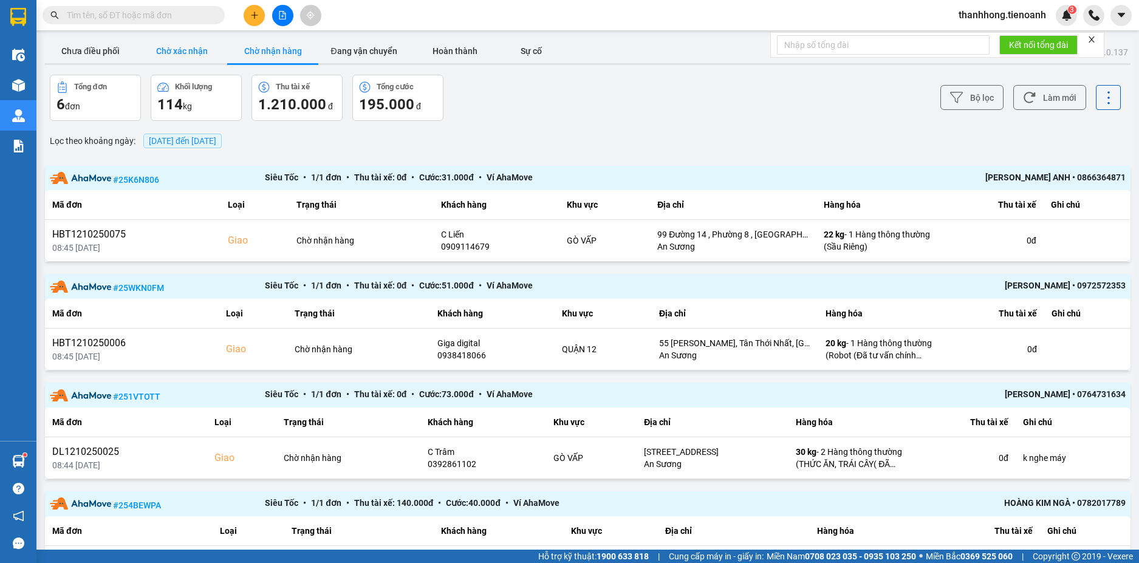
click at [182, 50] on button "Chờ xác nhận" at bounding box center [181, 51] width 91 height 24
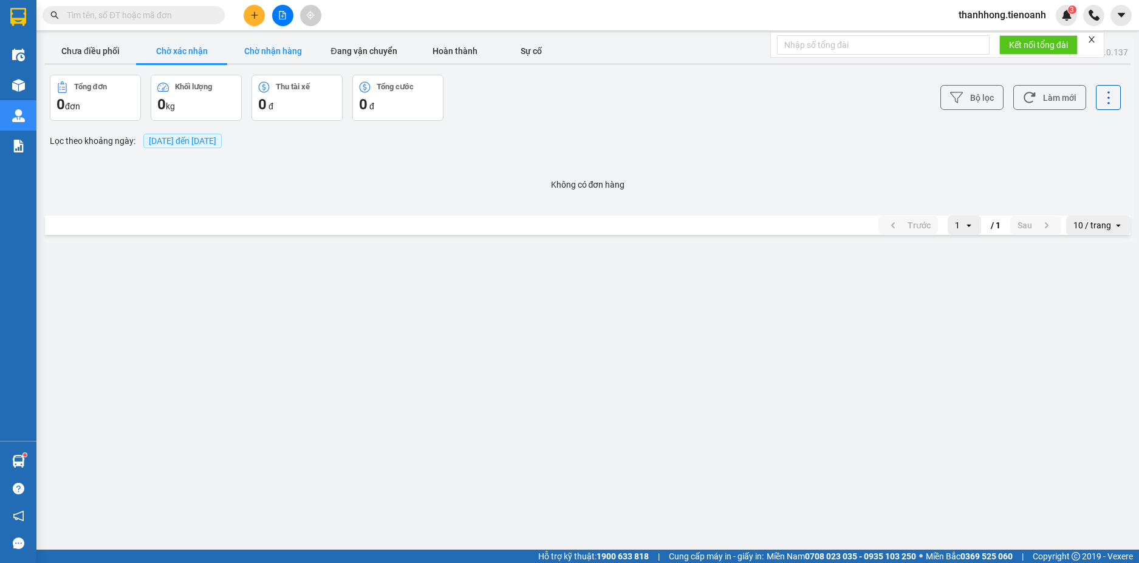
click at [282, 55] on button "Chờ nhận hàng" at bounding box center [272, 51] width 91 height 24
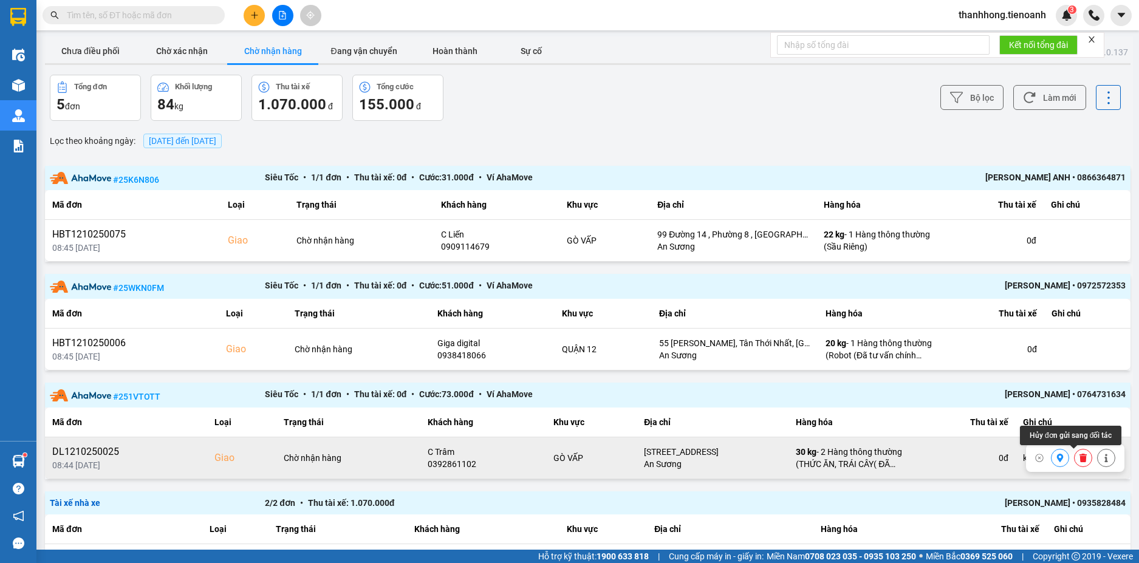
click at [1079, 462] on icon at bounding box center [1082, 458] width 7 height 9
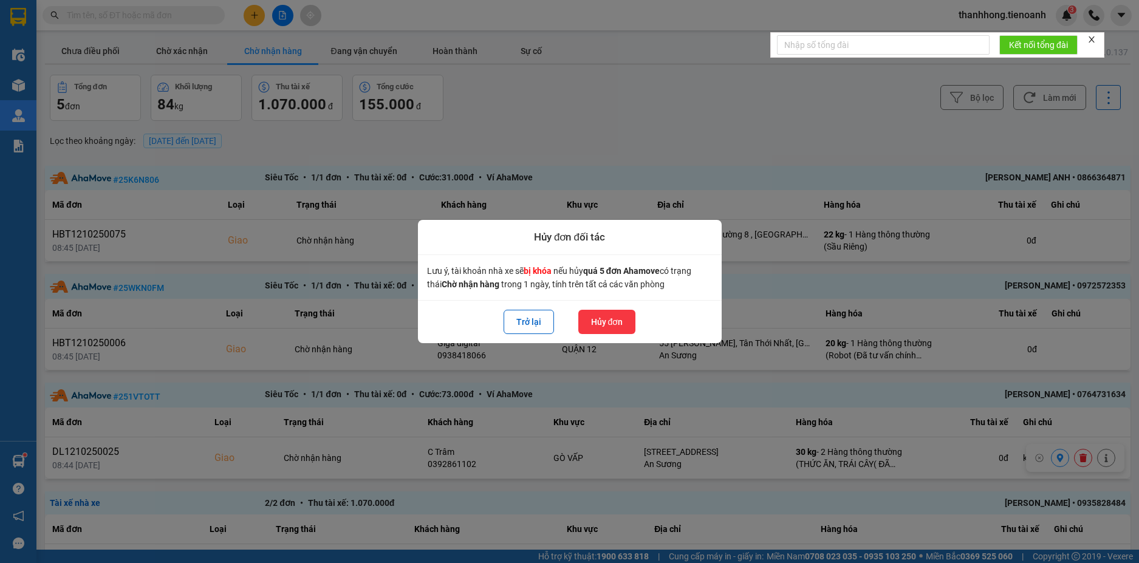
click at [591, 320] on button "Hủy đơn" at bounding box center [607, 322] width 58 height 24
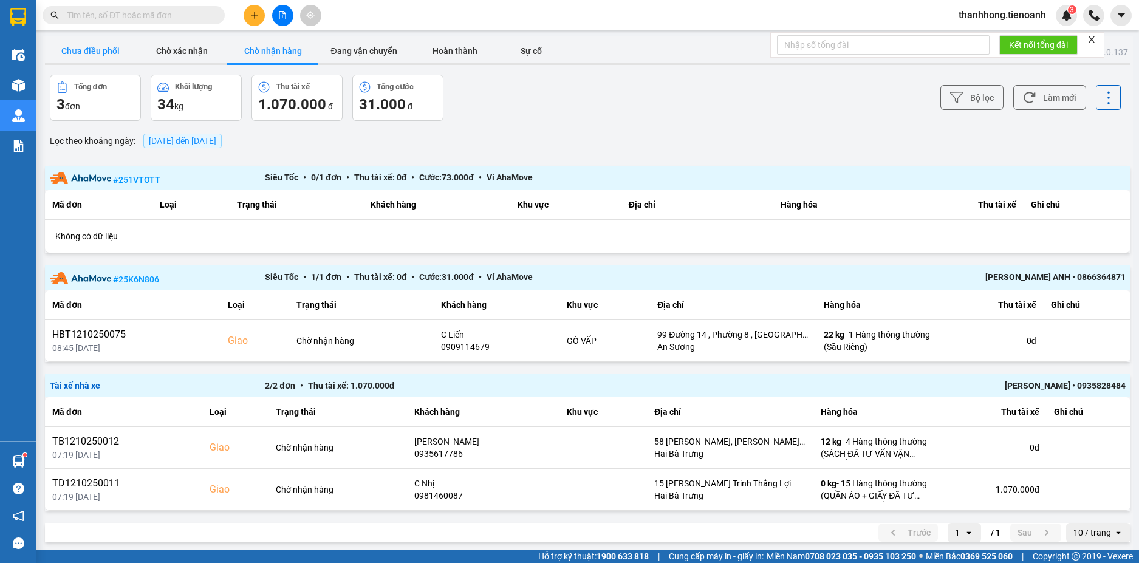
click at [117, 51] on button "Chưa điều phối" at bounding box center [90, 51] width 91 height 24
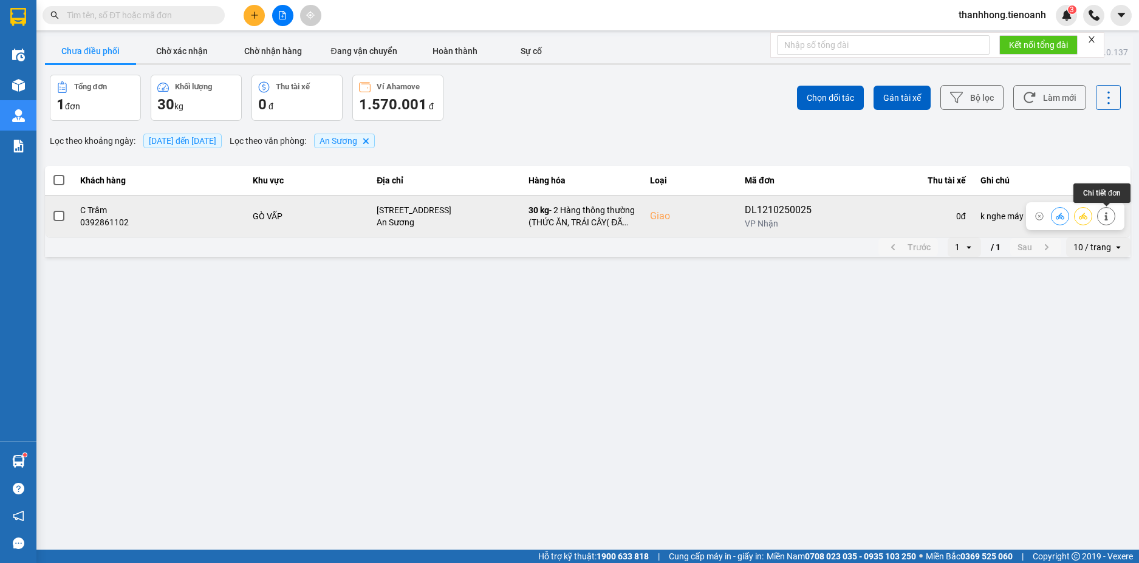
click at [1106, 222] on button at bounding box center [1106, 215] width 17 height 21
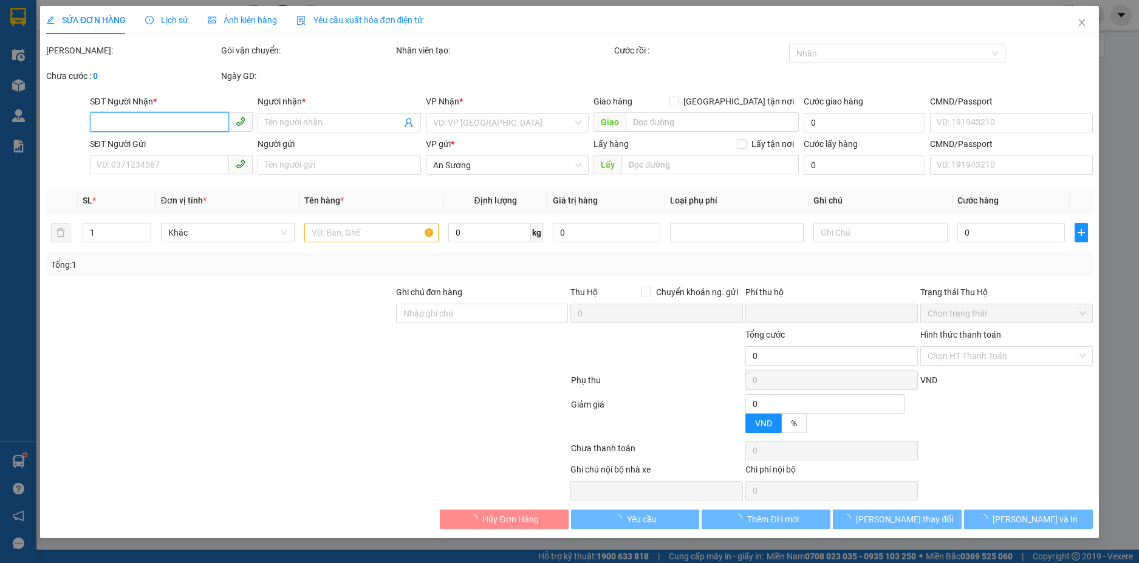
type input "0392861102"
type input "C Trâm"
checkbox input "true"
type input "318/46 Thống Nhất, Phường 16, Quận Gò Vấp, Thành phố Hồ Chí Minh"
type input "241342648"
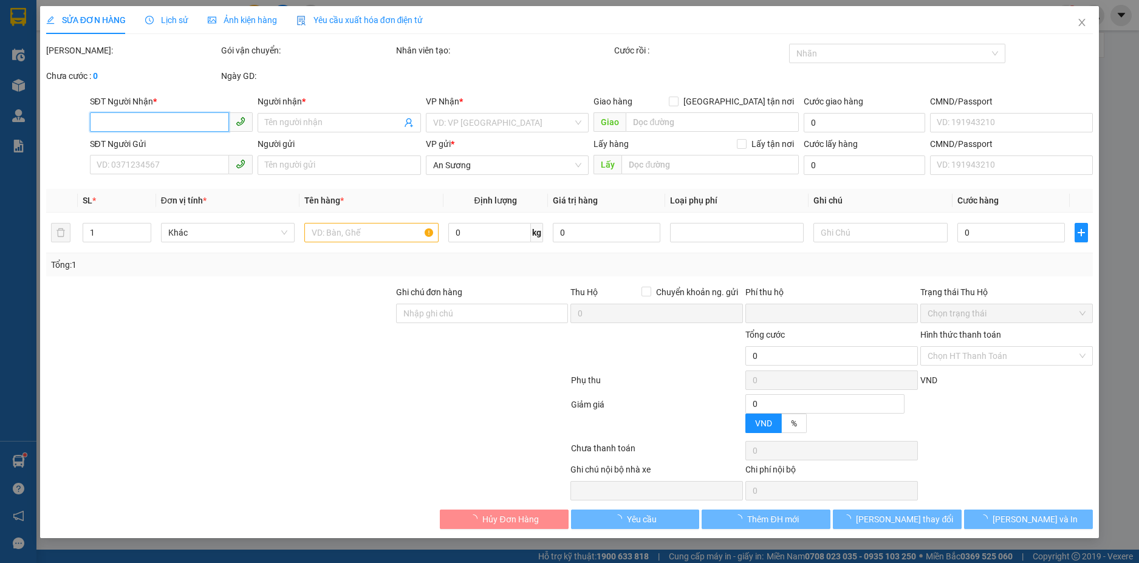
type input "0336363737"
type input "Chú Vinh"
type input "k nghe máy"
type input "0"
type input "300.000"
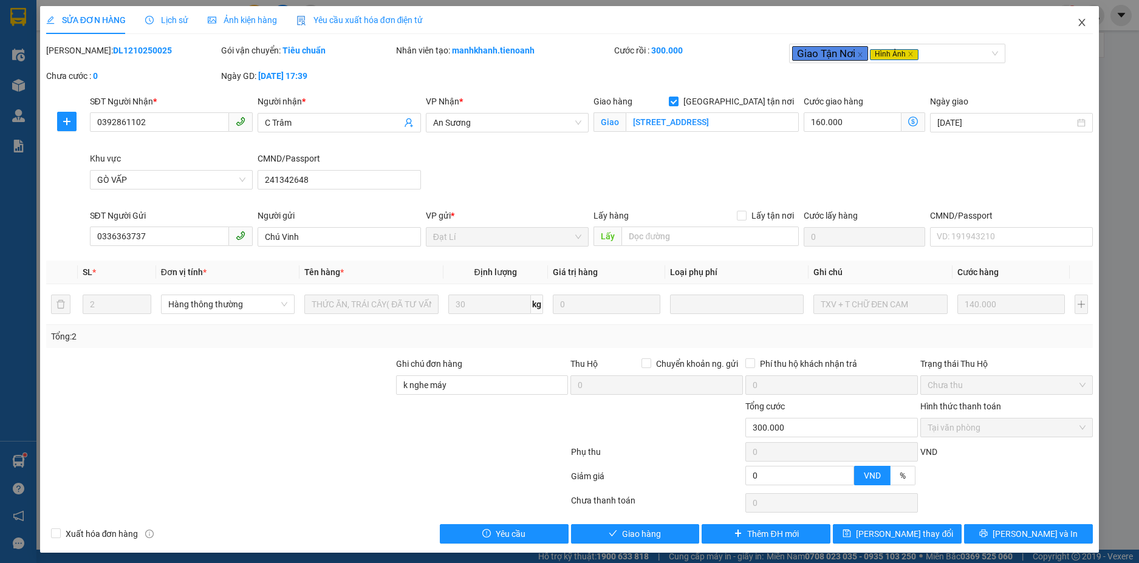
click at [1077, 21] on icon "close" at bounding box center [1082, 23] width 10 height 10
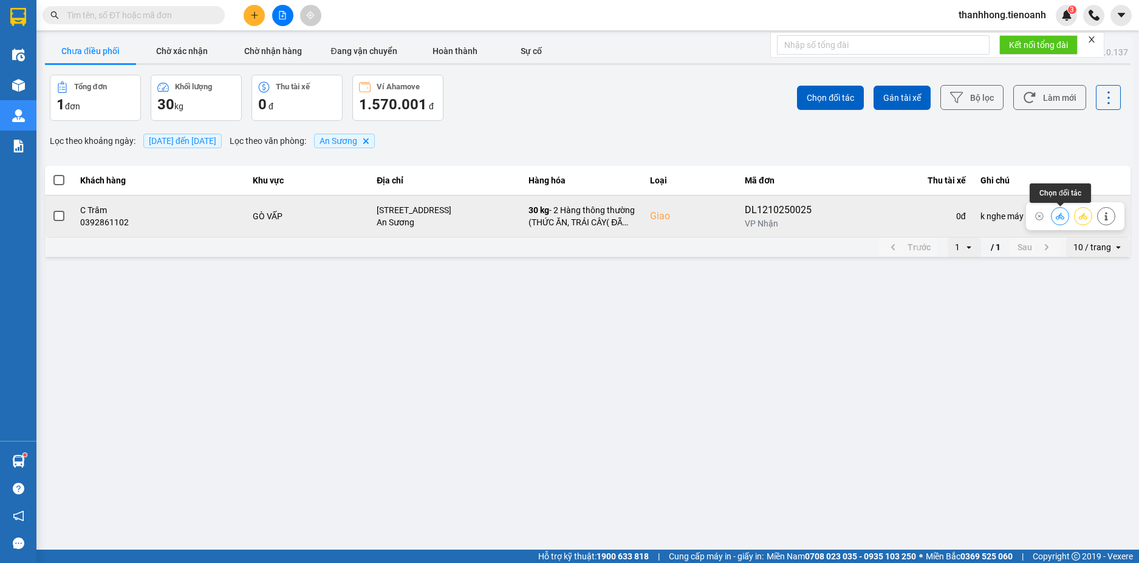
click at [1056, 217] on icon at bounding box center [1060, 216] width 9 height 9
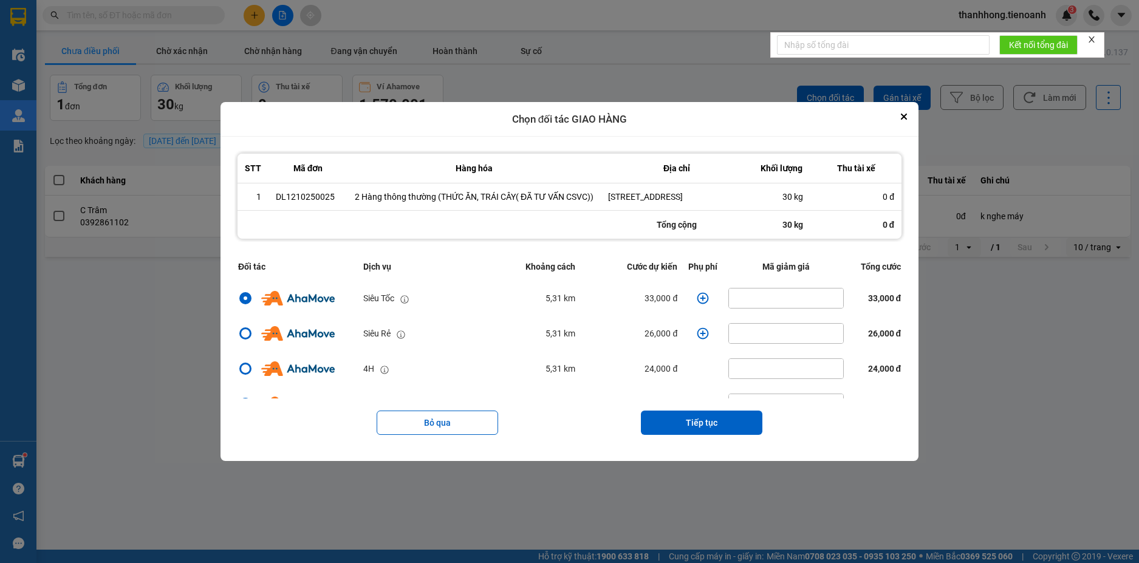
click at [697, 304] on icon "dialog" at bounding box center [703, 298] width 12 height 12
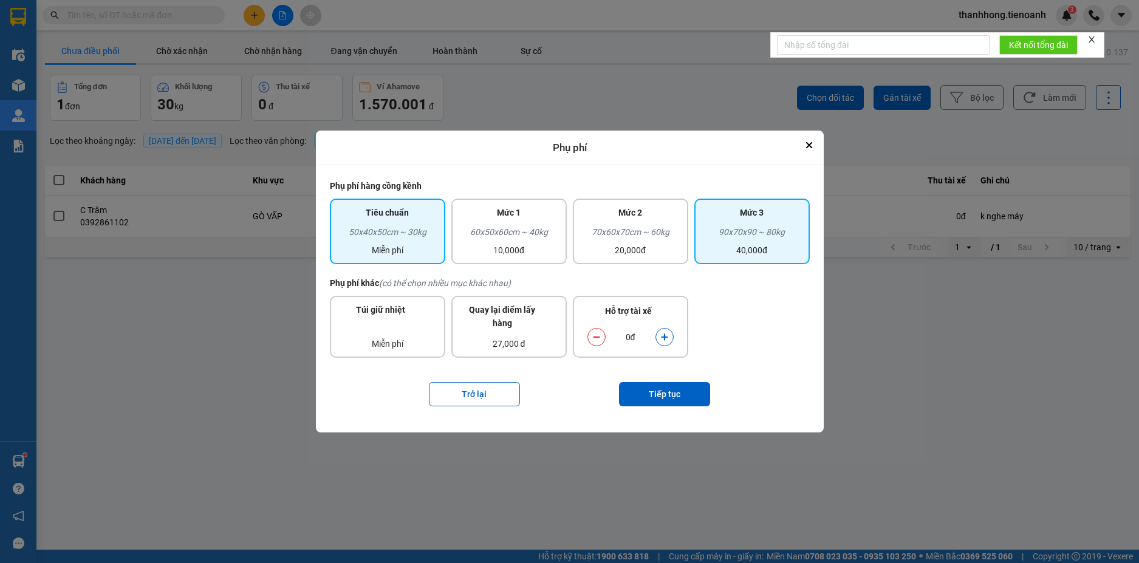
click at [761, 244] on div "40,000đ" at bounding box center [752, 250] width 101 height 13
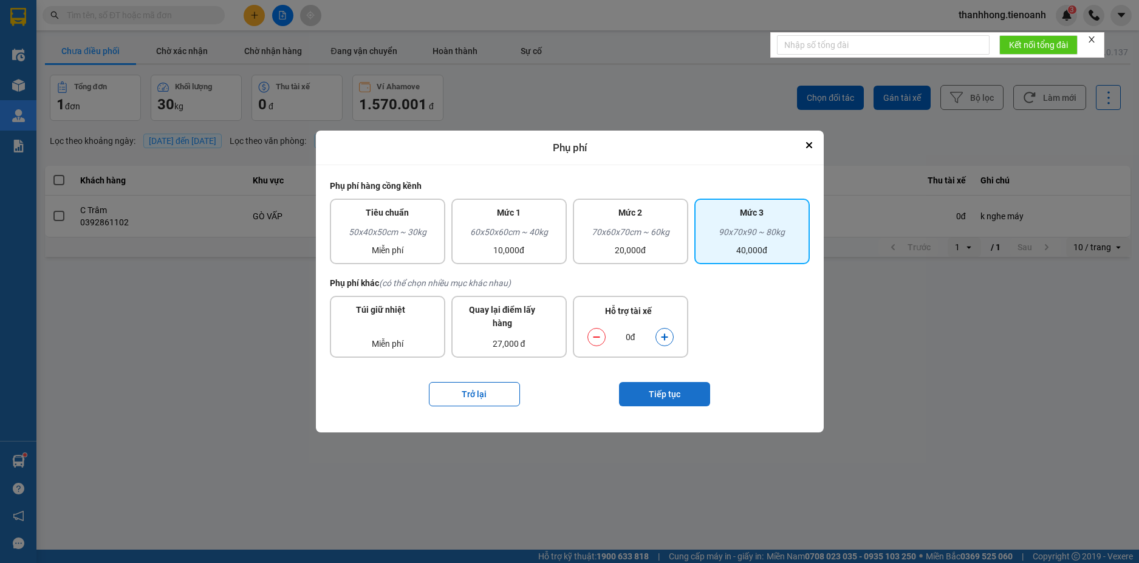
click at [642, 390] on button "Tiếp tục" at bounding box center [664, 394] width 91 height 24
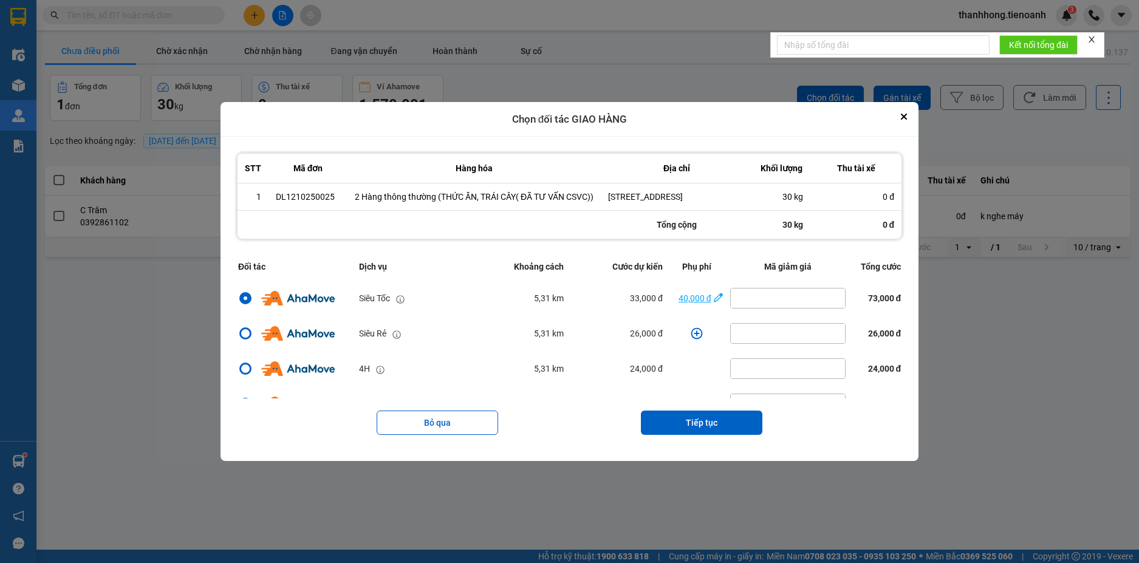
click at [692, 305] on div "40,000 đ" at bounding box center [690, 298] width 41 height 13
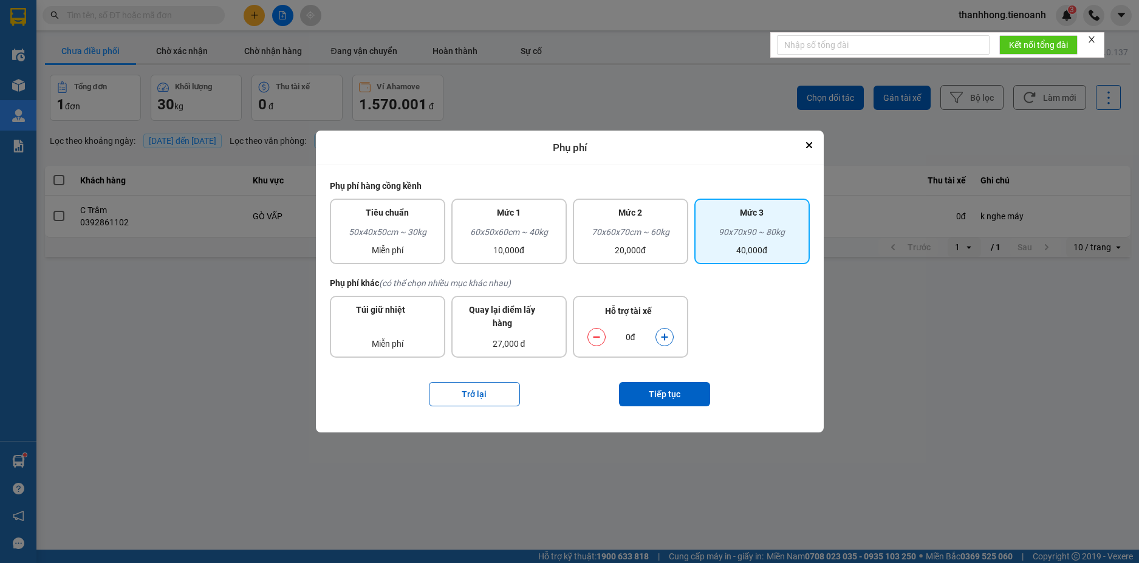
click at [660, 338] on icon "dialog" at bounding box center [664, 337] width 9 height 9
click at [674, 391] on button "Tiếp tục" at bounding box center [664, 394] width 91 height 24
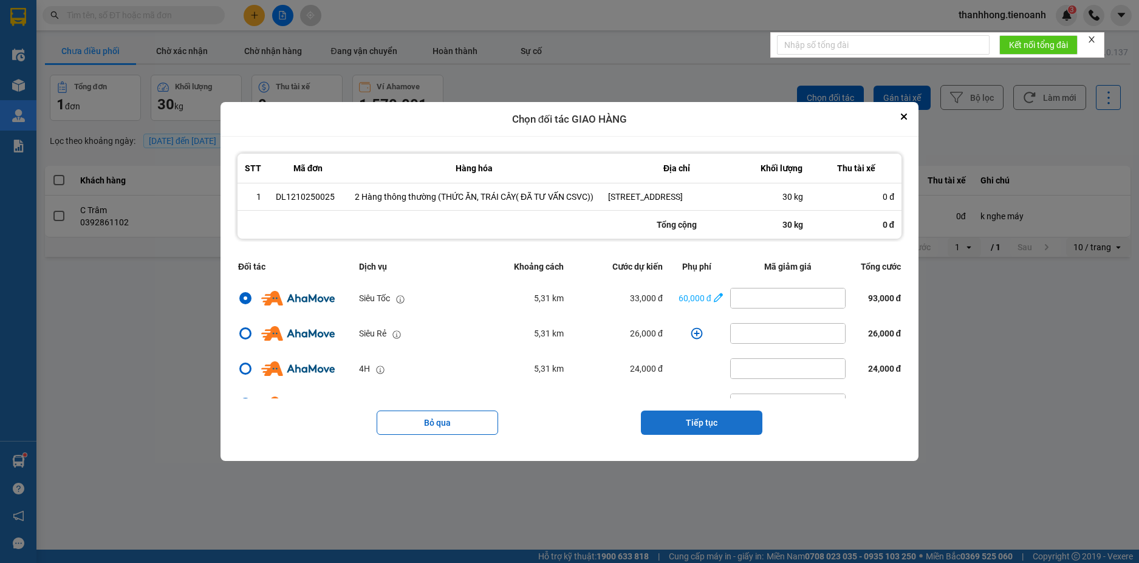
click at [679, 434] on button "Tiếp tục" at bounding box center [701, 423] width 121 height 24
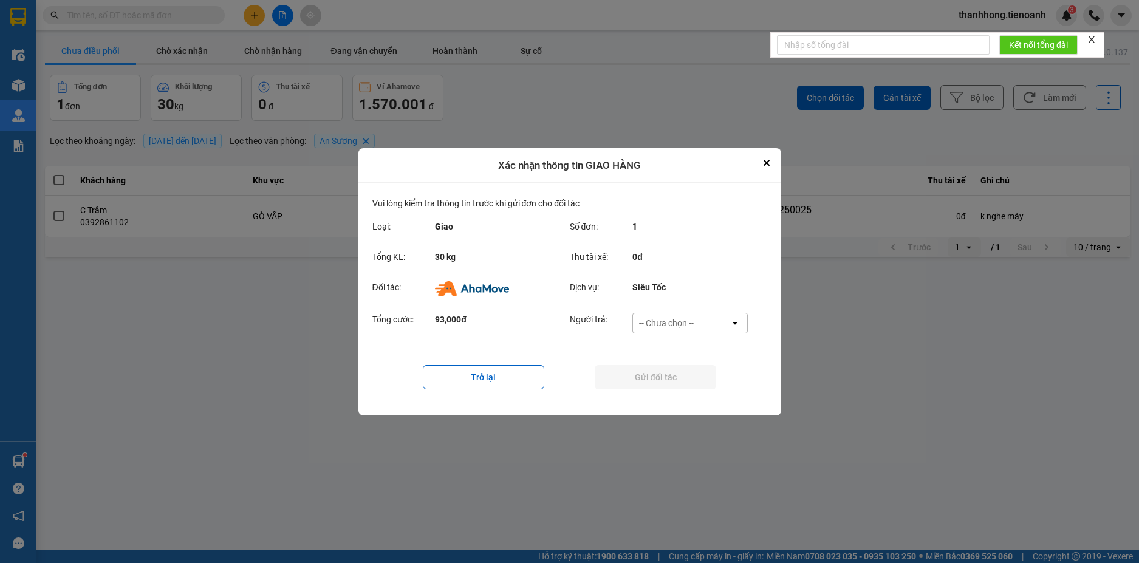
click at [702, 323] on div "-- Chưa chọn --" at bounding box center [681, 322] width 97 height 19
click at [697, 393] on div "Ví Ahamove" at bounding box center [689, 392] width 115 height 22
click at [688, 381] on button "Gửi đối tác" at bounding box center [655, 377] width 121 height 24
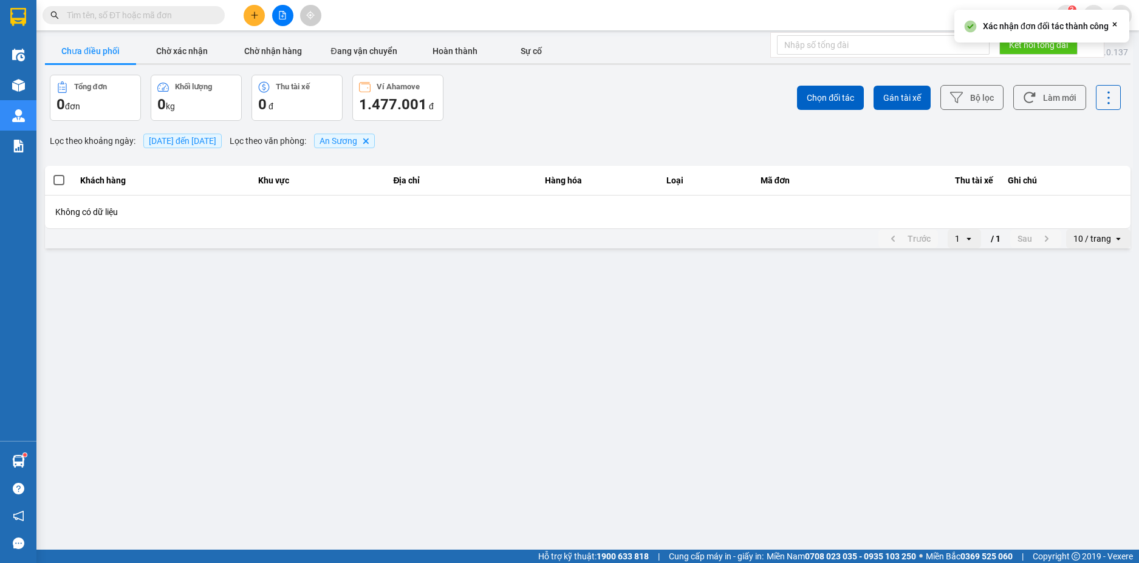
click at [282, 69] on div "ver: 0.0.137 Chưa điều phối Chờ xác nhận Chờ nhận hàng Đang vận chuyển Hoàn thà…" at bounding box center [588, 143] width 1090 height 214
click at [286, 56] on button "Chờ nhận hàng" at bounding box center [272, 51] width 91 height 24
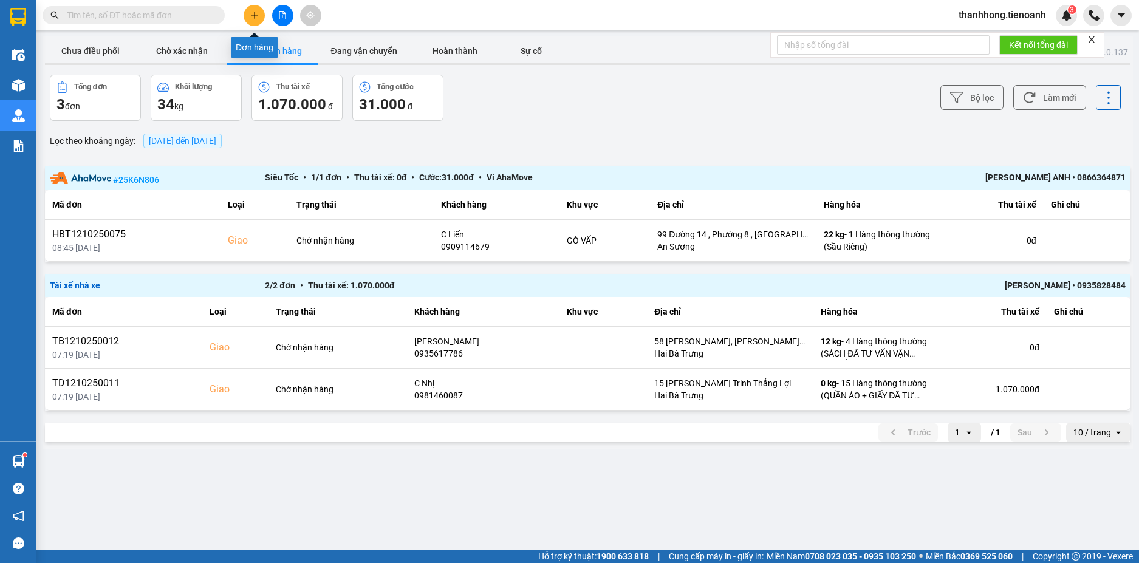
click at [254, 16] on icon "plus" at bounding box center [254, 15] width 9 height 9
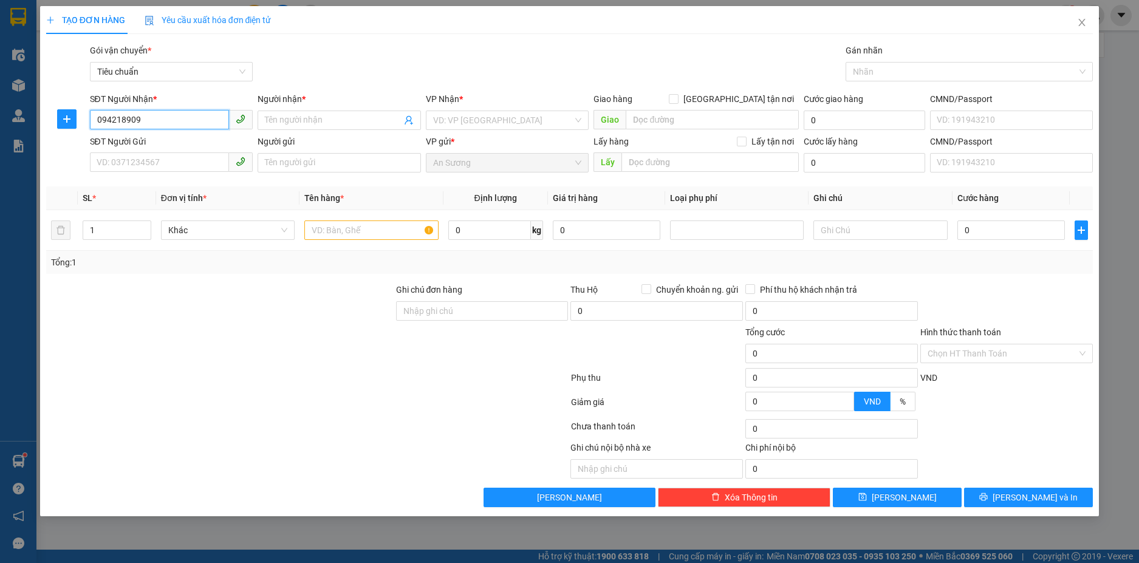
type input "0942189094"
click at [167, 143] on div "0942189094 - TÍN XUÂN" at bounding box center [171, 144] width 149 height 13
type input "TÍN XUÂN"
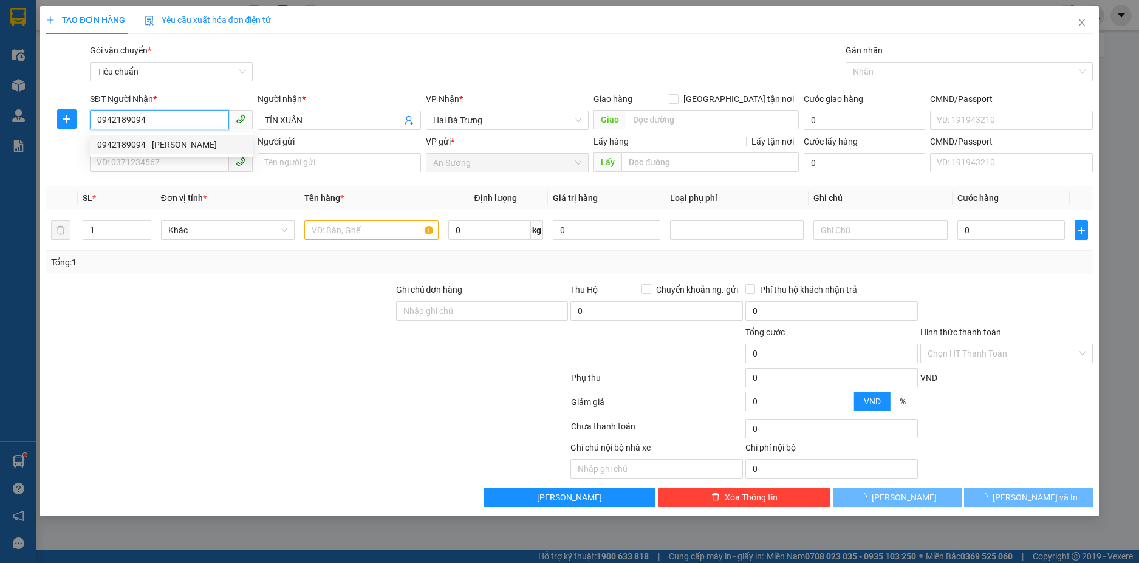
type input "30.000"
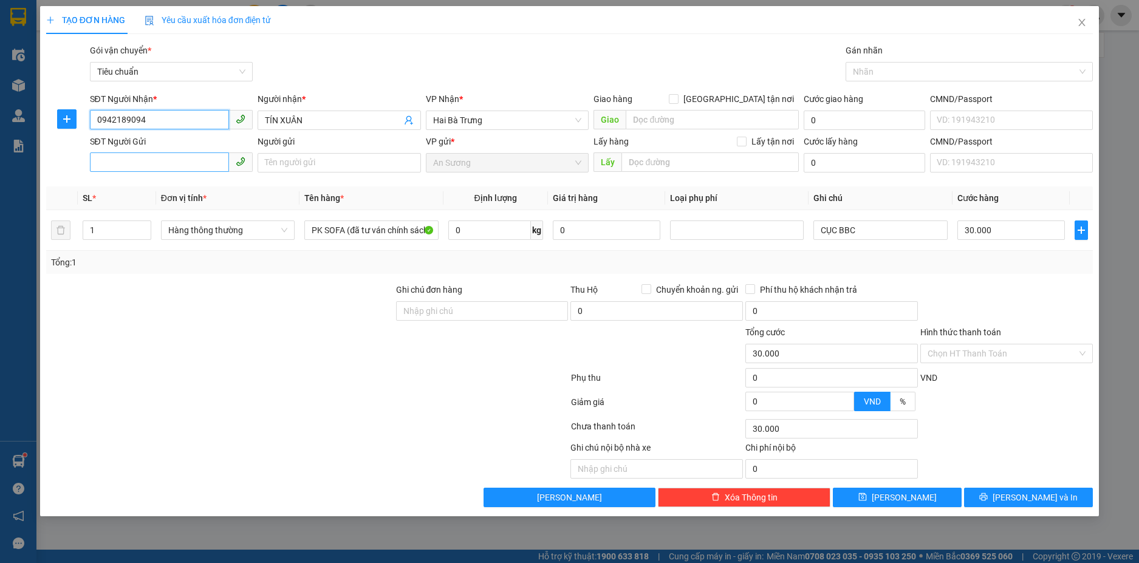
type input "0942189094"
click at [156, 152] on input "SĐT Người Gửi" at bounding box center [160, 161] width 140 height 19
click at [176, 199] on span "Đơn vị tính *" at bounding box center [184, 198] width 46 height 10
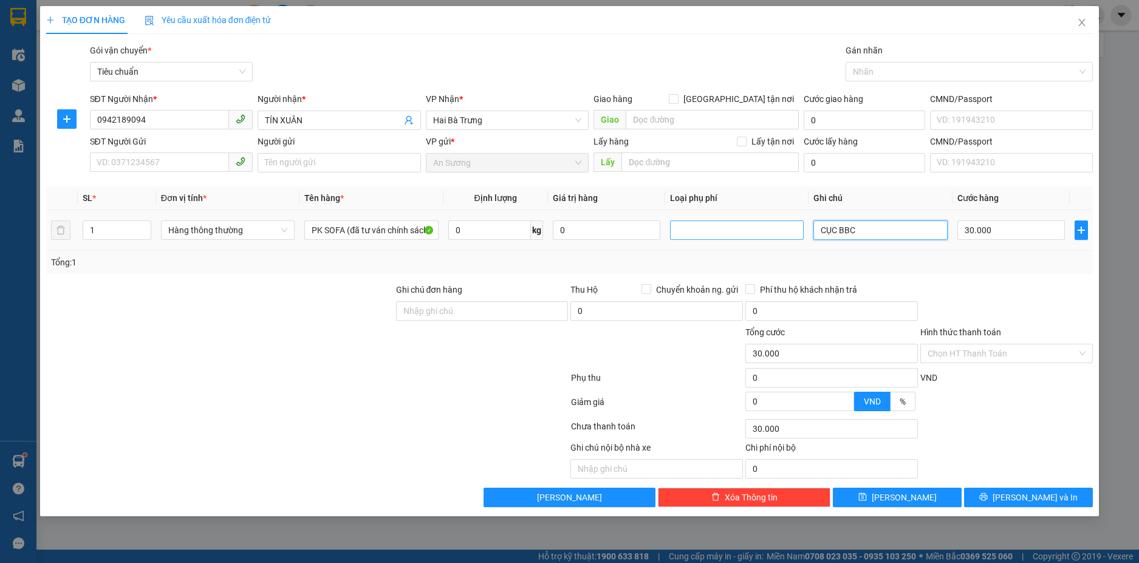
drag, startPoint x: 878, startPoint y: 235, endPoint x: 680, endPoint y: 236, distance: 198.0
click at [680, 236] on tr "1 Hàng thông thường PK SOFA (đã tư ván chính sách vận chuyển ) 0 kg 0 CỤC BBC 3…" at bounding box center [569, 230] width 1047 height 41
type input "1 CÂY 2M"
click at [470, 224] on input "0" at bounding box center [489, 230] width 83 height 19
type input "25"
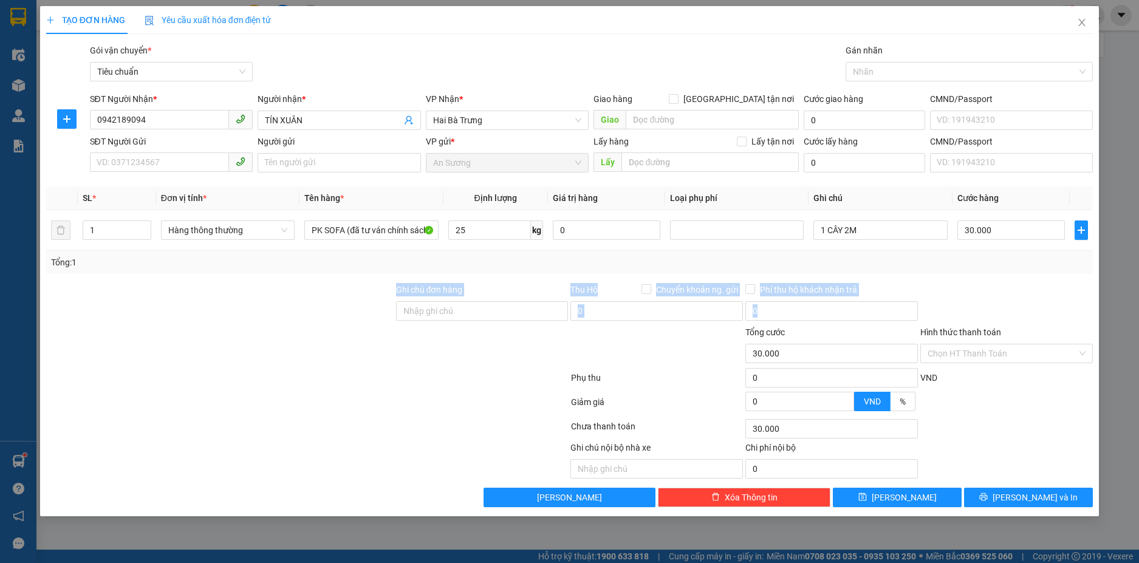
click at [253, 328] on form "Ghi chú đơn hàng Thu Hộ Chuyển khoản ng. gửi 0 Phí thu hộ khách nhận trả 0 Tổng…" at bounding box center [569, 350] width 1047 height 134
type input "60.000"
click at [352, 437] on div at bounding box center [307, 429] width 525 height 24
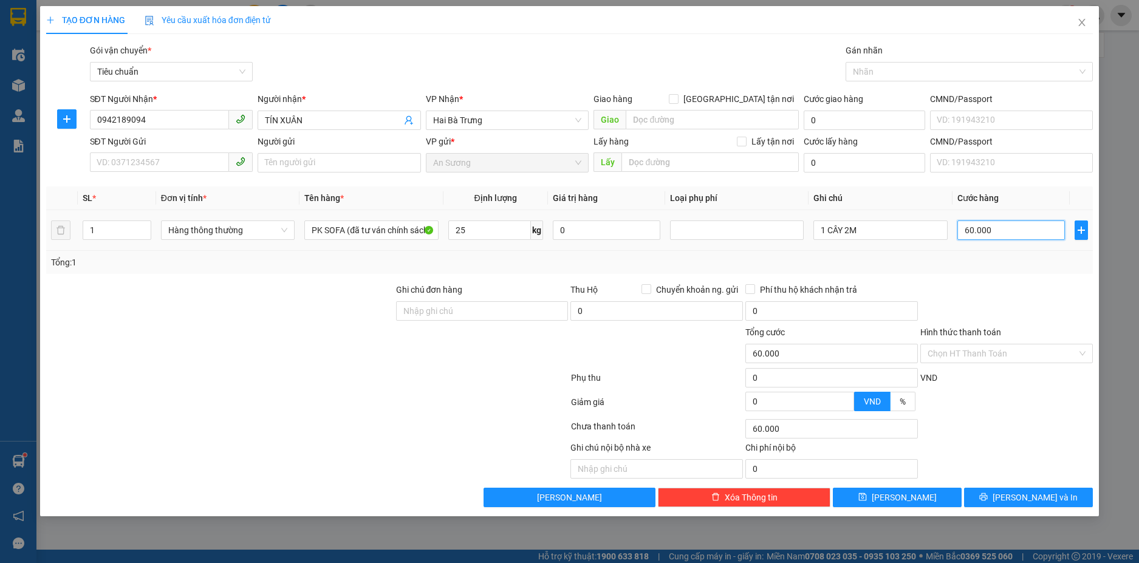
click at [1007, 231] on input "60.000" at bounding box center [1011, 230] width 108 height 19
type input "0"
type input "08"
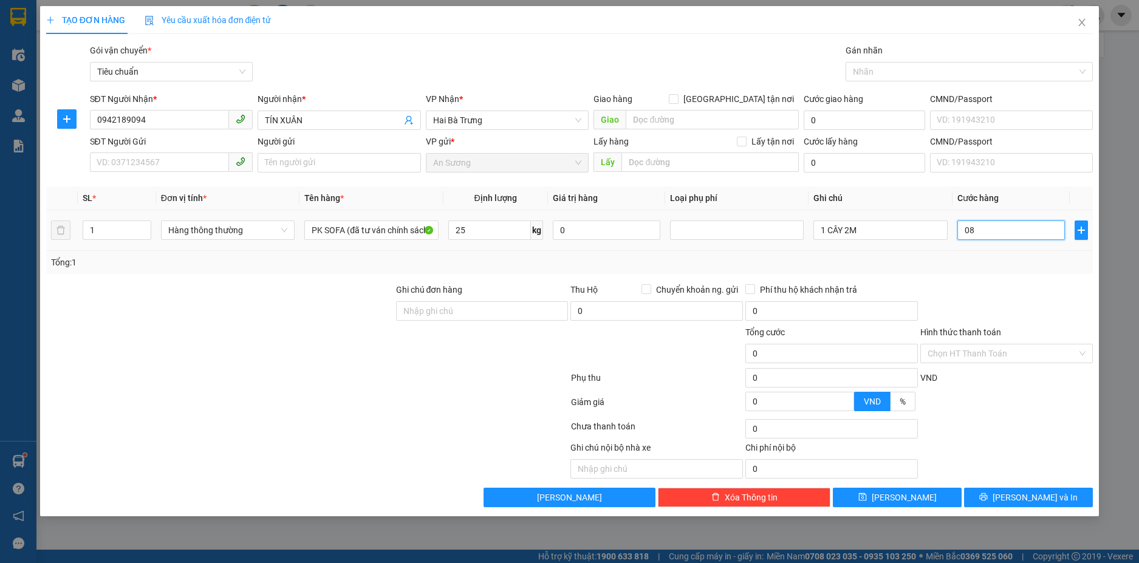
type input "8"
type input "080"
type input "80"
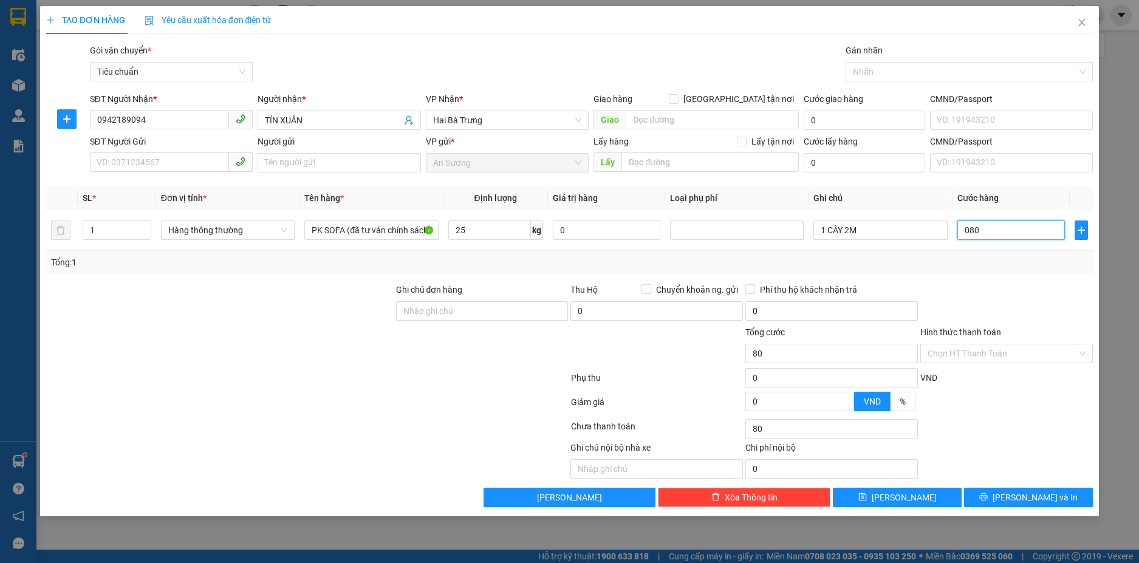
type input "080"
type input "80.000"
click at [1017, 304] on div at bounding box center [1006, 304] width 175 height 43
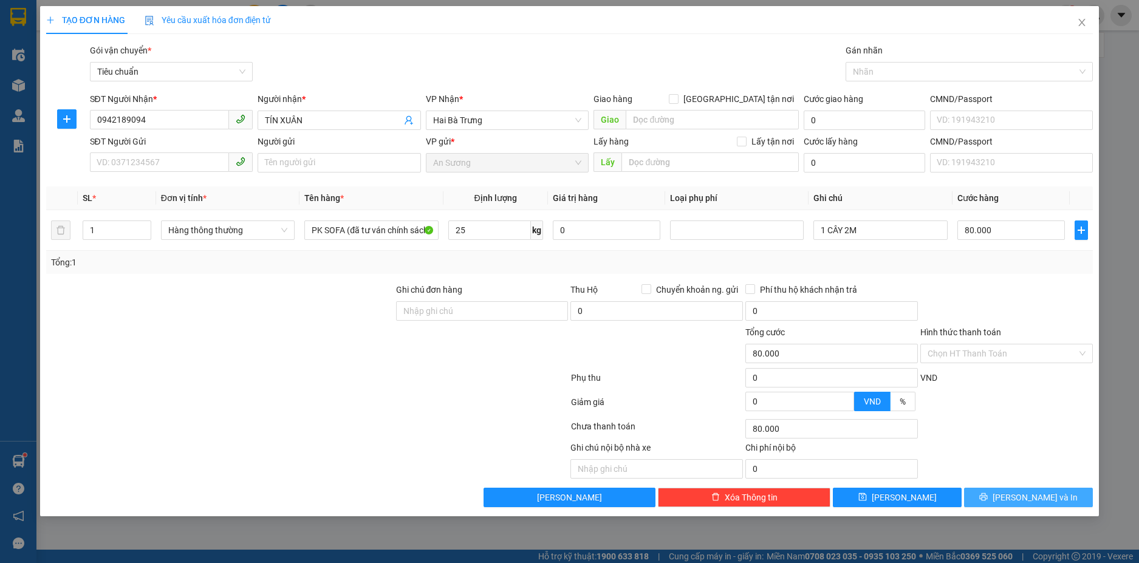
click at [1014, 495] on button "[PERSON_NAME] và In" at bounding box center [1028, 497] width 129 height 19
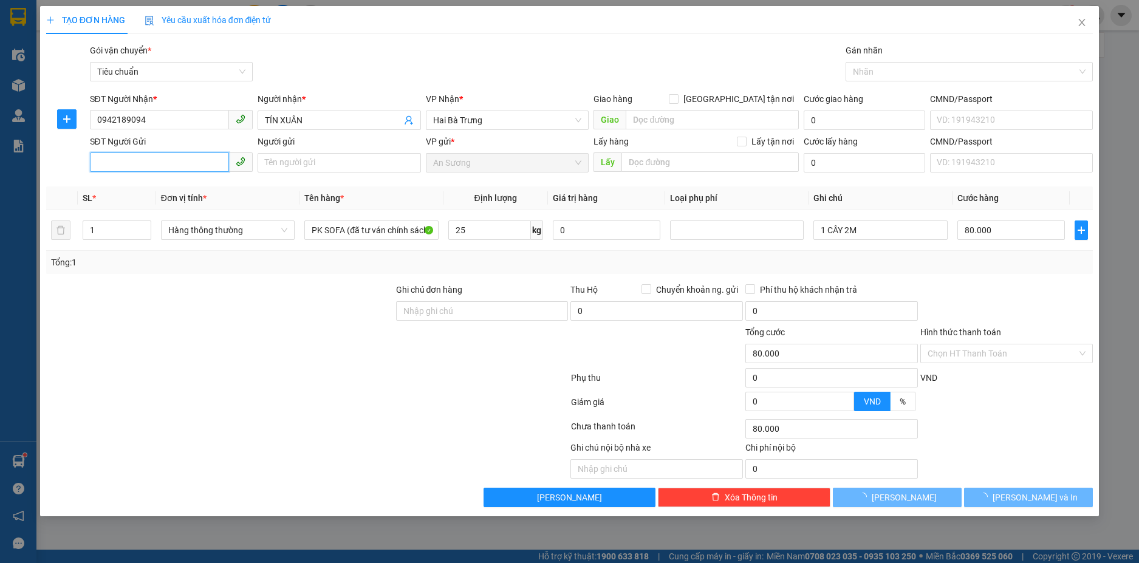
click at [134, 165] on input "SĐT Người Gửi" at bounding box center [160, 161] width 140 height 19
click at [139, 182] on div "0858398890 - LÂM" at bounding box center [171, 186] width 149 height 13
type input "0858398890"
type input "LÂM"
type input "30.000"
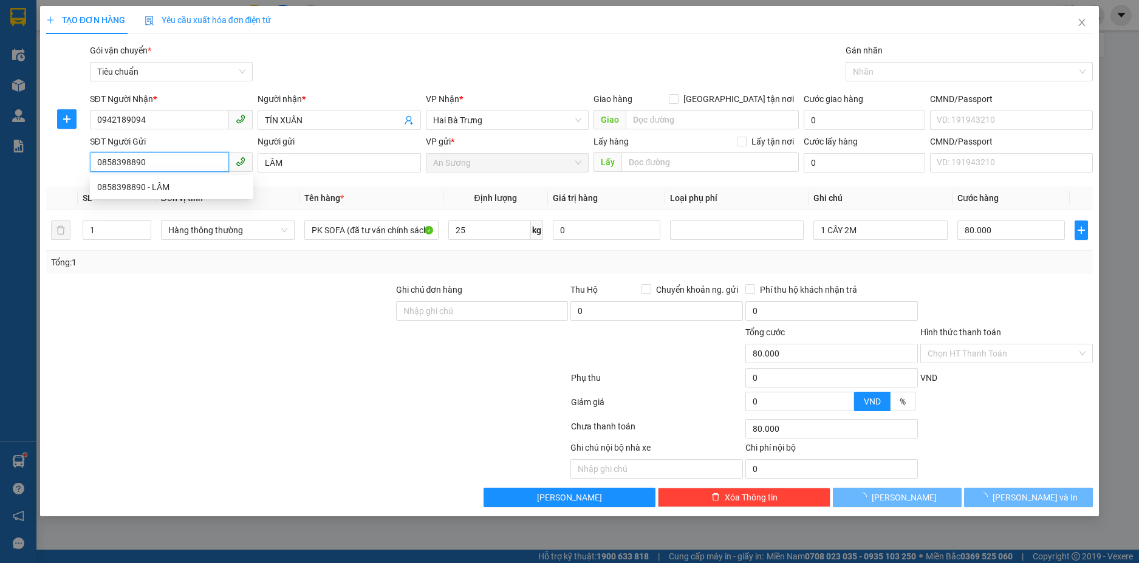
type input "30.000"
type input "0"
type input "CỤC BBC"
type input "30.000"
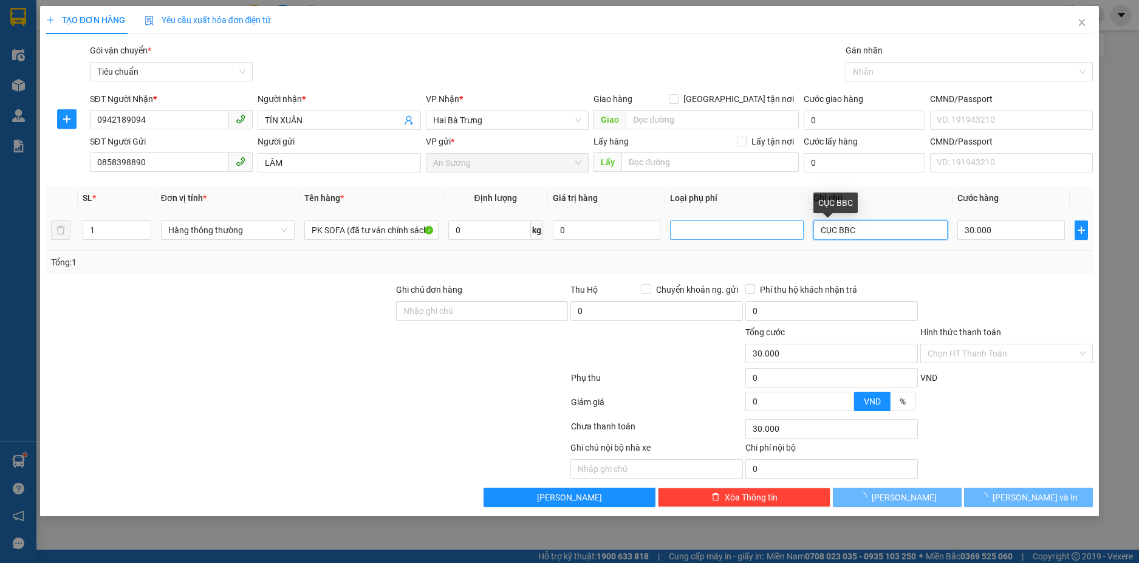
drag, startPoint x: 809, startPoint y: 233, endPoint x: 723, endPoint y: 225, distance: 86.0
click at [723, 225] on tr "1 Hàng thông thường PK SOFA (đã tư ván chính sách vận chuyển ) 0 kg 0 CỤC BBC 3…" at bounding box center [569, 230] width 1047 height 41
type input "1 CÂY 2"
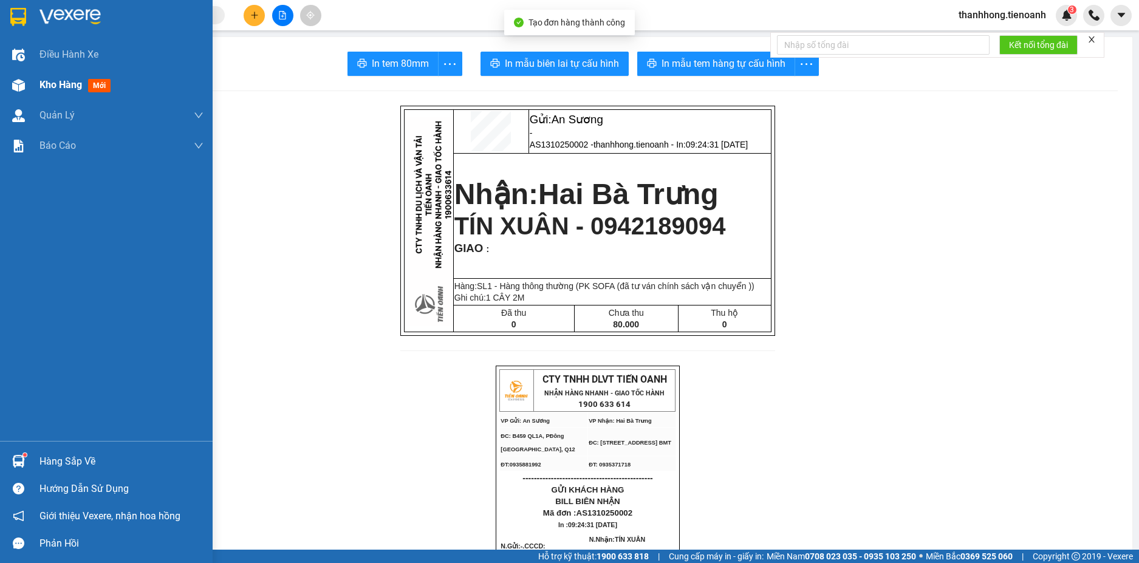
click at [33, 83] on div "Kho hàng mới" at bounding box center [106, 85] width 213 height 30
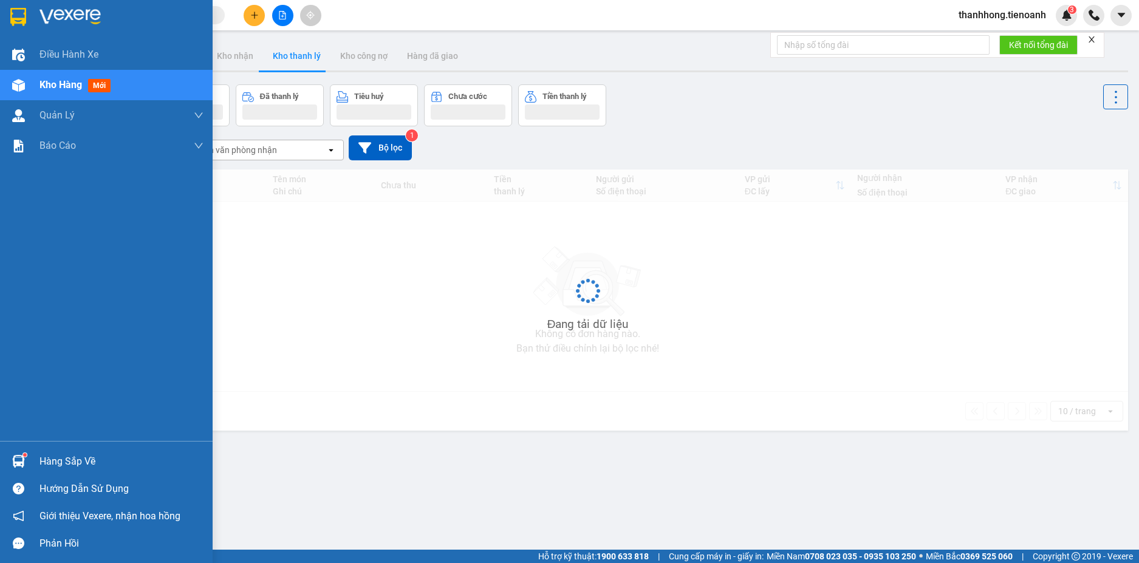
click at [47, 90] on span "Kho hàng" at bounding box center [60, 85] width 43 height 12
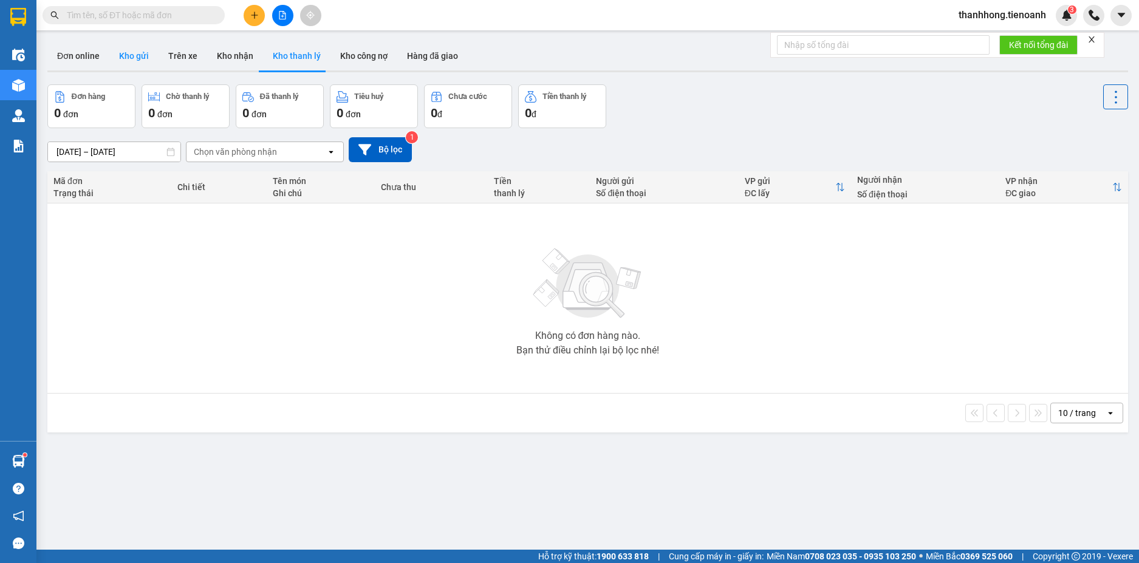
click at [152, 58] on button "Kho gửi" at bounding box center [133, 55] width 49 height 29
type input "11/10/2025 – 13/10/2025"
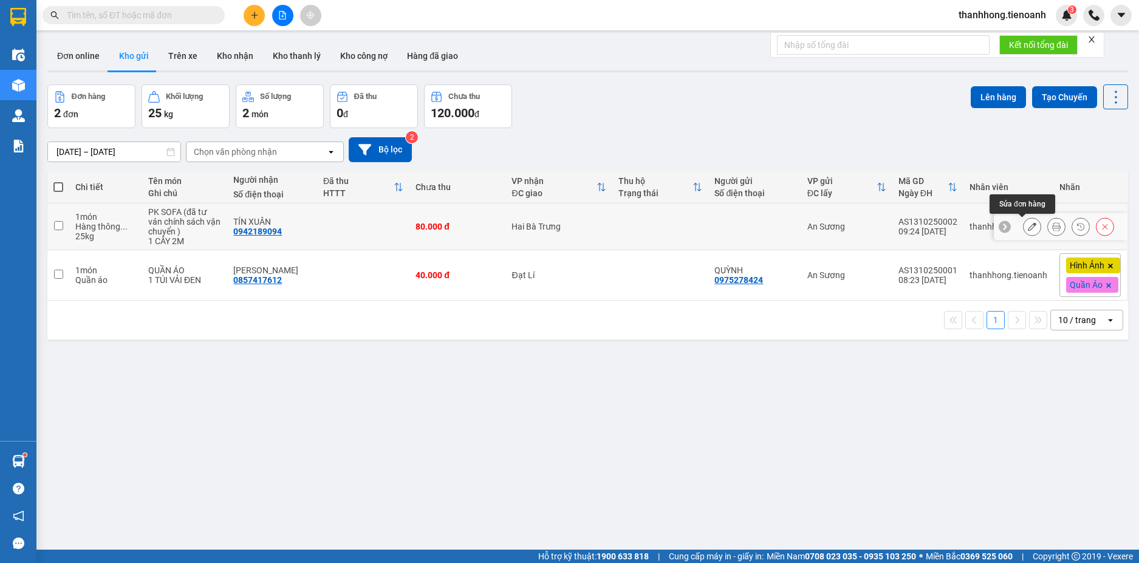
click at [1028, 230] on icon at bounding box center [1032, 226] width 9 height 9
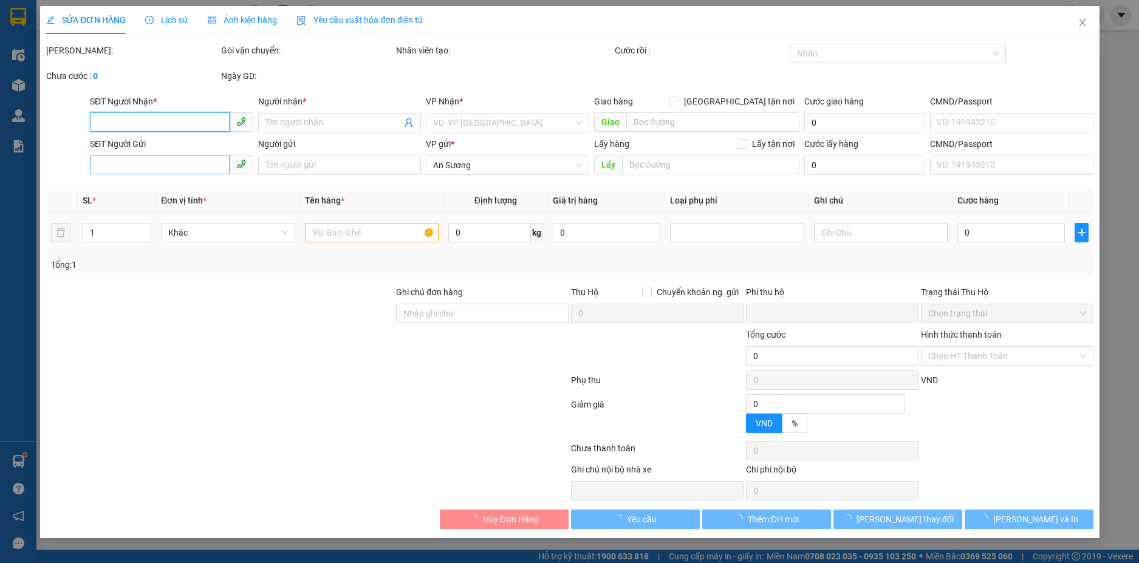
type input "0942189094"
type input "TÍN XUÂN"
type input "0"
type input "80.000"
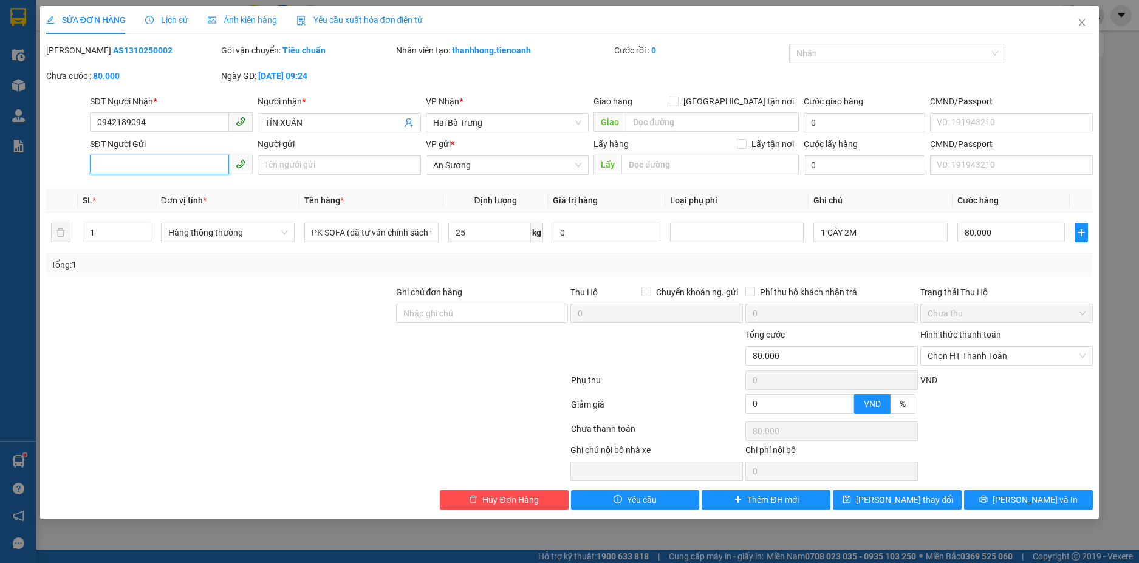
click at [179, 157] on input "SĐT Người Gửi" at bounding box center [160, 164] width 140 height 19
click at [179, 160] on input "SĐT Người Gửi" at bounding box center [160, 164] width 140 height 19
type input "0858398890"
click at [267, 159] on input "Người gửi" at bounding box center [339, 165] width 163 height 19
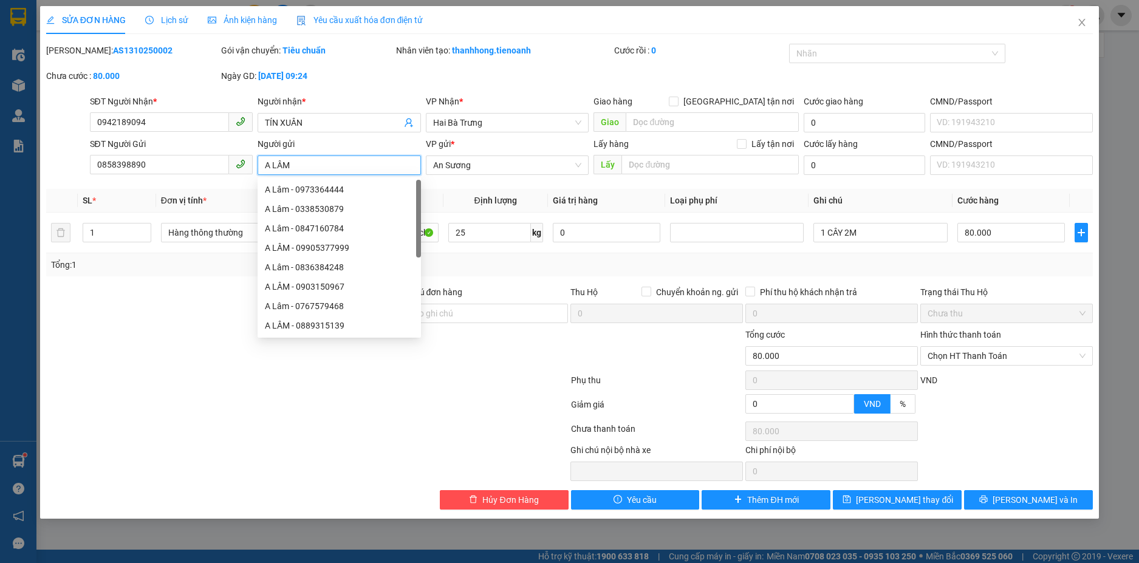
type input "A LÂM"
click at [294, 371] on div at bounding box center [307, 383] width 525 height 24
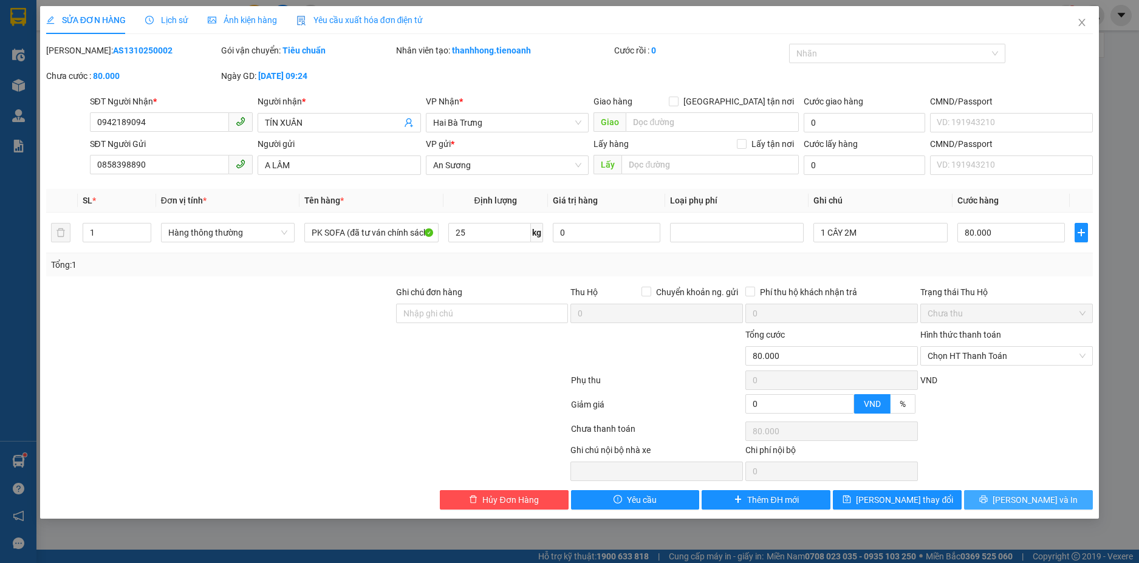
click at [1002, 501] on button "[PERSON_NAME] và In" at bounding box center [1028, 499] width 129 height 19
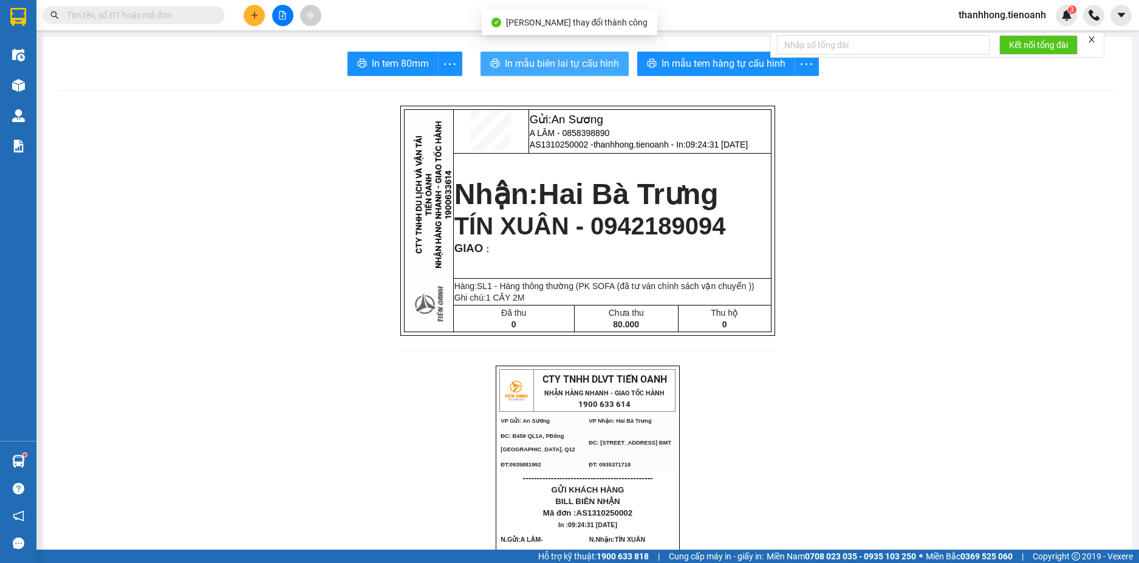
click at [565, 61] on span "In mẫu biên lai tự cấu hình" at bounding box center [562, 63] width 114 height 15
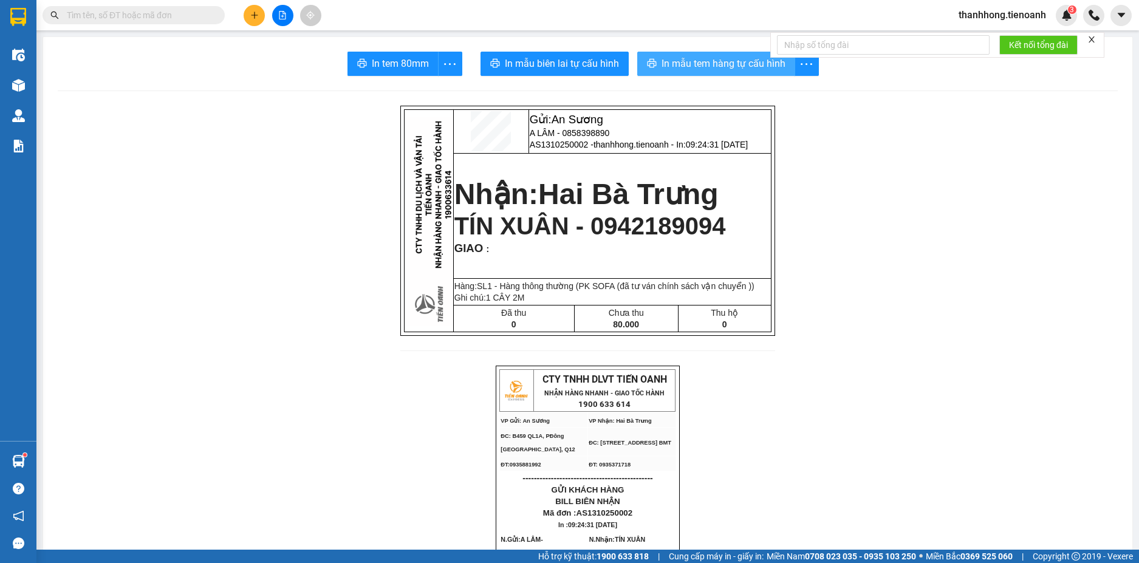
click at [716, 60] on span "In mẫu tem hàng tự cấu hình" at bounding box center [724, 63] width 124 height 15
click at [250, 13] on icon "plus" at bounding box center [254, 15] width 9 height 9
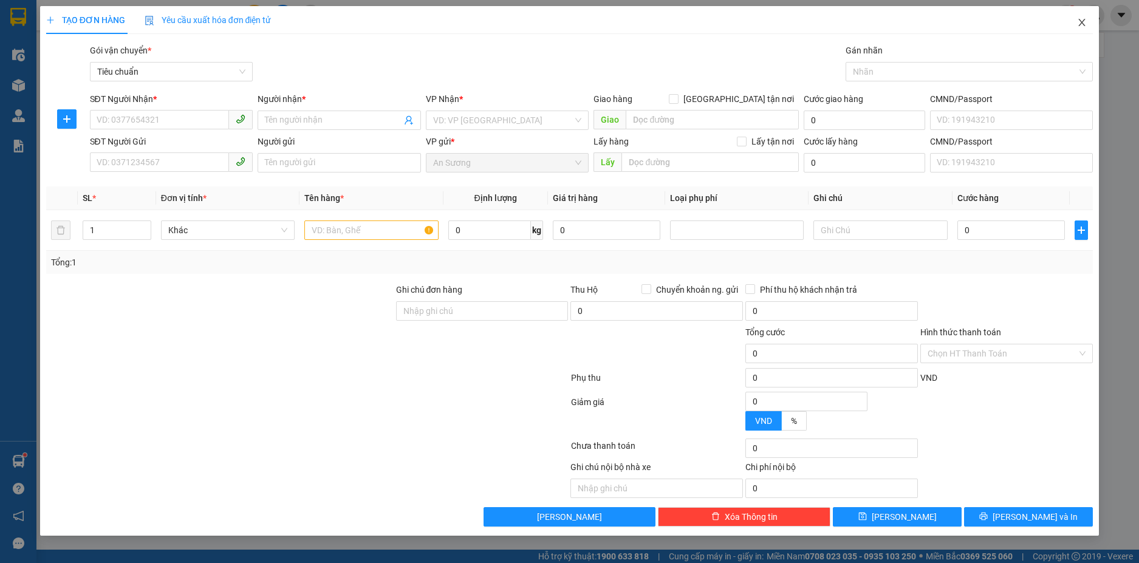
click at [1075, 24] on span "Close" at bounding box center [1082, 23] width 34 height 34
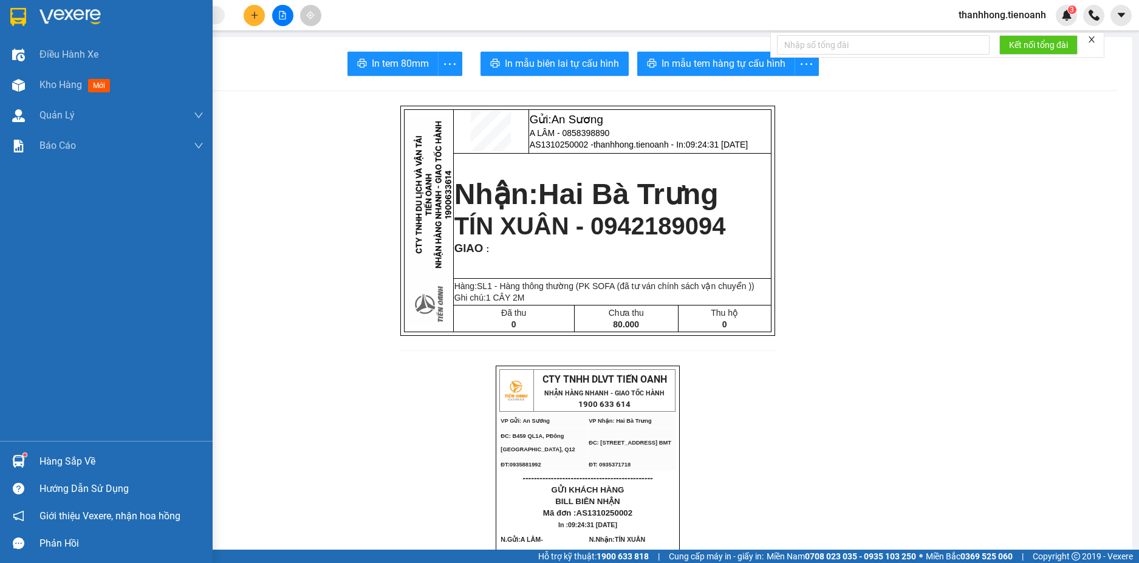
click at [21, 30] on div at bounding box center [106, 19] width 213 height 39
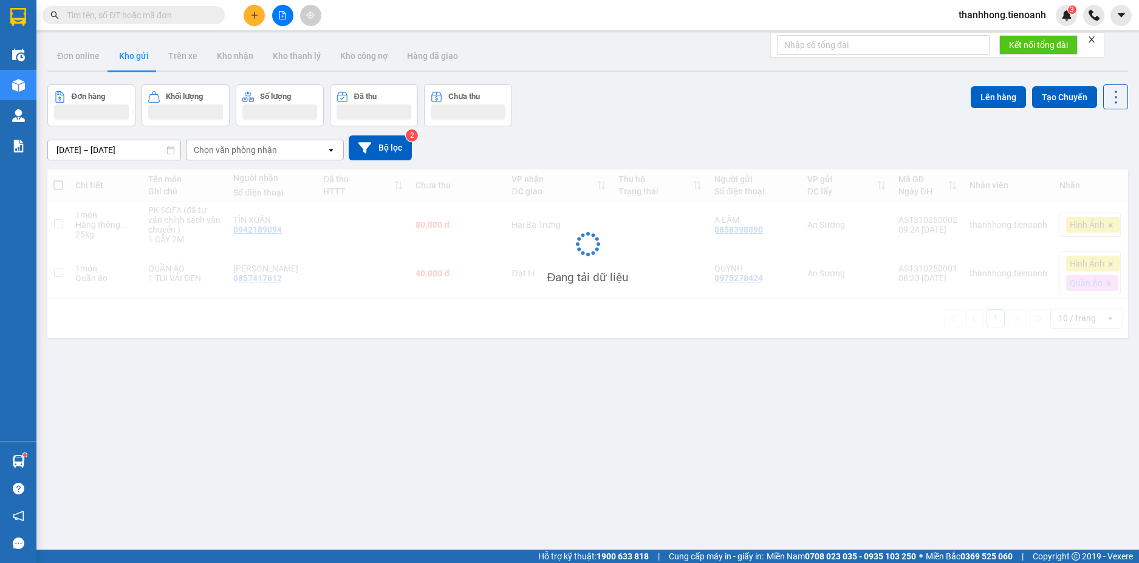
click at [55, 21] on span at bounding box center [134, 15] width 182 height 18
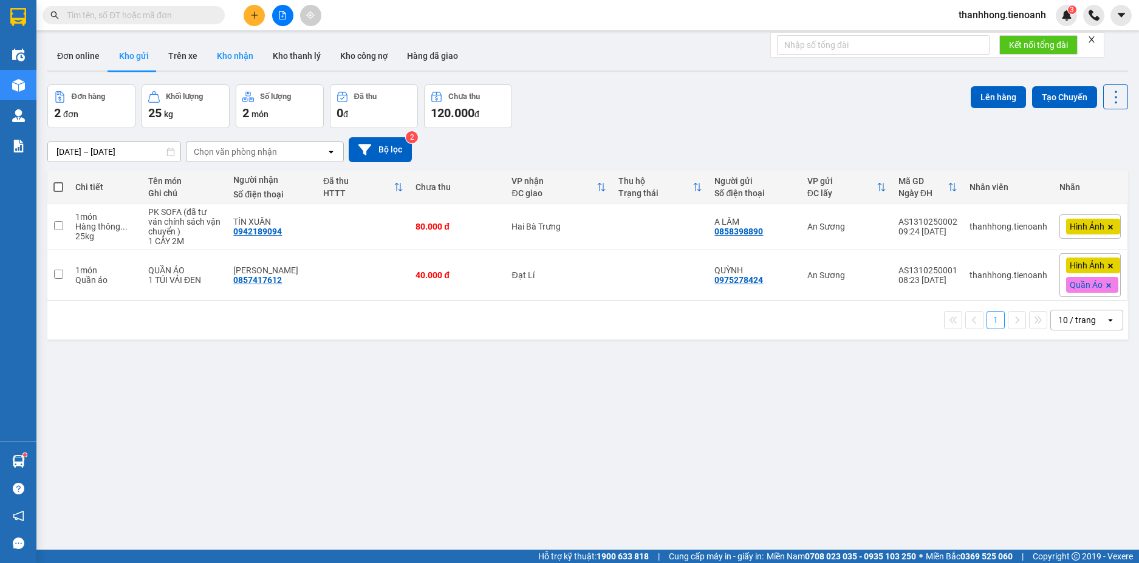
click at [238, 63] on button "Kho nhận" at bounding box center [235, 55] width 56 height 29
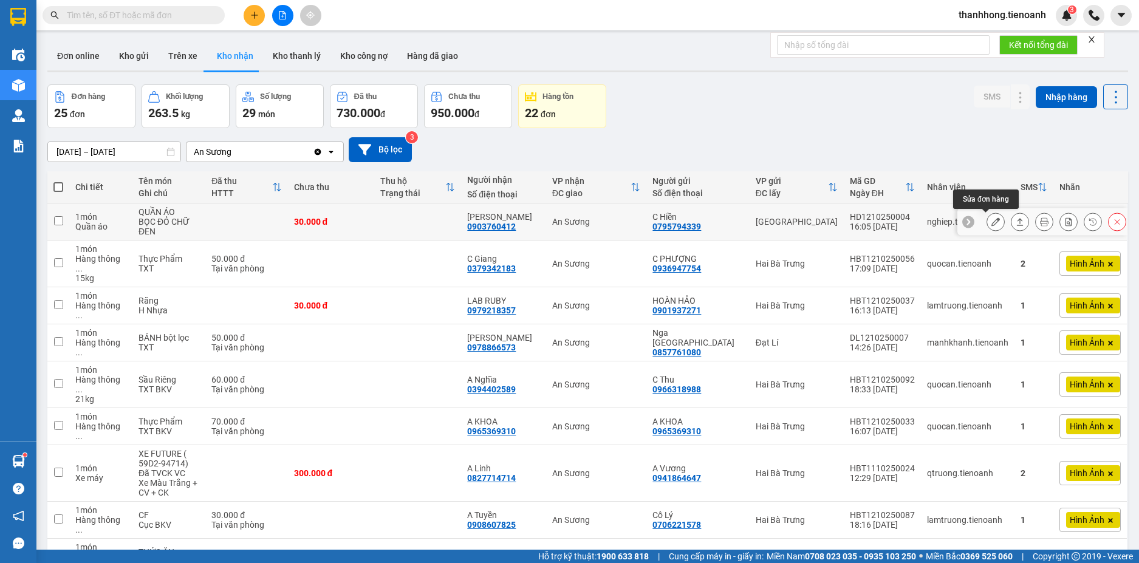
click at [991, 225] on icon at bounding box center [995, 221] width 9 height 9
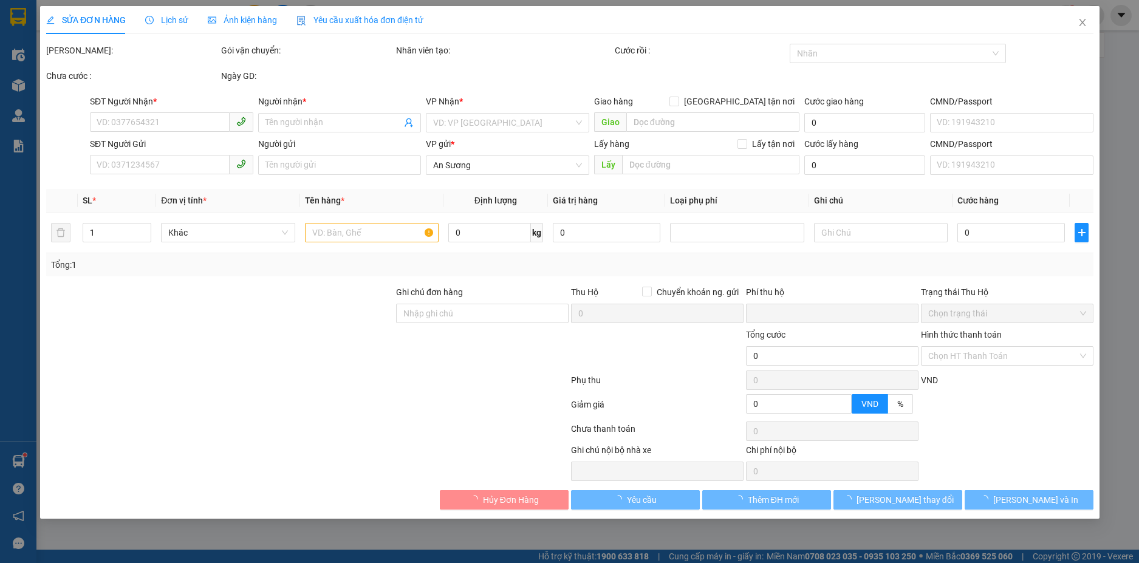
type input "0903760412"
type input "[PERSON_NAME]"
type input "240486239"
type input "0795794339"
type input "C Hiền"
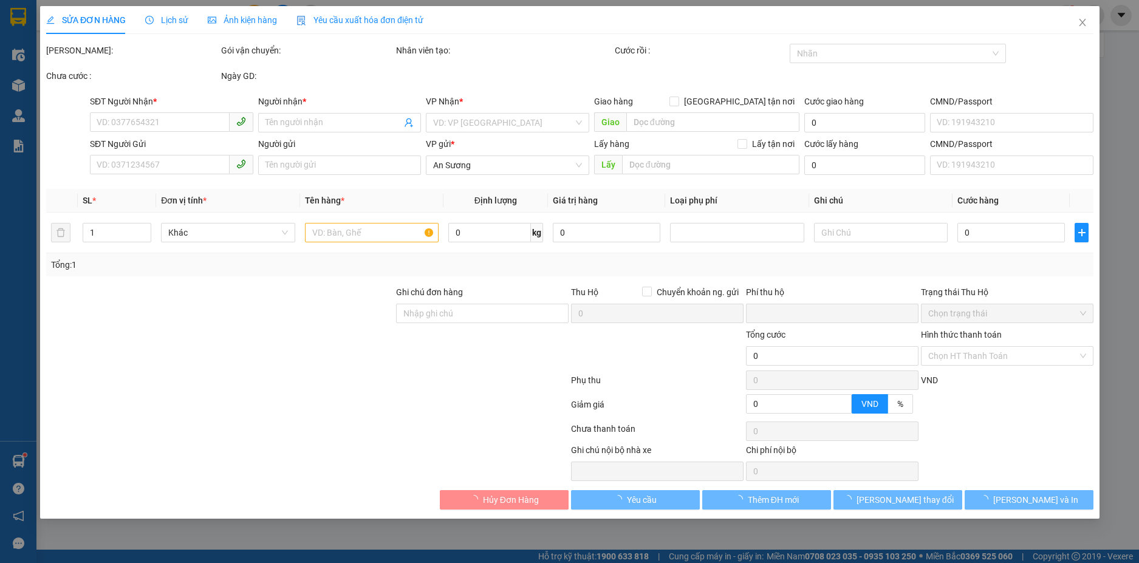
type input "0"
type input "30.000"
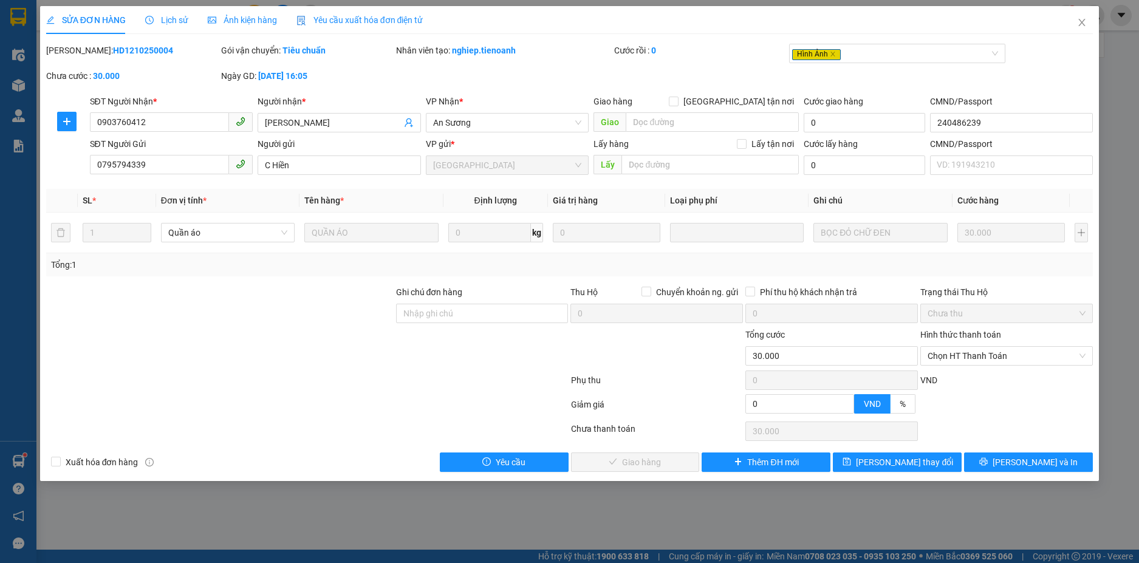
drag, startPoint x: 152, startPoint y: 21, endPoint x: 164, endPoint y: 25, distance: 12.9
click at [152, 20] on icon "clock-circle" at bounding box center [149, 20] width 9 height 9
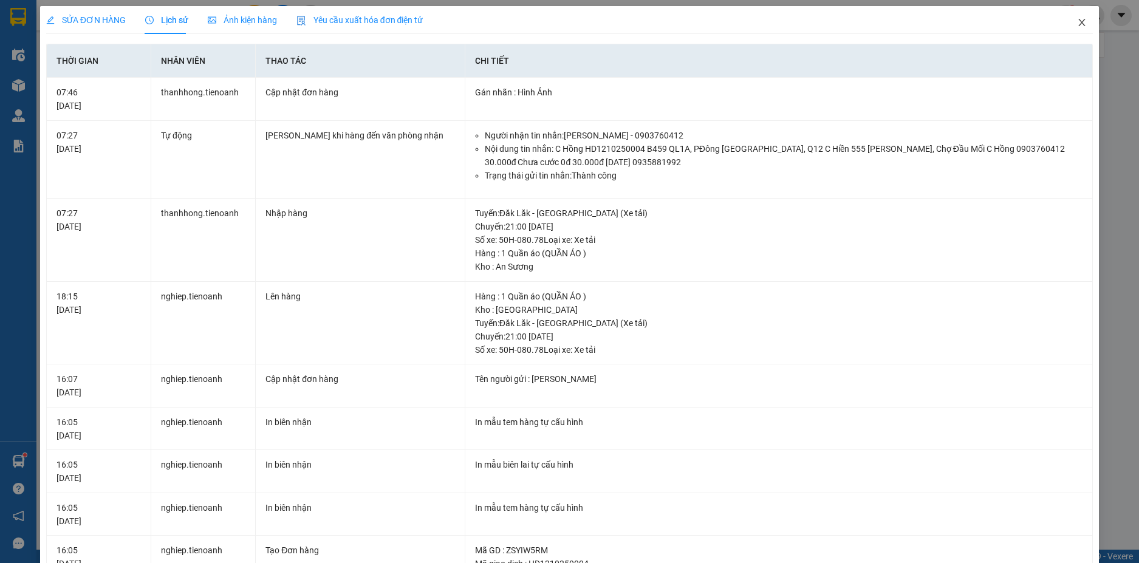
click at [1077, 23] on icon "close" at bounding box center [1082, 23] width 10 height 10
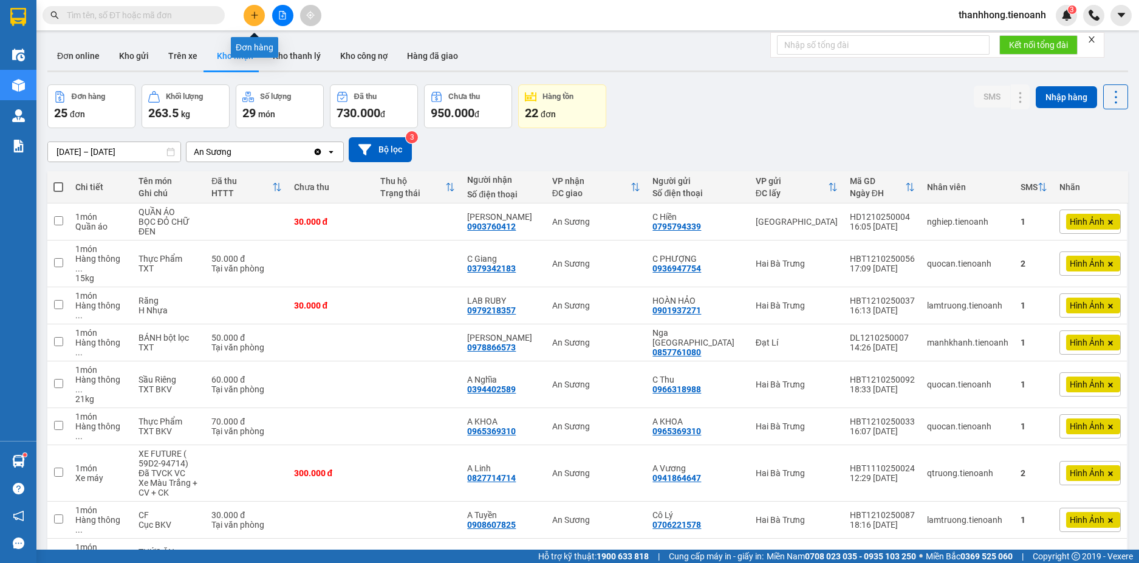
click at [259, 24] on button at bounding box center [254, 15] width 21 height 21
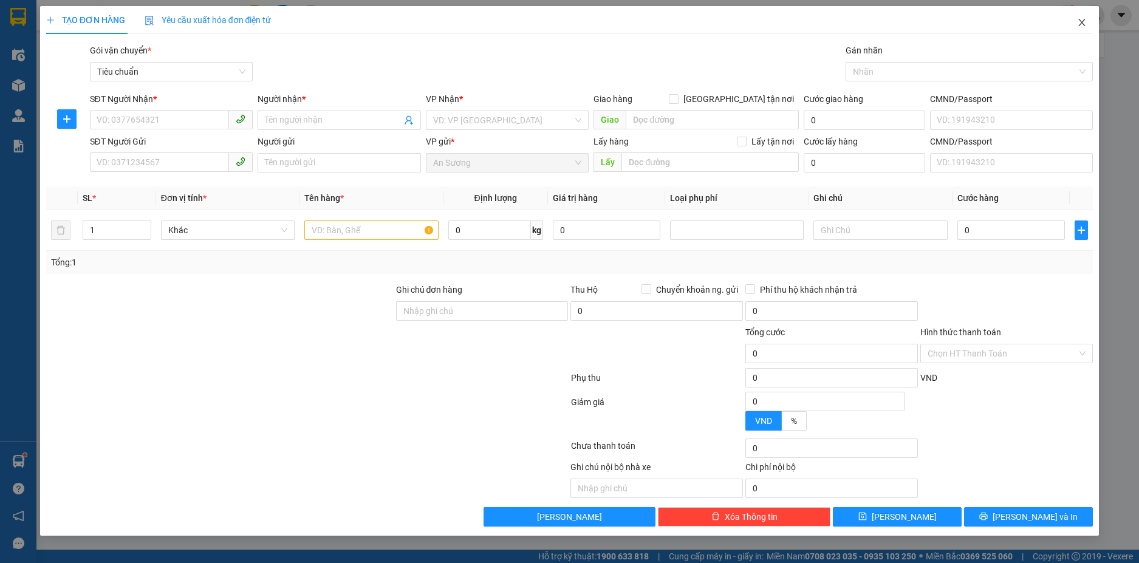
click at [1081, 18] on icon "close" at bounding box center [1082, 23] width 10 height 10
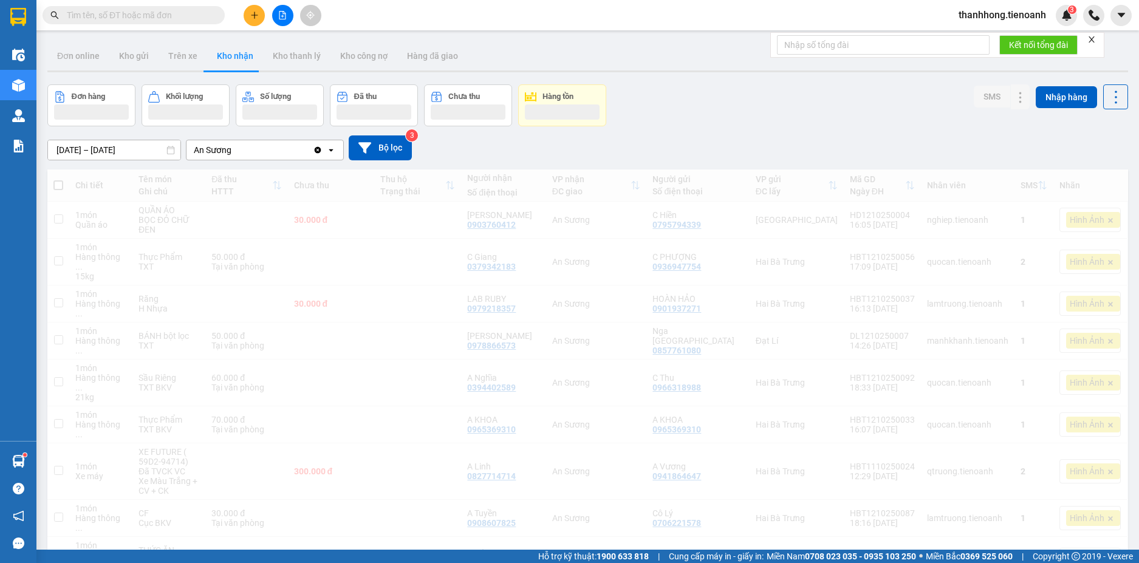
click at [1080, 23] on div "thanhhong.tienoanh 3" at bounding box center [1044, 15] width 190 height 21
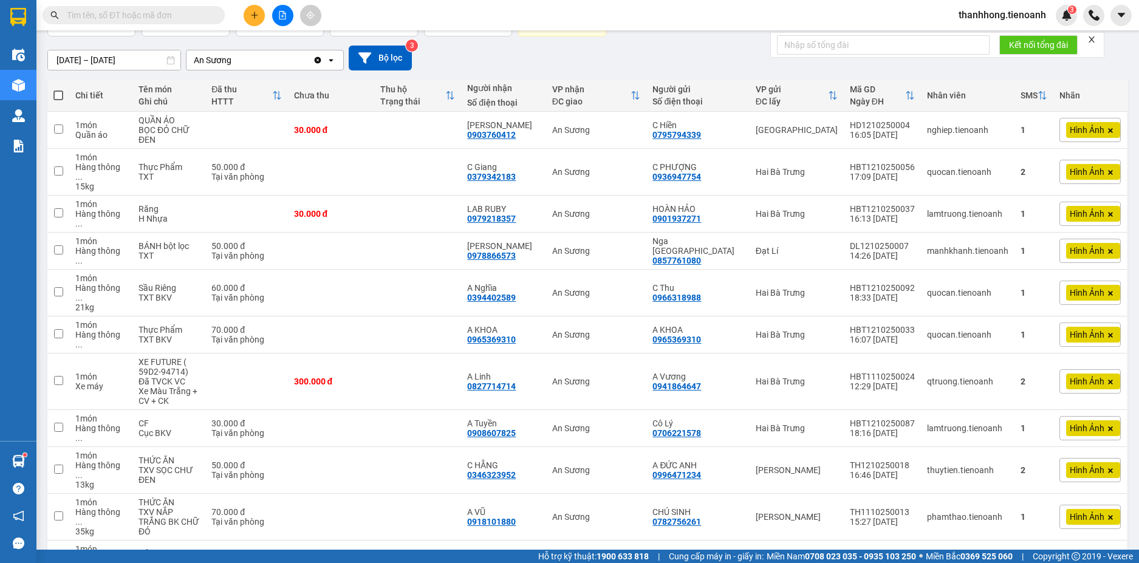
scroll to position [97, 0]
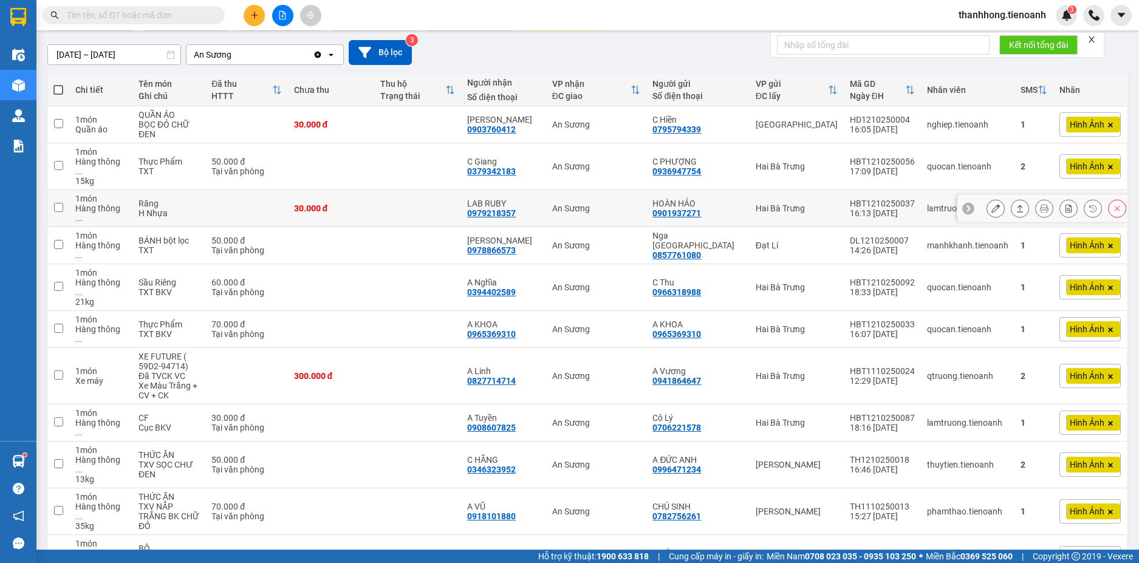
click at [987, 198] on button at bounding box center [995, 208] width 17 height 21
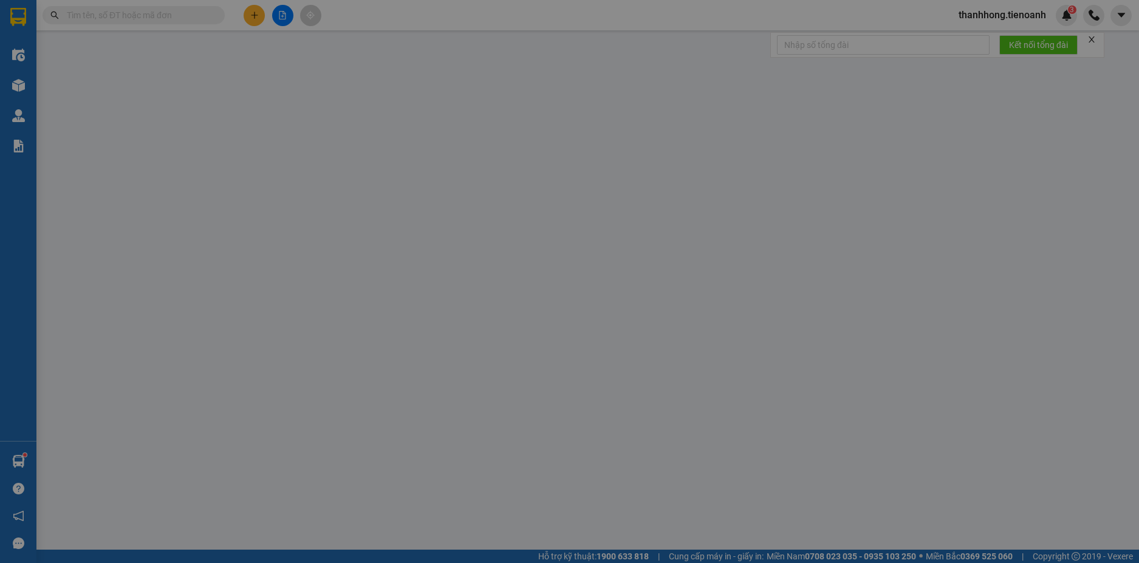
type input "0979218357"
type input "LAB RUBY"
type input "0901937271"
type input "HOÀN HẢO"
type input "0"
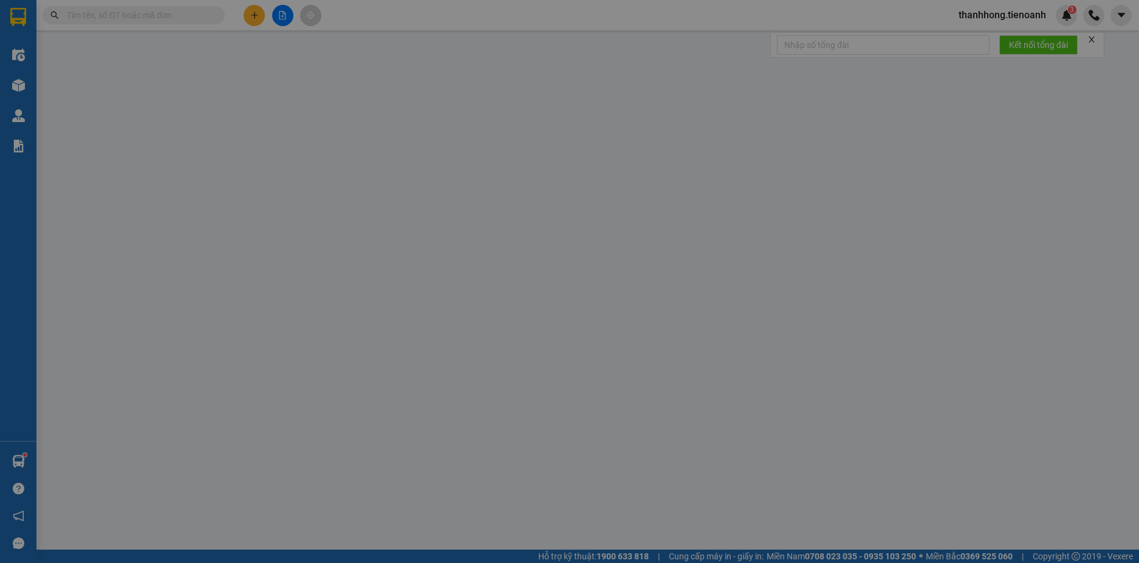
type input "30.000"
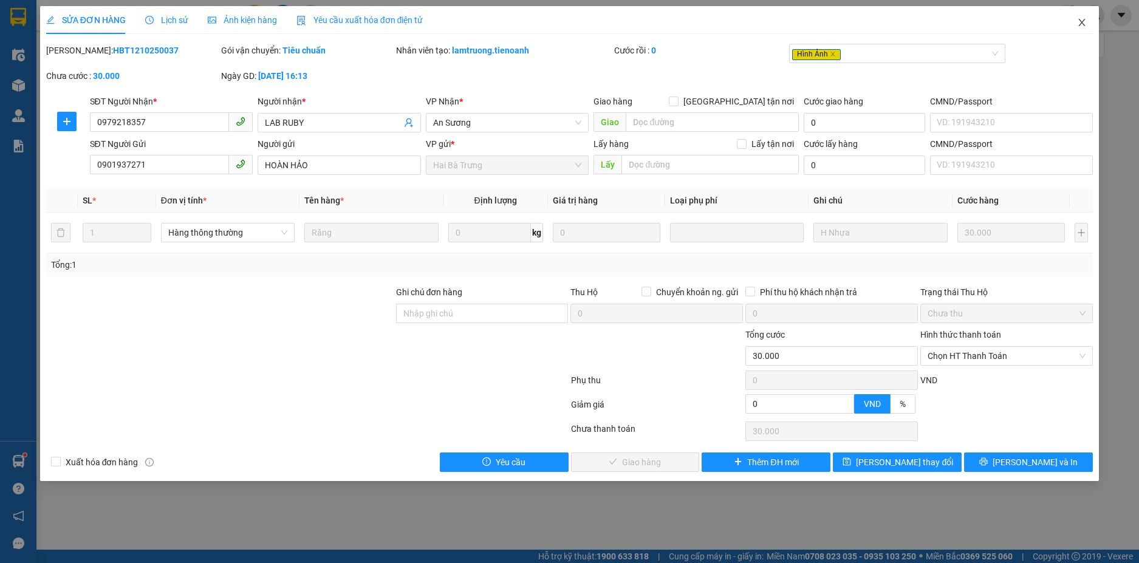
click at [1081, 18] on icon "close" at bounding box center [1082, 23] width 10 height 10
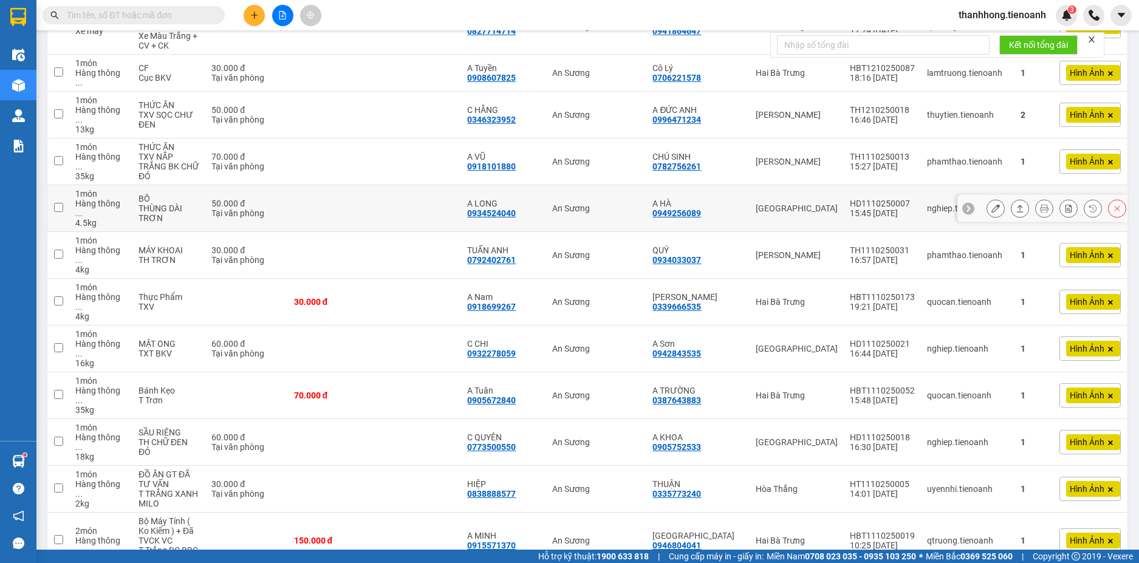
scroll to position [488, 0]
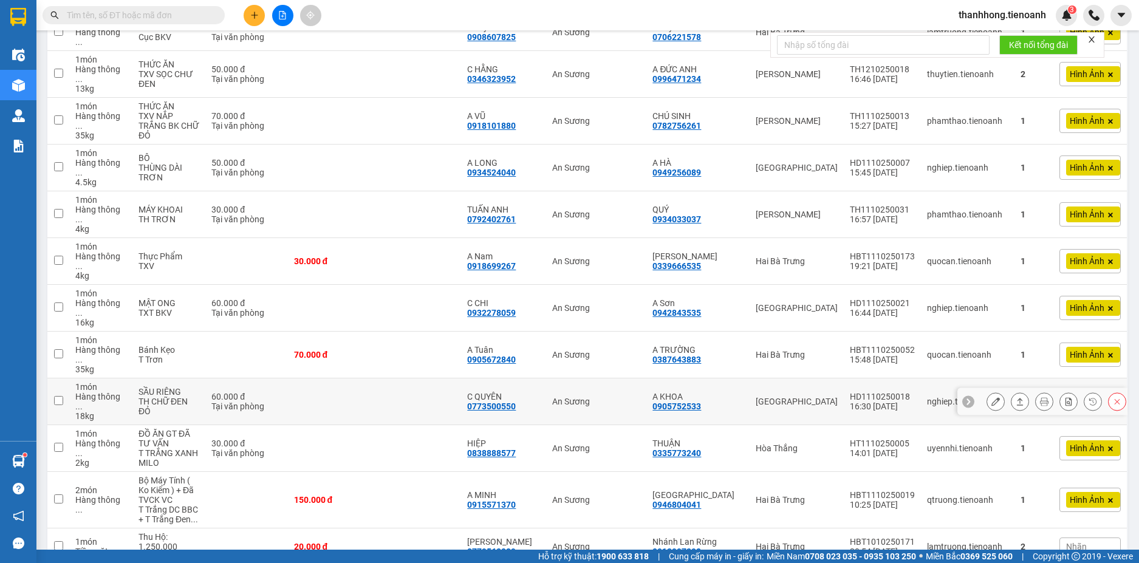
click at [991, 397] on icon at bounding box center [995, 401] width 9 height 9
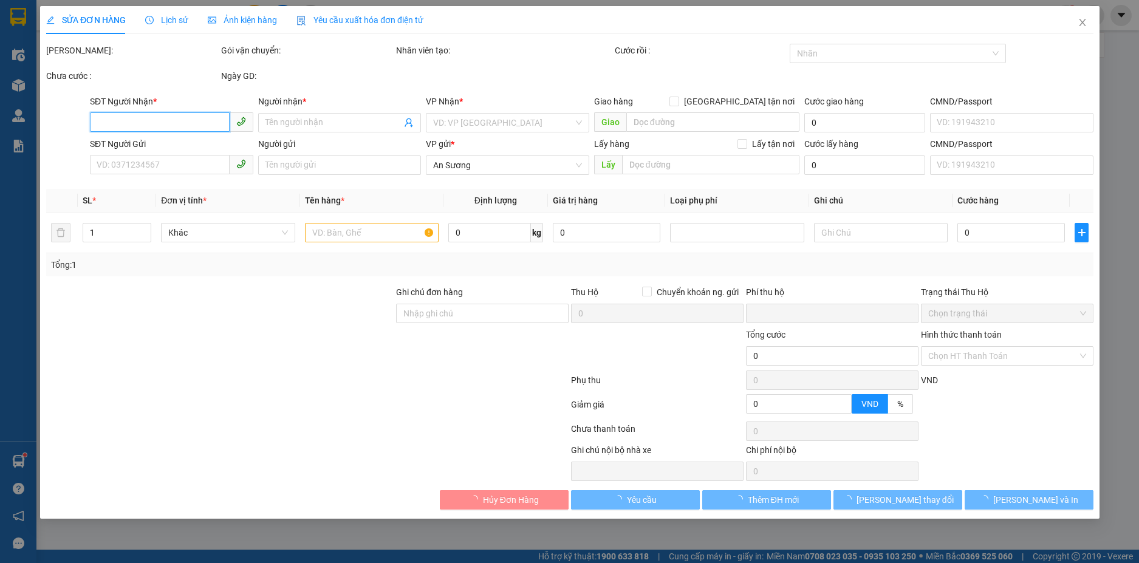
type input "0773500550"
type input "C QUYÊN"
type input "0905752533"
type input "A KHOA"
type input "0"
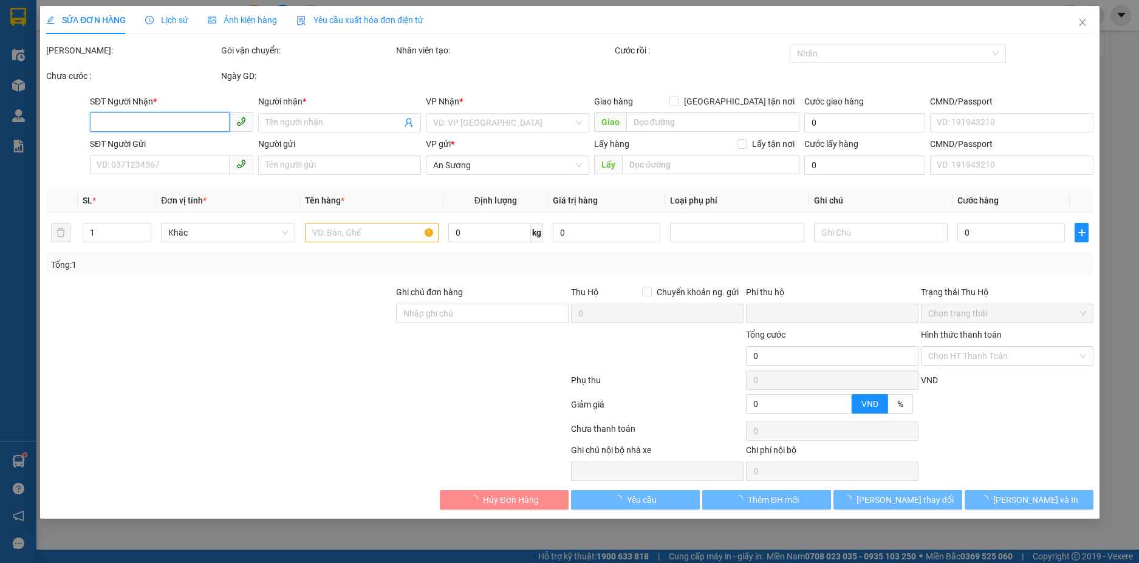
type input "60.000"
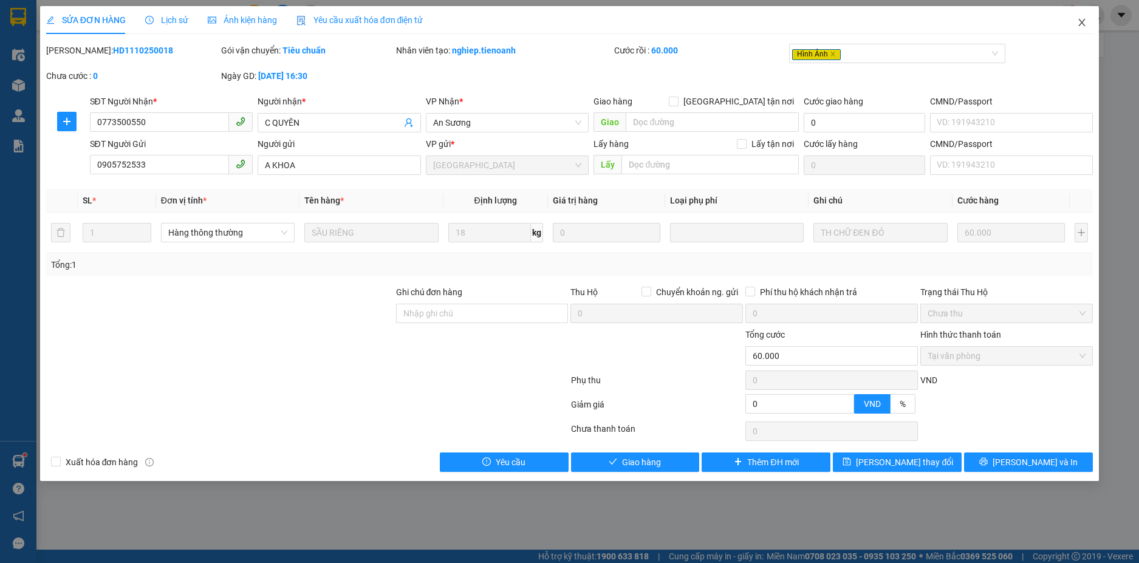
click at [1078, 21] on icon "close" at bounding box center [1082, 23] width 10 height 10
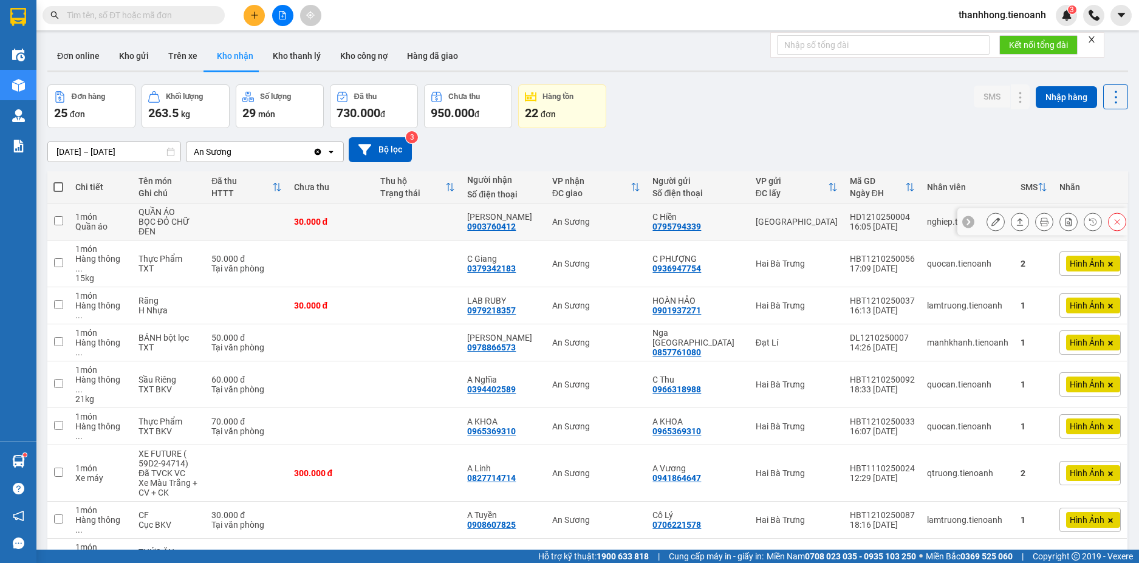
click at [993, 226] on button at bounding box center [995, 221] width 17 height 21
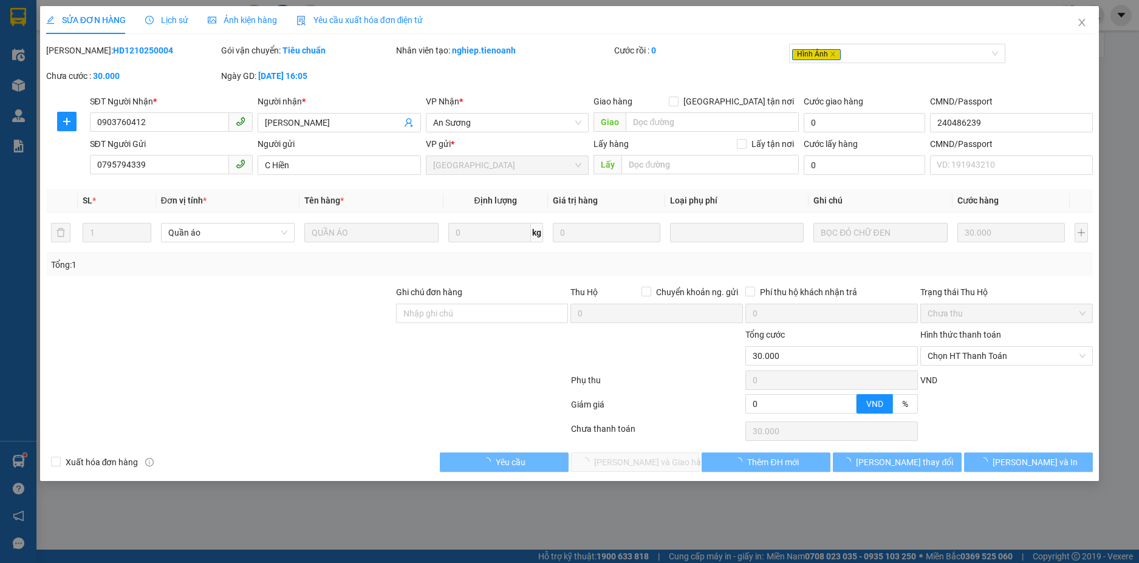
type input "0903760412"
type input "[PERSON_NAME]"
type input "240486239"
type input "0795794339"
type input "C Hiền"
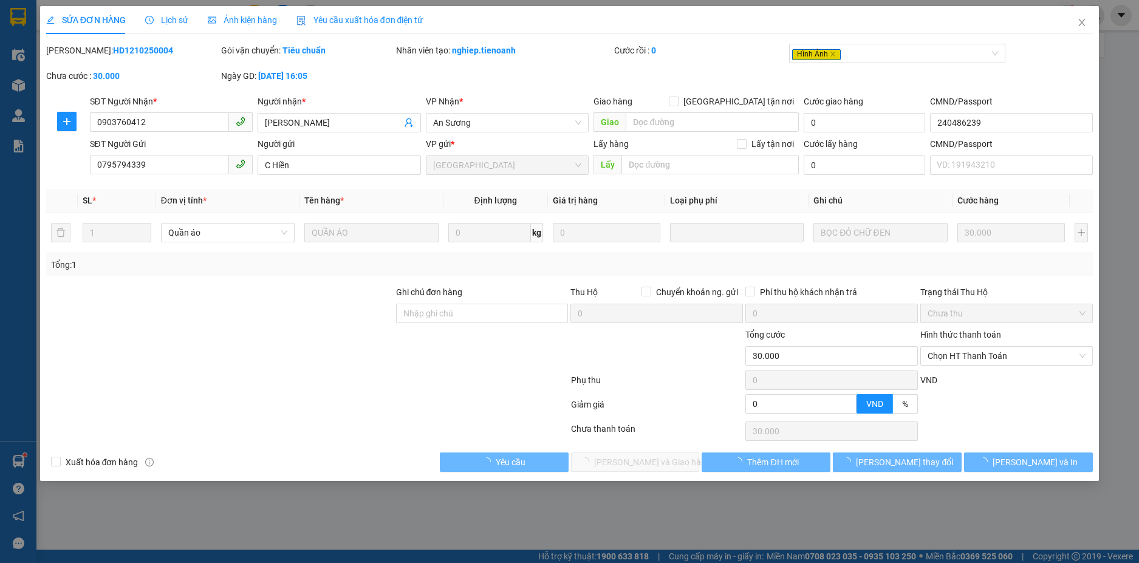
type input "0"
type input "30.000"
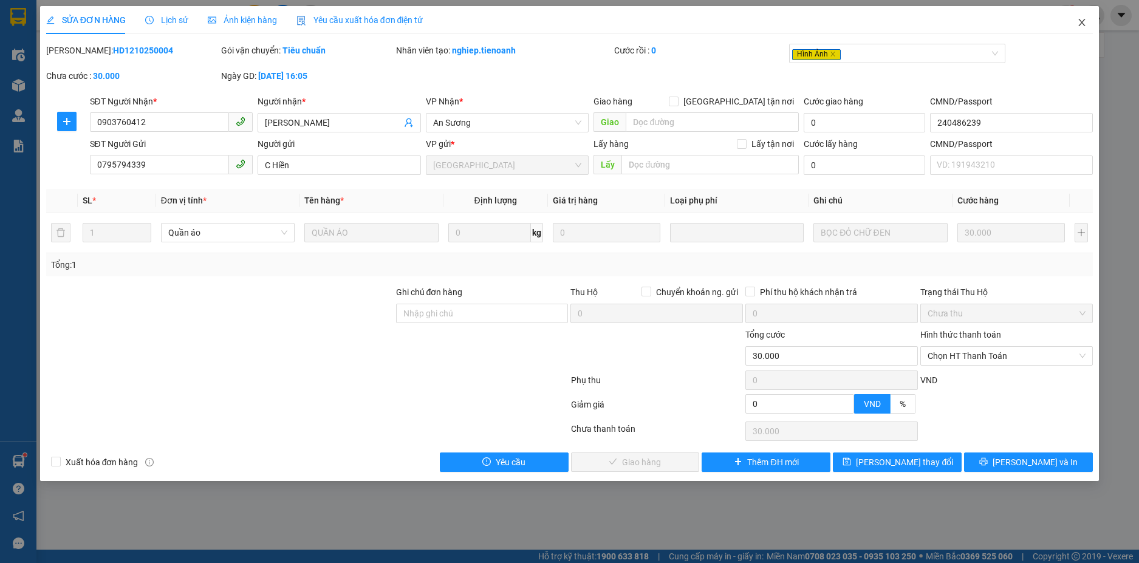
click at [1074, 22] on span "Close" at bounding box center [1082, 23] width 34 height 34
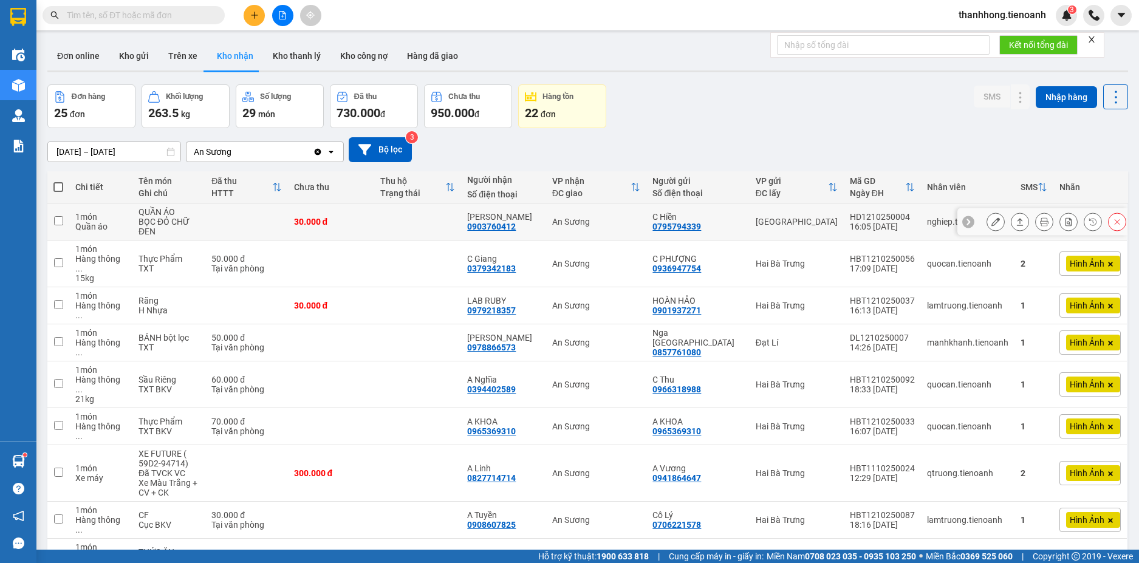
click at [991, 218] on icon at bounding box center [995, 221] width 9 height 9
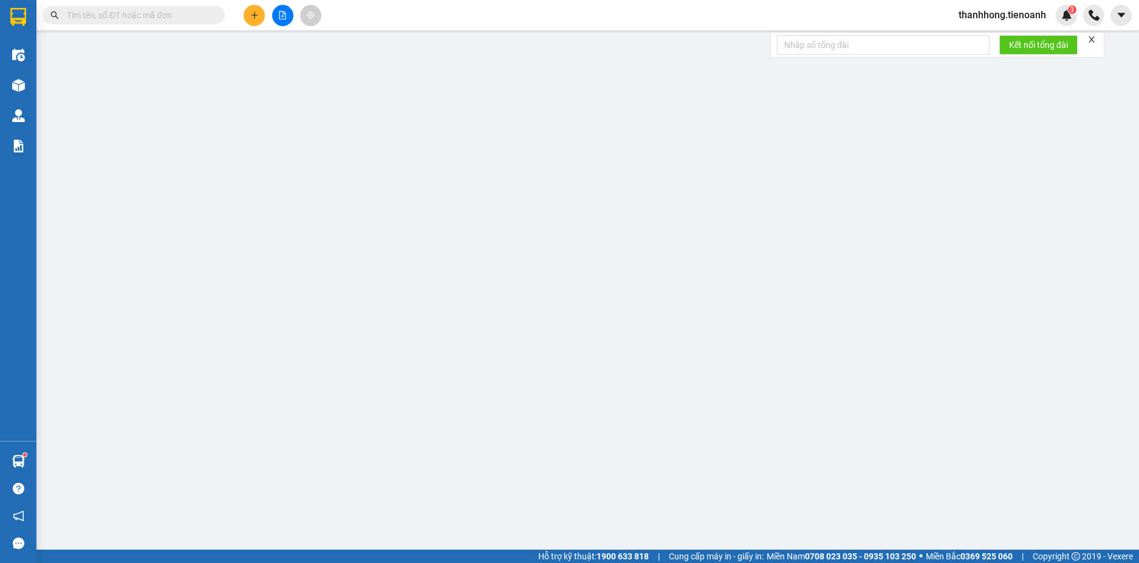
type input "0903760412"
type input "[PERSON_NAME]"
type input "240486239"
type input "0795794339"
type input "C Hiền"
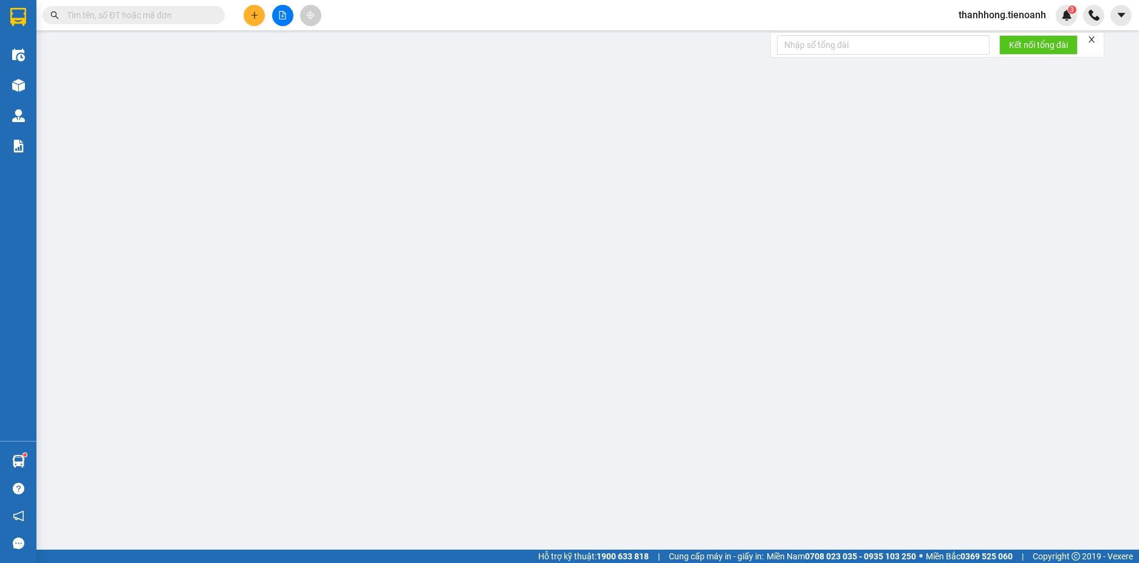
type input "0"
type input "30.000"
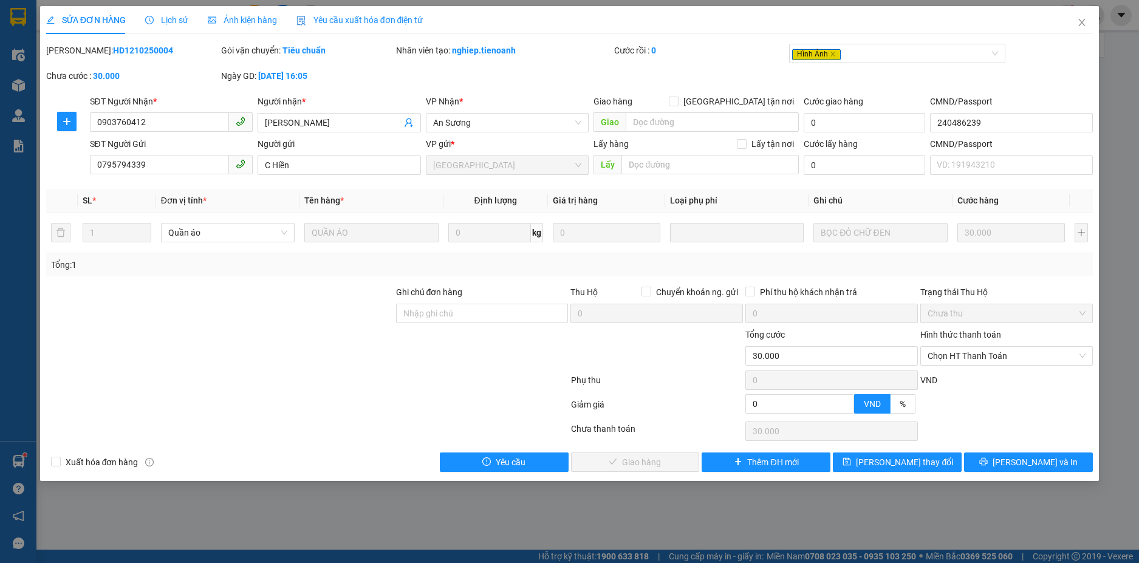
click at [177, 19] on span "Lịch sử" at bounding box center [166, 20] width 43 height 10
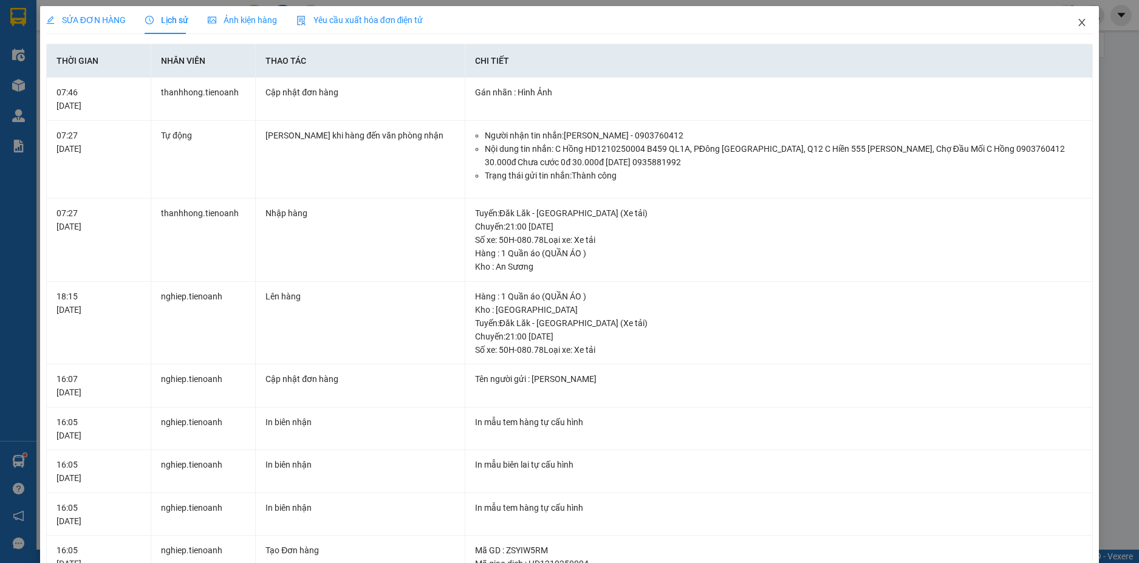
click at [1077, 22] on icon "close" at bounding box center [1082, 23] width 10 height 10
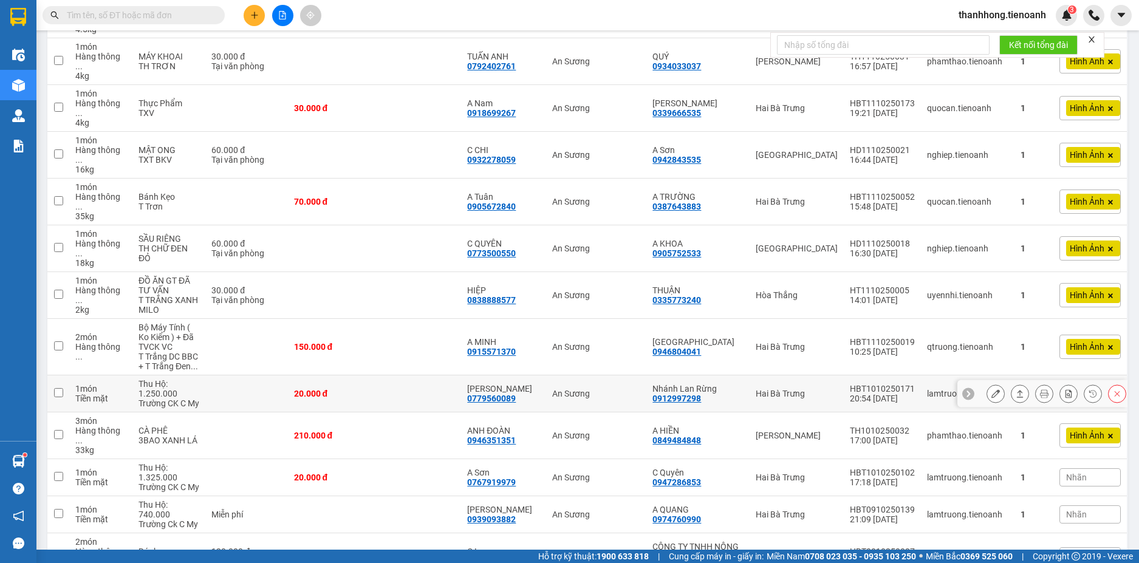
scroll to position [654, 0]
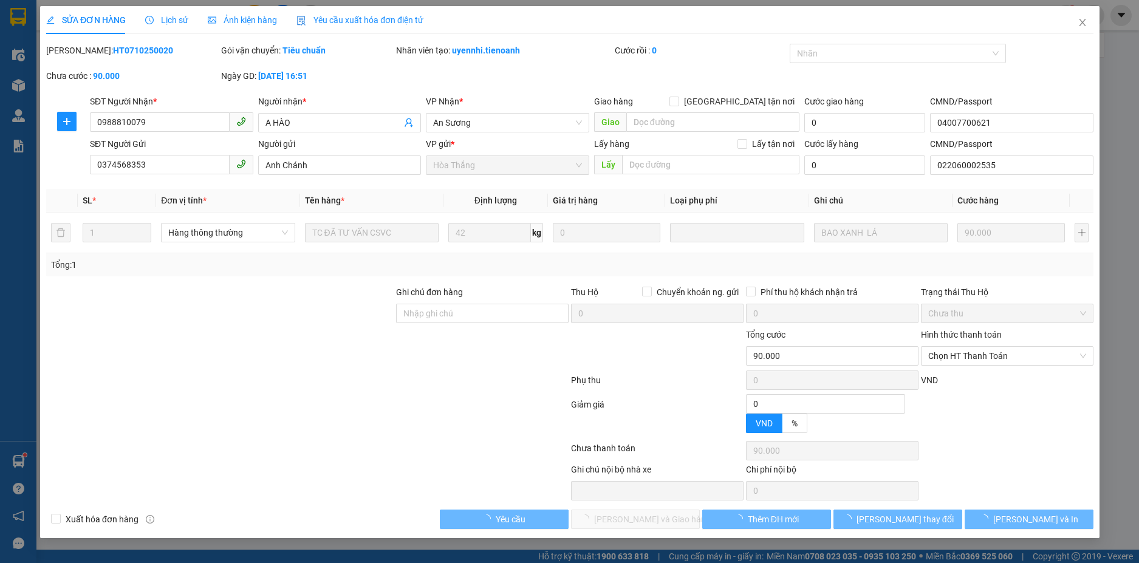
type input "0988810079"
type input "A HÀO"
type input "04007700621"
type input "0374568353"
type input "Anh Chánh"
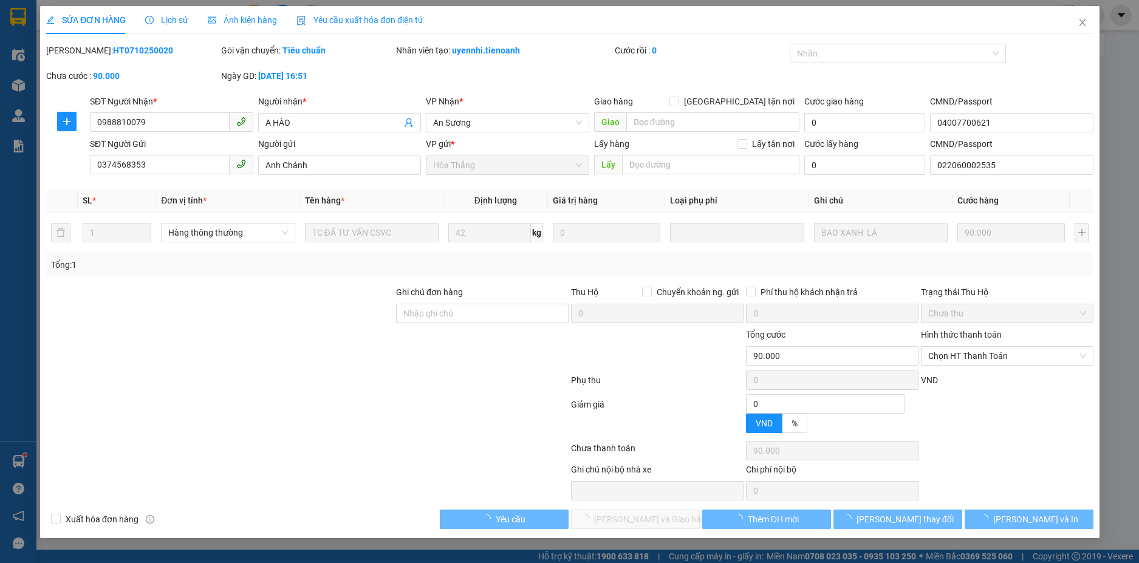
type input "022060002535"
type input "0"
type input "90.000"
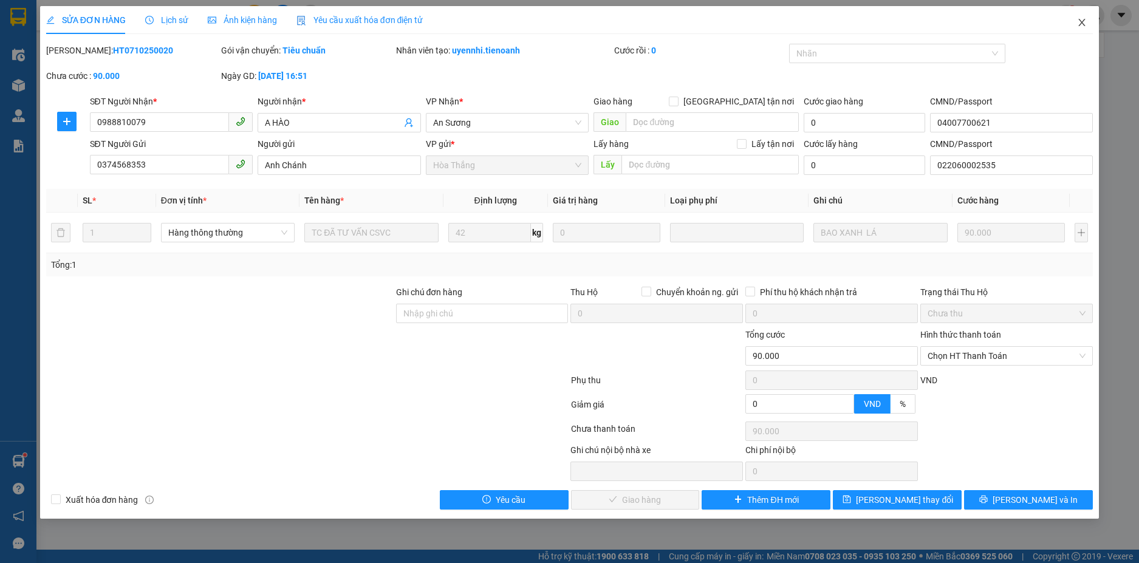
click at [1080, 19] on icon "close" at bounding box center [1082, 23] width 10 height 10
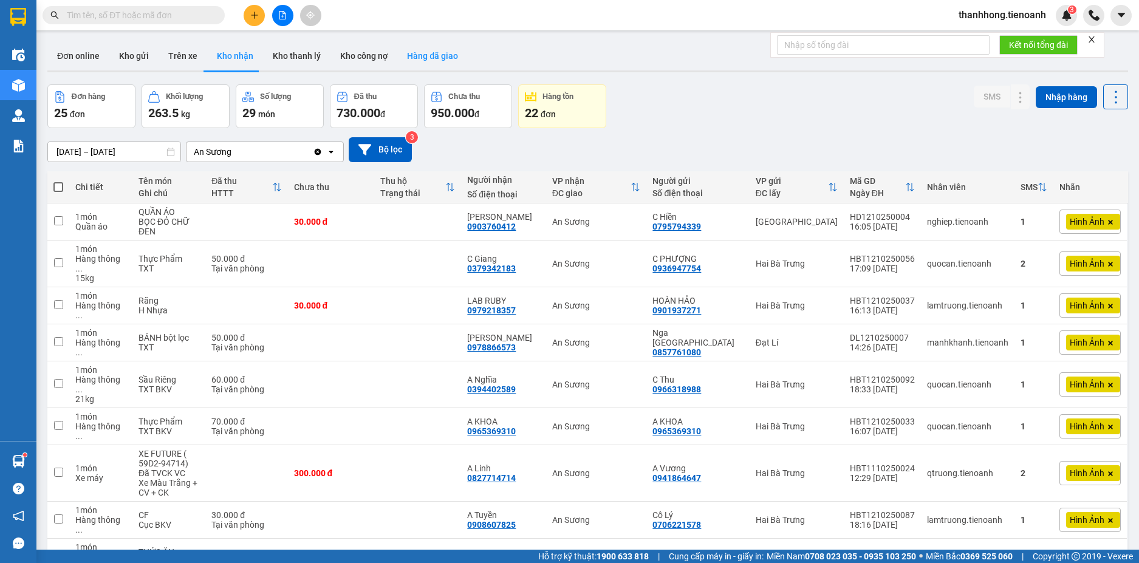
click at [440, 53] on button "Hàng đã giao" at bounding box center [432, 55] width 70 height 29
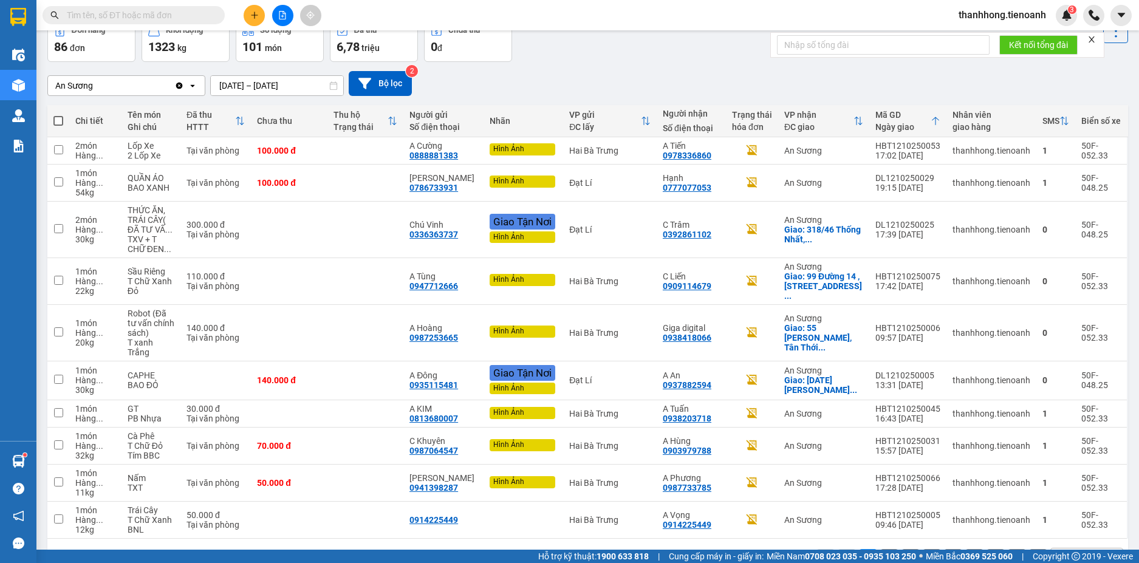
scroll to position [86, 0]
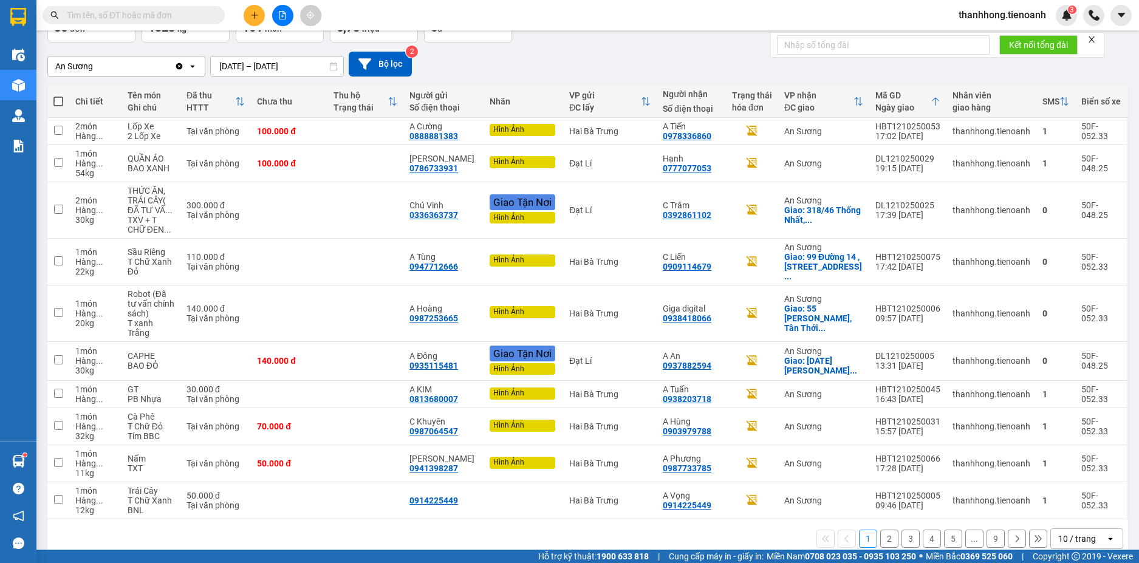
click at [262, 68] on input "11/10/2025 – 13/10/2025" at bounding box center [277, 65] width 132 height 19
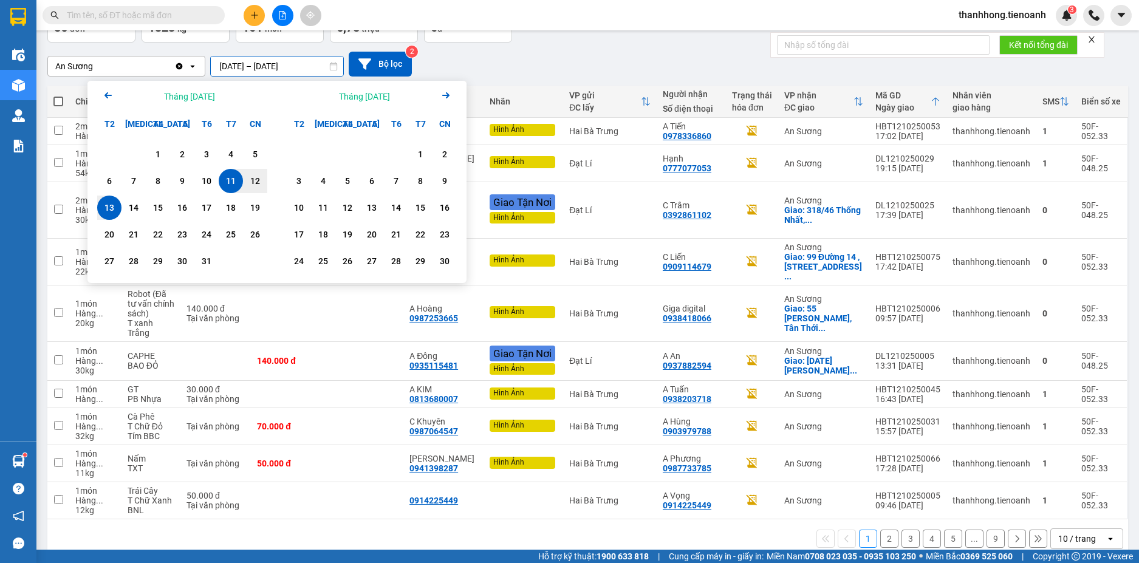
click at [1066, 533] on div "10 / trang" at bounding box center [1077, 539] width 38 height 12
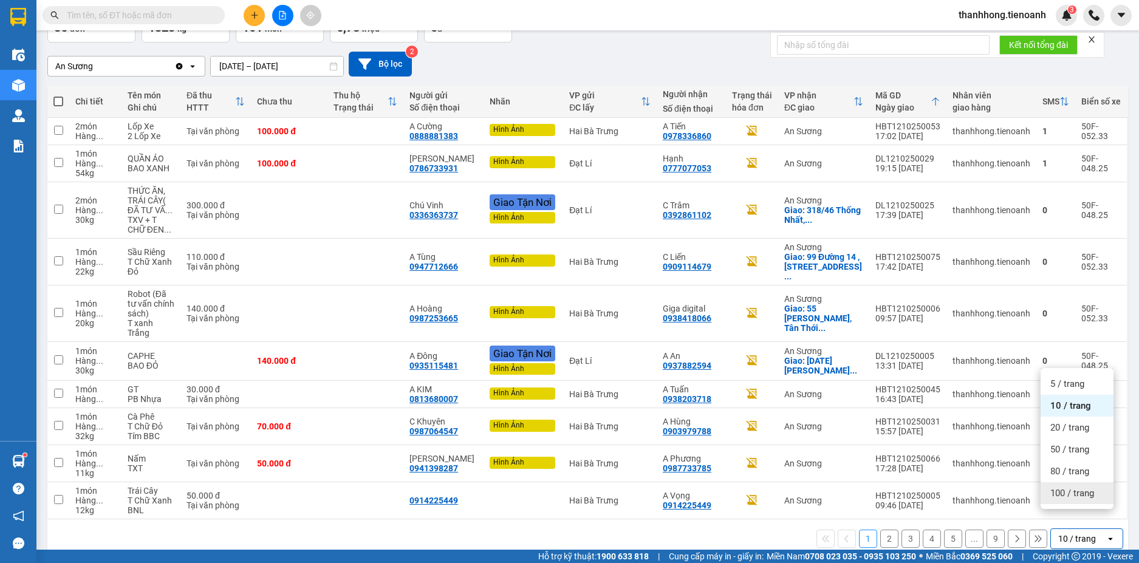
click at [1066, 491] on span "100 / trang" at bounding box center [1072, 493] width 44 height 12
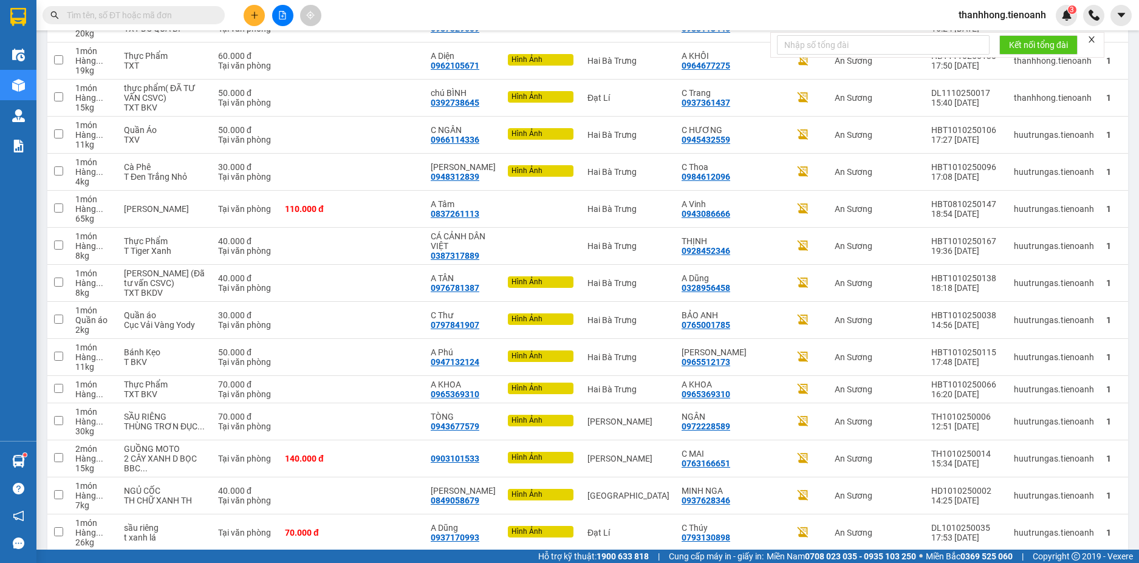
scroll to position [3054, 0]
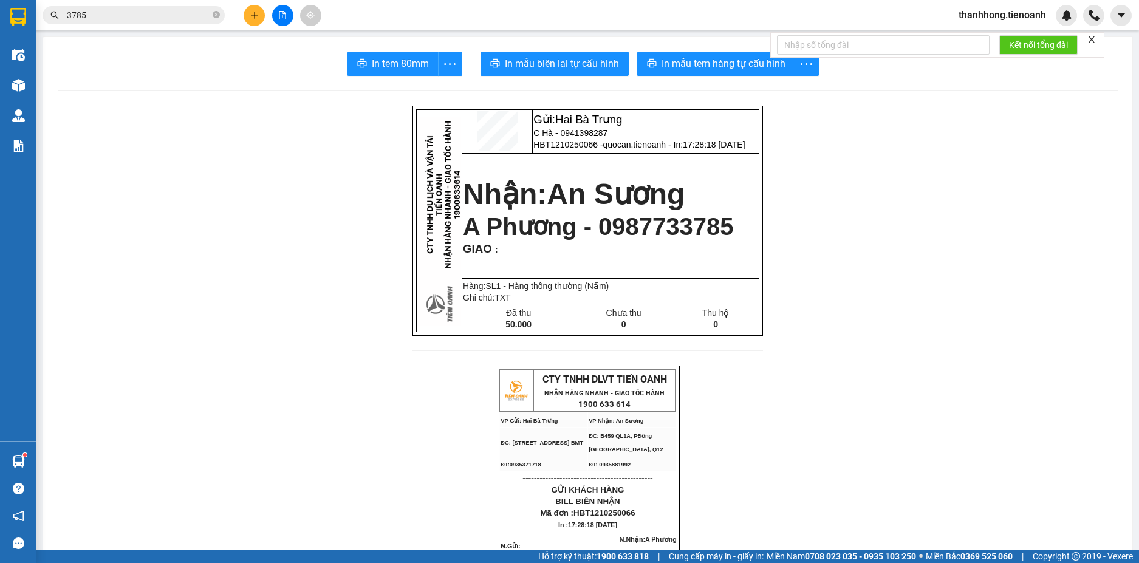
click at [162, 12] on input "3785" at bounding box center [138, 15] width 143 height 13
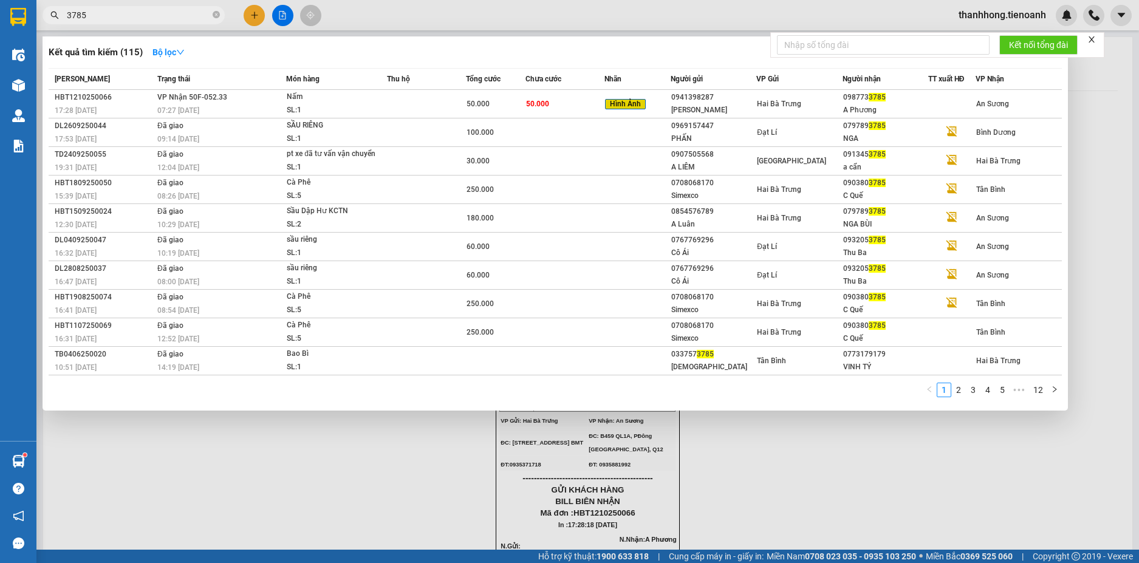
click at [162, 12] on input "3785" at bounding box center [138, 15] width 143 height 13
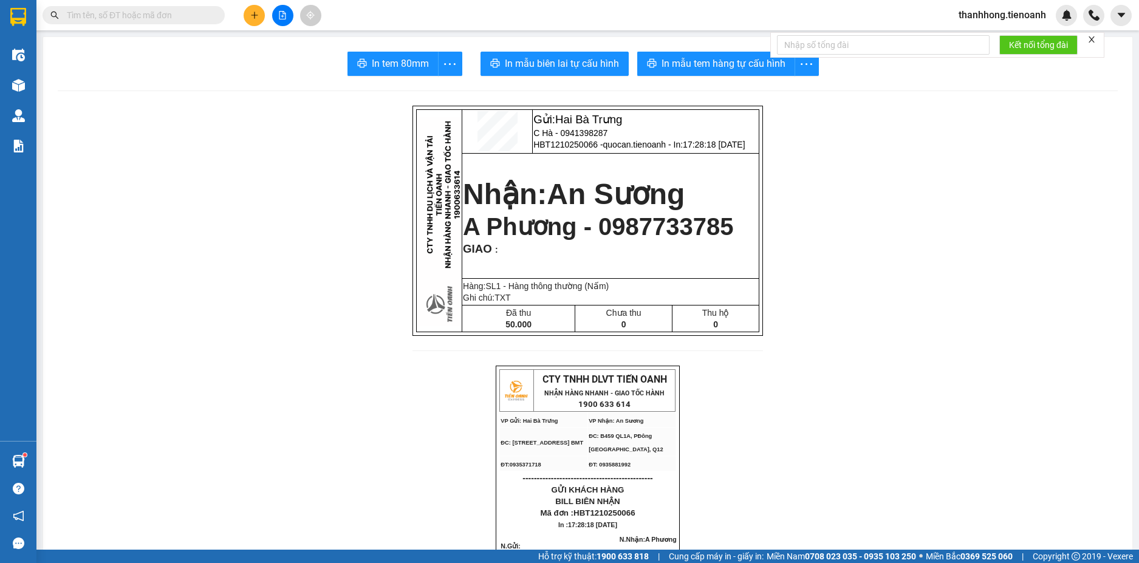
click at [106, 12] on input "text" at bounding box center [138, 15] width 143 height 13
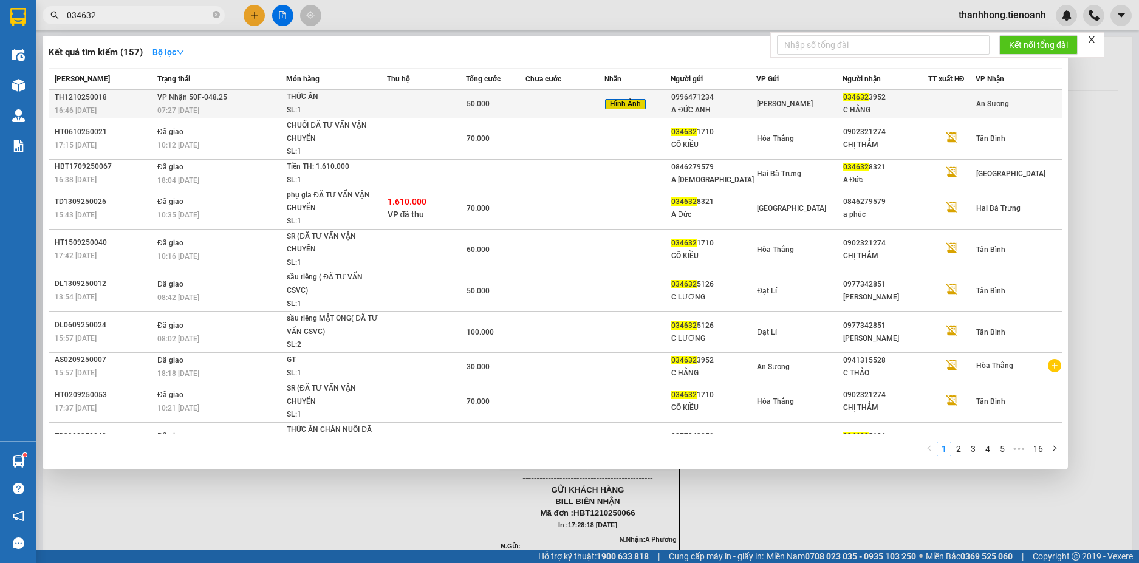
type input "034632"
click at [392, 100] on td at bounding box center [426, 104] width 79 height 29
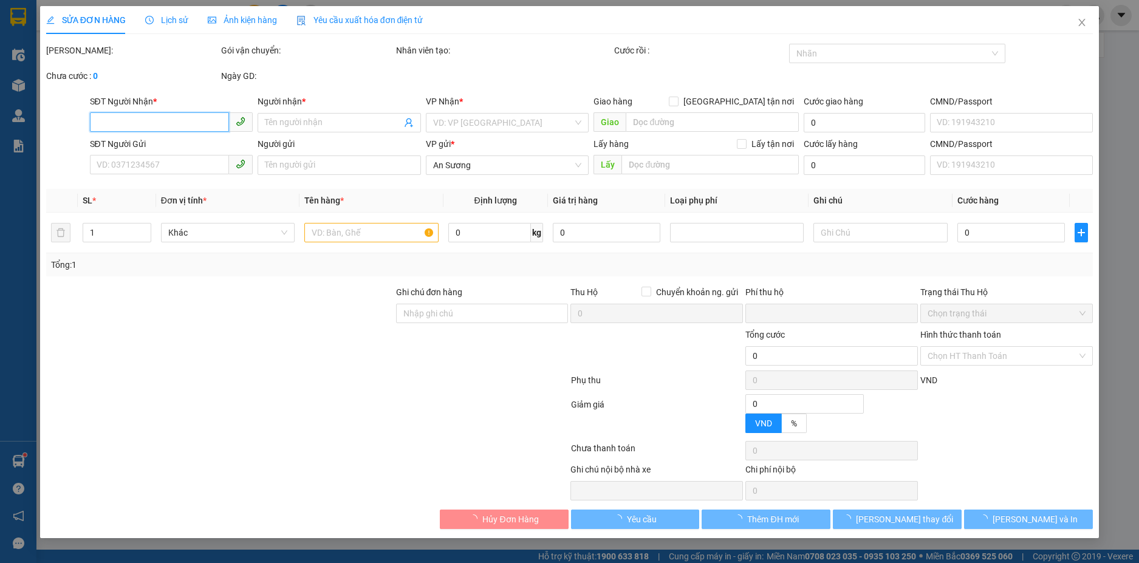
type input "0346323952"
type input "C HẰNG"
type input "0996471234"
type input "A ĐỨC ANH"
type input "0"
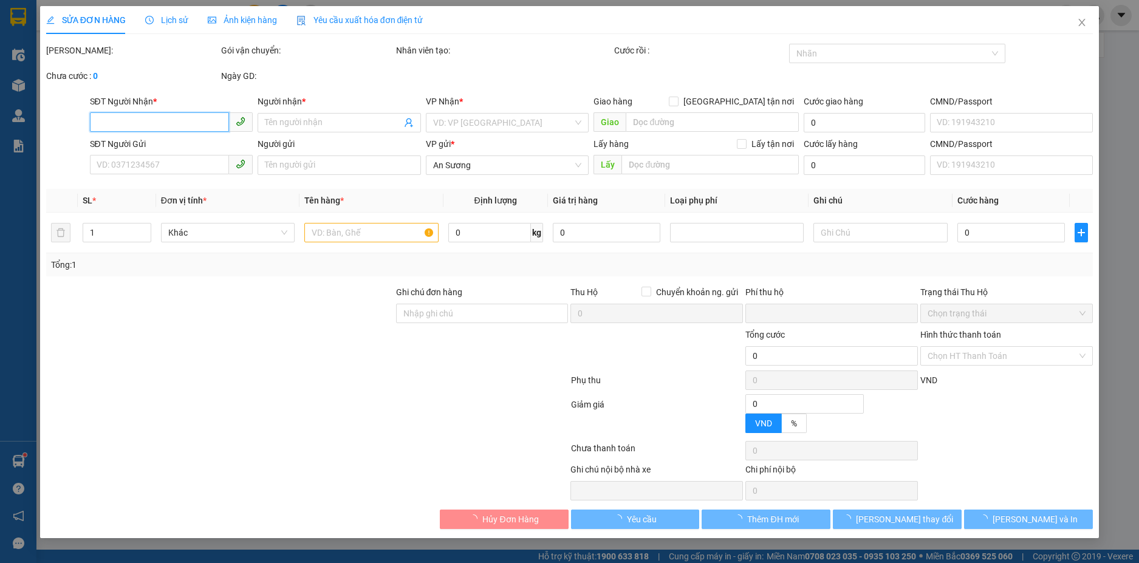
type input "50.000"
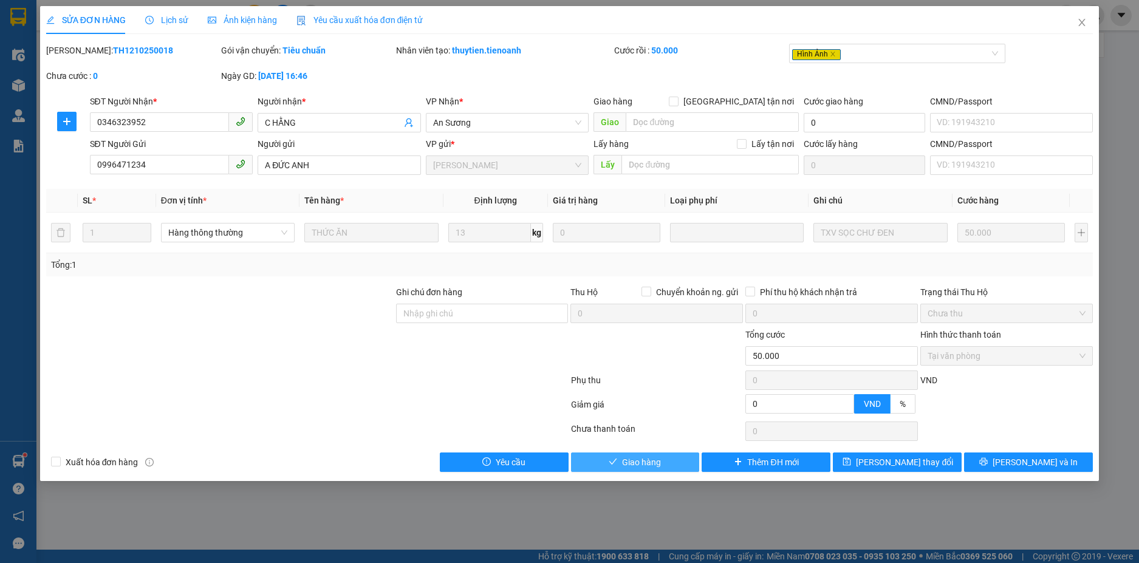
click at [661, 457] on span "Giao hàng" at bounding box center [641, 462] width 39 height 13
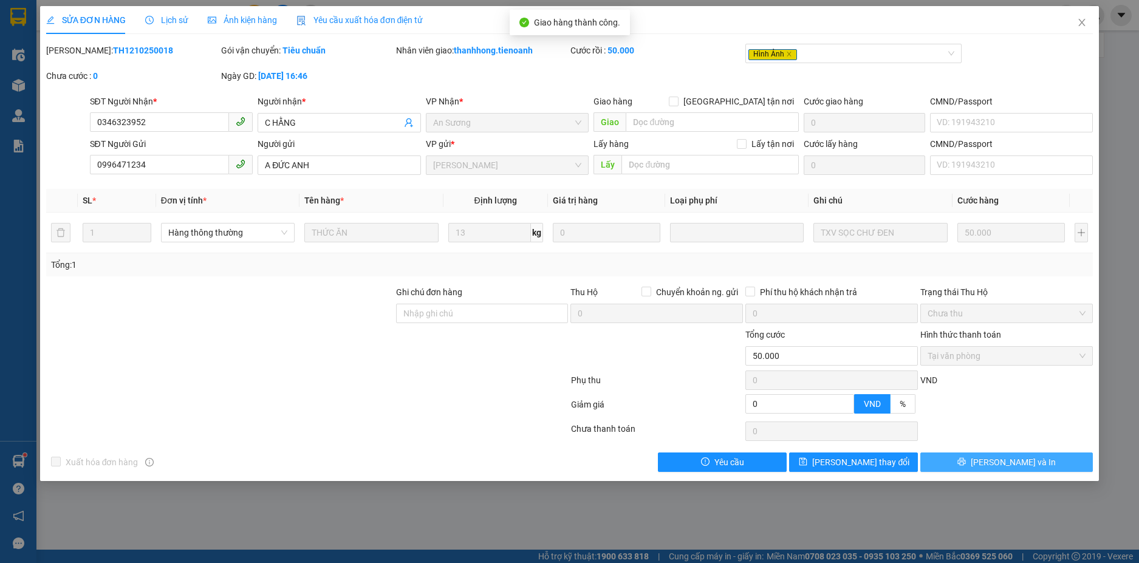
click at [1071, 469] on button "[PERSON_NAME] và In" at bounding box center [1006, 462] width 173 height 19
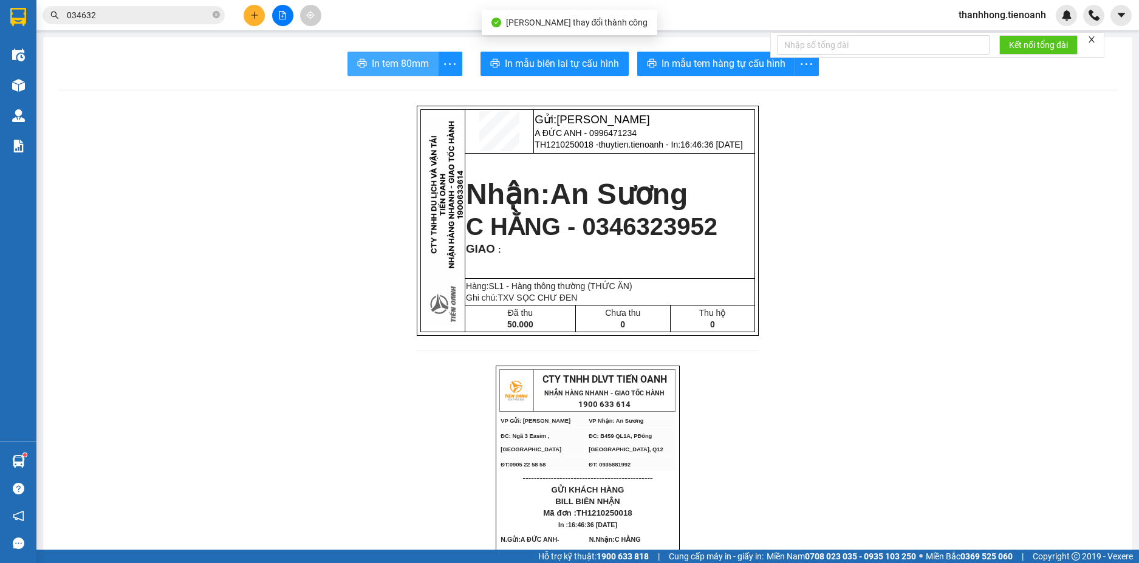
click at [408, 61] on span "In tem 80mm" at bounding box center [400, 63] width 57 height 15
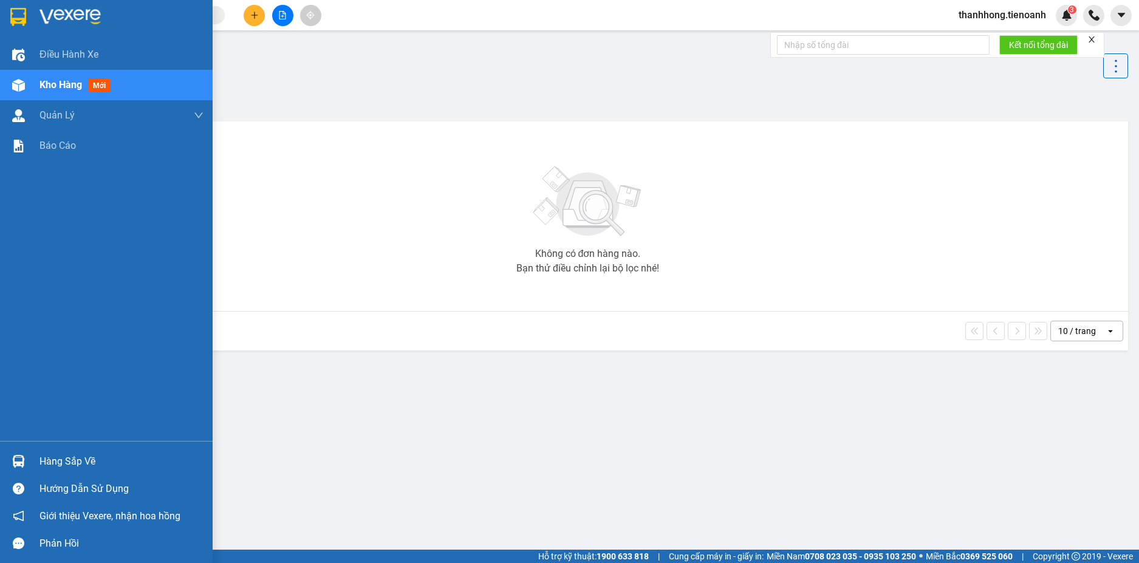
click at [10, 18] on img at bounding box center [18, 17] width 16 height 18
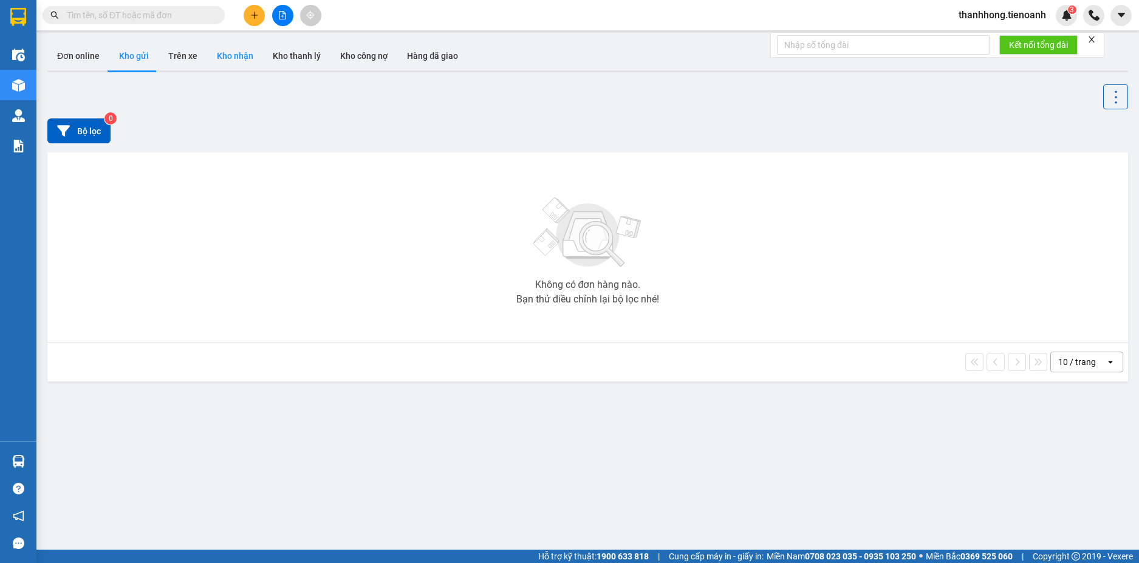
click at [230, 58] on button "Kho nhận" at bounding box center [235, 55] width 56 height 29
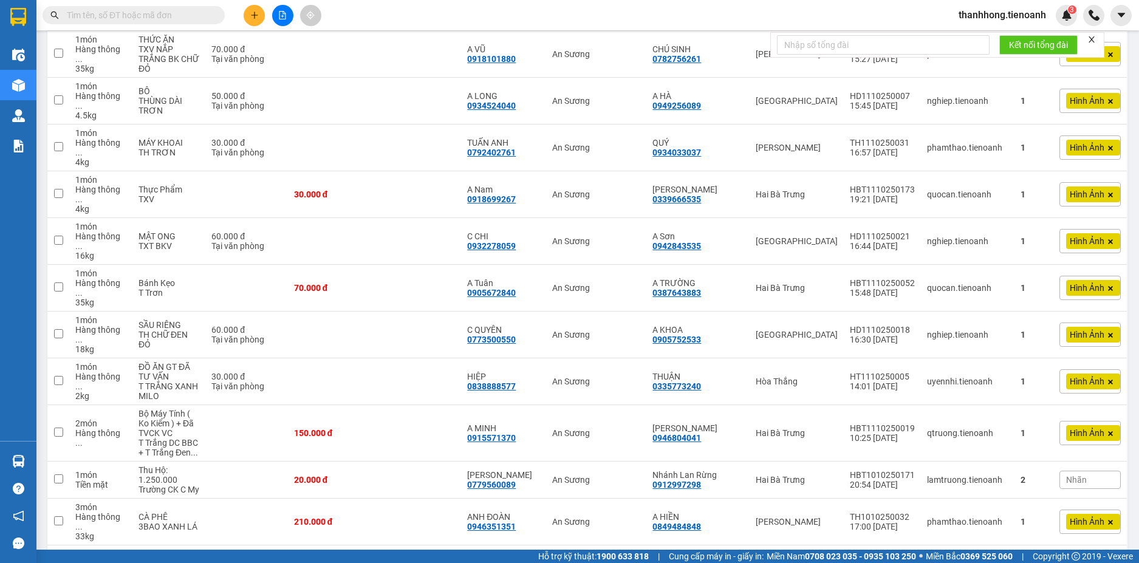
scroll to position [617, 0]
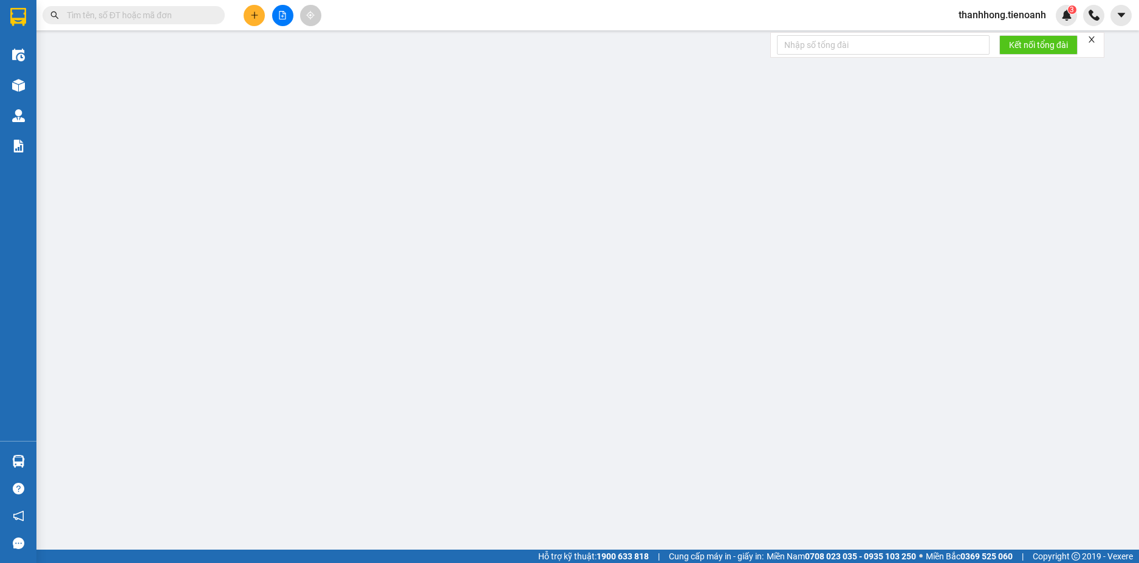
type input "0988810079"
type input "A HÀO"
type input "04007700621"
type input "0374568353"
type input "Anh Chánh"
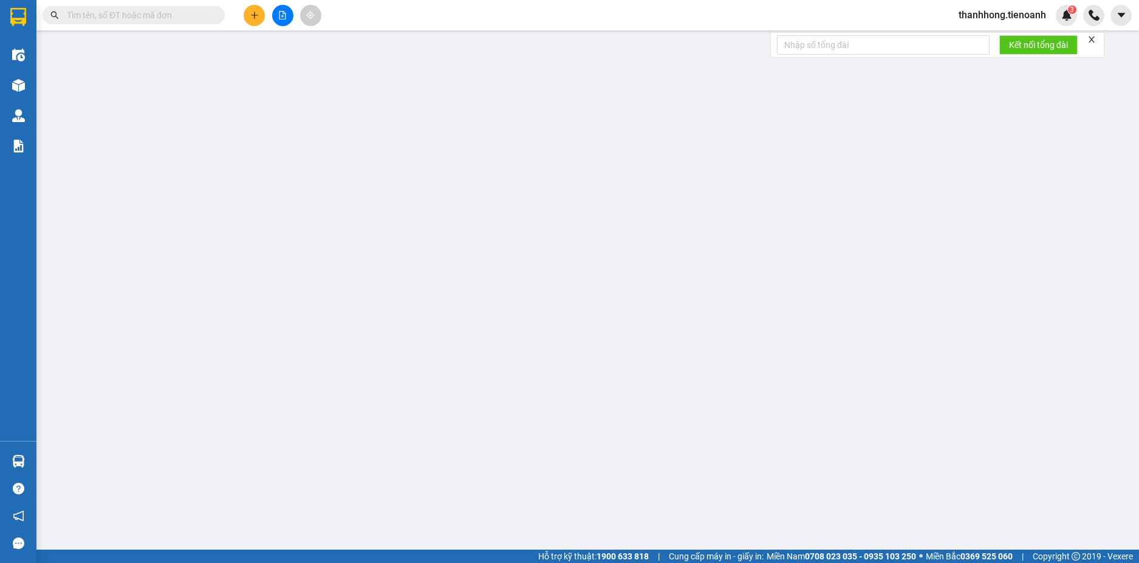
type input "022060002535"
type input "0"
type input "90.000"
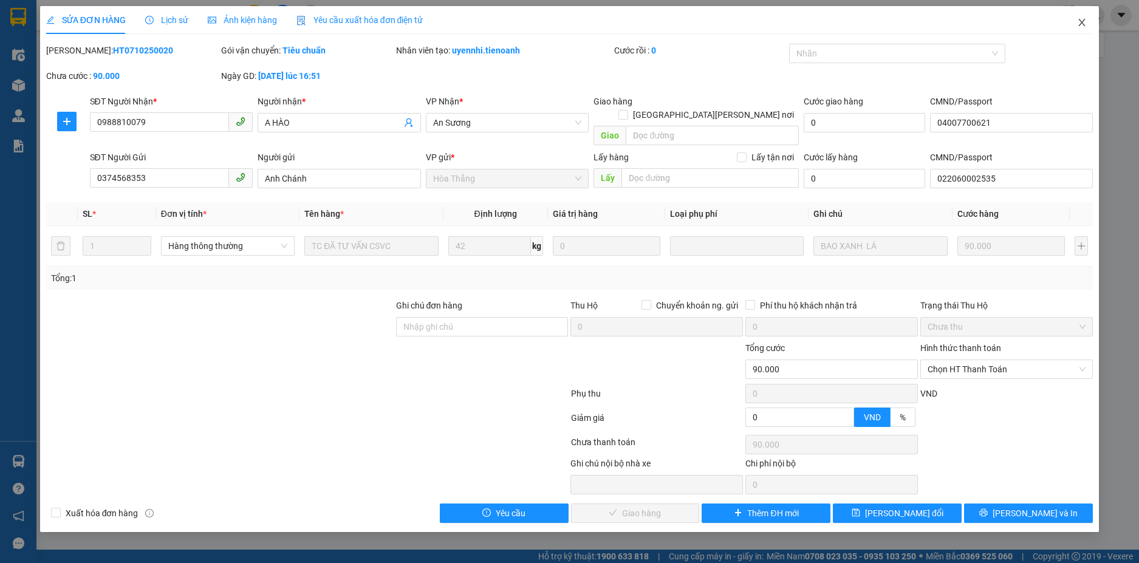
drag, startPoint x: 1073, startPoint y: 19, endPoint x: 1079, endPoint y: 19, distance: 6.7
click at [1076, 19] on span "Close" at bounding box center [1082, 23] width 34 height 34
click at [1079, 19] on div "thanhhong.tienoanh 3" at bounding box center [1044, 15] width 190 height 21
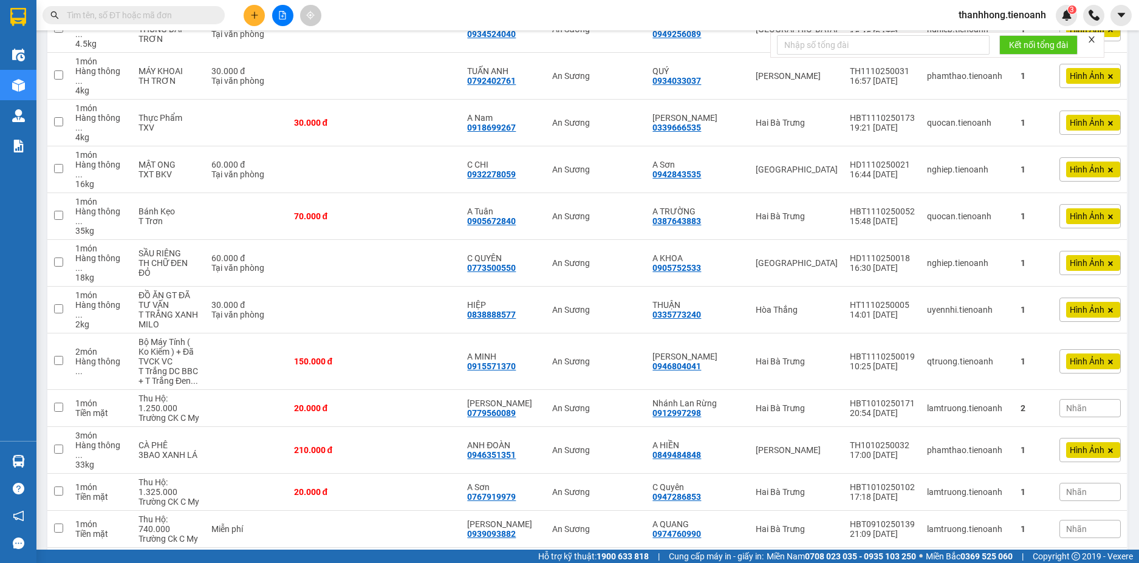
scroll to position [589, 0]
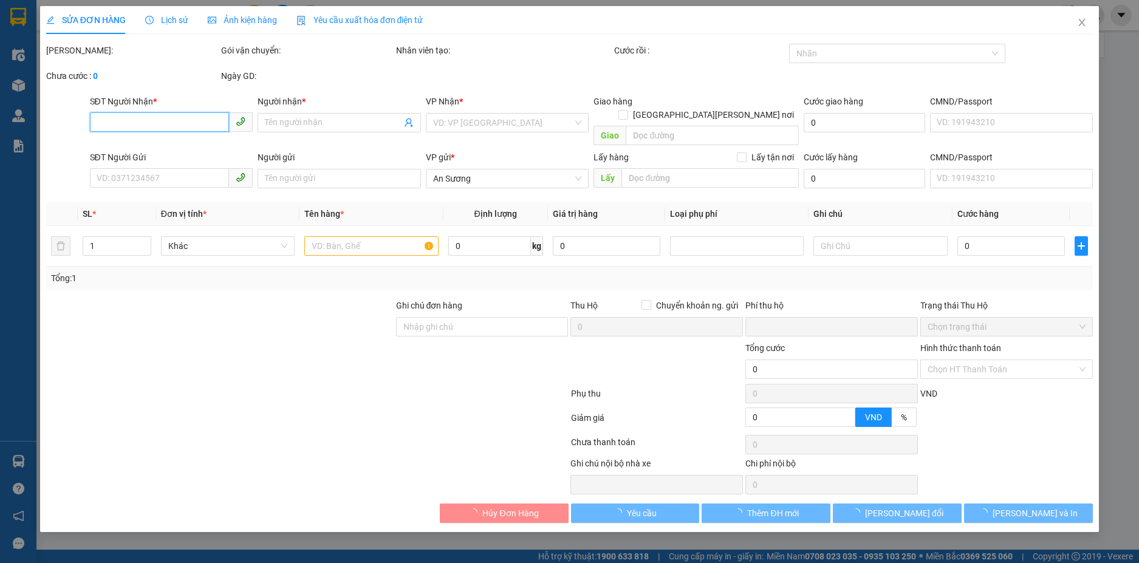
type input "0988810079"
type input "A HÀO"
type input "04007700621"
type input "0374568353"
type input "Anh Chánh"
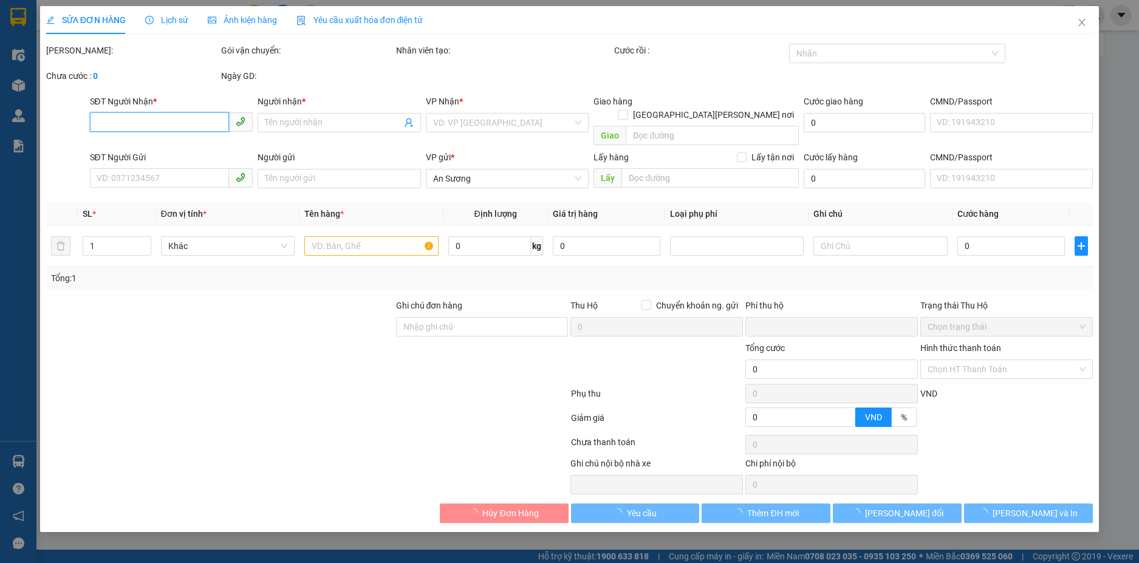
type input "022060002535"
type input "0"
type input "90.000"
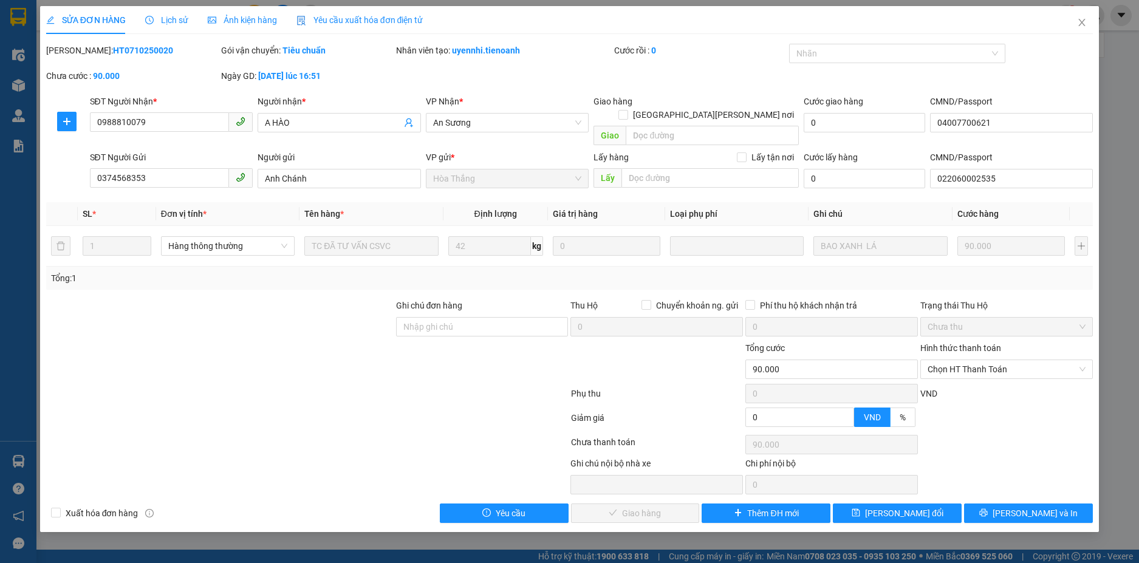
click at [1138, 494] on div "SỬA ĐƠN HÀNG Lịch sử [PERSON_NAME] hàng Yêu cầu xuất [PERSON_NAME] điện tử Tota…" at bounding box center [569, 281] width 1139 height 563
click at [1138, 496] on div "SỬA ĐƠN HÀNG Lịch sử [PERSON_NAME] hàng Yêu cầu xuất [PERSON_NAME] điện tử Tota…" at bounding box center [569, 281] width 1139 height 563
click at [1080, 19] on icon "close" at bounding box center [1082, 23] width 10 height 10
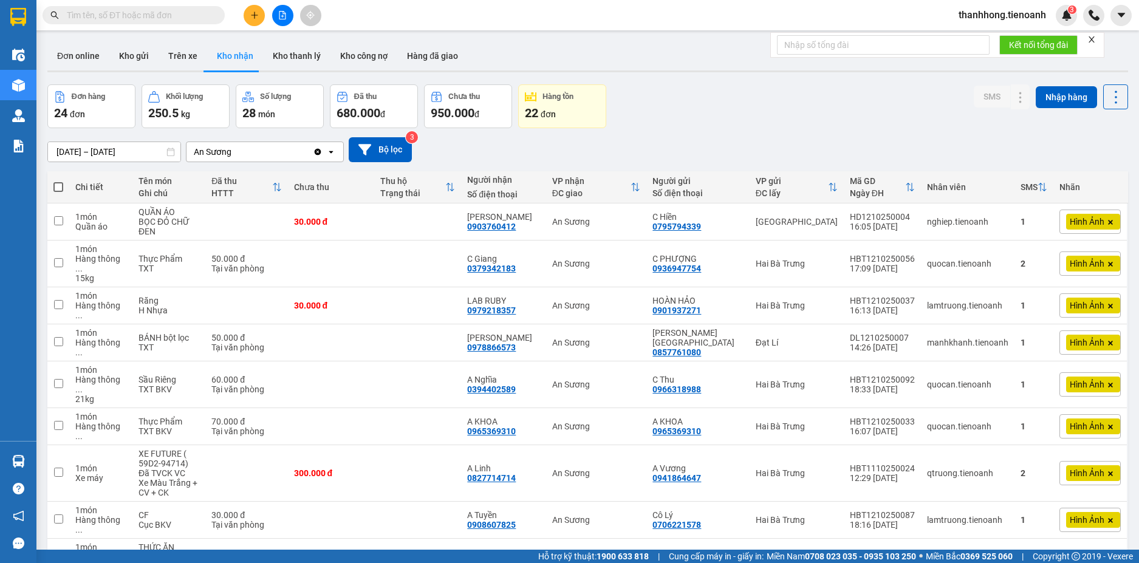
click at [191, 19] on input "text" at bounding box center [138, 15] width 143 height 13
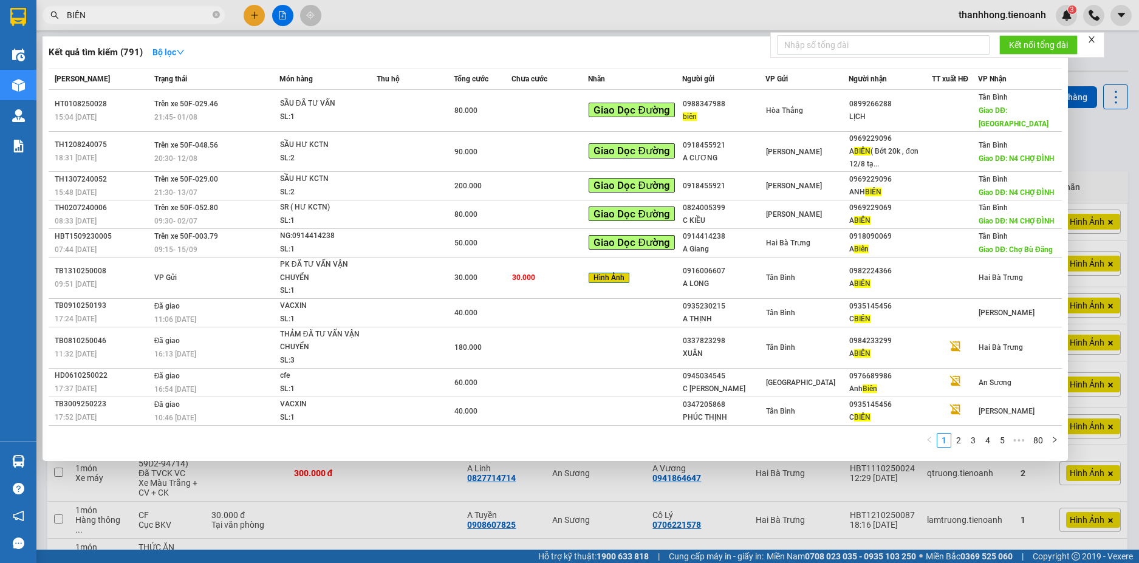
type input "BIÊN"
click at [503, 16] on div at bounding box center [569, 281] width 1139 height 563
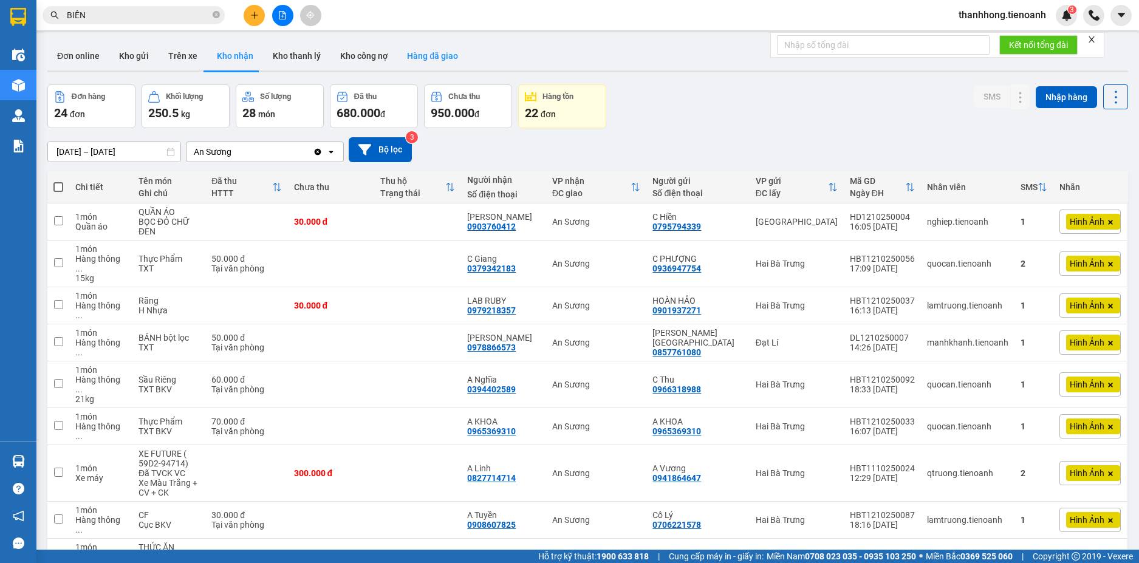
click at [444, 56] on button "Hàng đã giao" at bounding box center [432, 55] width 70 height 29
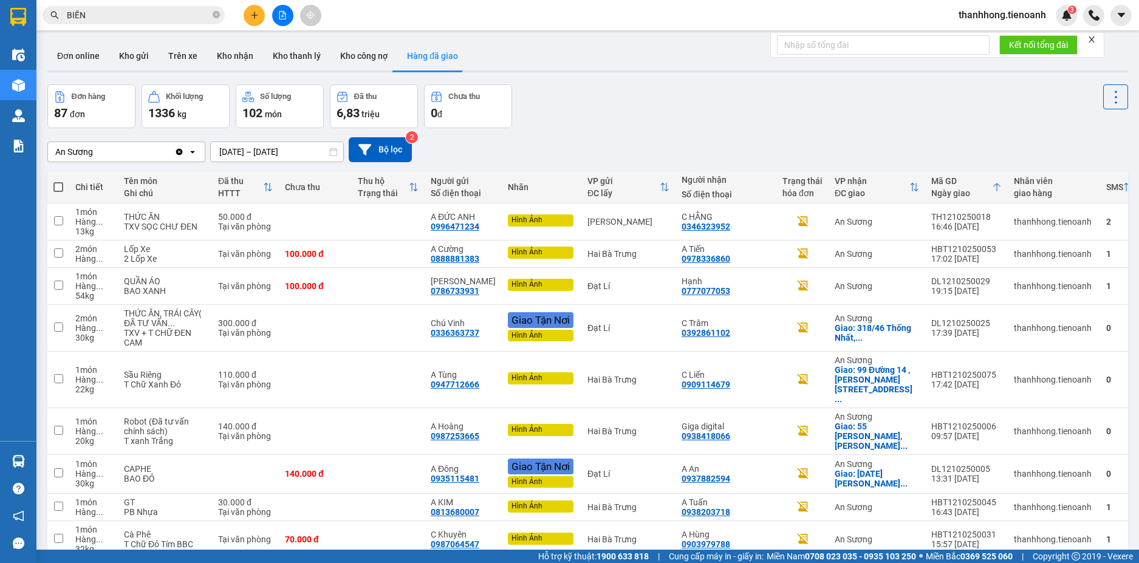
drag, startPoint x: 255, startPoint y: 169, endPoint x: 261, endPoint y: 162, distance: 9.9
click at [255, 168] on div "An [PERSON_NAME] Clear value open [DATE] – [DATE] Press the down arrow key to i…" at bounding box center [587, 149] width 1081 height 43
click at [269, 150] on input "[DATE] – [DATE]" at bounding box center [277, 151] width 132 height 19
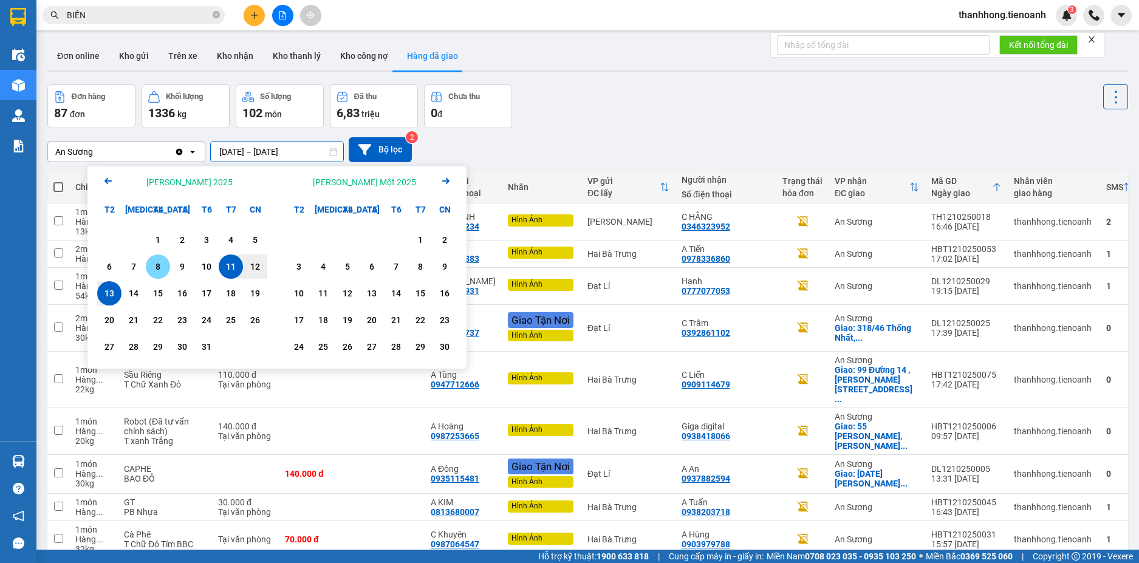
click at [168, 264] on div "8" at bounding box center [158, 267] width 24 height 24
click at [174, 262] on div "9" at bounding box center [182, 266] width 17 height 15
type input "08/10/2025 – 09/10/2025"
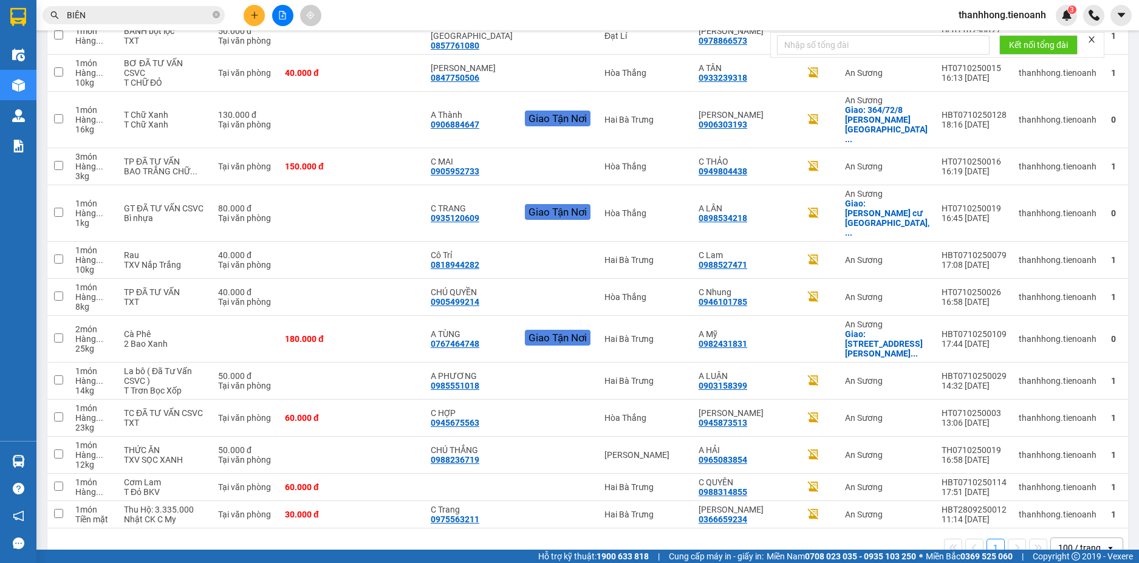
scroll to position [1732, 0]
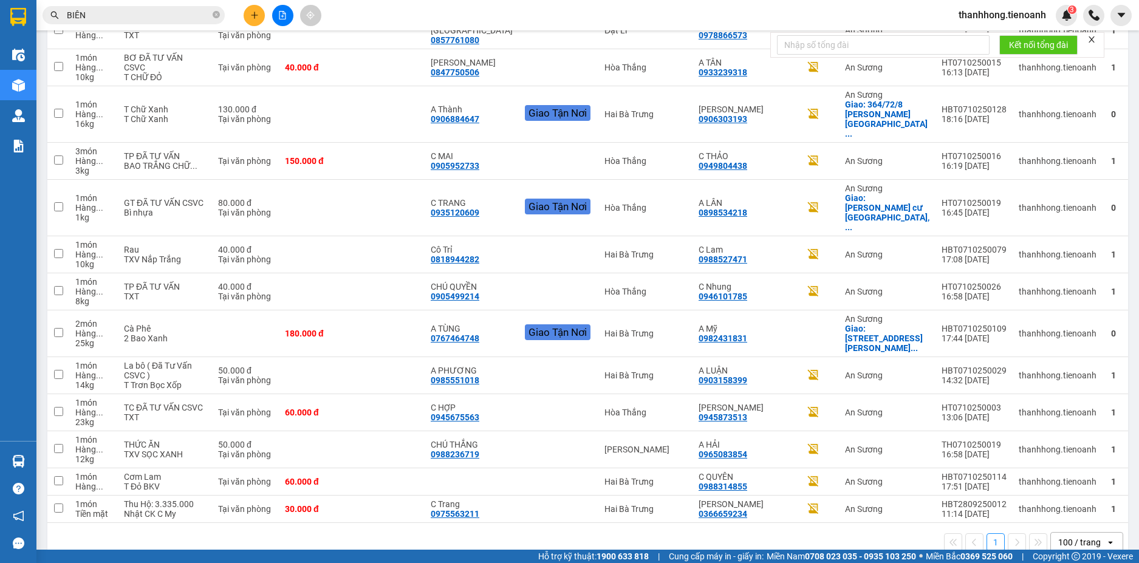
click at [587, 24] on div "Kết quả tìm kiếm ( 791 ) Bộ lọc Mã ĐH Trạng thái Món hàng Thu hộ Tổng cước Chưa…" at bounding box center [569, 15] width 1139 height 30
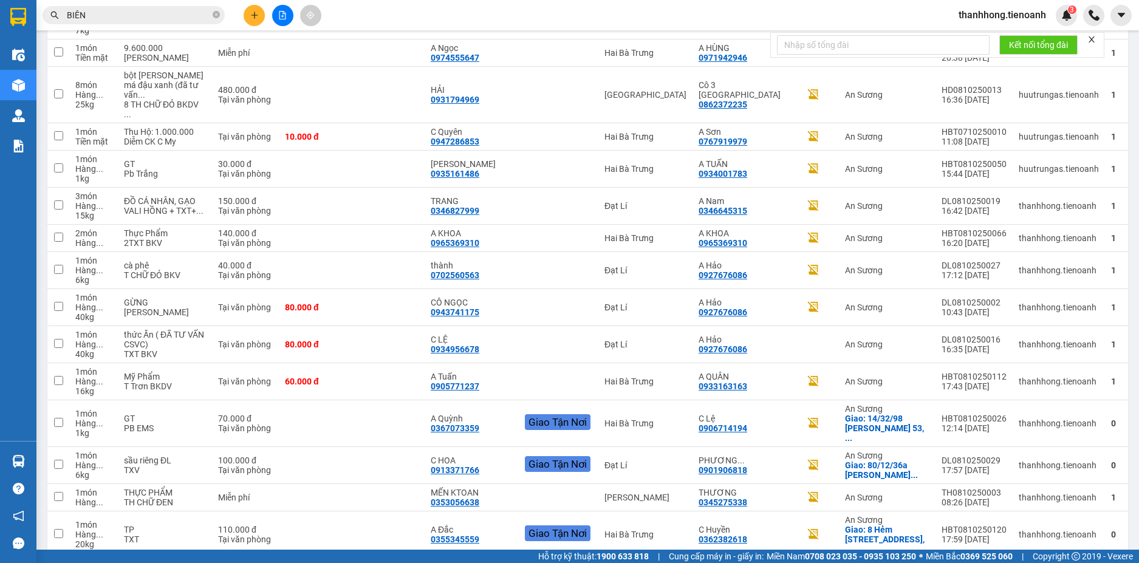
scroll to position [0, 0]
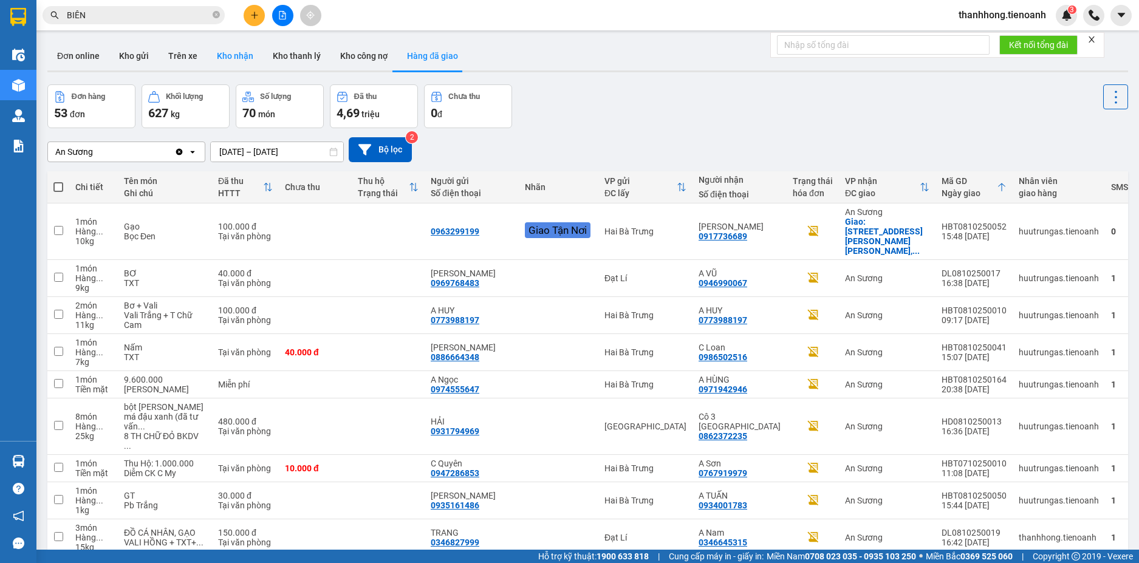
click at [225, 54] on button "Kho nhận" at bounding box center [235, 55] width 56 height 29
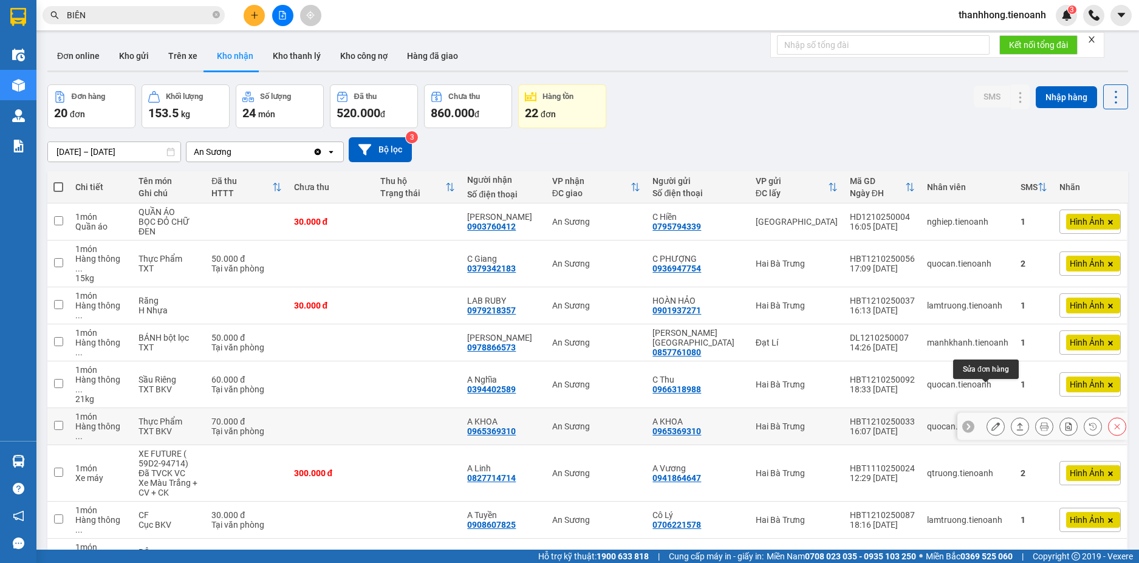
click at [991, 422] on icon at bounding box center [995, 426] width 9 height 9
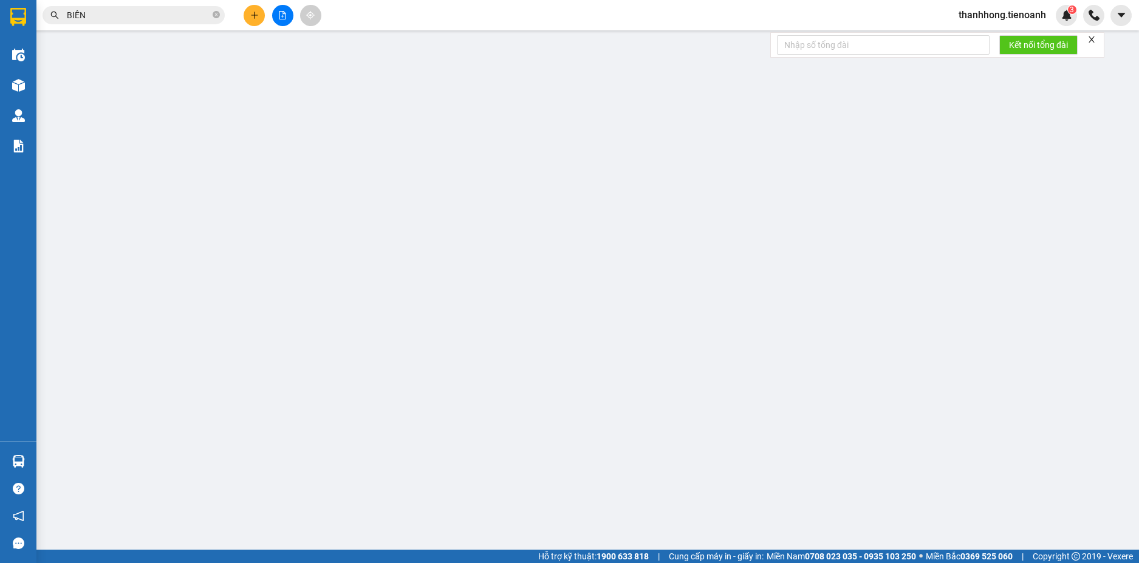
type input "0965369310"
type input "A KHOA"
type input "0965369310"
type input "A KHOA"
type input "0"
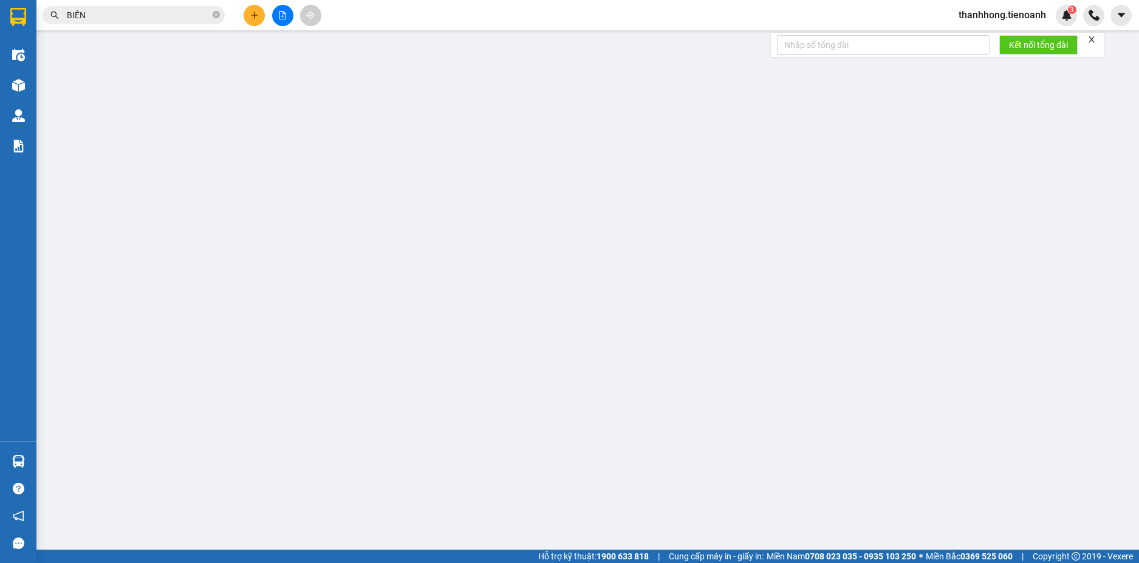
type input "70.000"
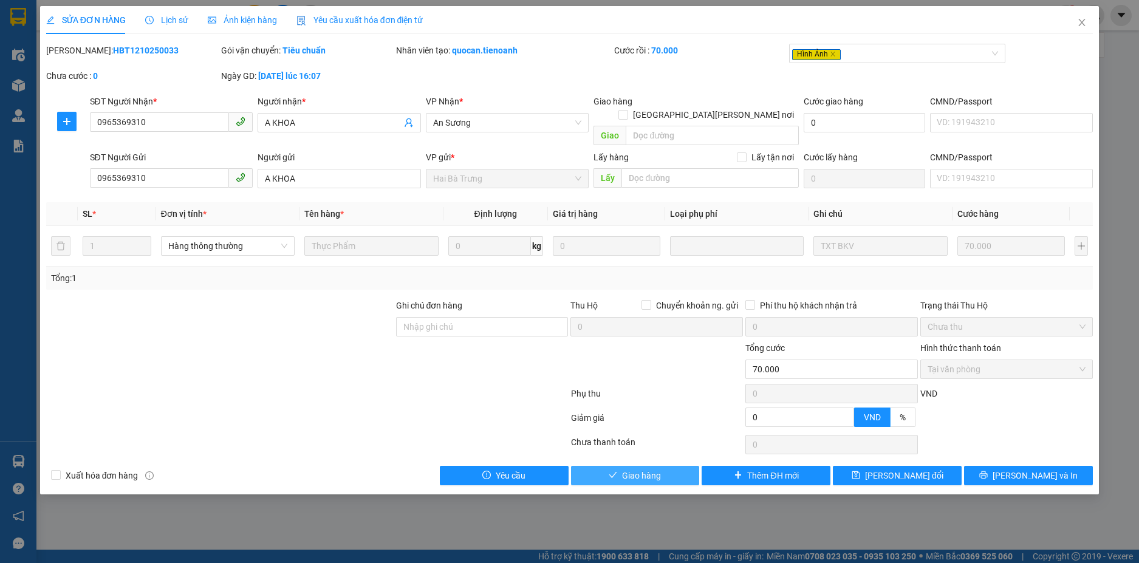
click at [654, 469] on span "Giao hàng" at bounding box center [641, 475] width 39 height 13
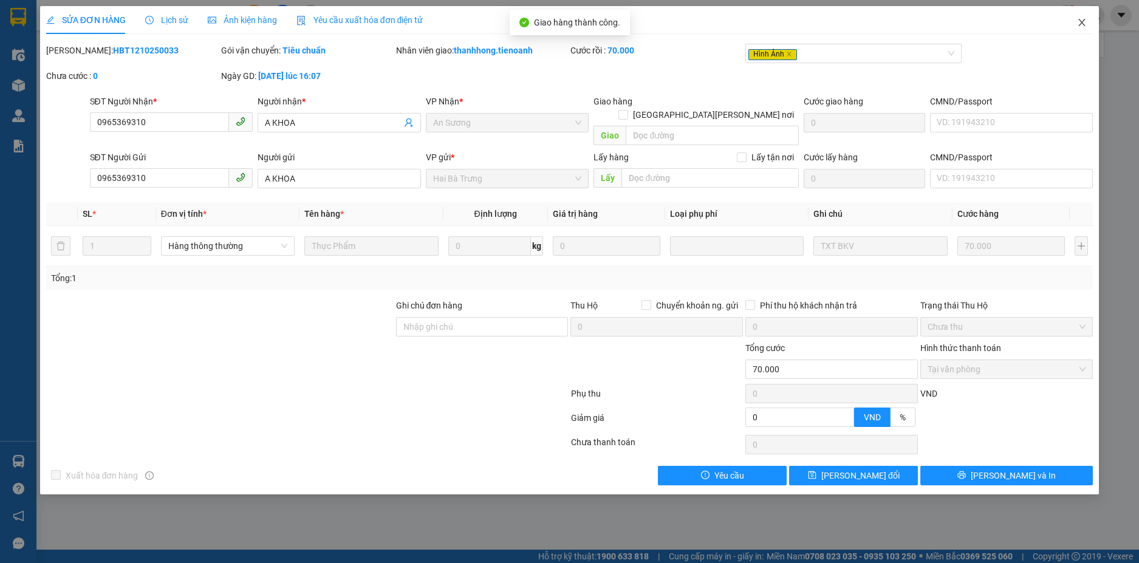
click at [1077, 19] on icon "close" at bounding box center [1082, 23] width 10 height 10
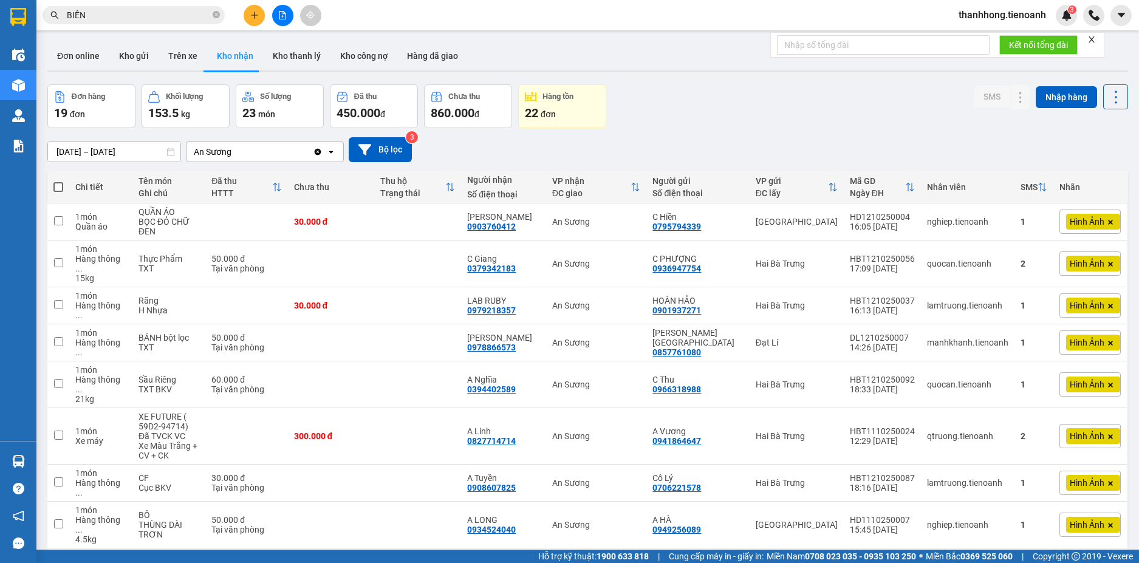
click at [256, 19] on icon "plus" at bounding box center [254, 15] width 9 height 9
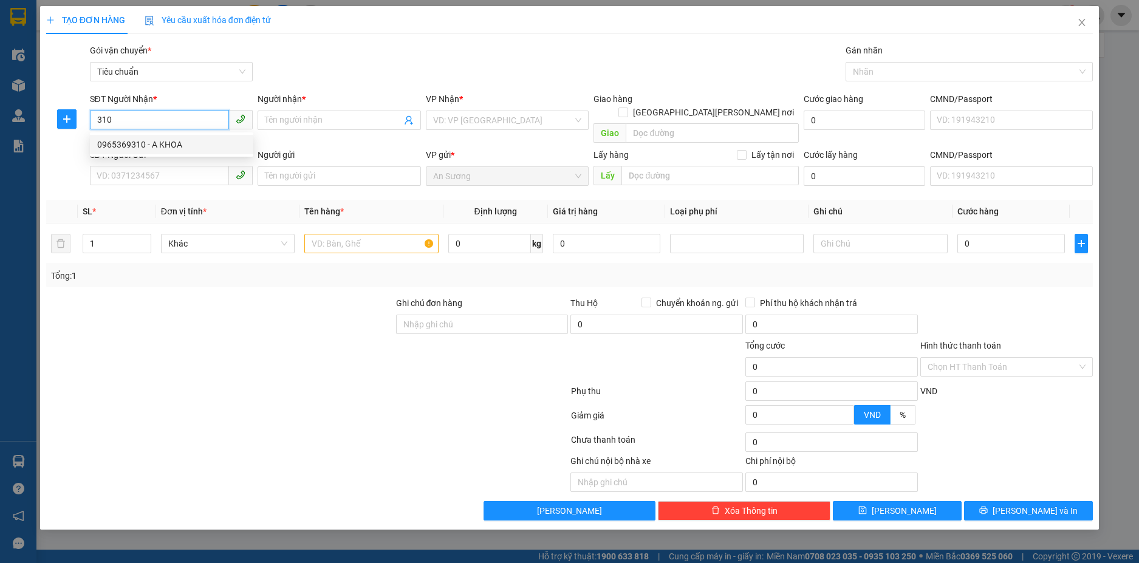
click at [193, 143] on div "0965369310 - A KHOA" at bounding box center [171, 144] width 149 height 13
type input "0965369310"
type input "A KHOA"
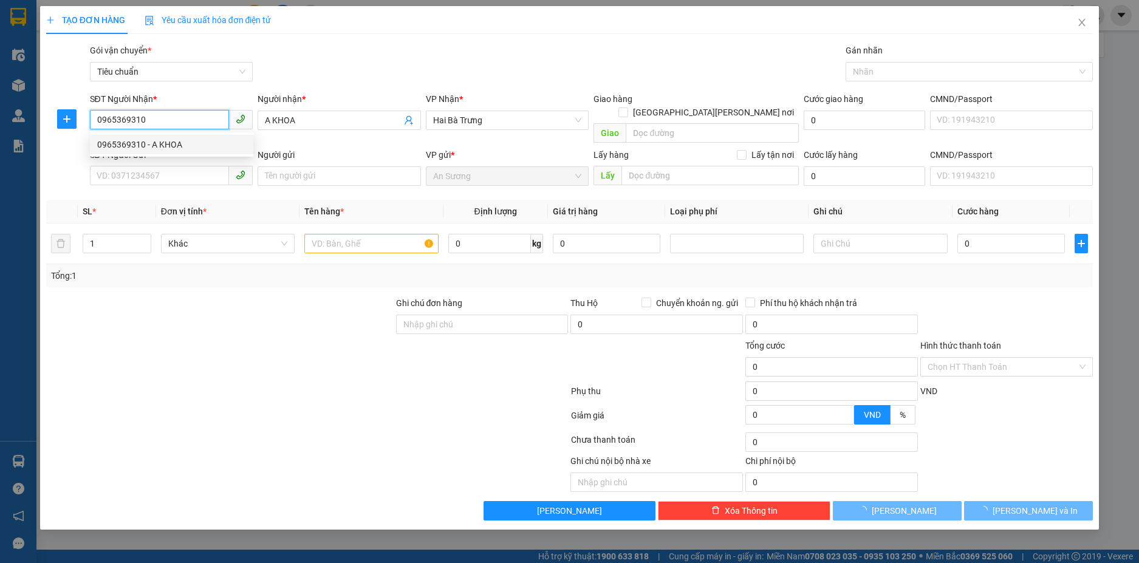
type input "60.000"
type input "0965369310"
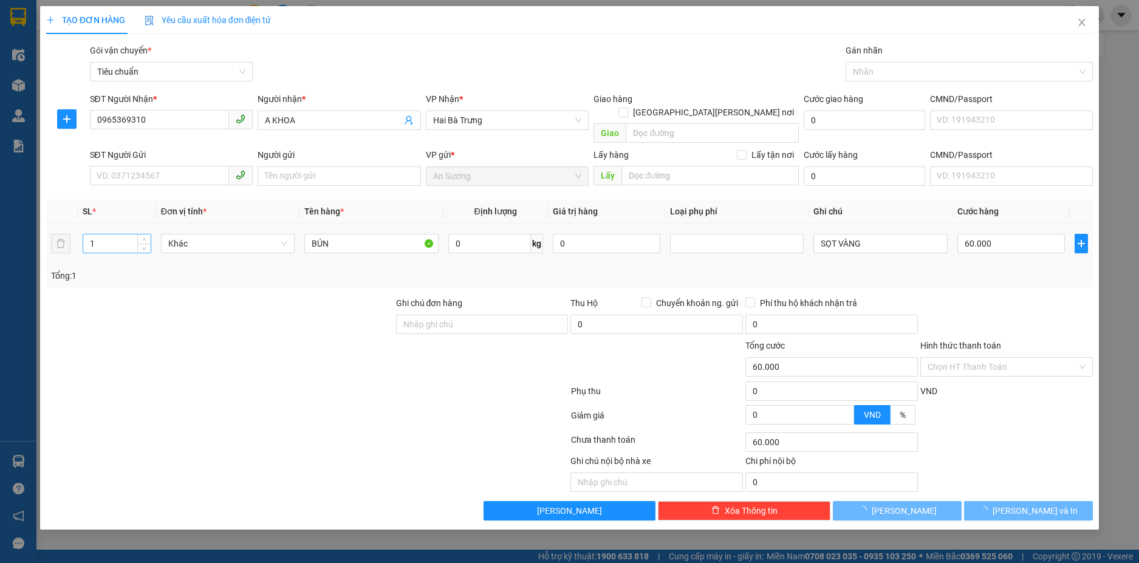
click at [111, 234] on input "1" at bounding box center [116, 243] width 67 height 18
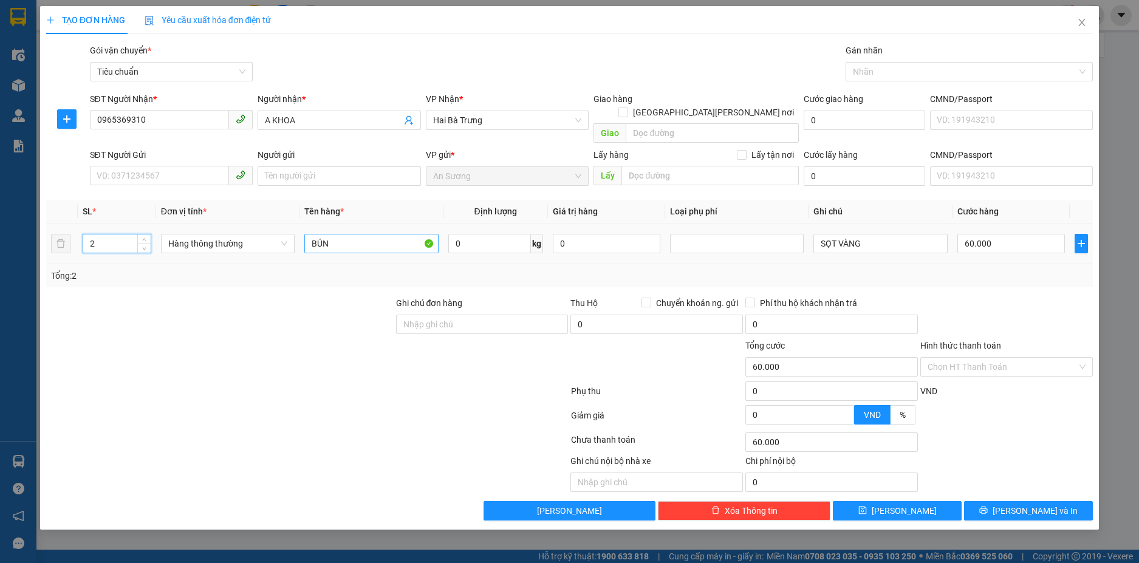
type input "2"
click at [336, 234] on input "BÚN" at bounding box center [371, 243] width 134 height 19
type input "0"
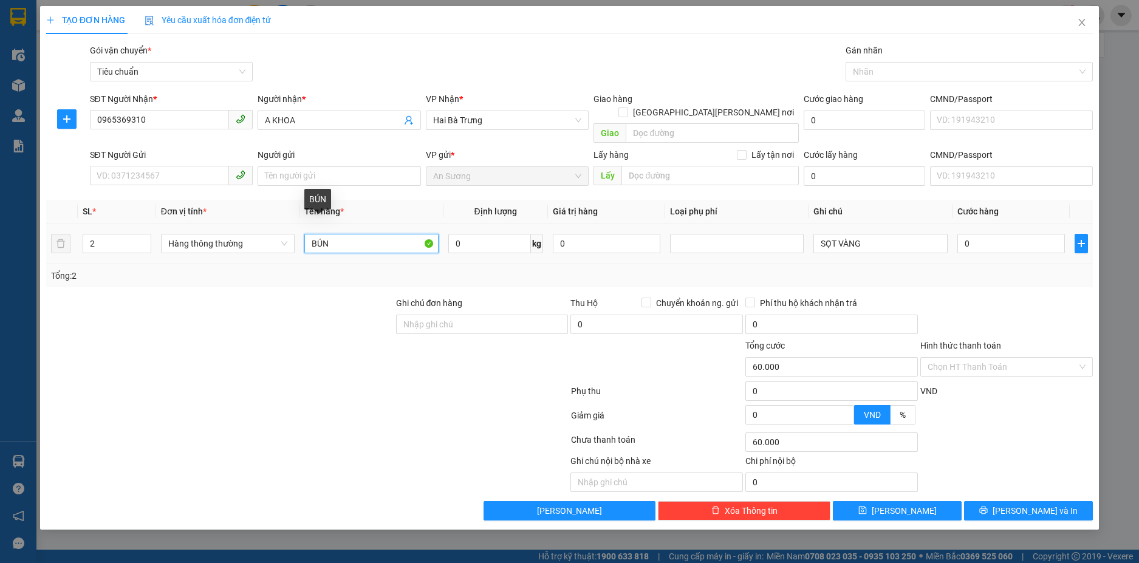
type input "0"
type input "t"
type input "T"
type input "D"
type input "ĐL + TH KHÔNG"
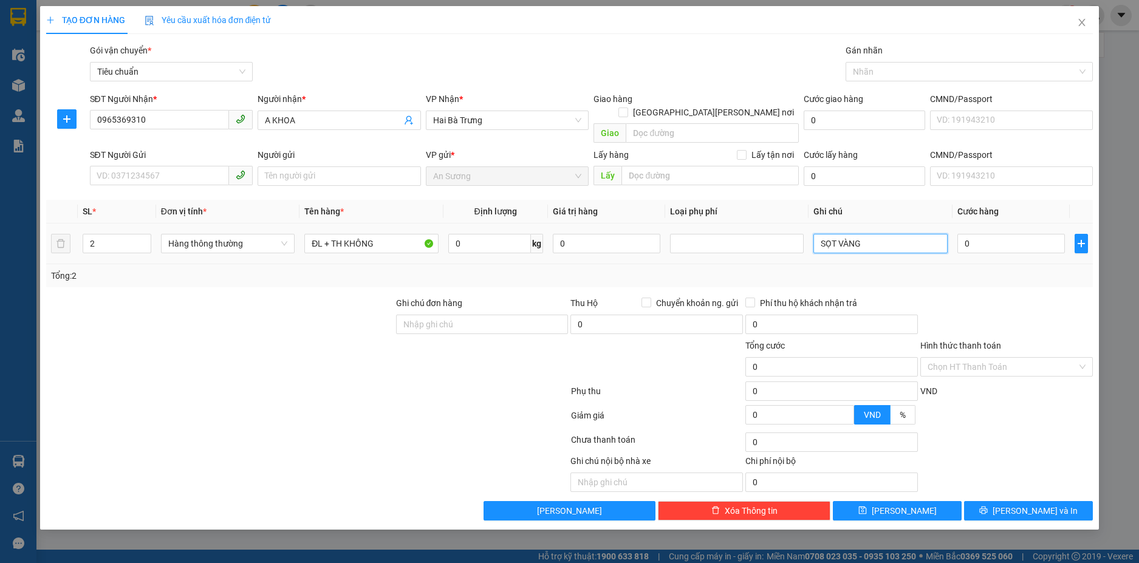
click at [849, 234] on input "SỌT VÀNG" at bounding box center [880, 243] width 134 height 19
type input "1 TXV BKV + 1 TH KHÔNG"
click at [1025, 244] on td "0" at bounding box center [1010, 244] width 117 height 41
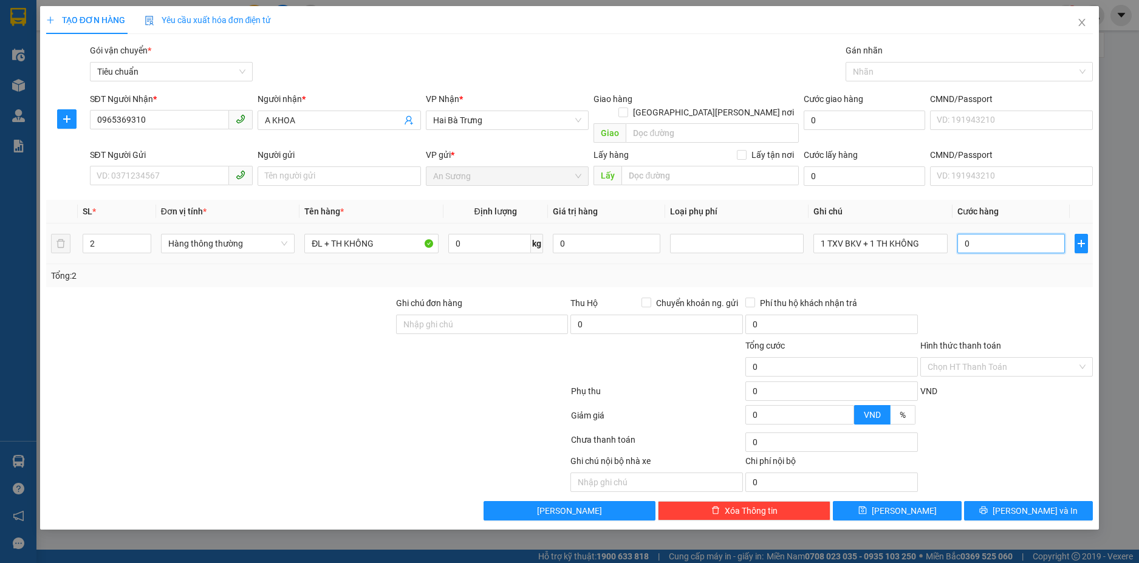
click at [1022, 239] on input "0" at bounding box center [1011, 243] width 108 height 19
click at [1024, 237] on input "0" at bounding box center [1011, 243] width 108 height 19
type input "09"
type input "9"
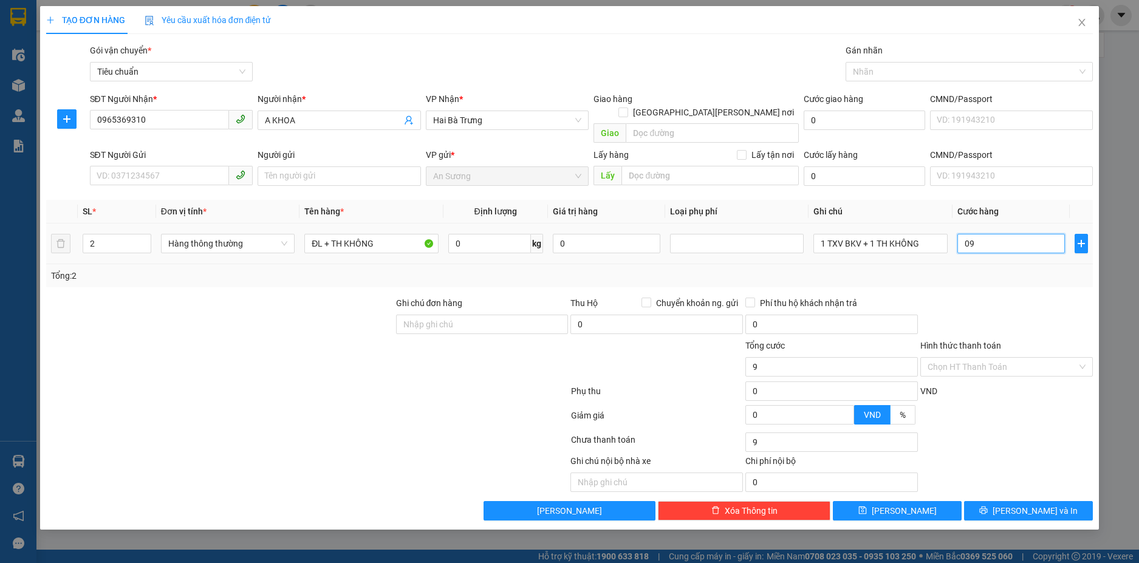
type input "090"
type input "90"
type input "090"
click at [1025, 269] on div "Tổng: 2" at bounding box center [570, 275] width 1038 height 13
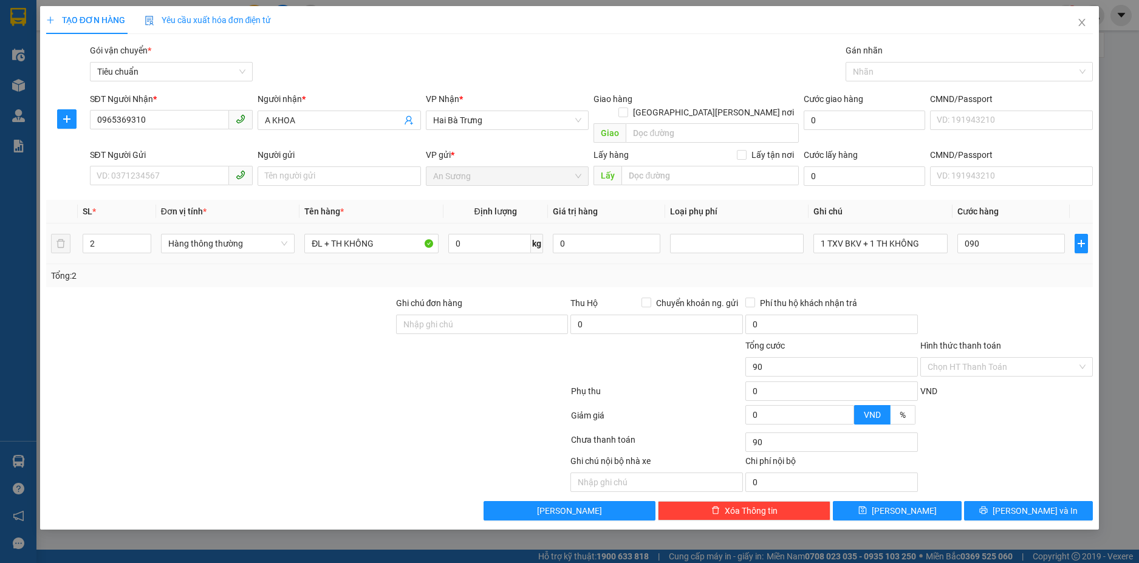
type input "90.000"
click at [1027, 504] on span "[PERSON_NAME] và In" at bounding box center [1035, 510] width 85 height 13
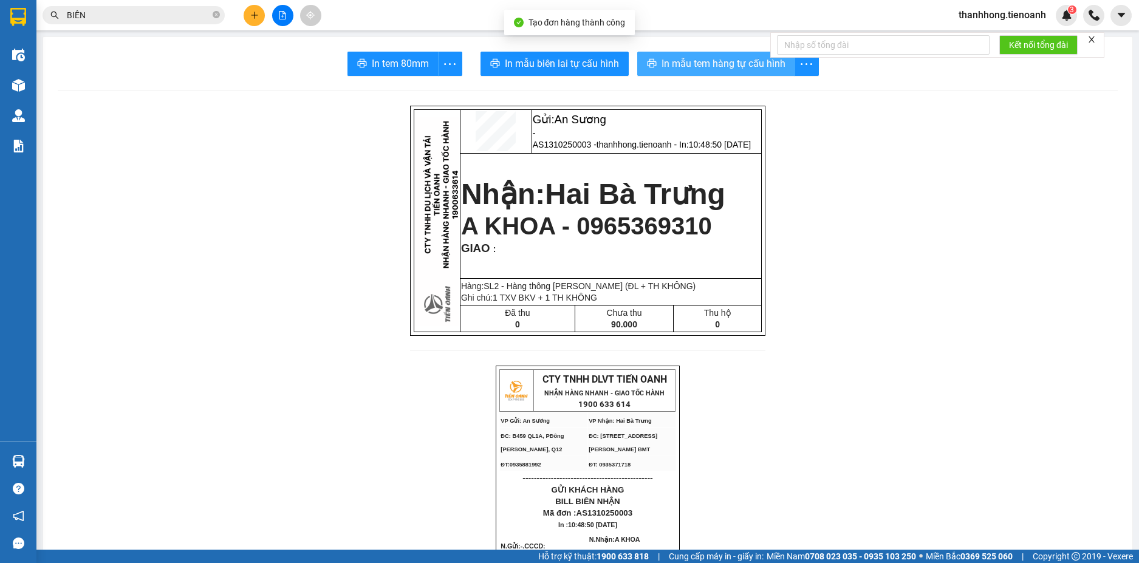
click at [662, 63] on span "In mẫu tem hàng tự cấu hình" at bounding box center [724, 63] width 124 height 15
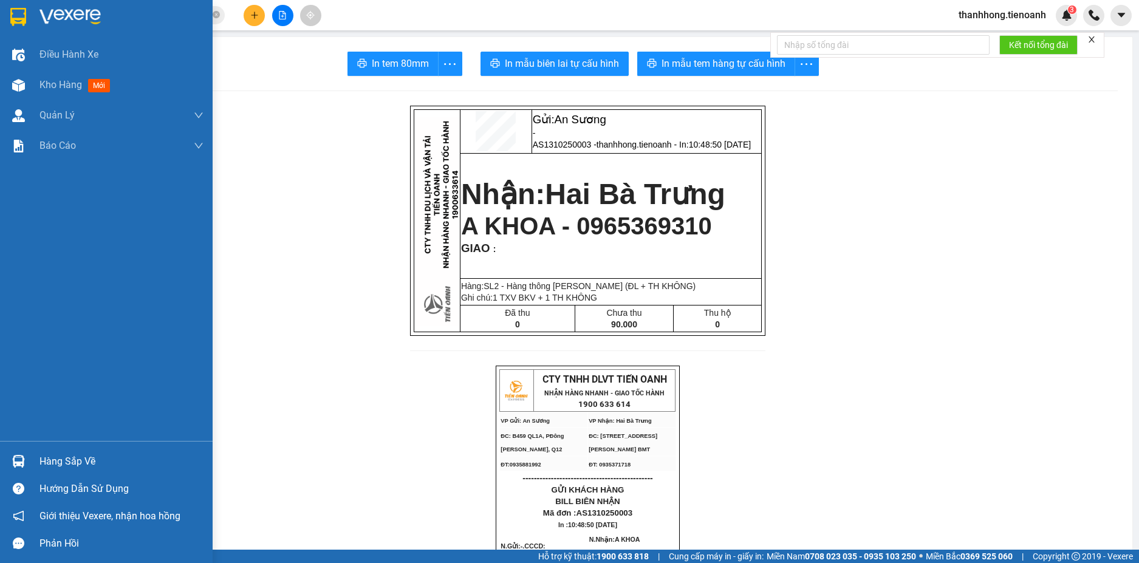
click at [19, 19] on img at bounding box center [18, 17] width 16 height 18
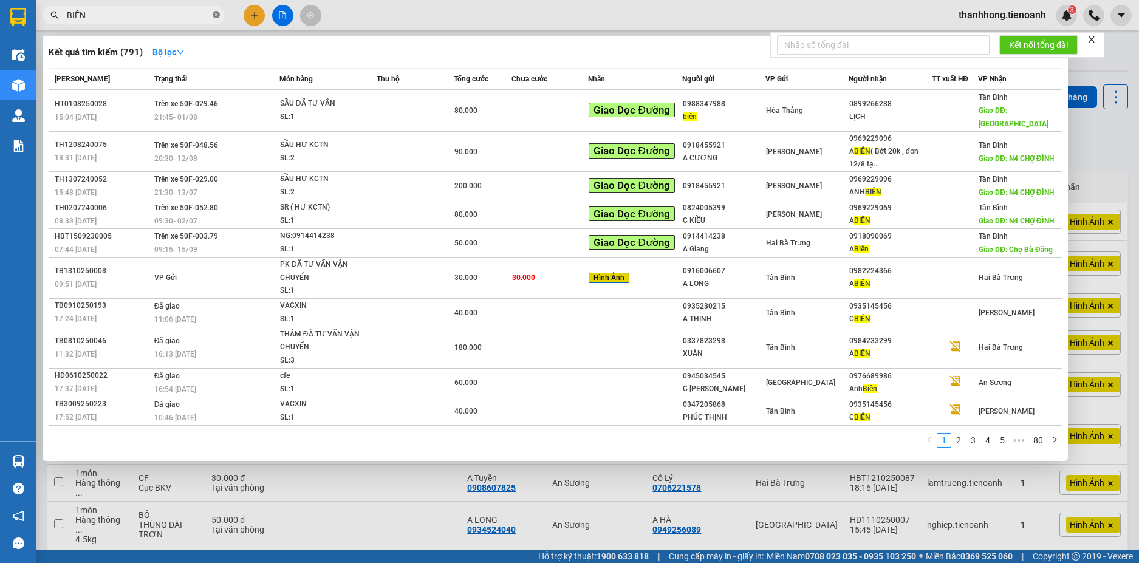
click at [216, 13] on icon "close-circle" at bounding box center [216, 14] width 7 height 7
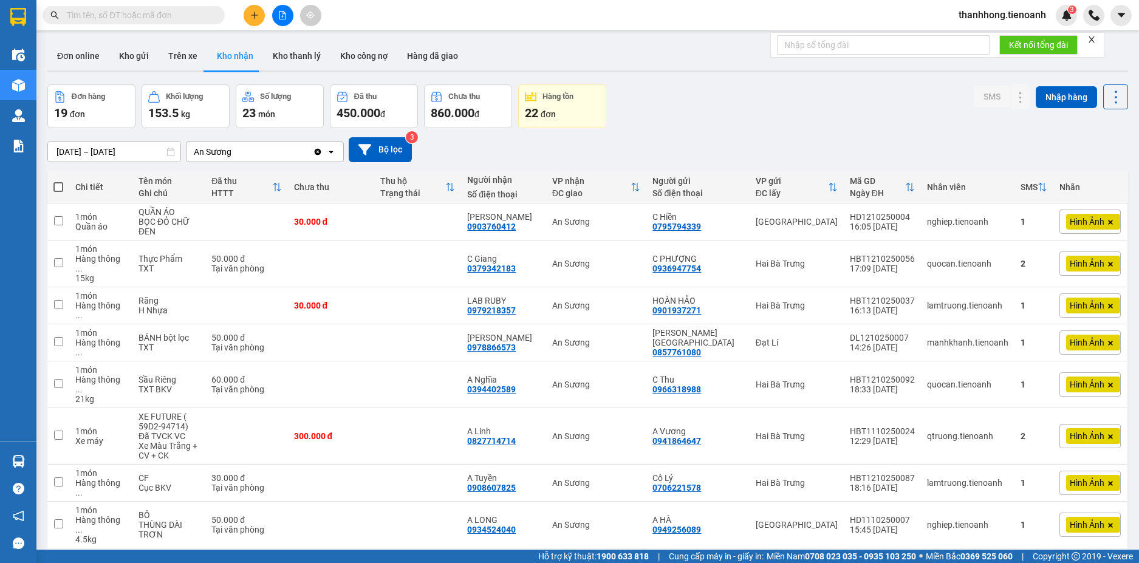
click at [1138, 13] on div "thanhhong.tienoanh 3" at bounding box center [1044, 15] width 190 height 21
click at [991, 332] on button at bounding box center [995, 342] width 17 height 21
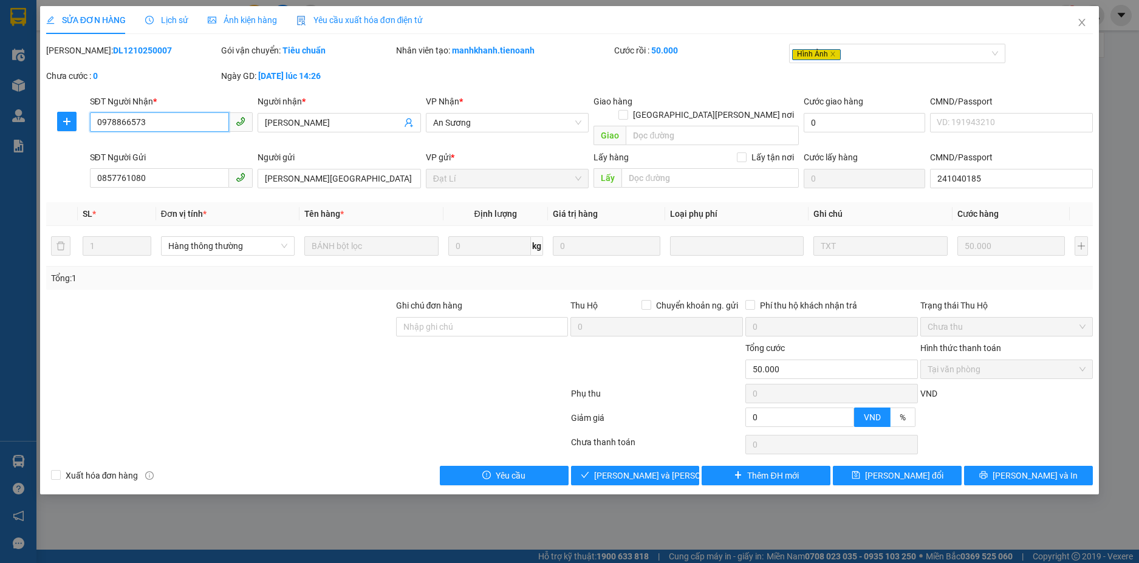
type input "0978866573"
type input "[PERSON_NAME]"
type input "0857761080"
type input "Nga [GEOGRAPHIC_DATA]"
type input "241040185"
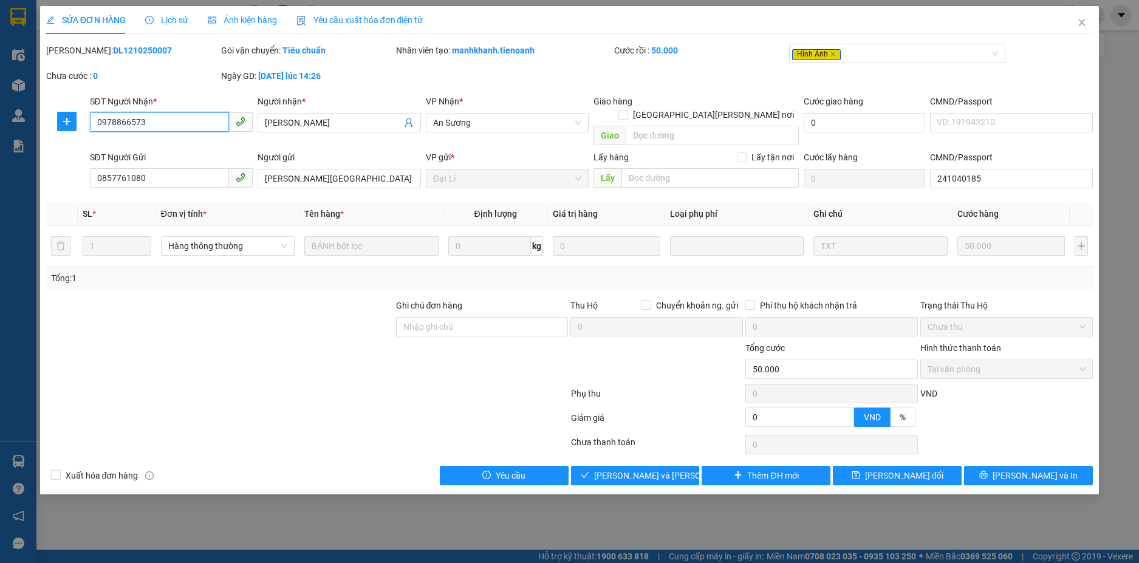
type input "0"
type input "50.000"
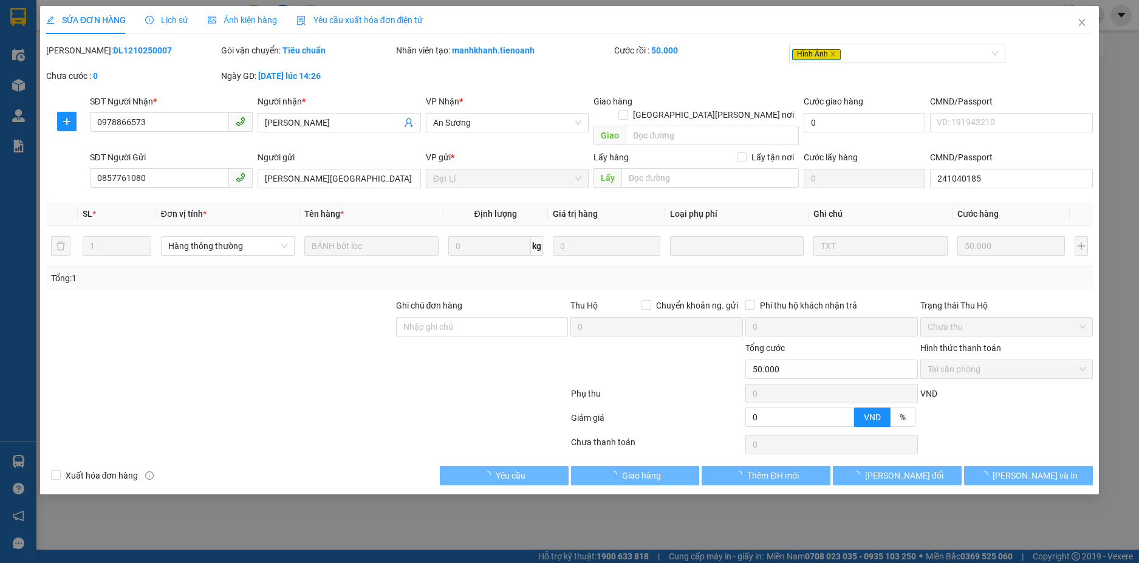
click at [653, 505] on div "SỬA ĐƠN HÀNG Lịch sử Ảnh kiện hàng Yêu cầu xuất hóa đơn điện tử Total Paid Fee …" at bounding box center [569, 281] width 1139 height 563
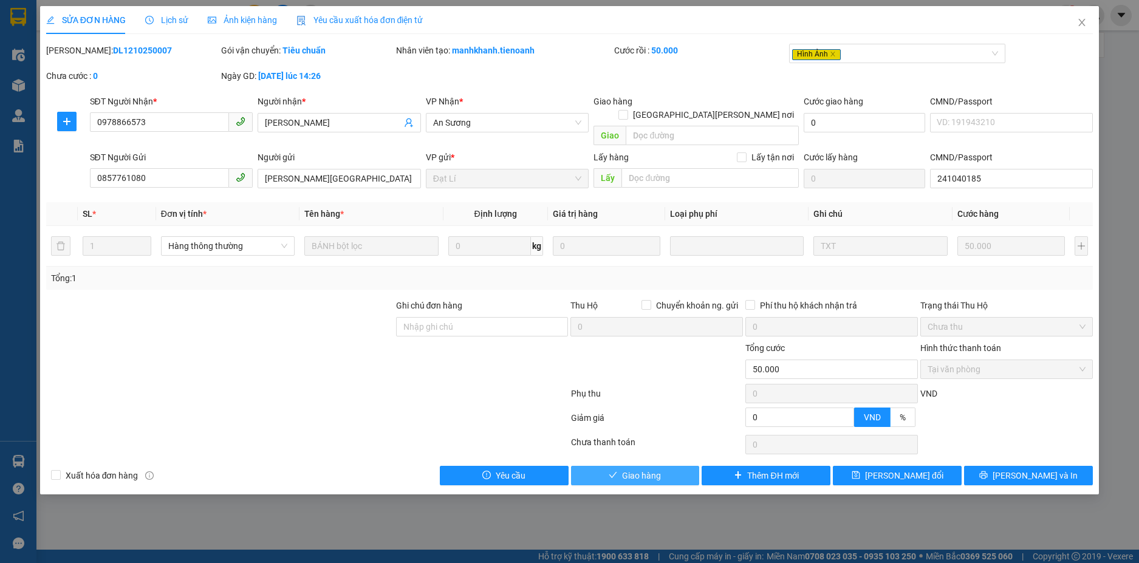
click at [653, 469] on span "Giao hàng" at bounding box center [641, 475] width 39 height 13
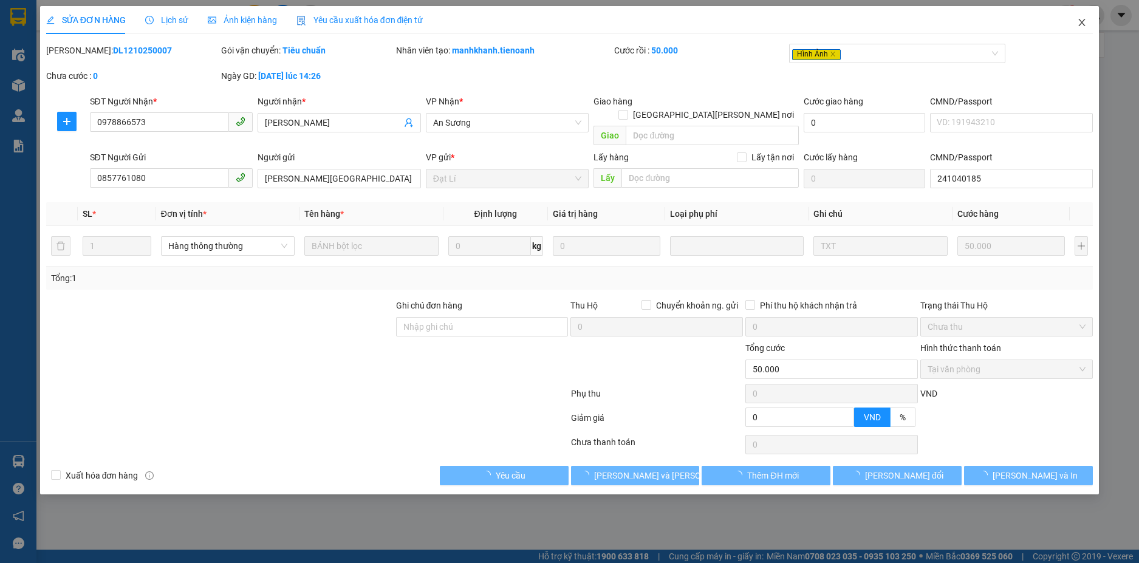
click at [1083, 22] on icon "close" at bounding box center [1082, 22] width 7 height 7
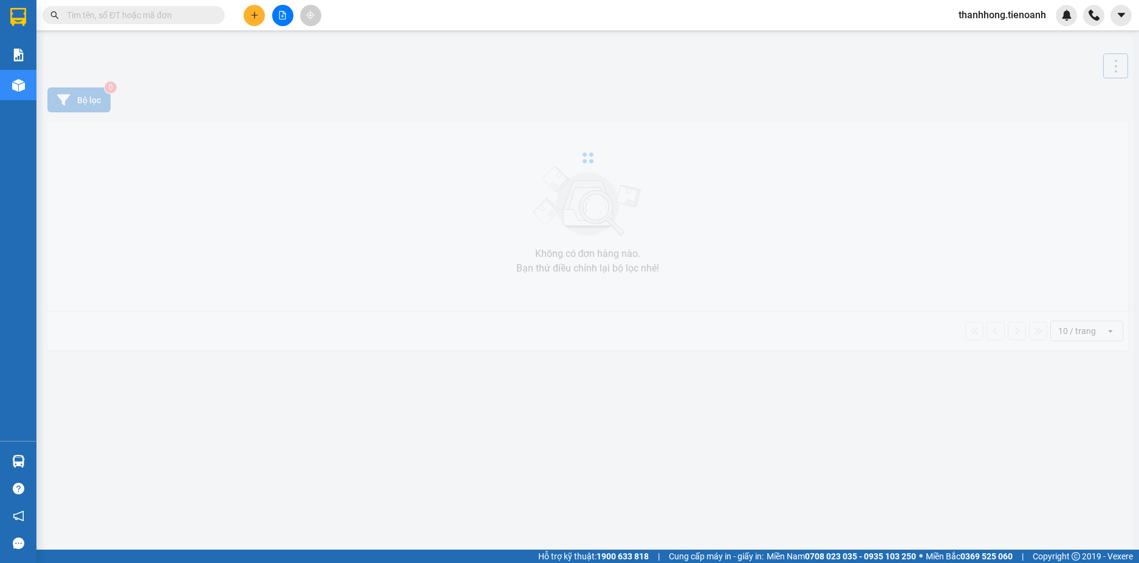
click at [152, 12] on input "text" at bounding box center [138, 15] width 143 height 13
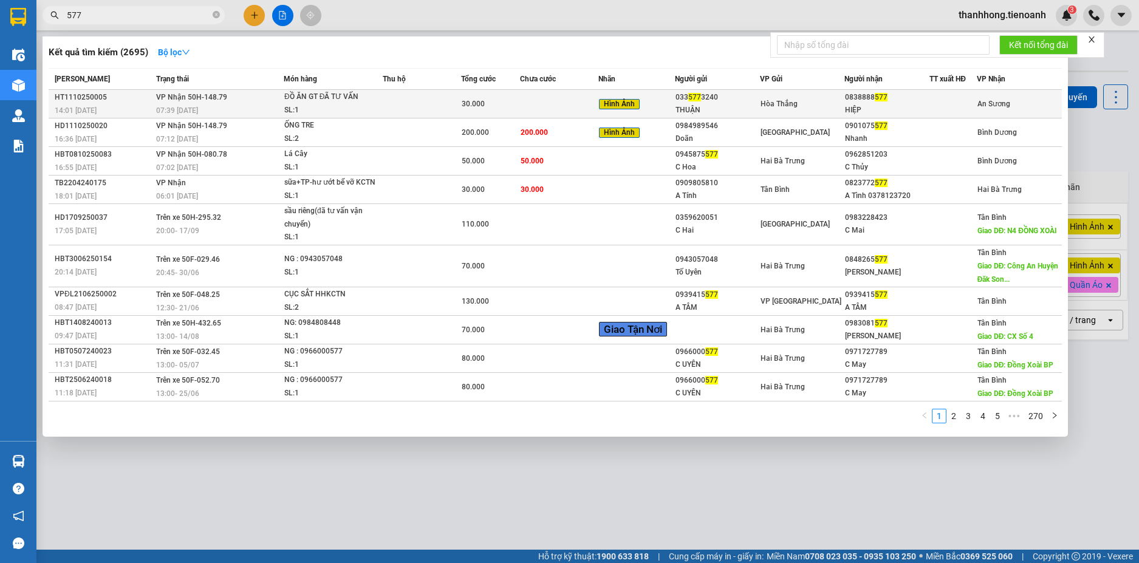
type input "577"
click at [480, 107] on span "30.000" at bounding box center [473, 104] width 23 height 9
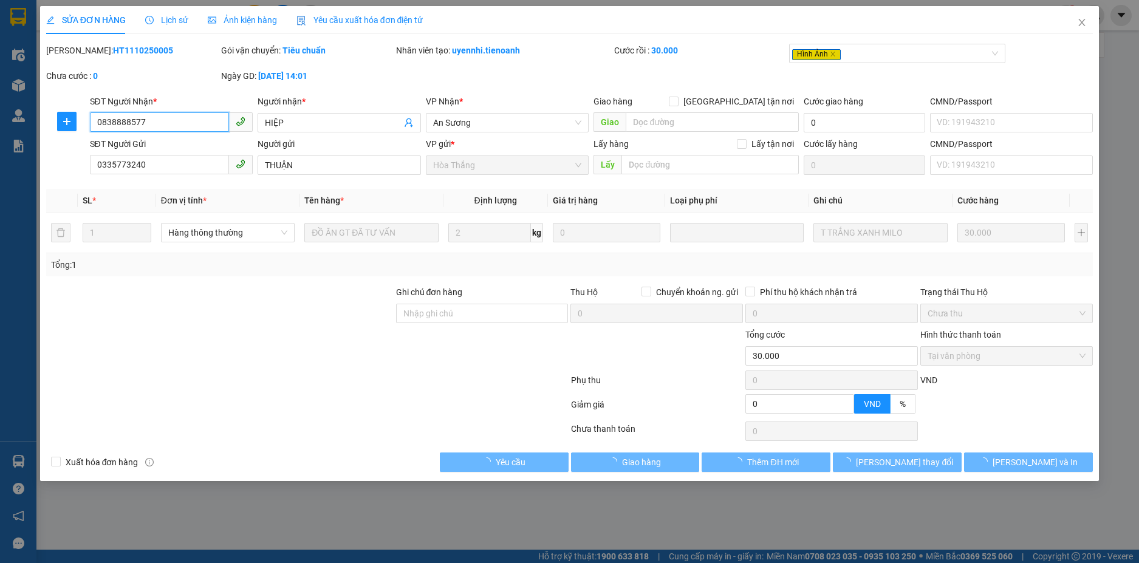
type input "0838888577"
type input "HIỆP"
type input "0335773240"
type input "THUẬN"
type input "0"
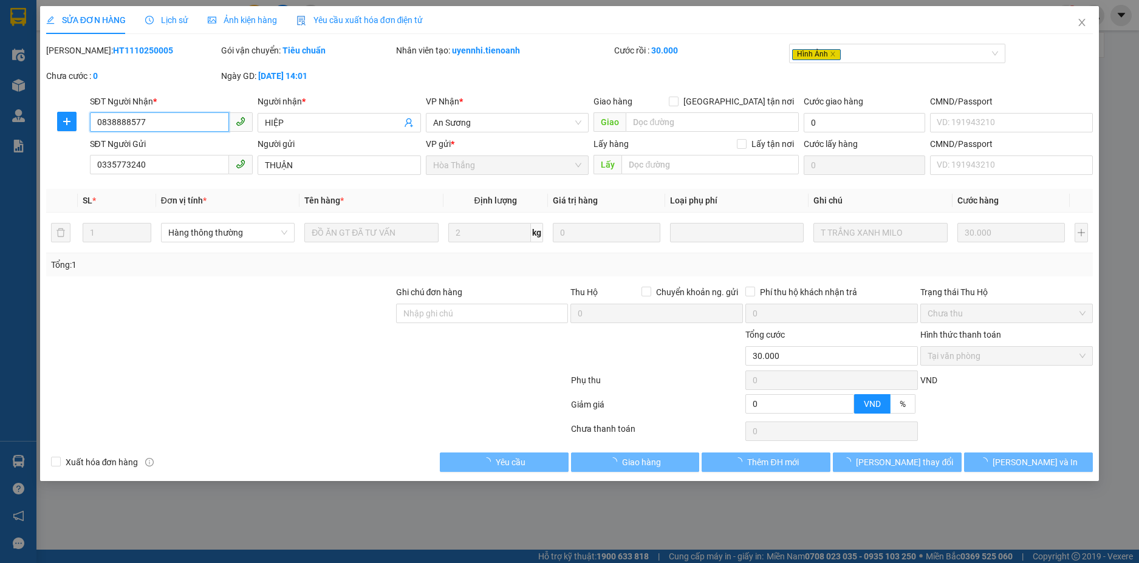
type input "30.000"
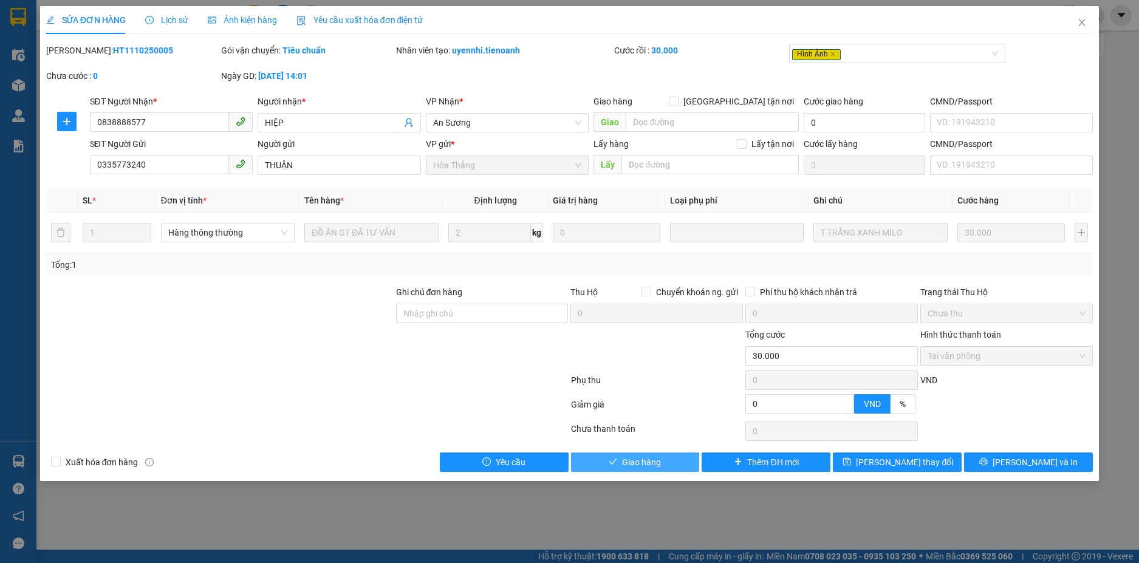
click at [677, 461] on button "Giao hàng" at bounding box center [635, 462] width 129 height 19
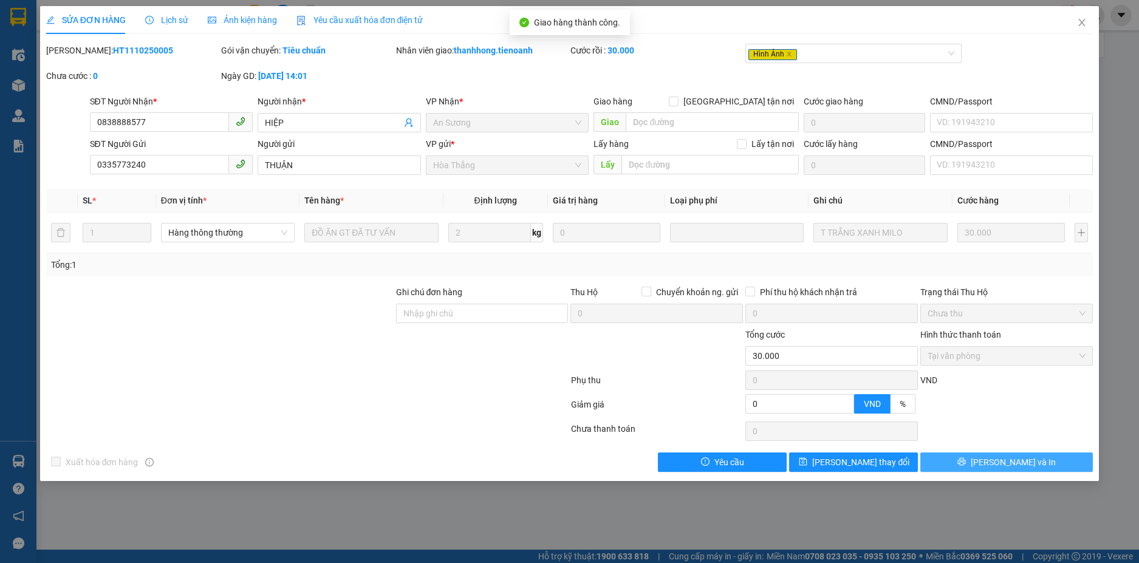
click at [966, 463] on icon "printer" at bounding box center [961, 461] width 9 height 9
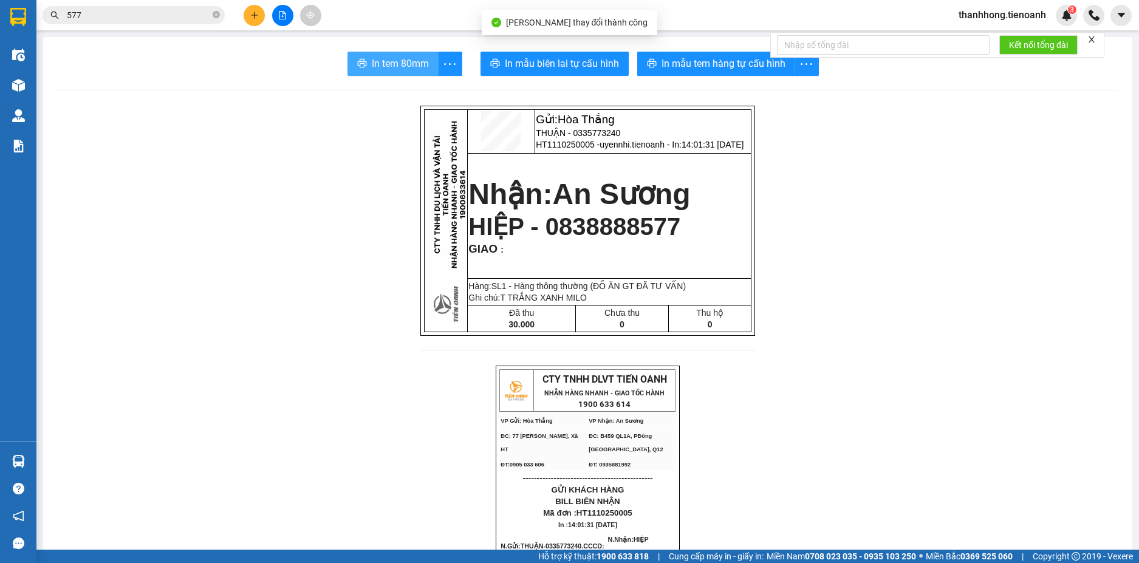
click at [424, 69] on button "In tem 80mm" at bounding box center [392, 64] width 91 height 24
drag, startPoint x: 215, startPoint y: 17, endPoint x: 212, endPoint y: 24, distance: 7.9
click at [215, 17] on icon "close-circle" at bounding box center [216, 14] width 7 height 7
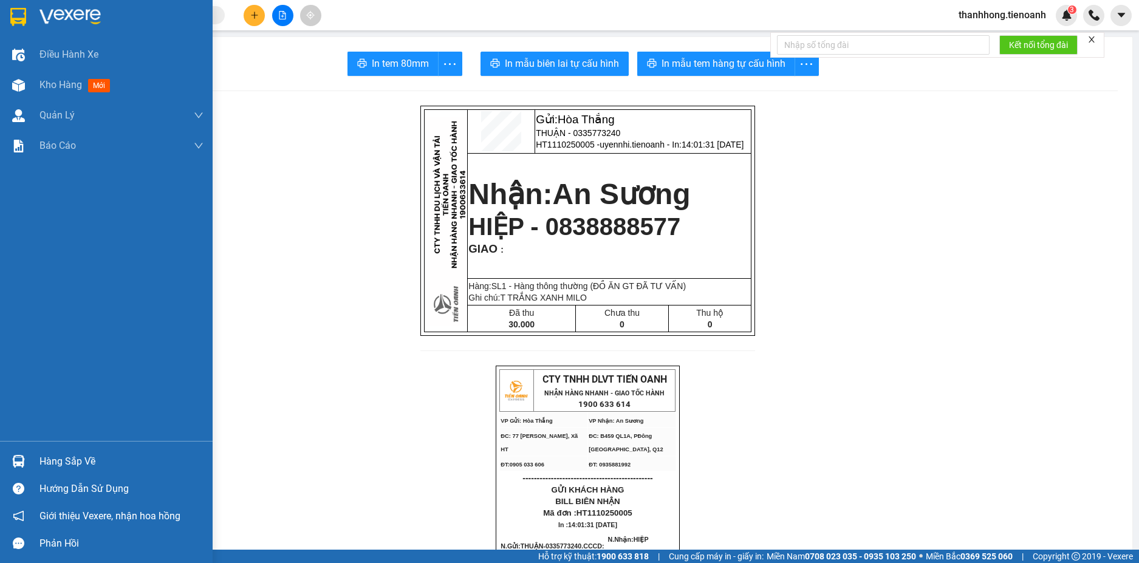
drag, startPoint x: 21, startPoint y: 83, endPoint x: 1138, endPoint y: 76, distance: 1117.1
click at [21, 81] on img at bounding box center [18, 85] width 13 height 13
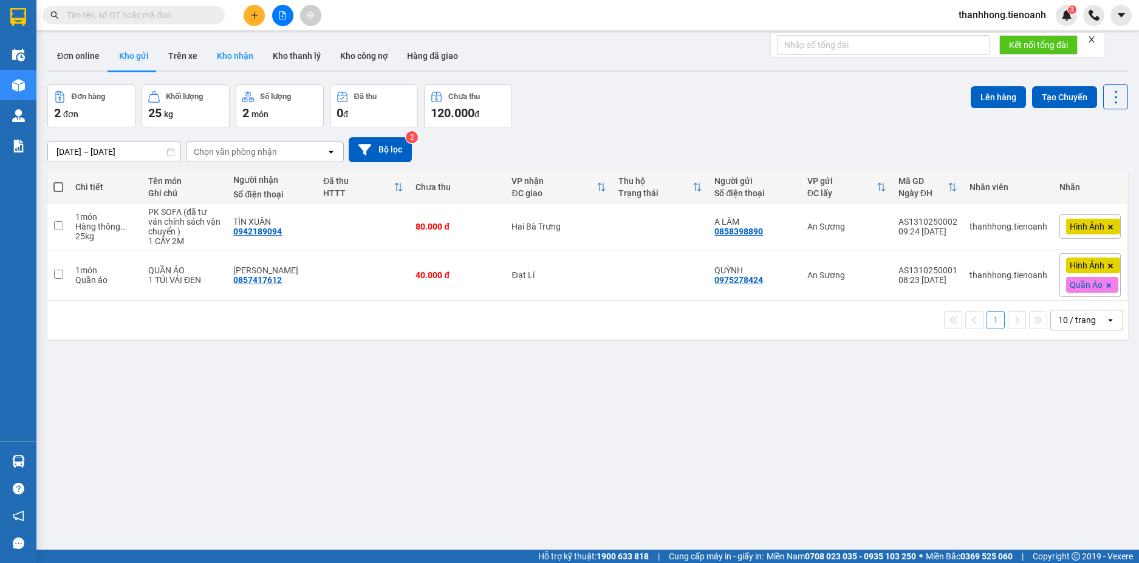
click at [240, 55] on button "Kho nhận" at bounding box center [235, 55] width 56 height 29
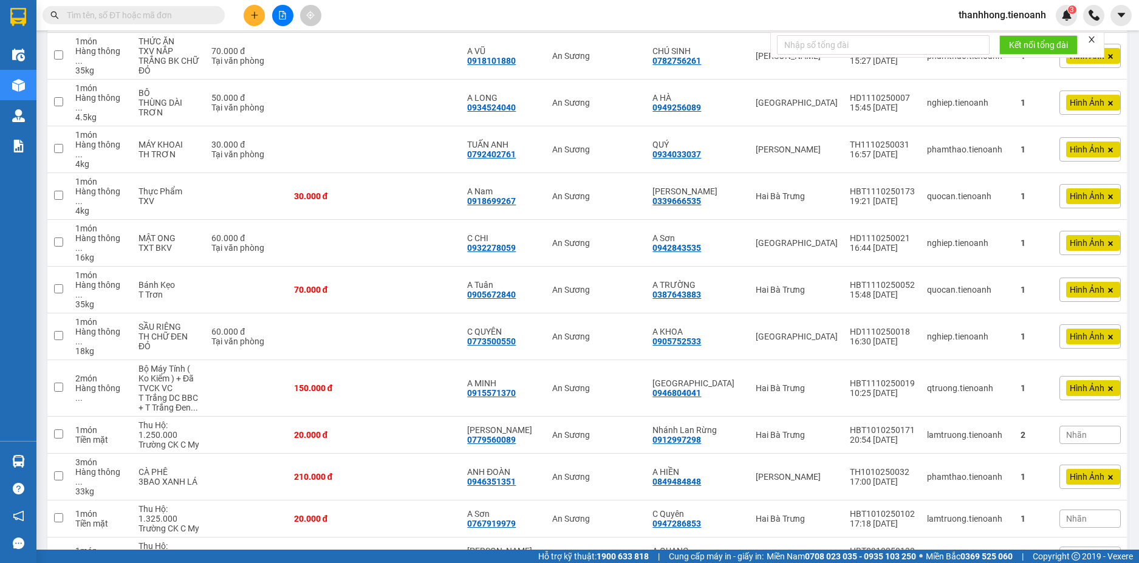
scroll to position [570, 0]
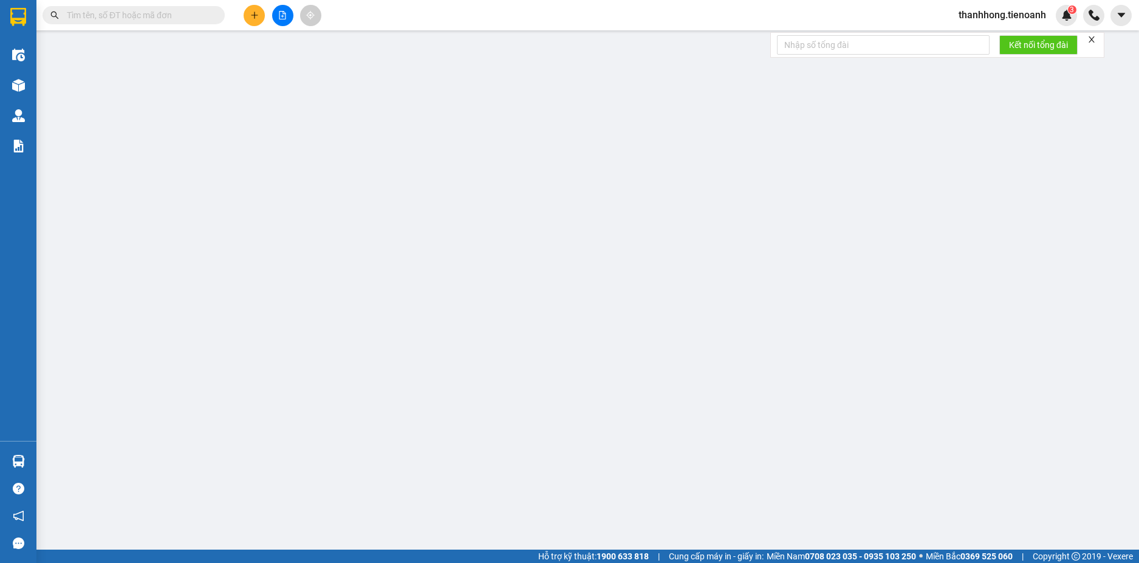
type input "0988810079"
type input "A HÀO"
type input "04007700621"
type input "0374568353"
type input "Anh Chánh"
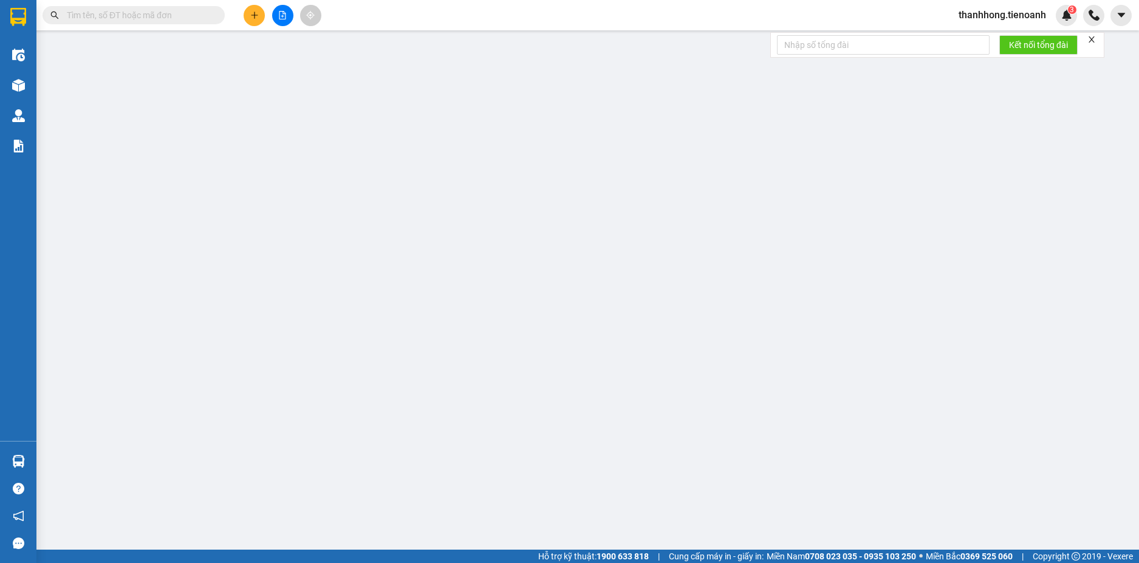
type input "022060002535"
type input "0"
type input "90.000"
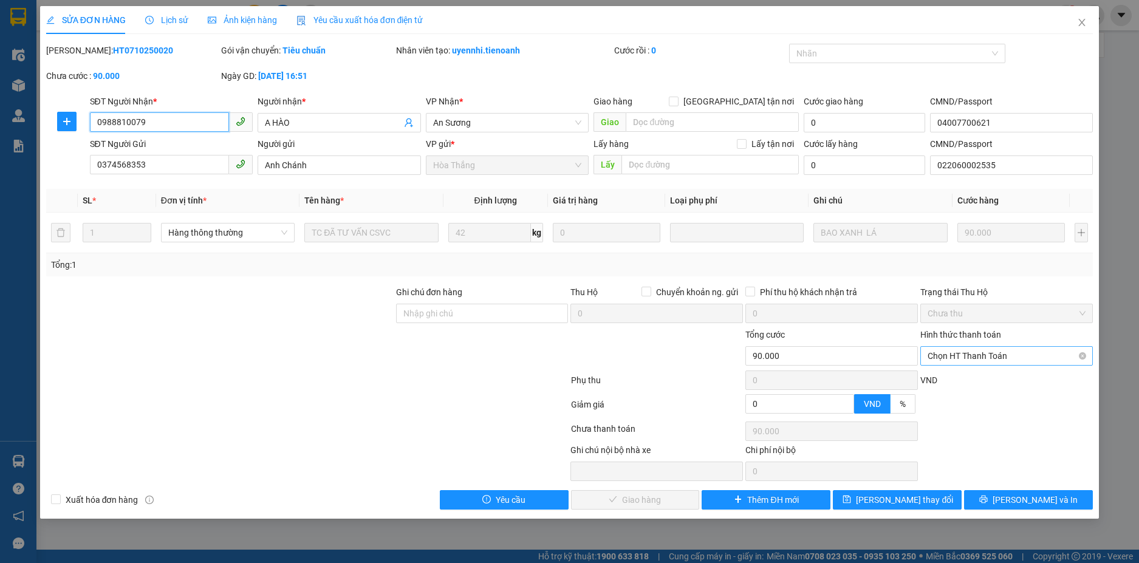
click at [979, 353] on span "Chọn HT Thanh Toán" at bounding box center [1007, 356] width 158 height 18
click at [979, 380] on div "Tại văn phòng" at bounding box center [1007, 380] width 158 height 13
type input "0"
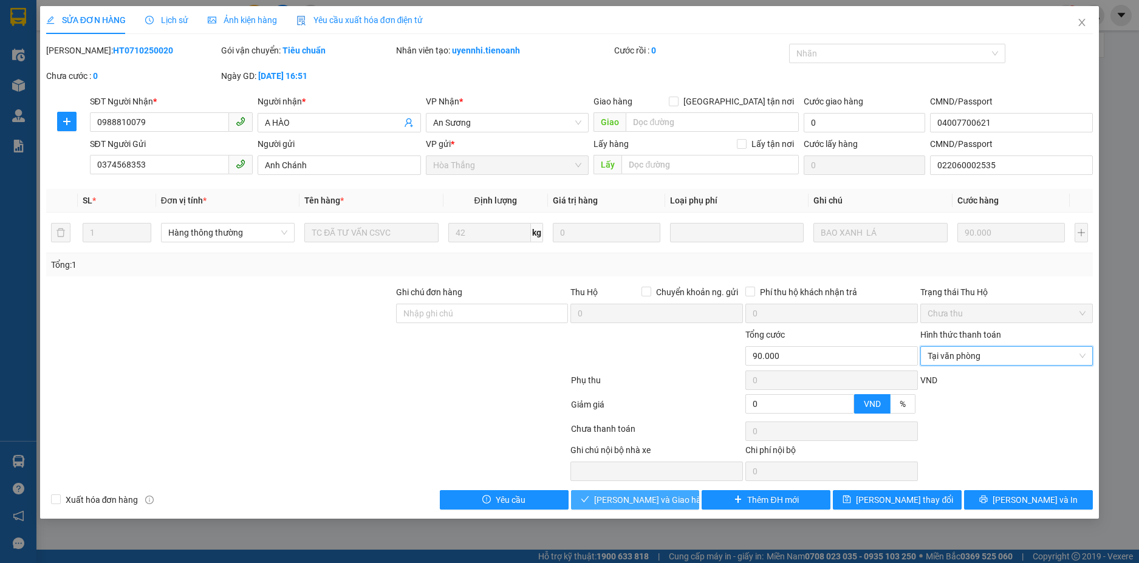
click at [646, 497] on span "[PERSON_NAME] và Giao hàng" at bounding box center [652, 499] width 117 height 13
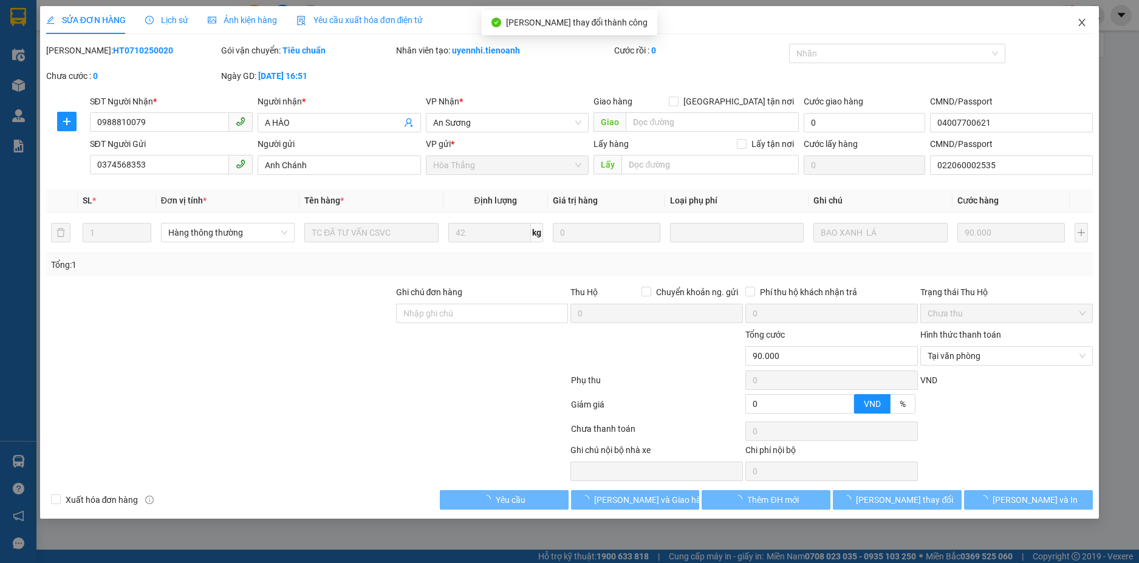
click at [1080, 23] on icon "close" at bounding box center [1082, 23] width 10 height 10
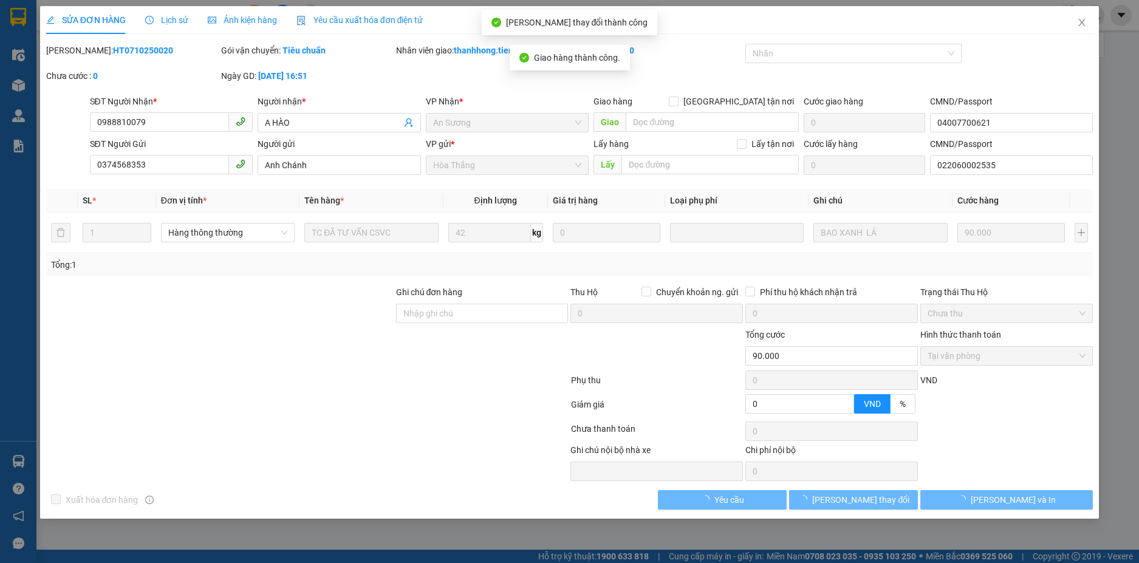
click at [1085, 23] on div at bounding box center [1093, 15] width 21 height 21
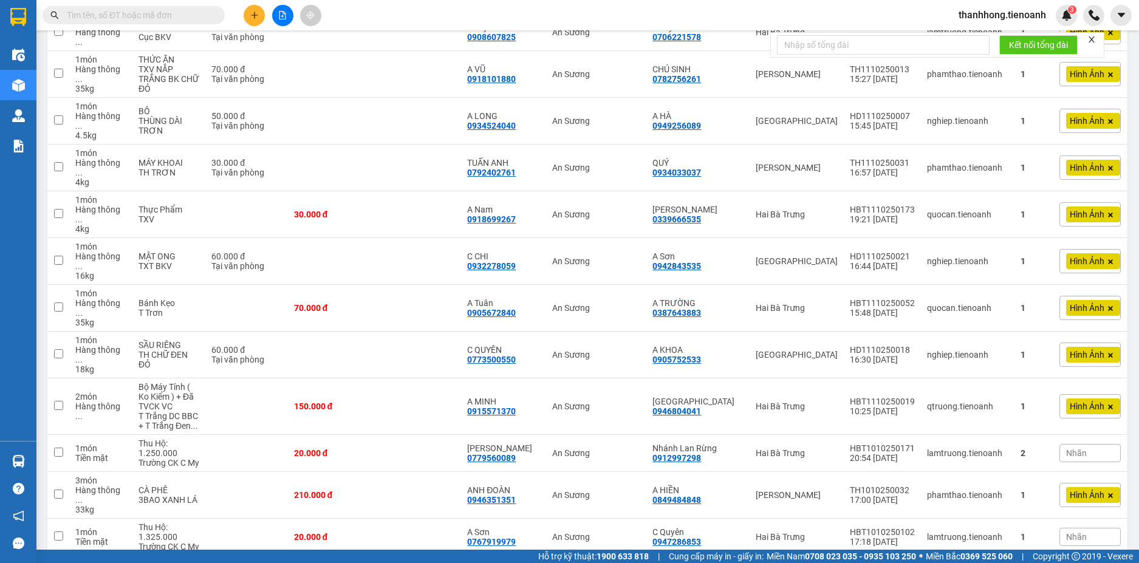
scroll to position [533, 0]
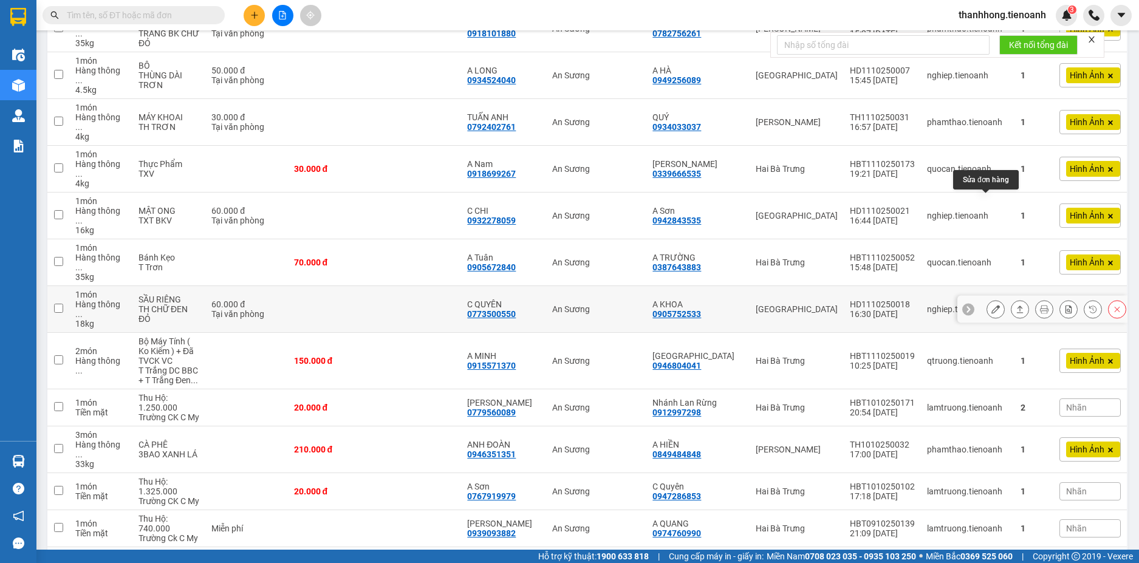
click at [991, 299] on button at bounding box center [995, 309] width 17 height 21
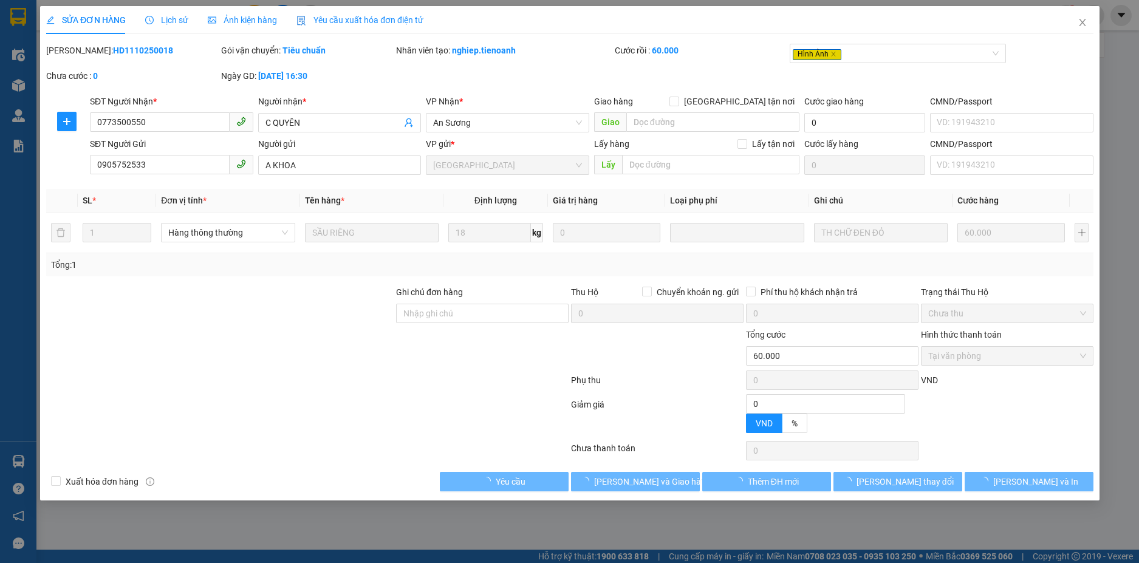
type input "0773500550"
type input "C QUYÊN"
type input "0905752533"
type input "A KHOA"
type input "0"
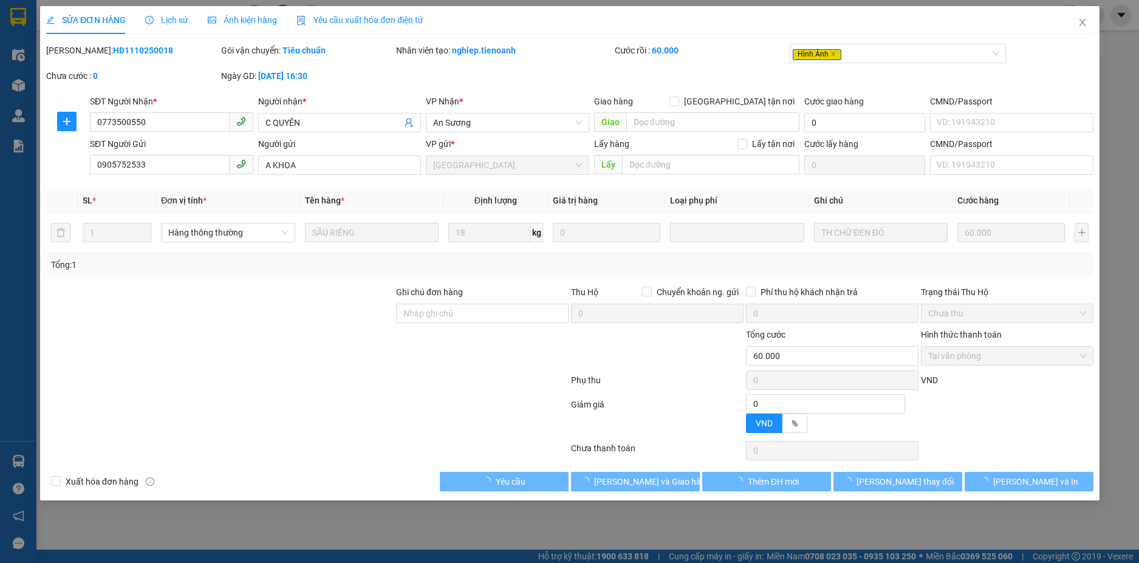
type input "60.000"
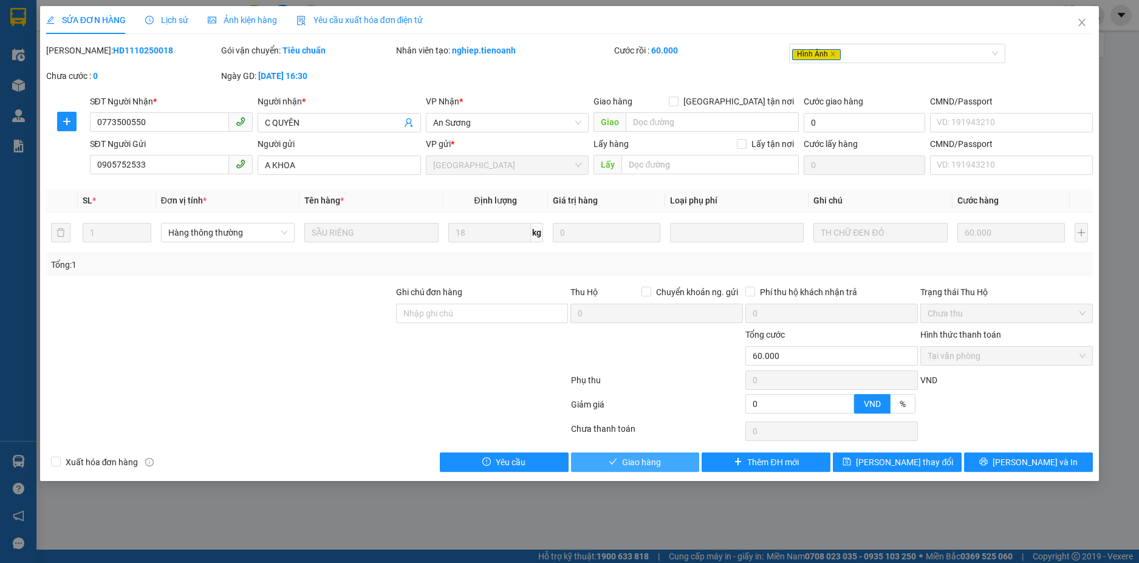
click at [677, 456] on button "Giao hàng" at bounding box center [635, 462] width 129 height 19
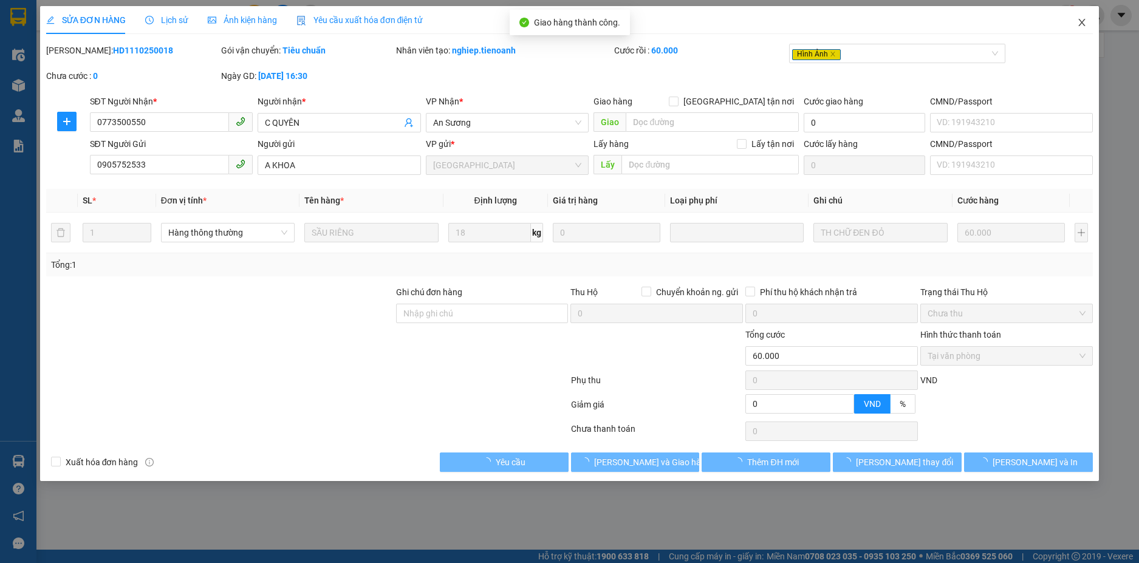
click at [1085, 26] on icon "close" at bounding box center [1082, 23] width 10 height 10
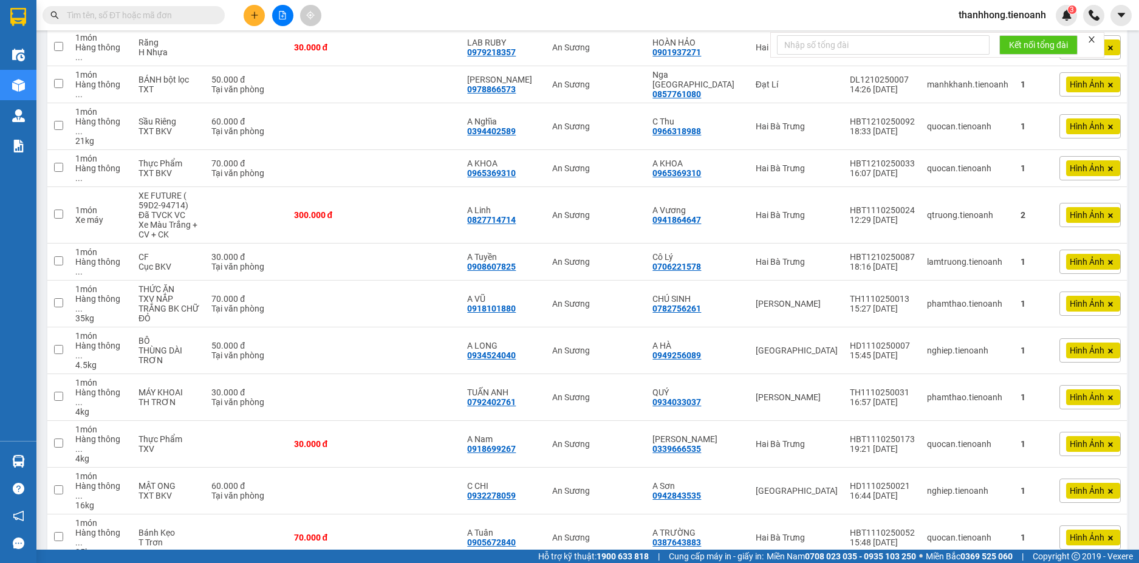
scroll to position [262, 0]
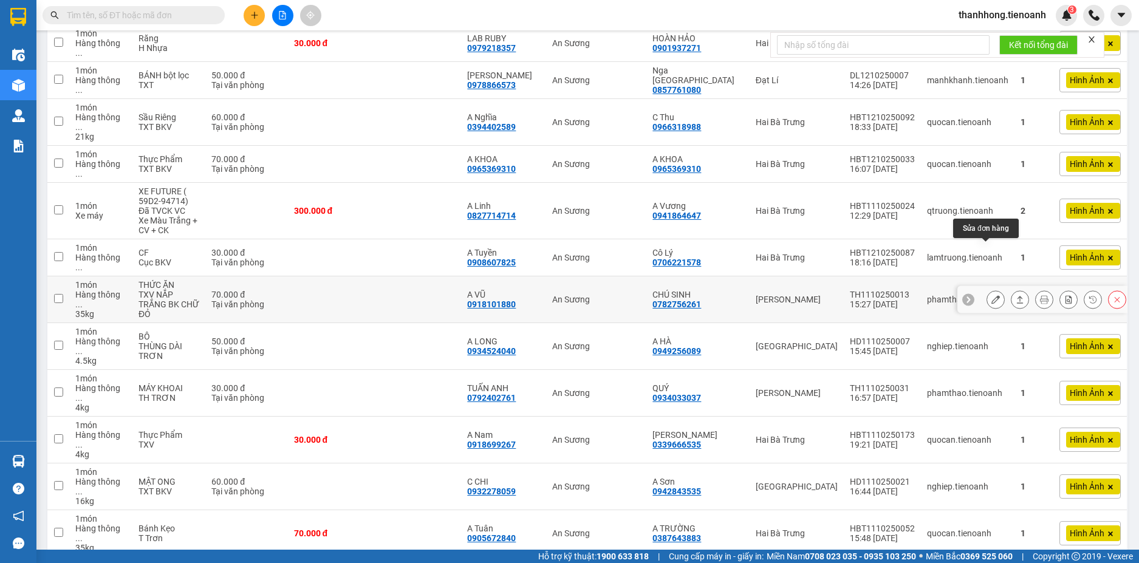
click at [991, 295] on icon at bounding box center [995, 299] width 9 height 9
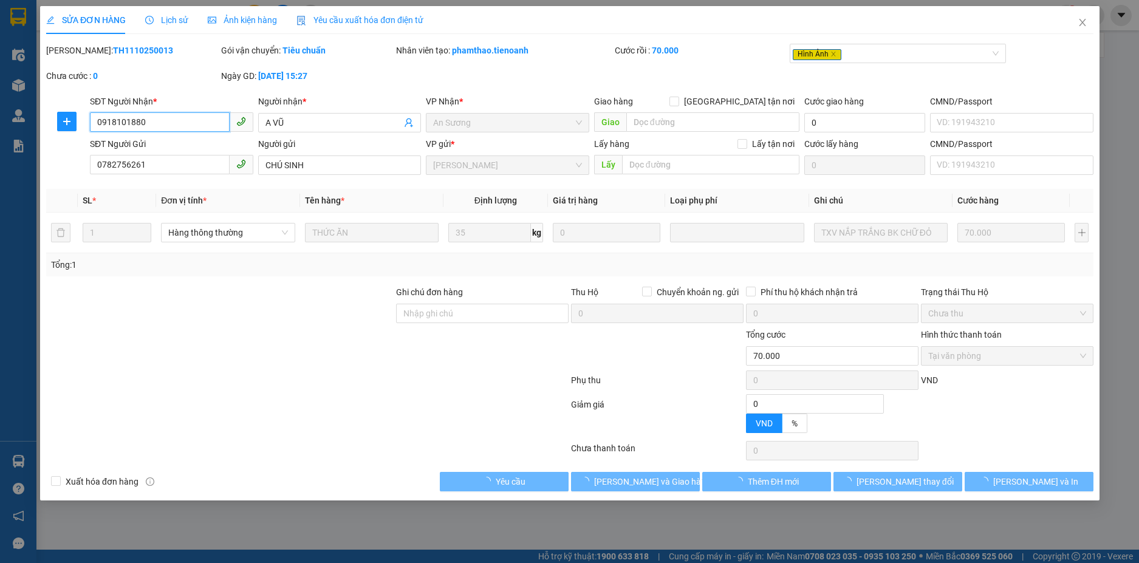
type input "0918101880"
type input "A VŨ"
type input "0782756261"
type input "CHÚ SINH"
type input "0"
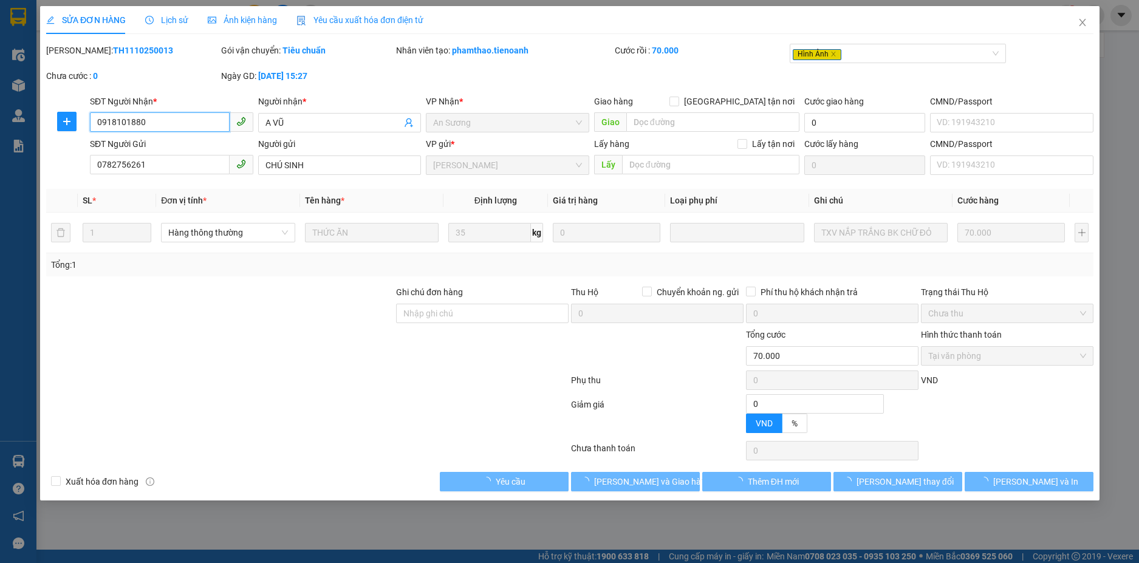
type input "70.000"
click at [672, 500] on div "SỬA ĐƠN HÀNG Lịch sử Ảnh kiện hàng Yêu cầu xuất hóa đơn điện tử Total Paid Fee …" at bounding box center [569, 253] width 1059 height 494
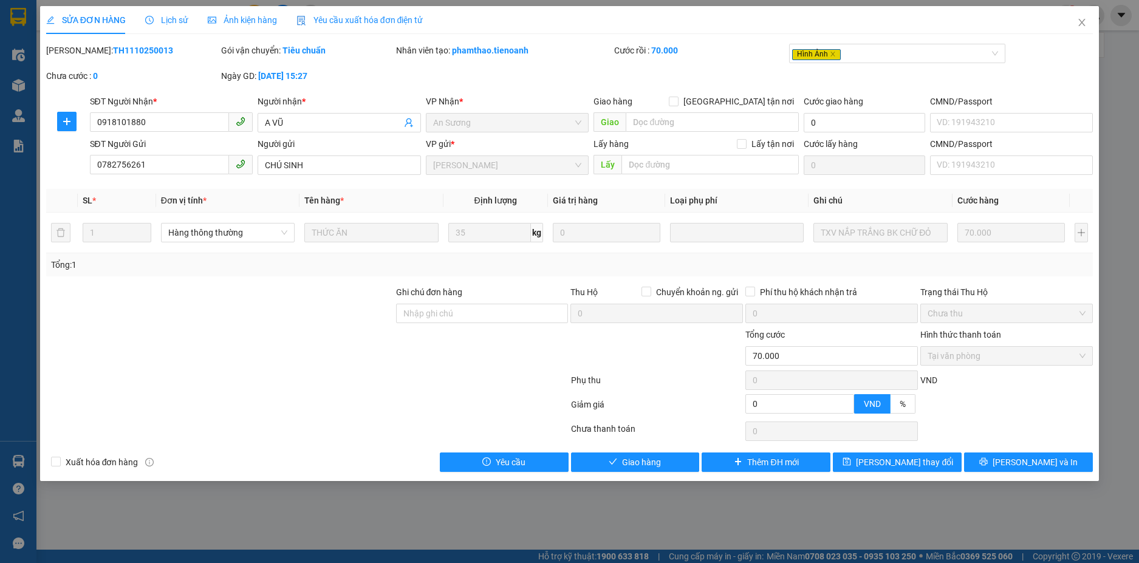
click at [673, 484] on div "SỬA ĐƠN HÀNG Lịch sử Ảnh kiện hàng Yêu cầu xuất hóa đơn điện tử Total Paid Fee …" at bounding box center [569, 281] width 1139 height 563
click at [668, 446] on div "Total Paid Fee 70.000 Total UnPaid Fee 0 Cash Collection Total Fee Mã ĐH: TH111…" at bounding box center [569, 258] width 1047 height 428
click at [669, 459] on button "Giao hàng" at bounding box center [635, 462] width 129 height 19
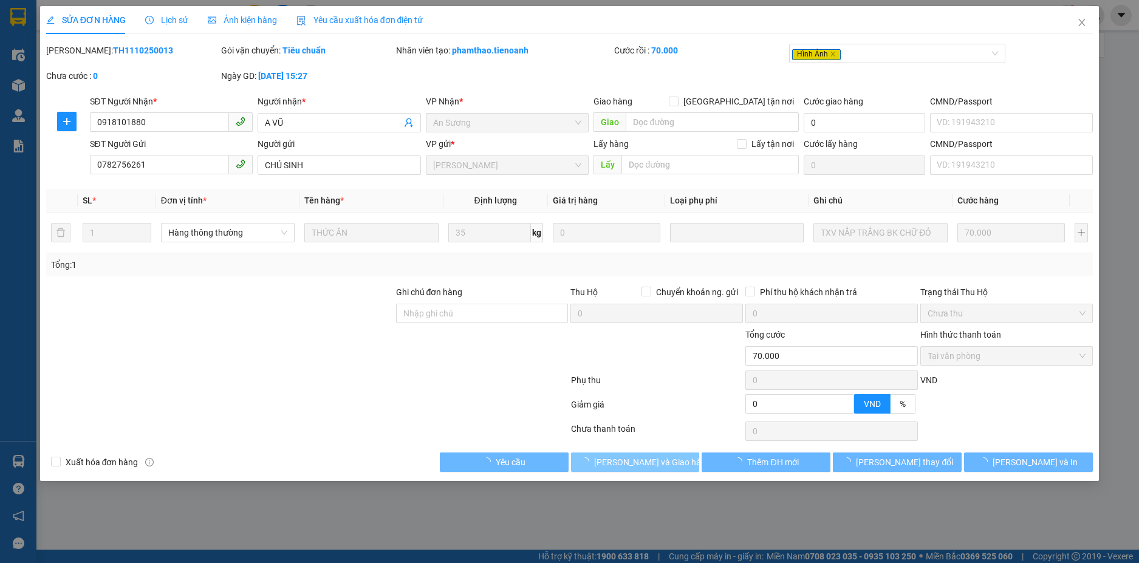
click at [669, 459] on span "[PERSON_NAME] và Giao hàng" at bounding box center [652, 462] width 117 height 13
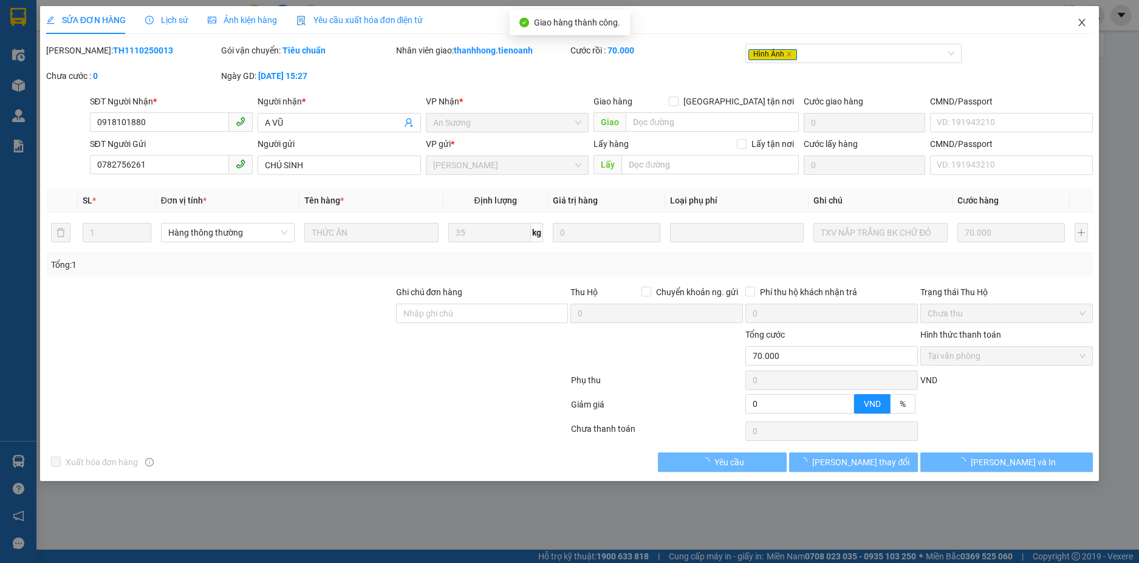
click at [1079, 22] on icon "close" at bounding box center [1082, 23] width 10 height 10
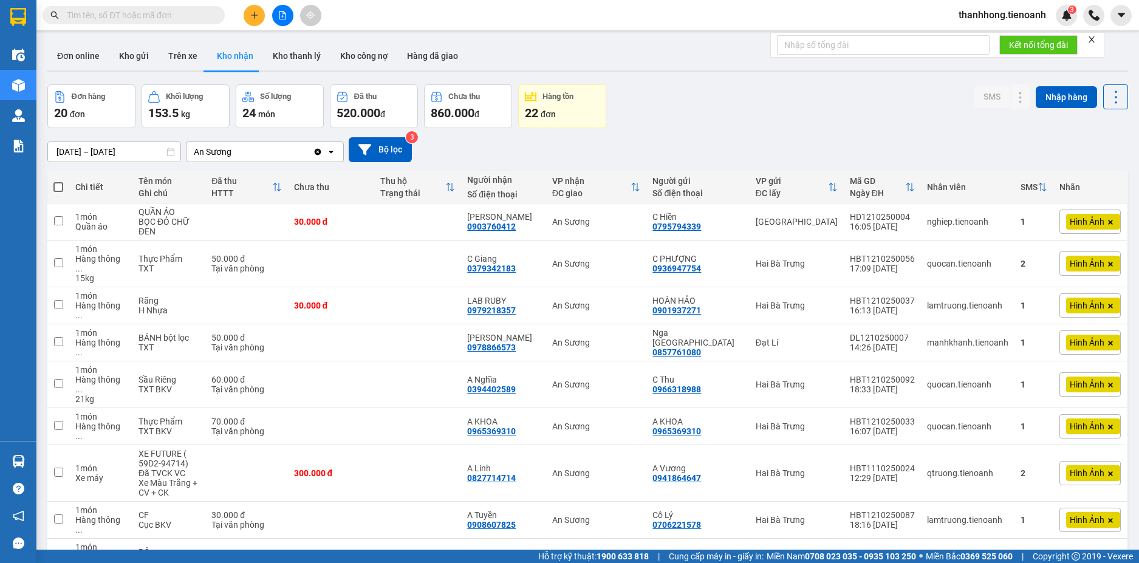
drag, startPoint x: 1128, startPoint y: 213, endPoint x: 1138, endPoint y: 354, distance: 140.7
click at [1138, 354] on main "ver 1.8.146 Đơn online Kho gửi Trên xe Kho nhận Kho thanh lý Kho công nợ Hàng đ…" at bounding box center [569, 275] width 1139 height 550
click at [141, 57] on button "Kho gửi" at bounding box center [133, 55] width 49 height 29
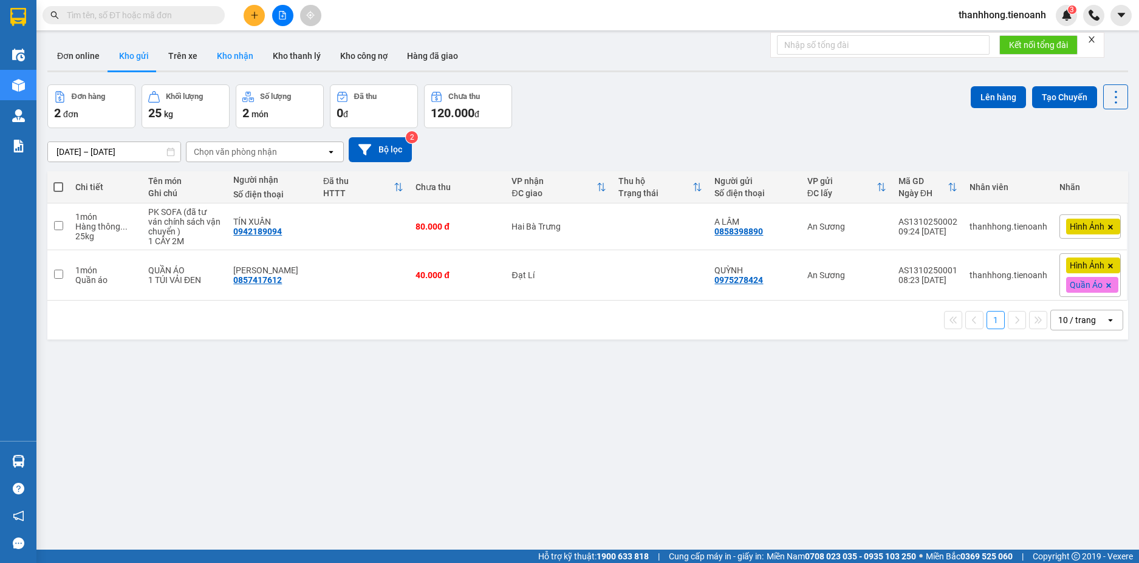
click at [220, 69] on button "Kho nhận" at bounding box center [235, 55] width 56 height 29
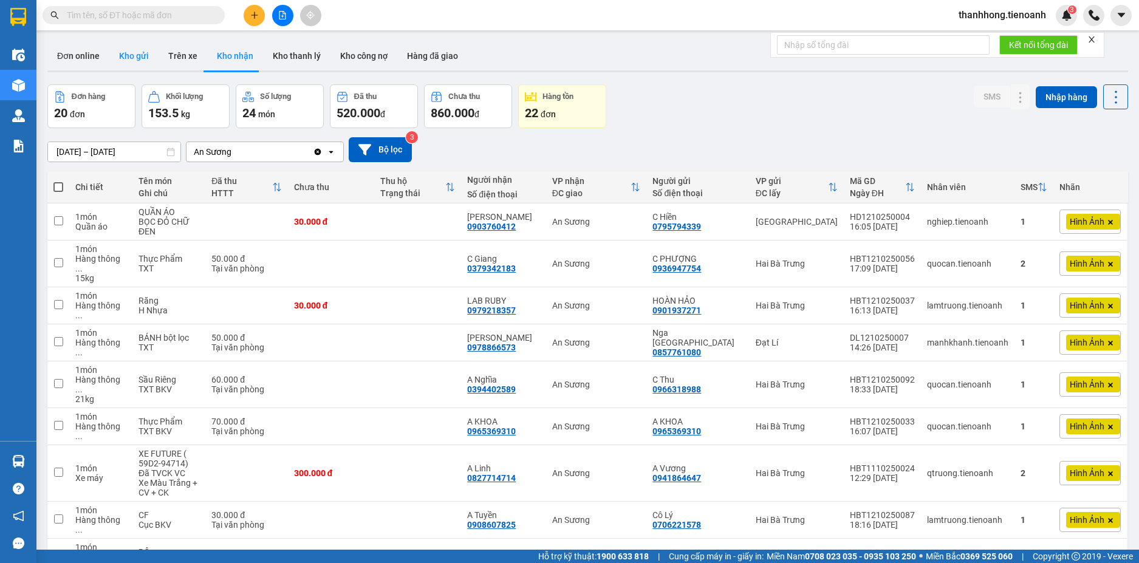
click at [132, 67] on button "Kho gửi" at bounding box center [133, 55] width 49 height 29
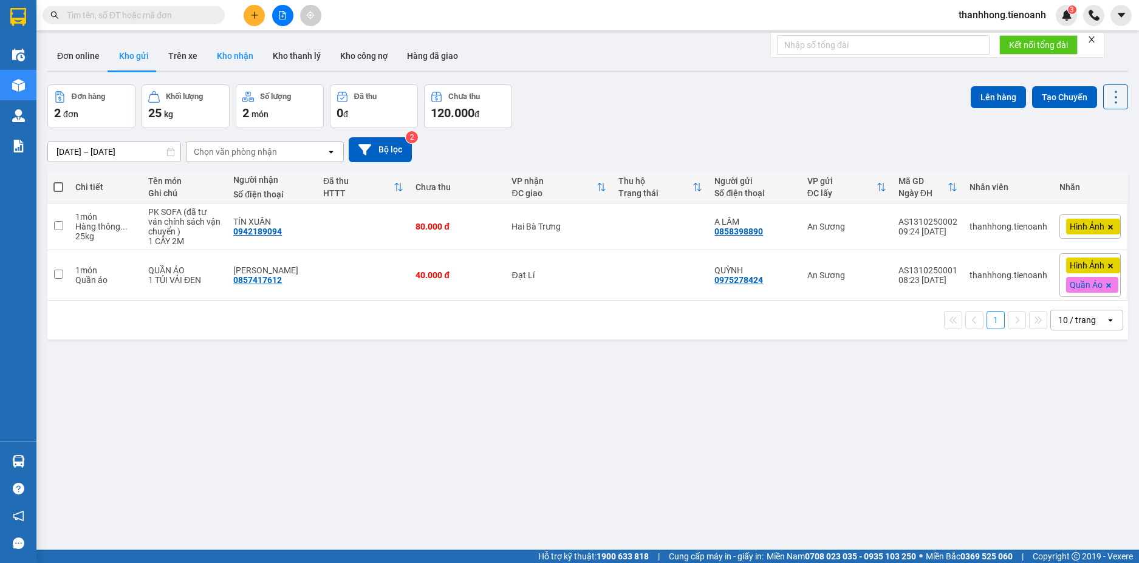
click at [244, 56] on button "Kho nhận" at bounding box center [235, 55] width 56 height 29
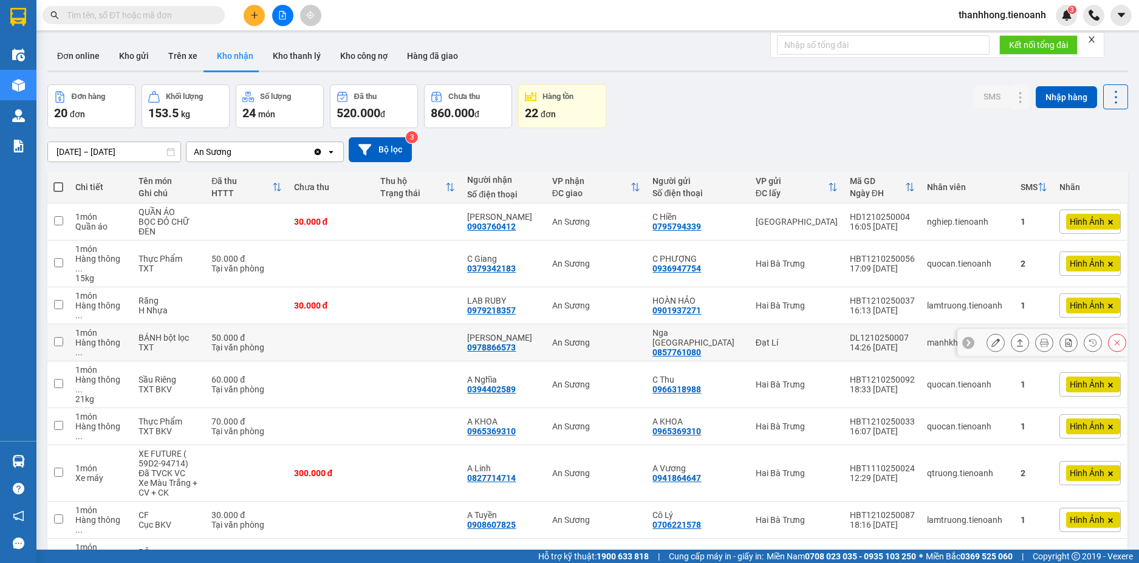
click at [993, 332] on button at bounding box center [995, 342] width 17 height 21
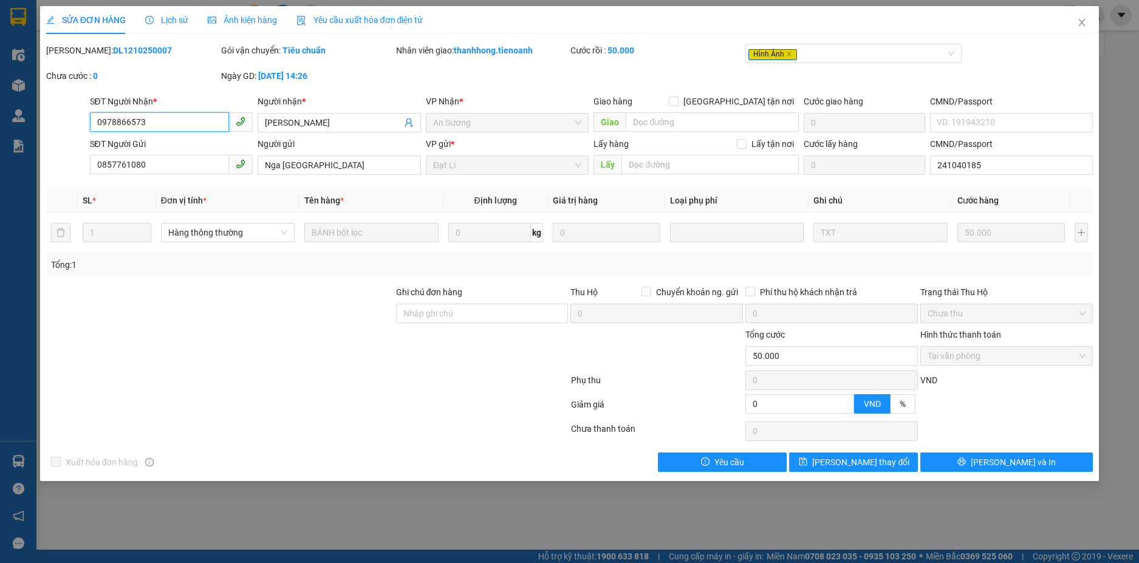
type input "0978866573"
type input "[PERSON_NAME]"
type input "0857761080"
type input "Nga [GEOGRAPHIC_DATA]"
type input "241040185"
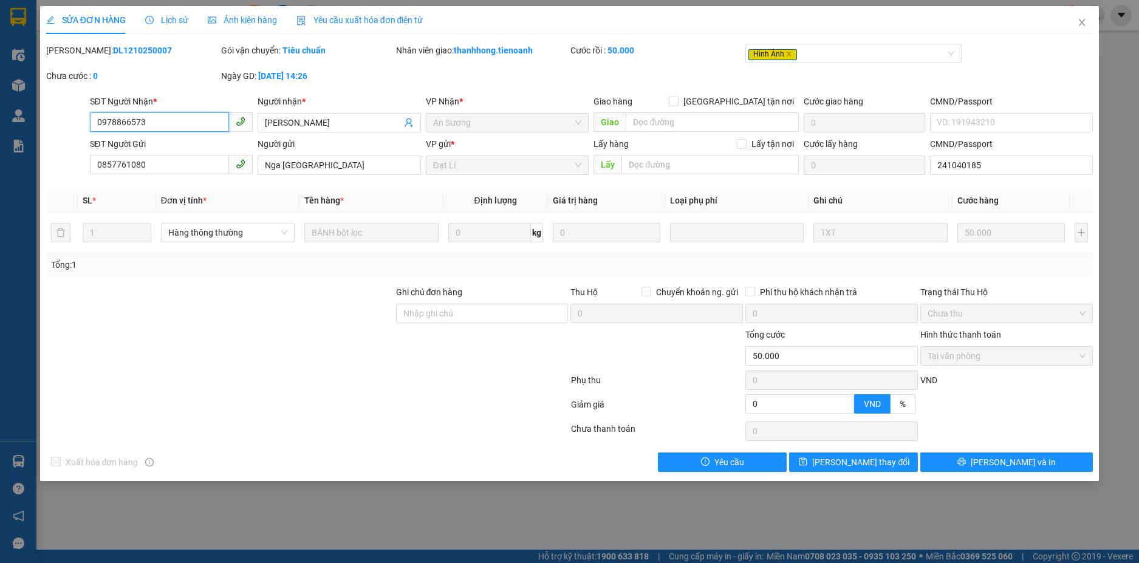
type input "0"
type input "50.000"
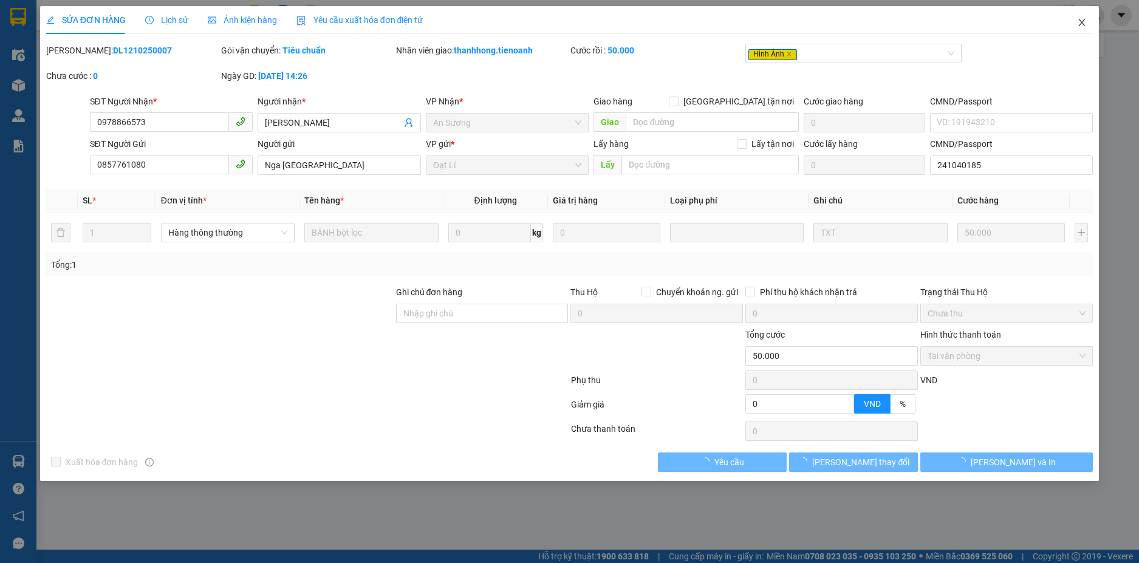
click at [1078, 27] on icon "close" at bounding box center [1082, 23] width 10 height 10
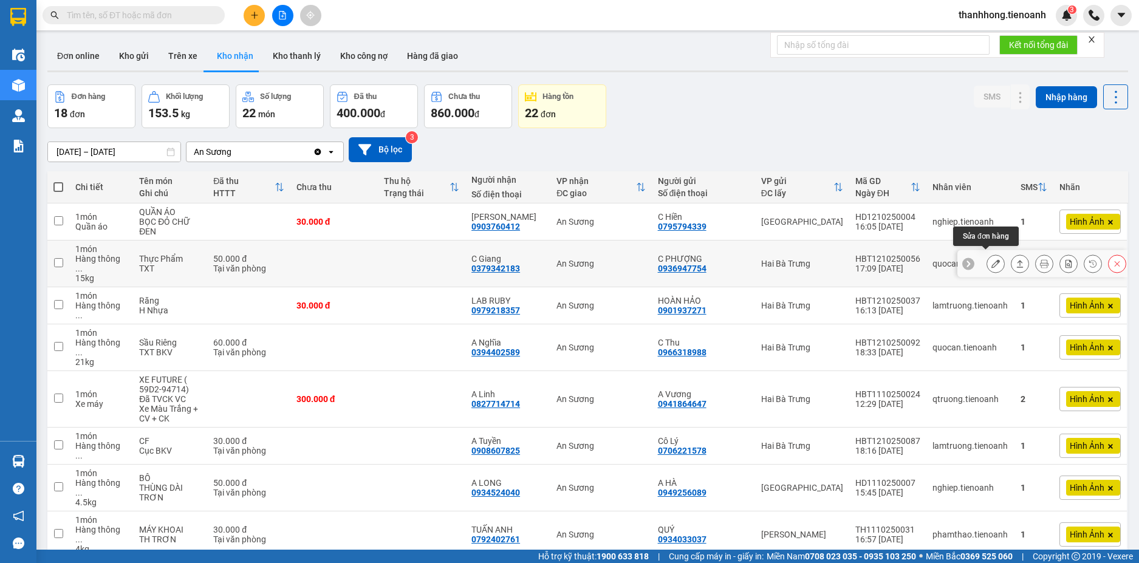
click at [993, 256] on button at bounding box center [995, 263] width 17 height 21
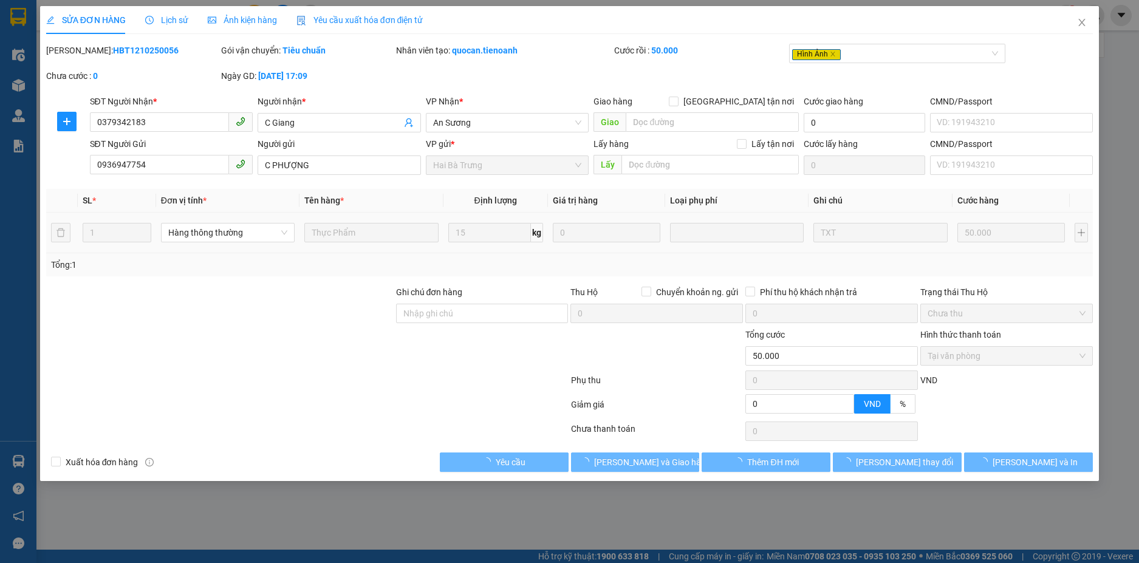
type input "0379342183"
type input "C Giang"
type input "0936947754"
type input "C PHƯỢNG"
type input "0"
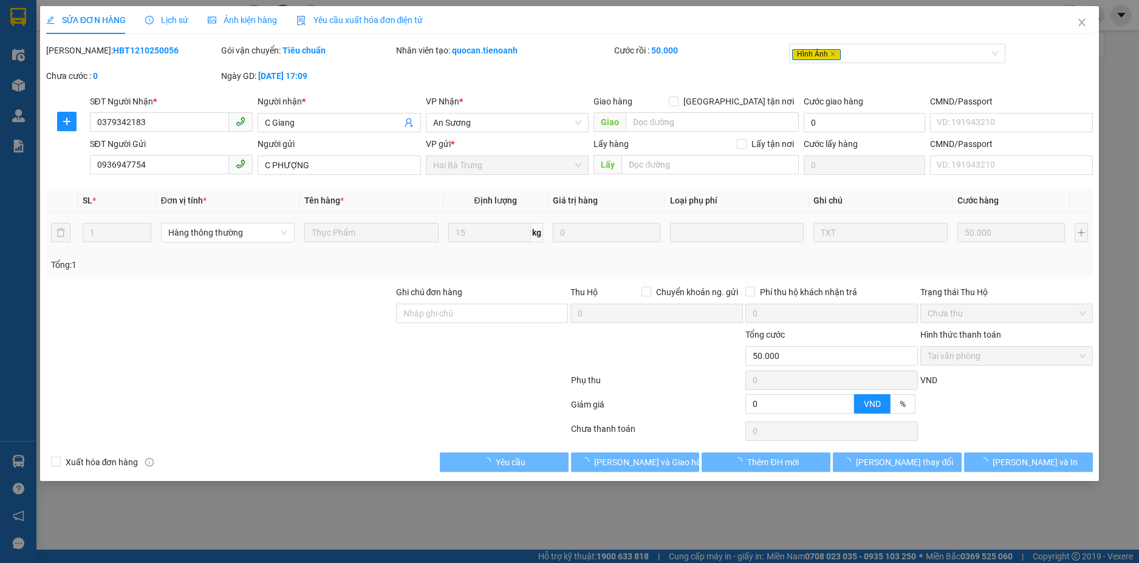
type input "50.000"
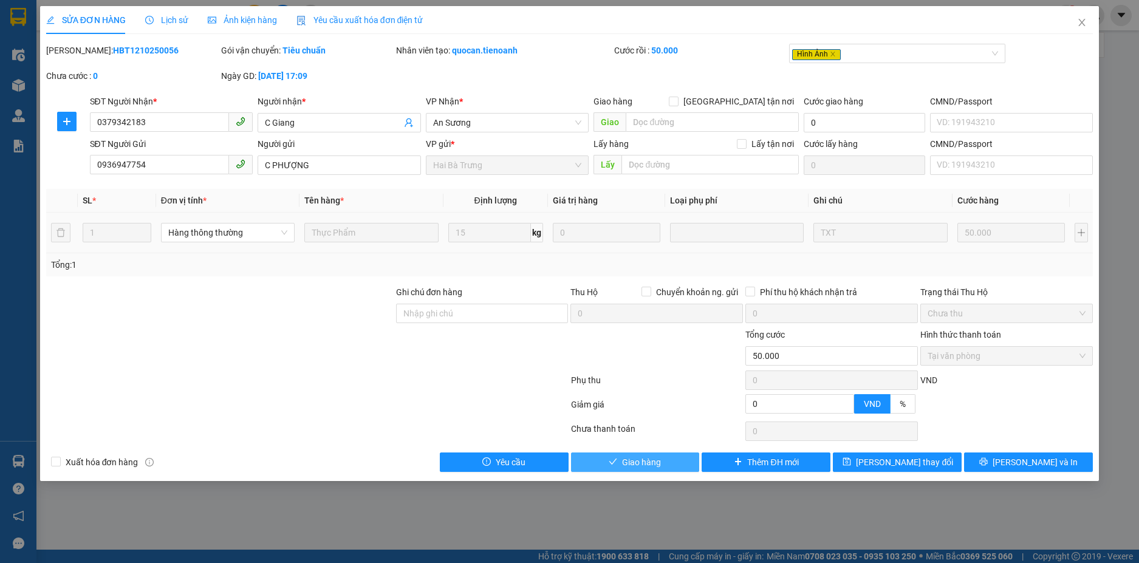
click at [620, 460] on button "Giao hàng" at bounding box center [635, 462] width 129 height 19
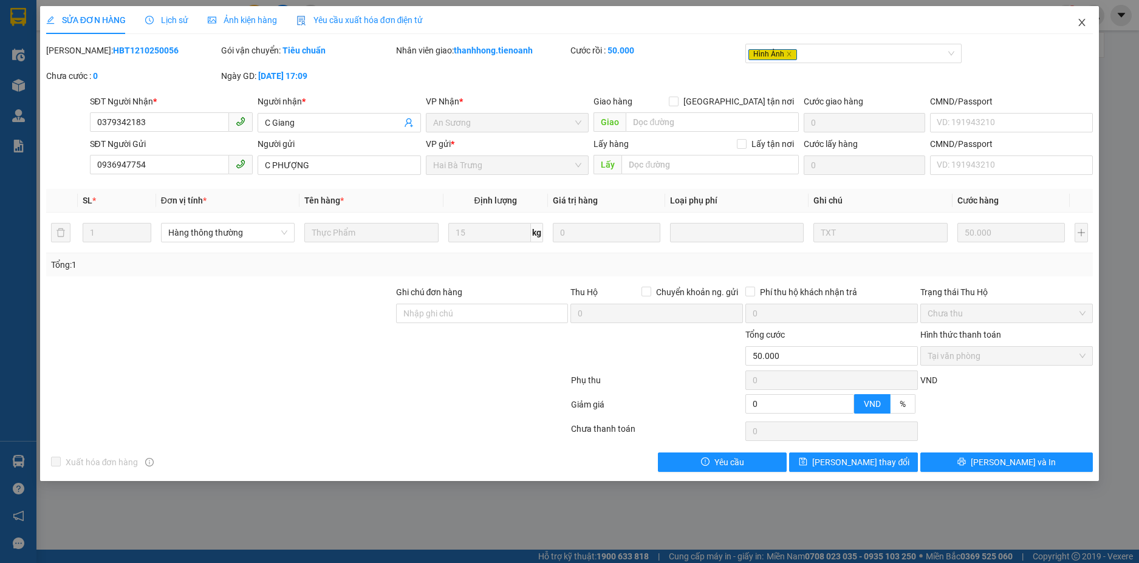
click at [1080, 19] on icon "close" at bounding box center [1082, 23] width 10 height 10
